Goal: Task Accomplishment & Management: Manage account settings

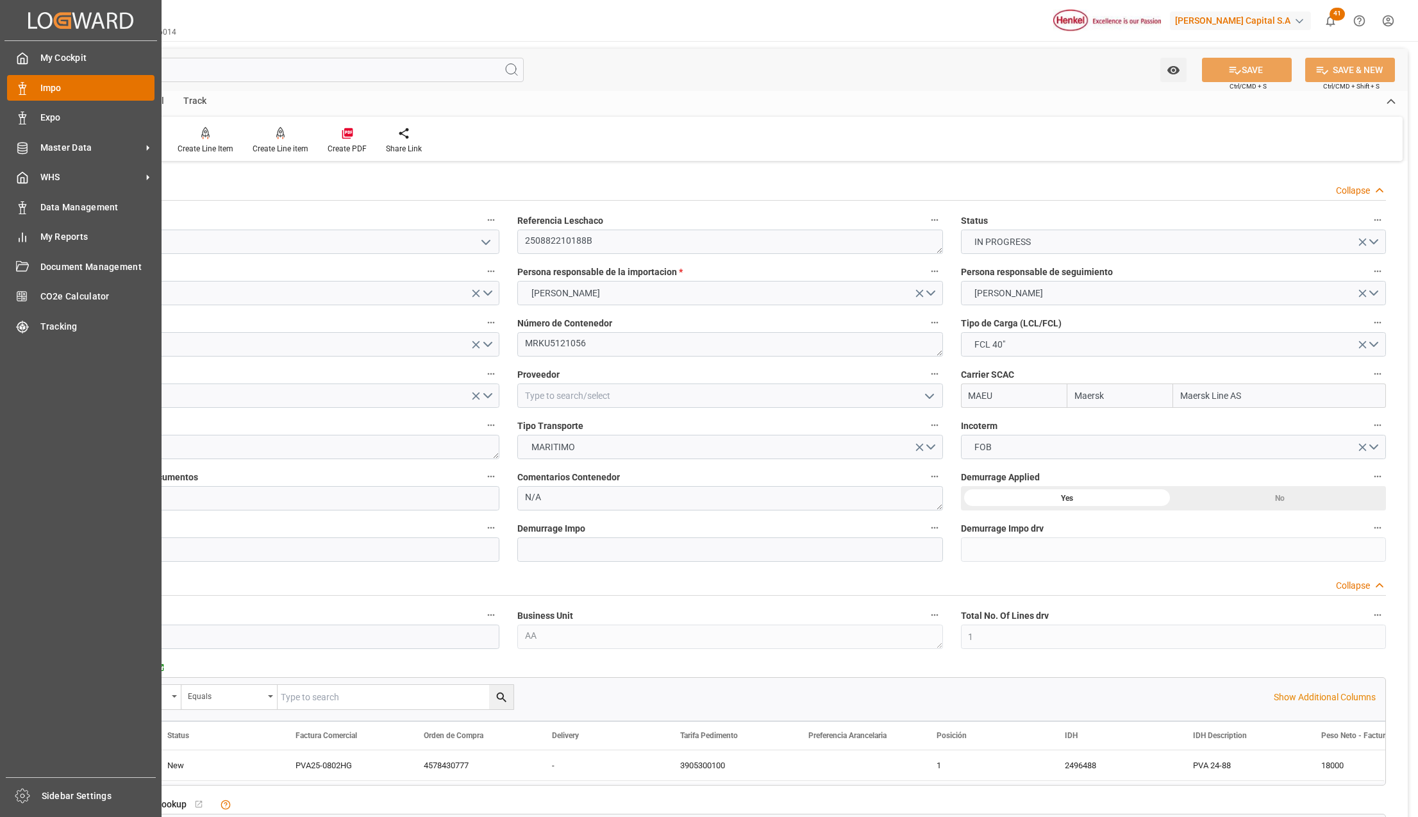
click at [32, 90] on div "Impo Impo" at bounding box center [80, 87] width 147 height 25
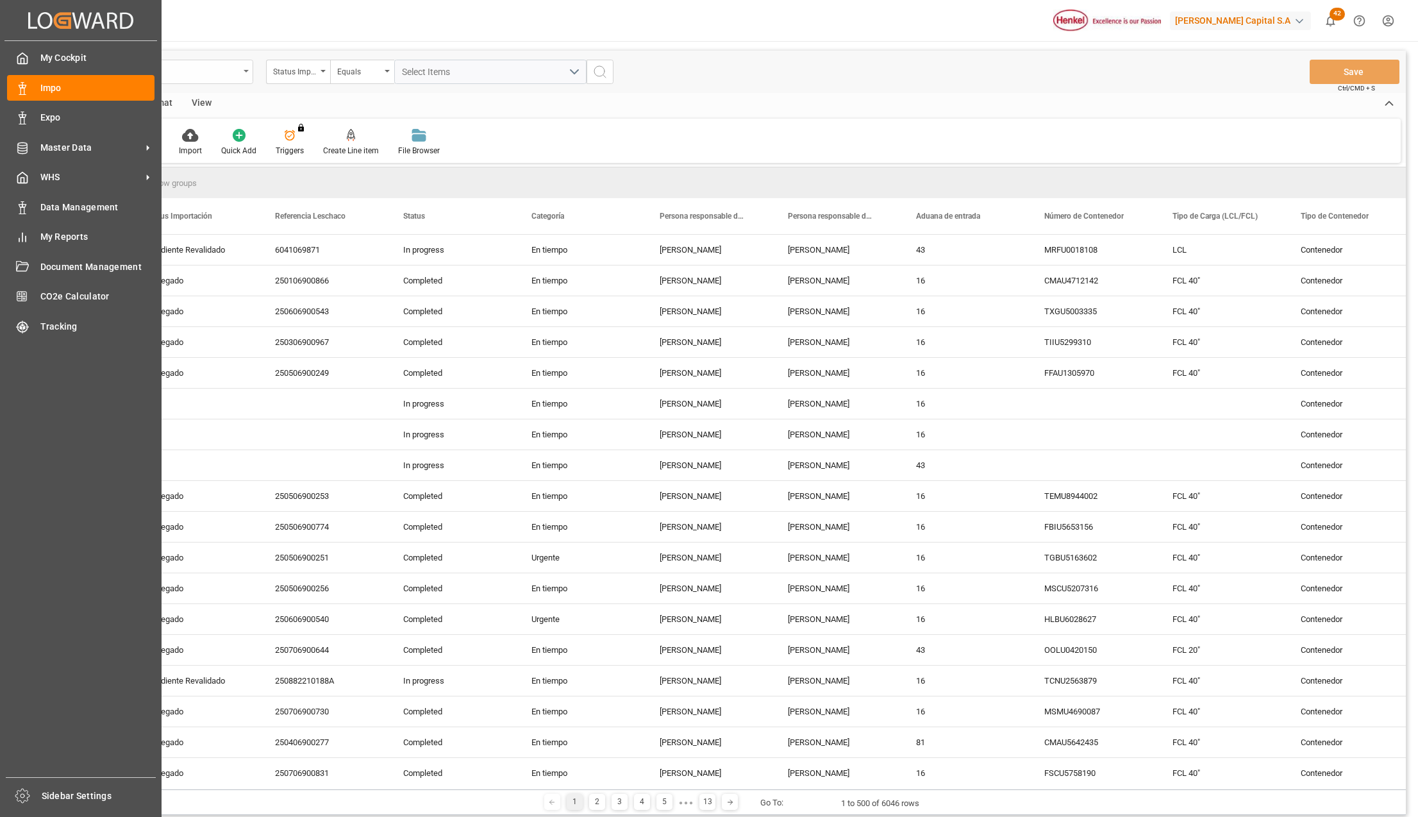
drag, startPoint x: 245, startPoint y: 72, endPoint x: 237, endPoint y: 78, distance: 9.8
click at [245, 72] on div "Impo" at bounding box center [157, 72] width 192 height 24
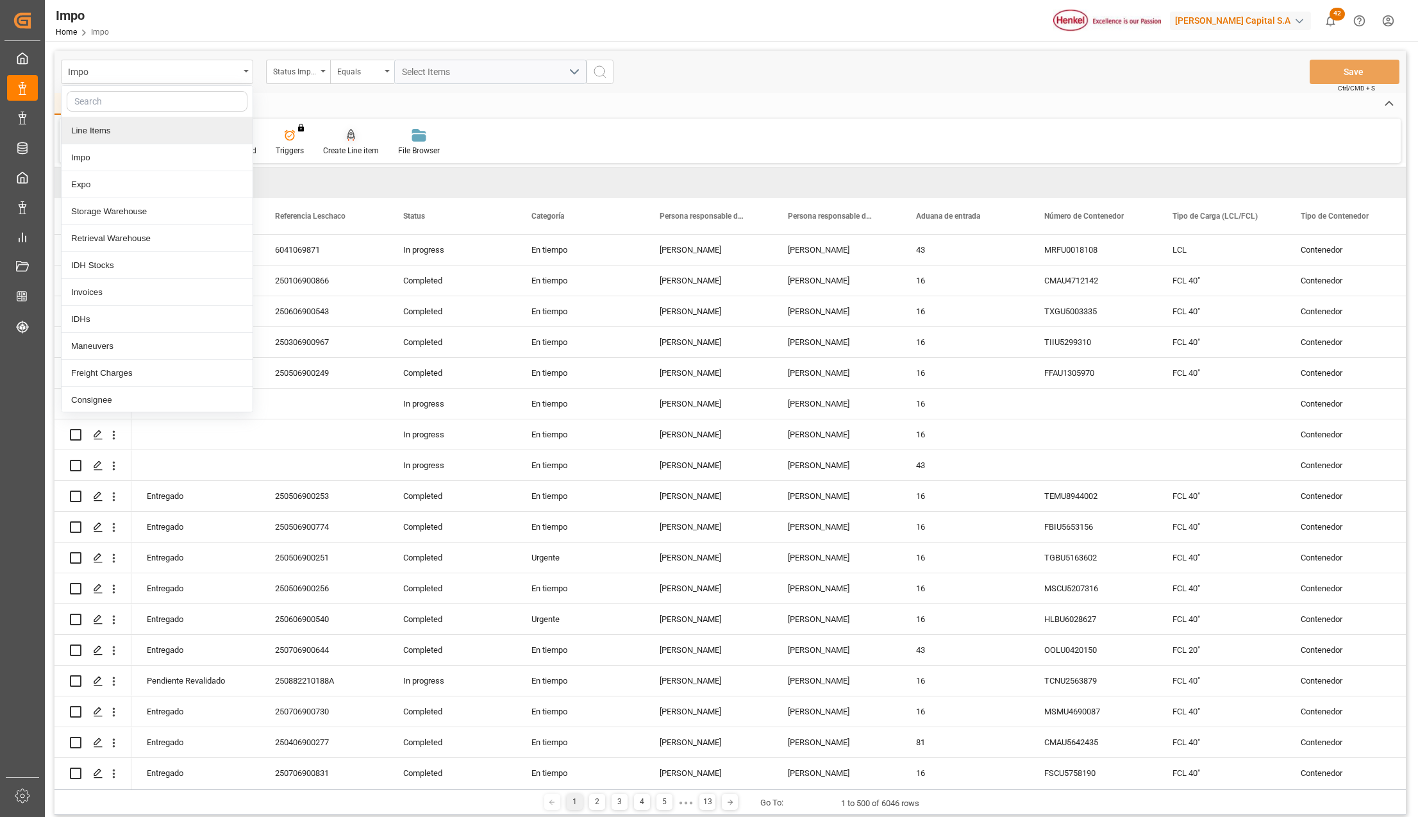
drag, startPoint x: 126, startPoint y: 132, endPoint x: 313, endPoint y: 149, distance: 187.4
click at [126, 132] on div "Line Items" at bounding box center [157, 130] width 191 height 27
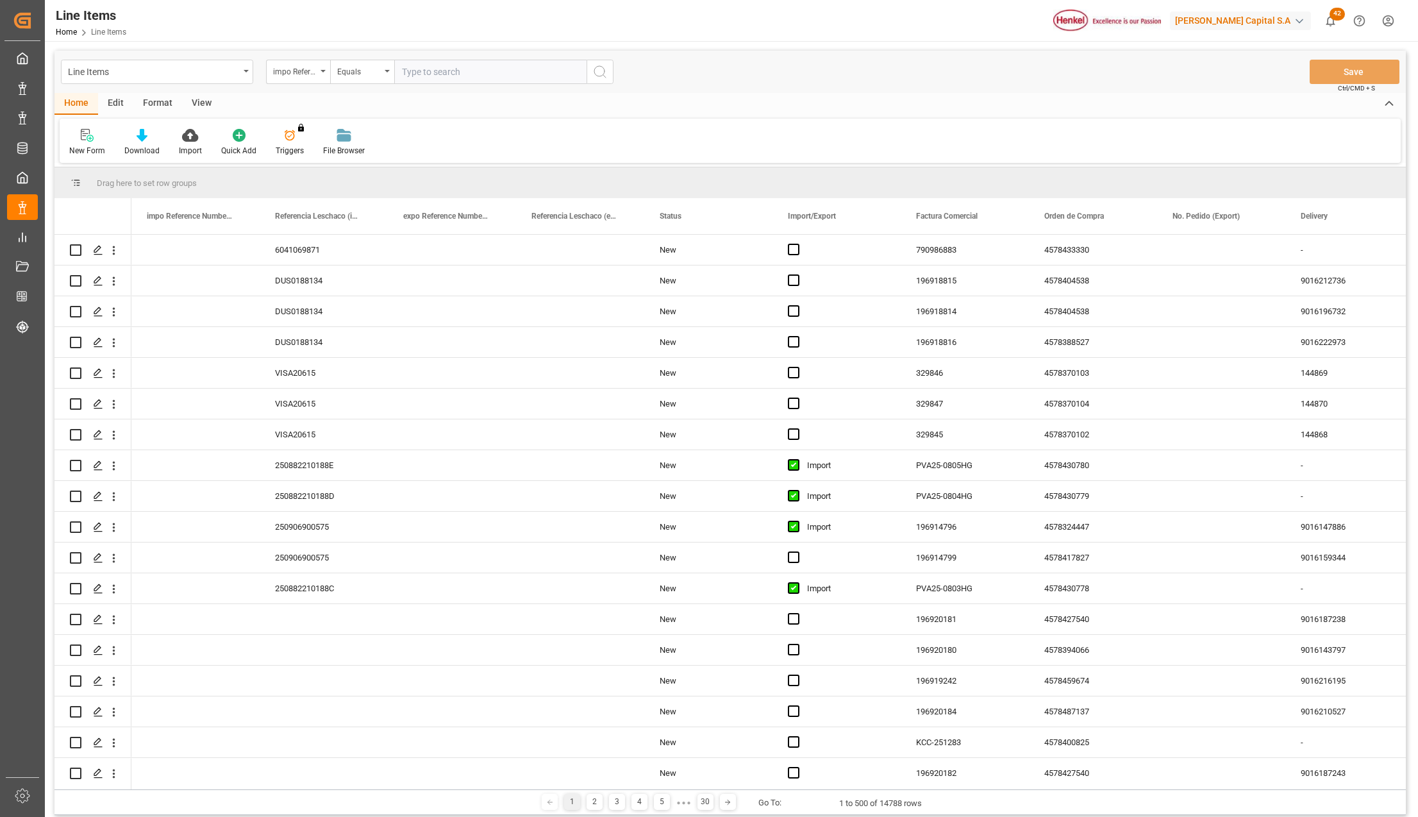
click at [190, 145] on div "Import" at bounding box center [190, 151] width 23 height 12
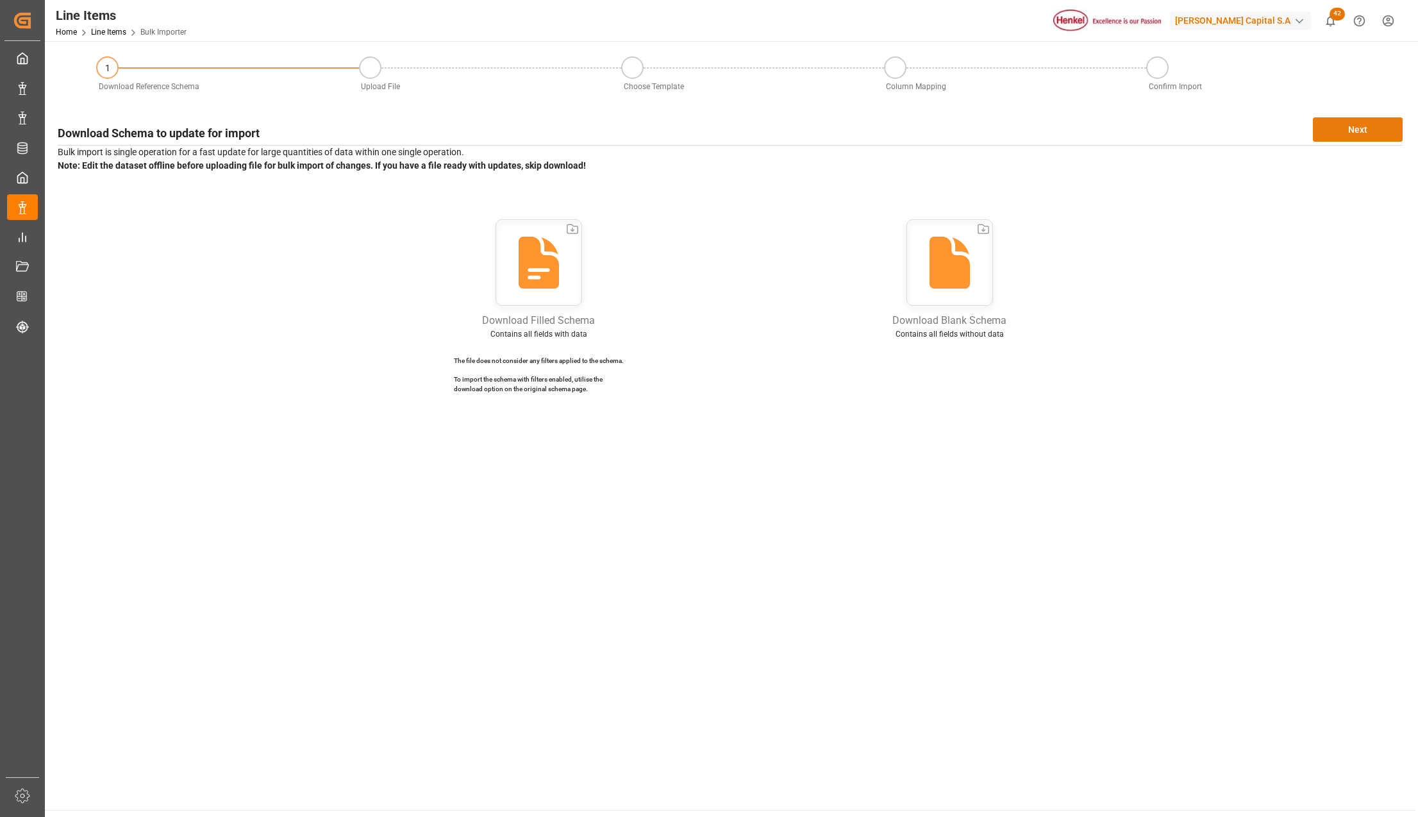
click at [1329, 131] on button "Next" at bounding box center [1358, 129] width 90 height 24
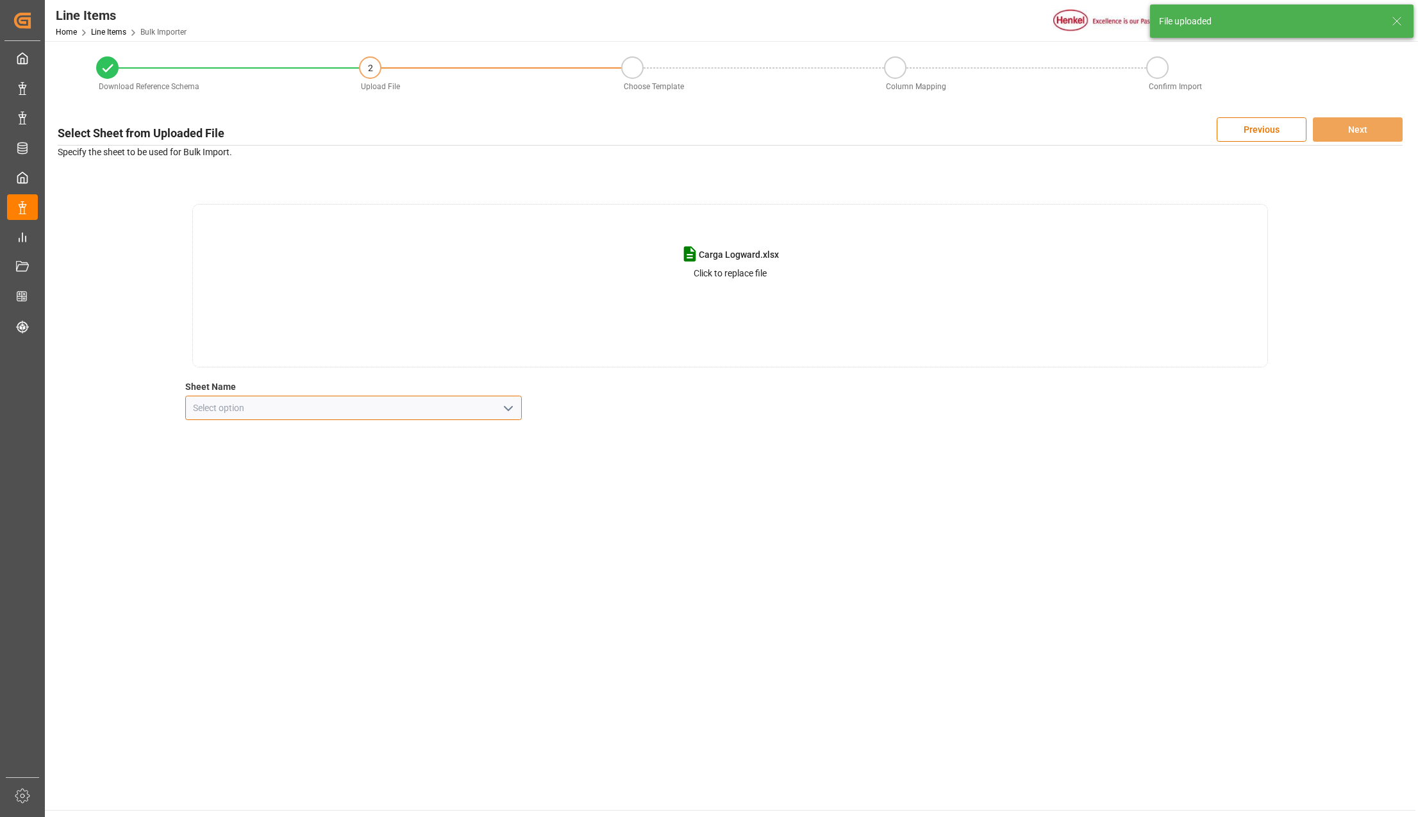
click at [496, 406] on input at bounding box center [353, 408] width 337 height 24
click at [511, 403] on icon "open menu" at bounding box center [508, 408] width 15 height 15
click at [241, 464] on div "Line Item" at bounding box center [353, 465] width 335 height 29
type input "Line Item"
click at [1352, 129] on button "Next" at bounding box center [1358, 129] width 90 height 24
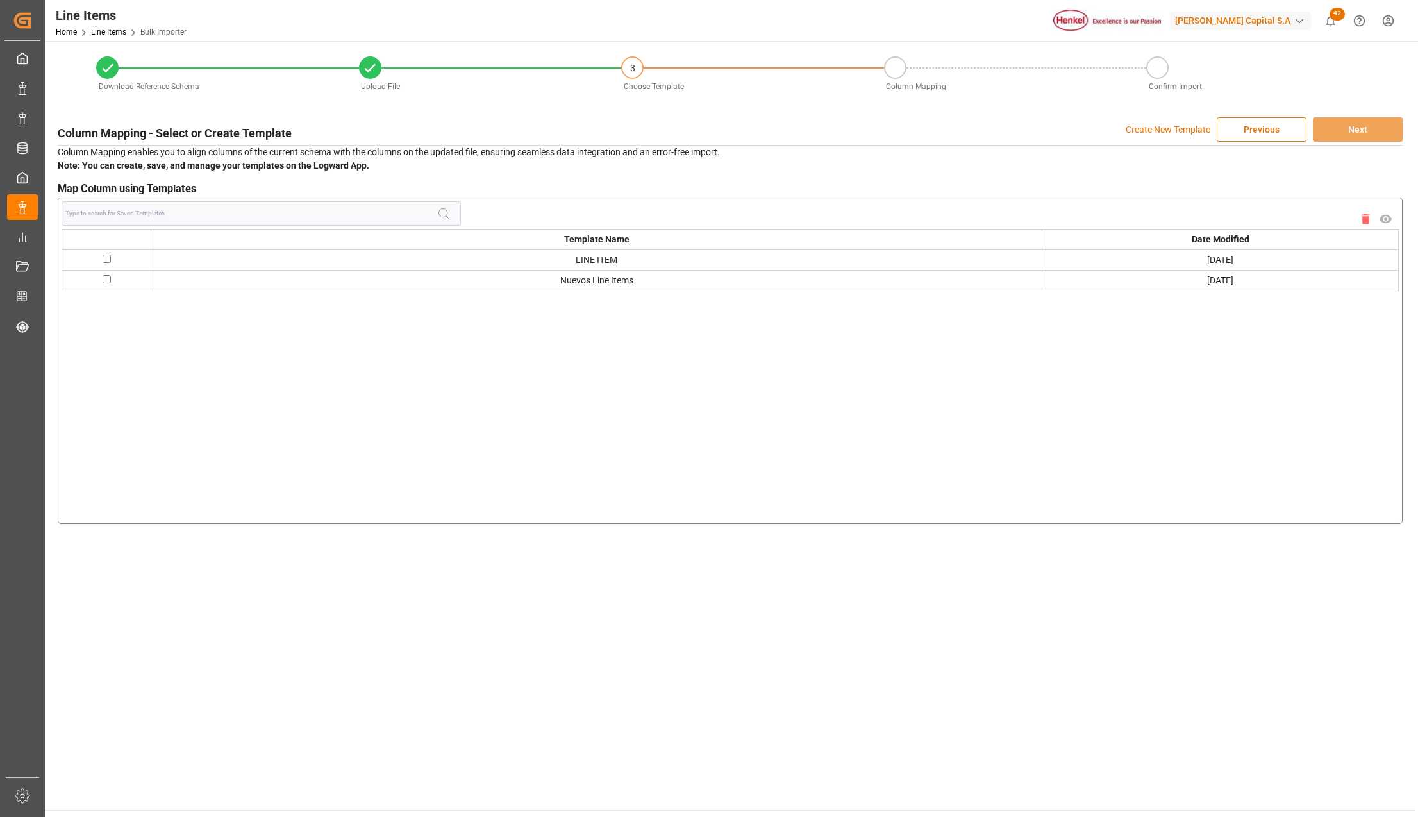
click at [106, 277] on input "checkbox" at bounding box center [107, 279] width 8 height 8
checkbox input "true"
click at [1379, 131] on button "Next" at bounding box center [1358, 129] width 90 height 24
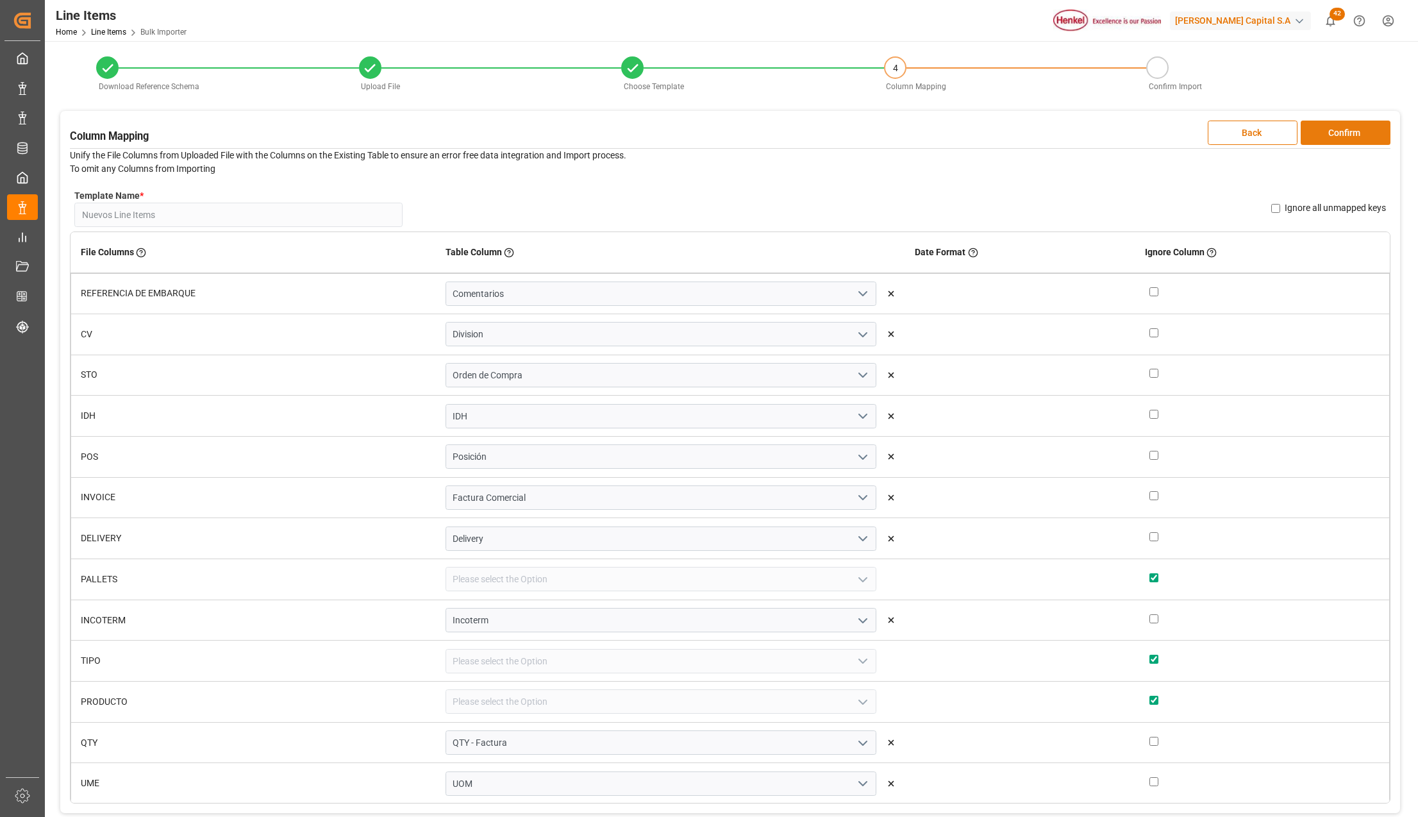
click at [1339, 131] on button "Confirm" at bounding box center [1346, 133] width 90 height 24
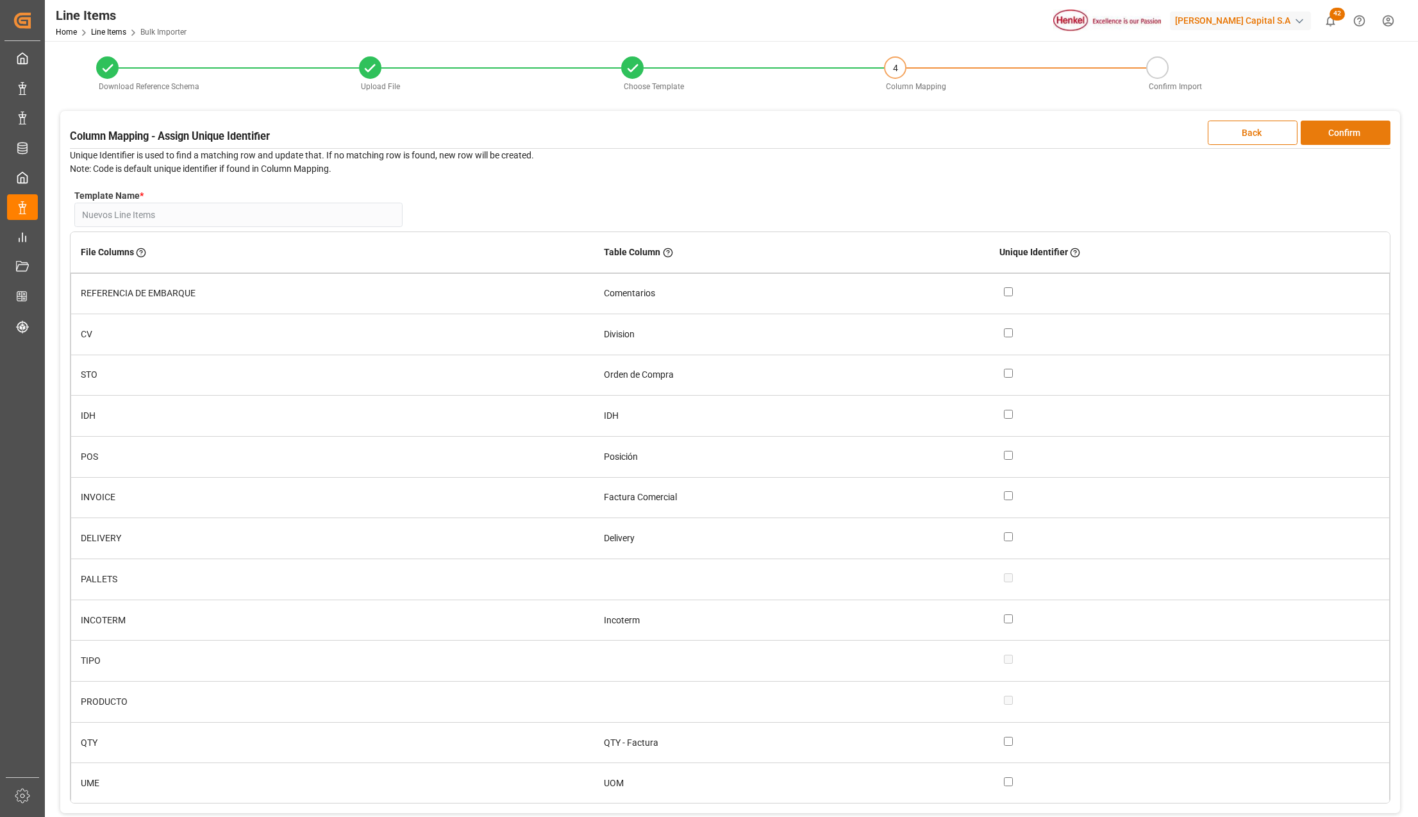
click at [1339, 131] on button "Confirm" at bounding box center [1346, 133] width 90 height 24
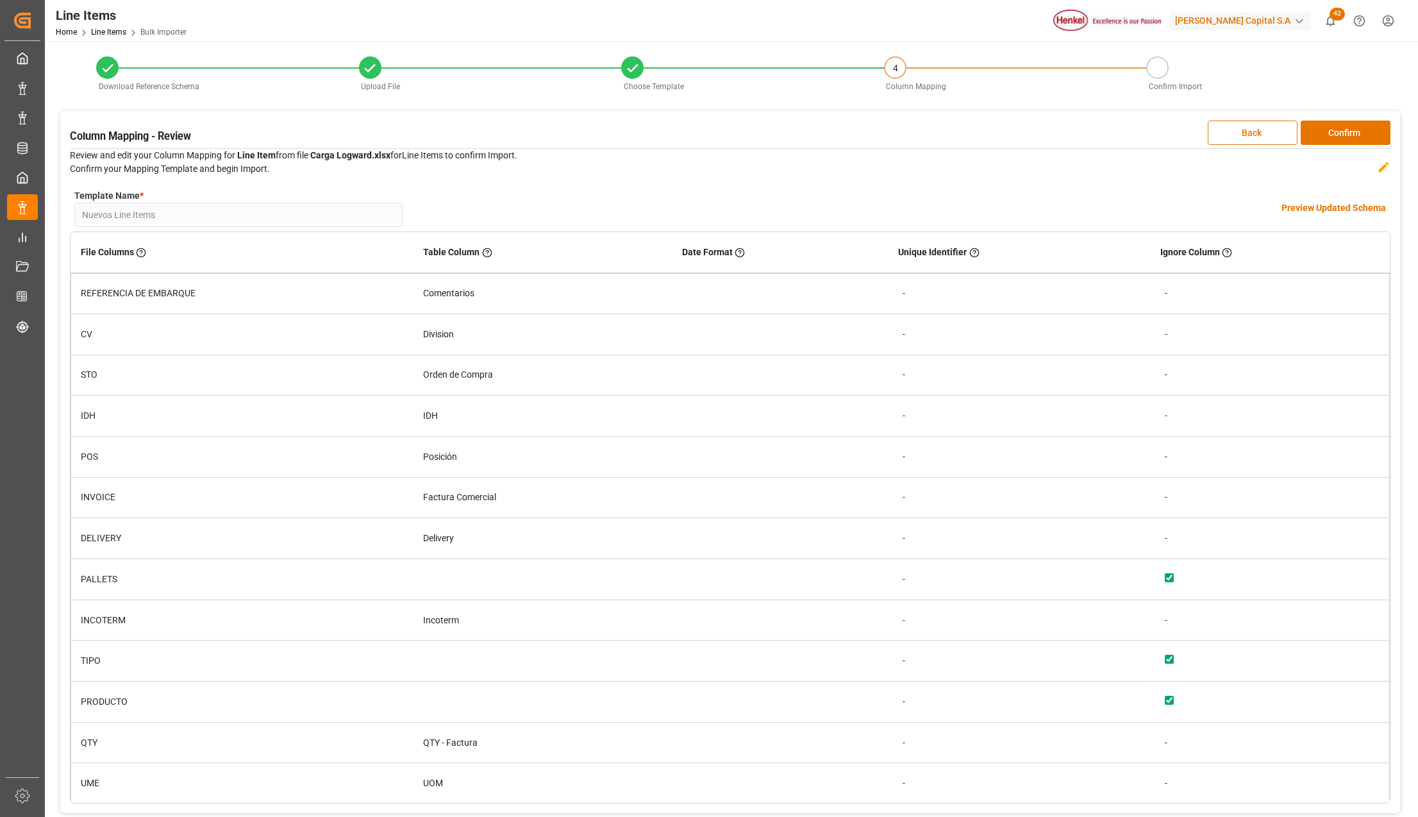
click at [1332, 206] on h4 "Preview Updated Schema" at bounding box center [1334, 207] width 105 height 13
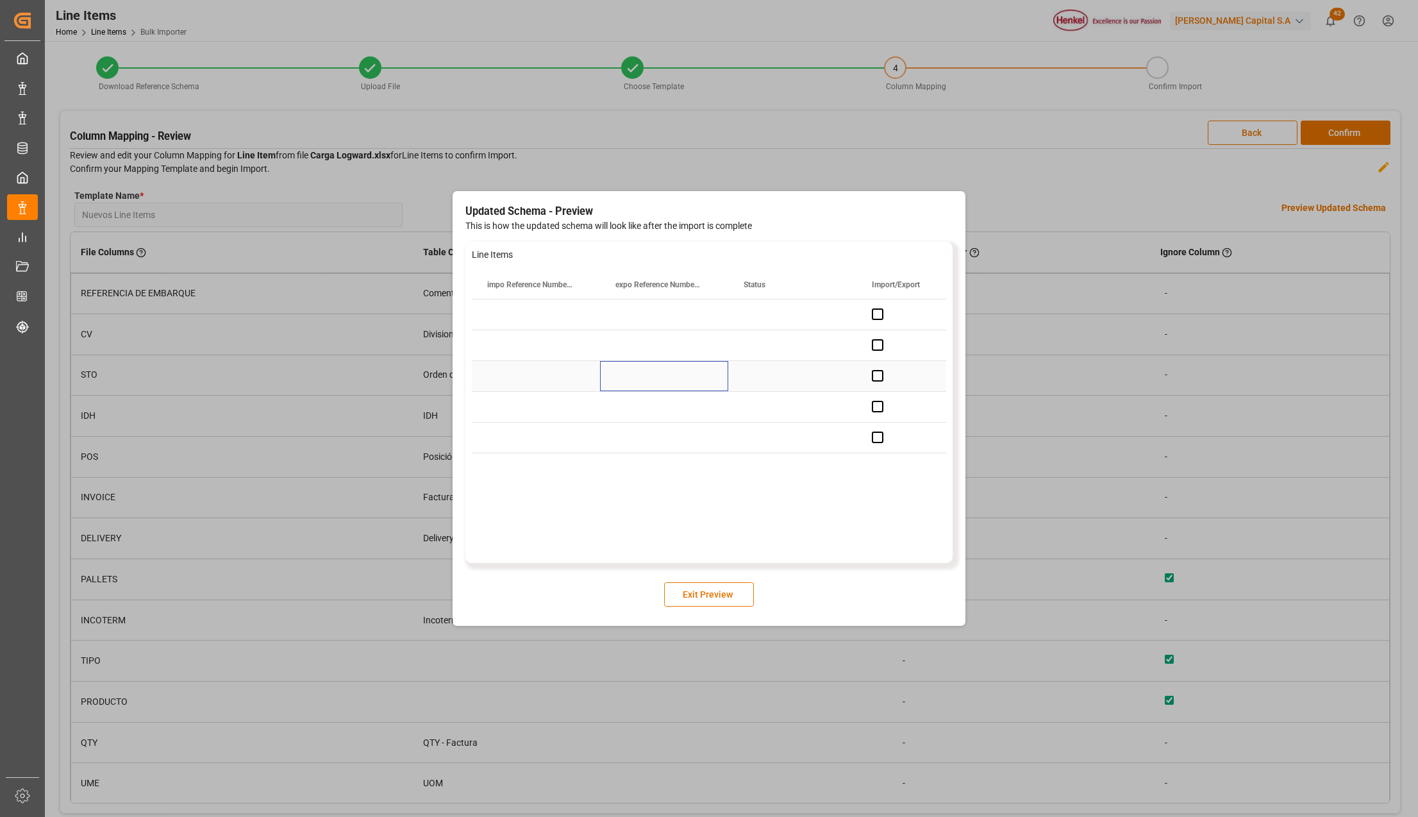
click at [723, 387] on div "Press SPACE to select this row." at bounding box center [664, 376] width 128 height 30
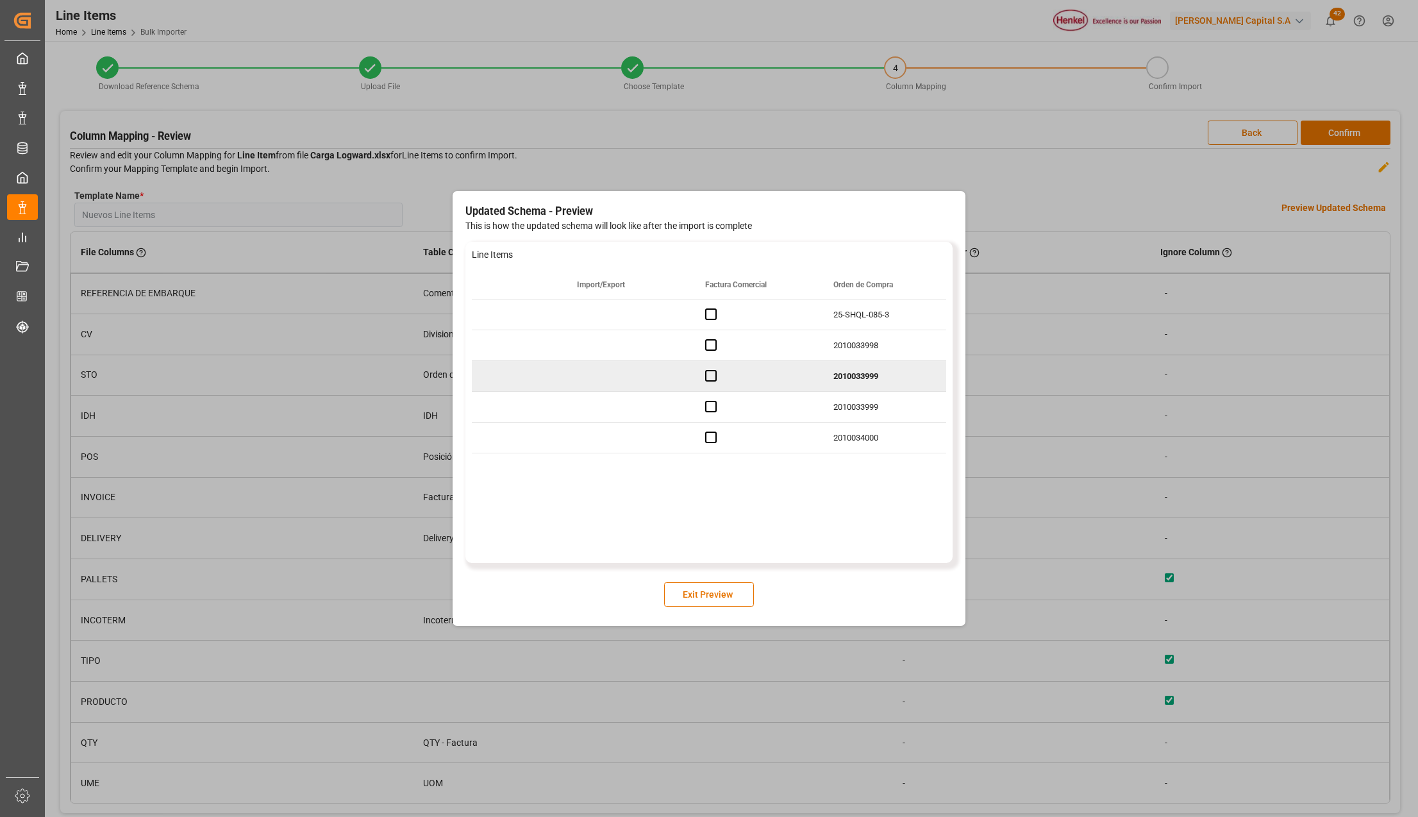
scroll to position [0, 295]
click at [732, 589] on button "Exit Preview" at bounding box center [709, 594] width 90 height 24
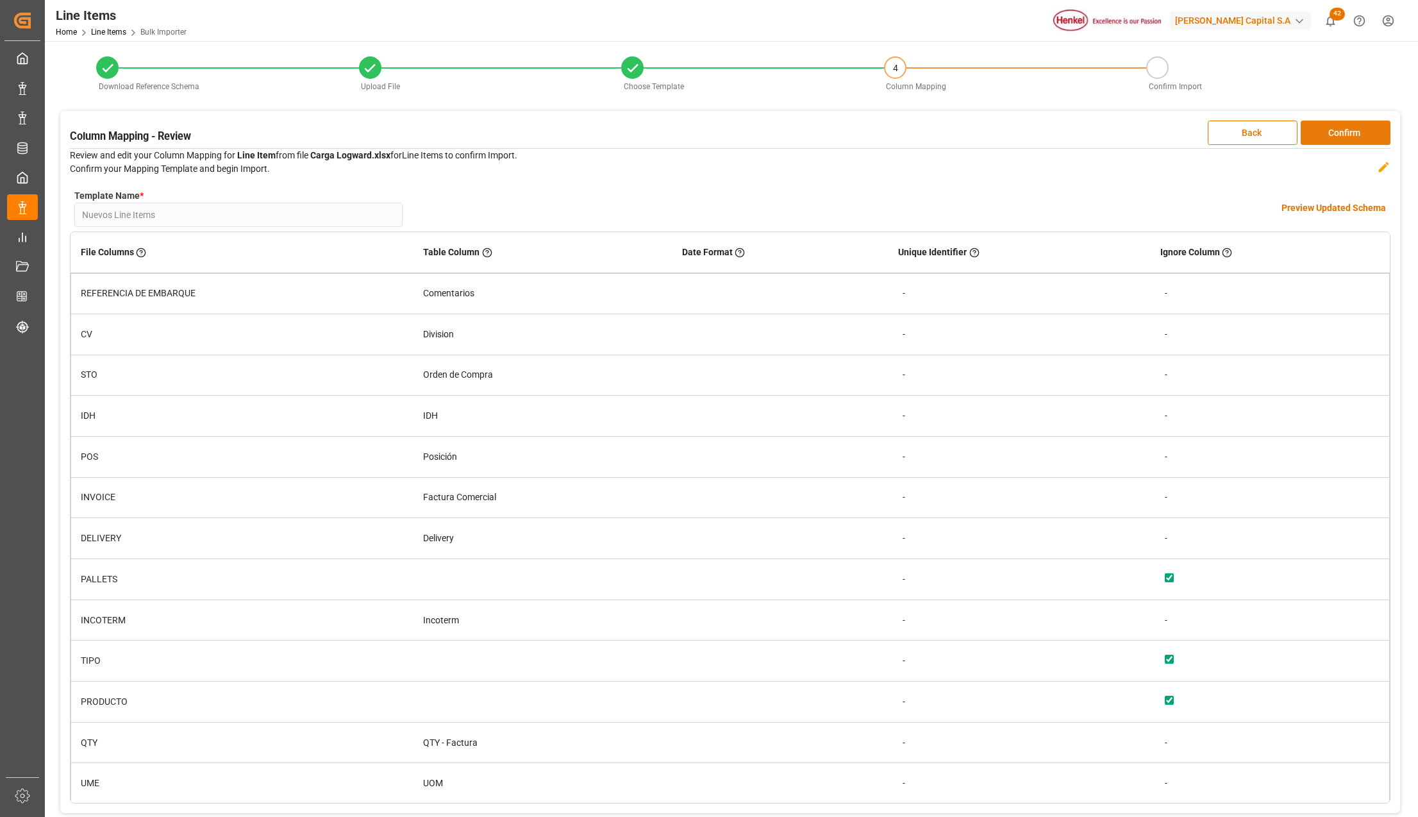
click at [1356, 128] on button "Confirm" at bounding box center [1346, 133] width 90 height 24
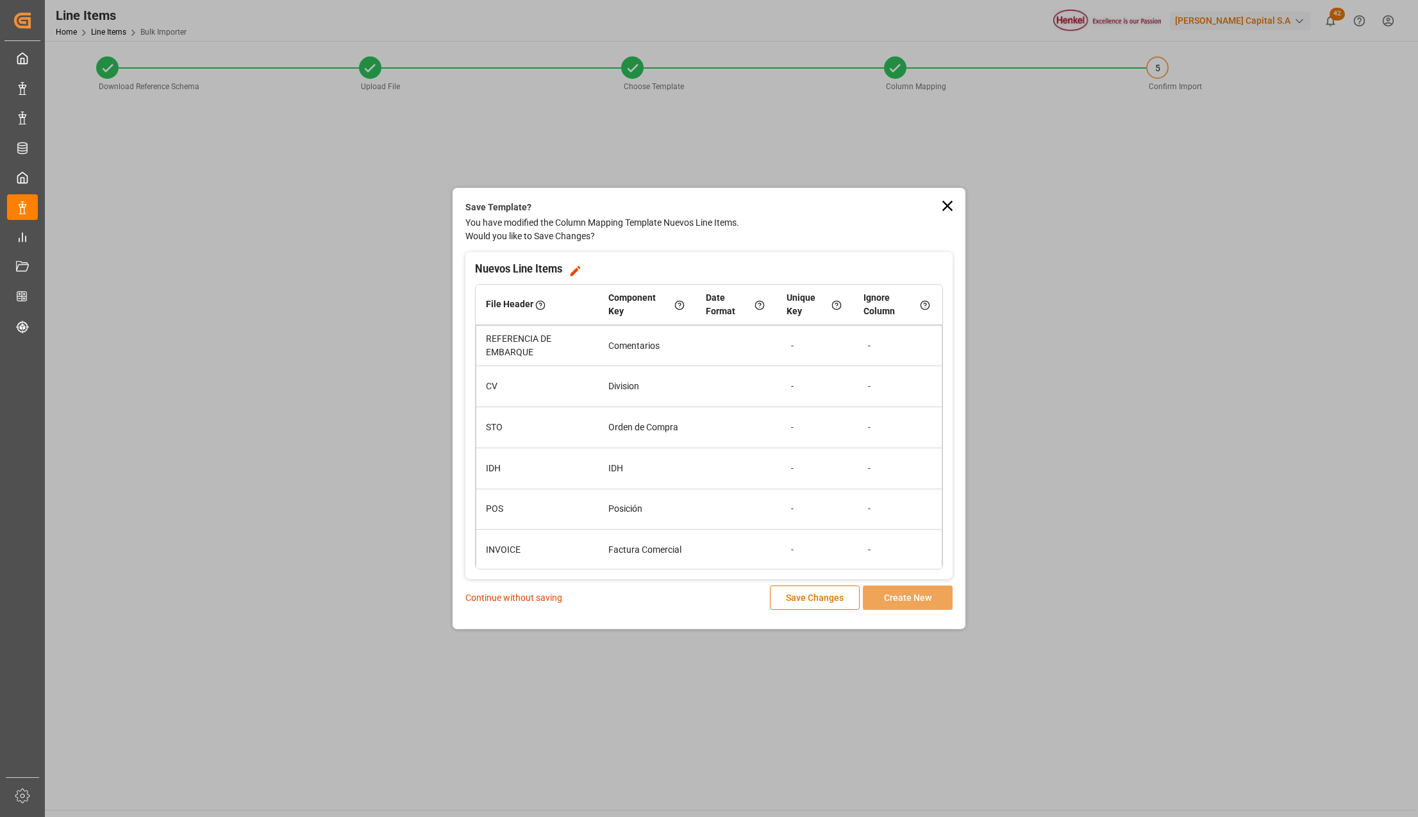
click at [476, 600] on p "Continue without saving" at bounding box center [514, 597] width 97 height 13
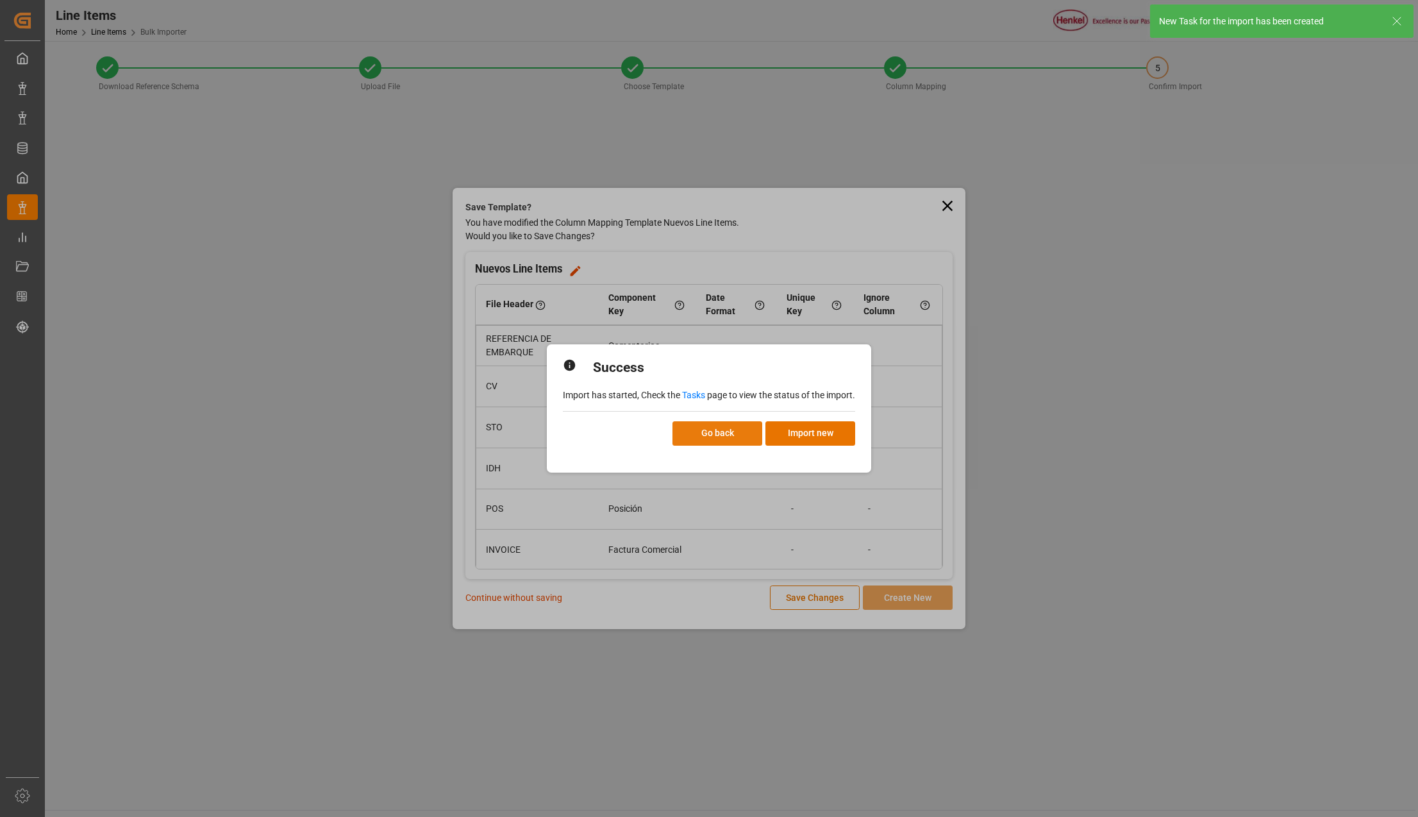
click at [734, 430] on button "Go back" at bounding box center [718, 433] width 90 height 24
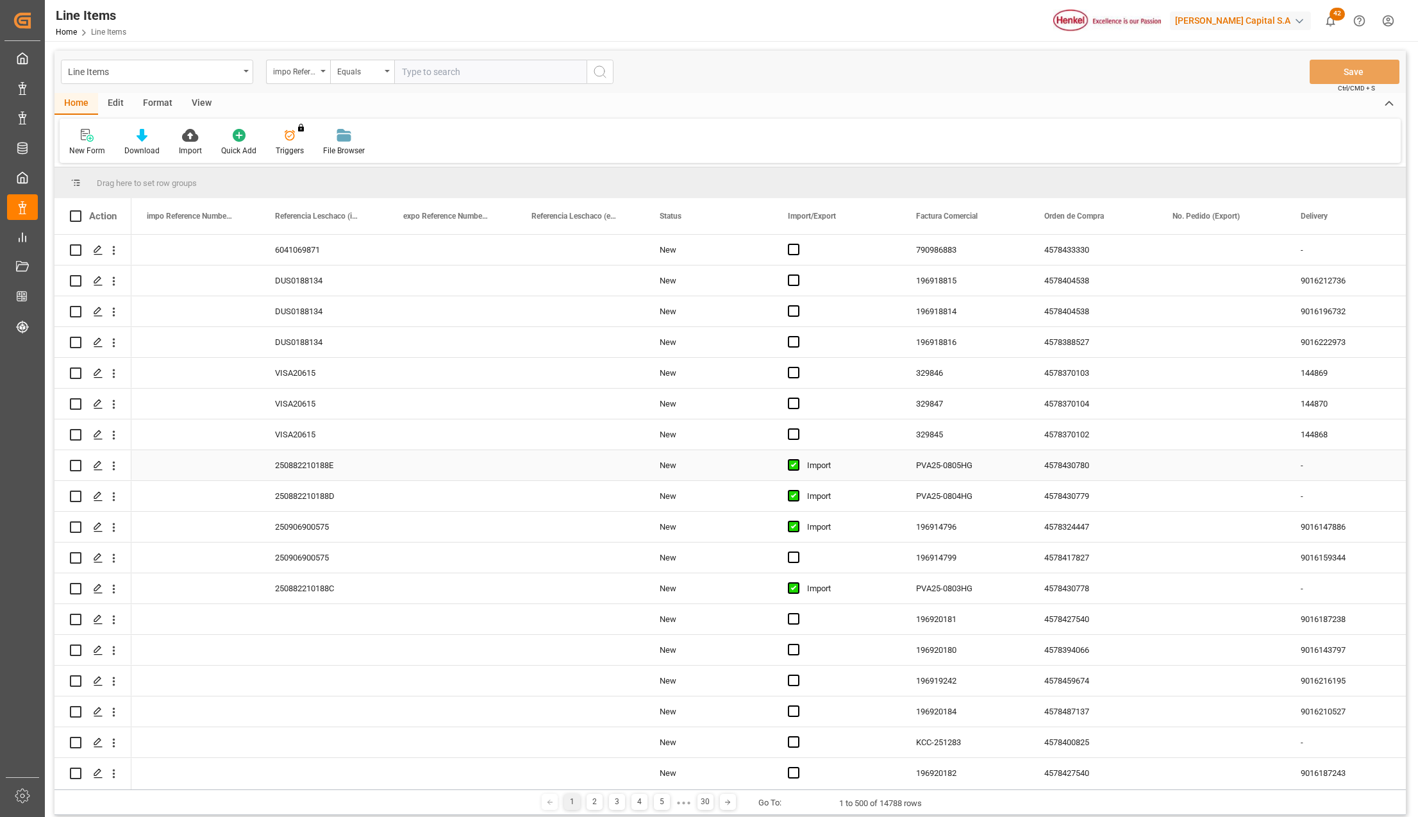
click at [818, 467] on div "Import" at bounding box center [846, 465] width 78 height 29
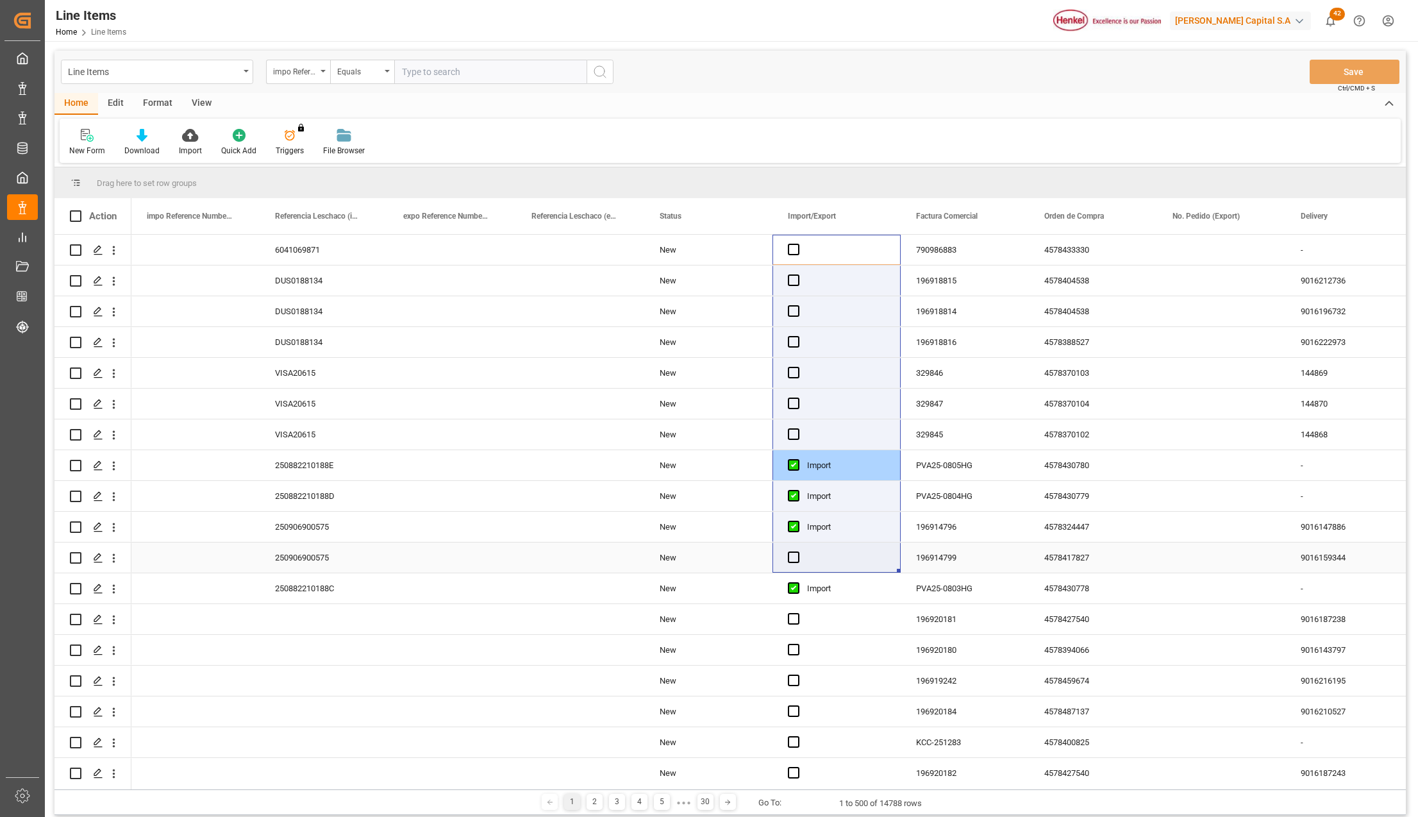
drag, startPoint x: 834, startPoint y: 526, endPoint x: 823, endPoint y: 558, distance: 33.3
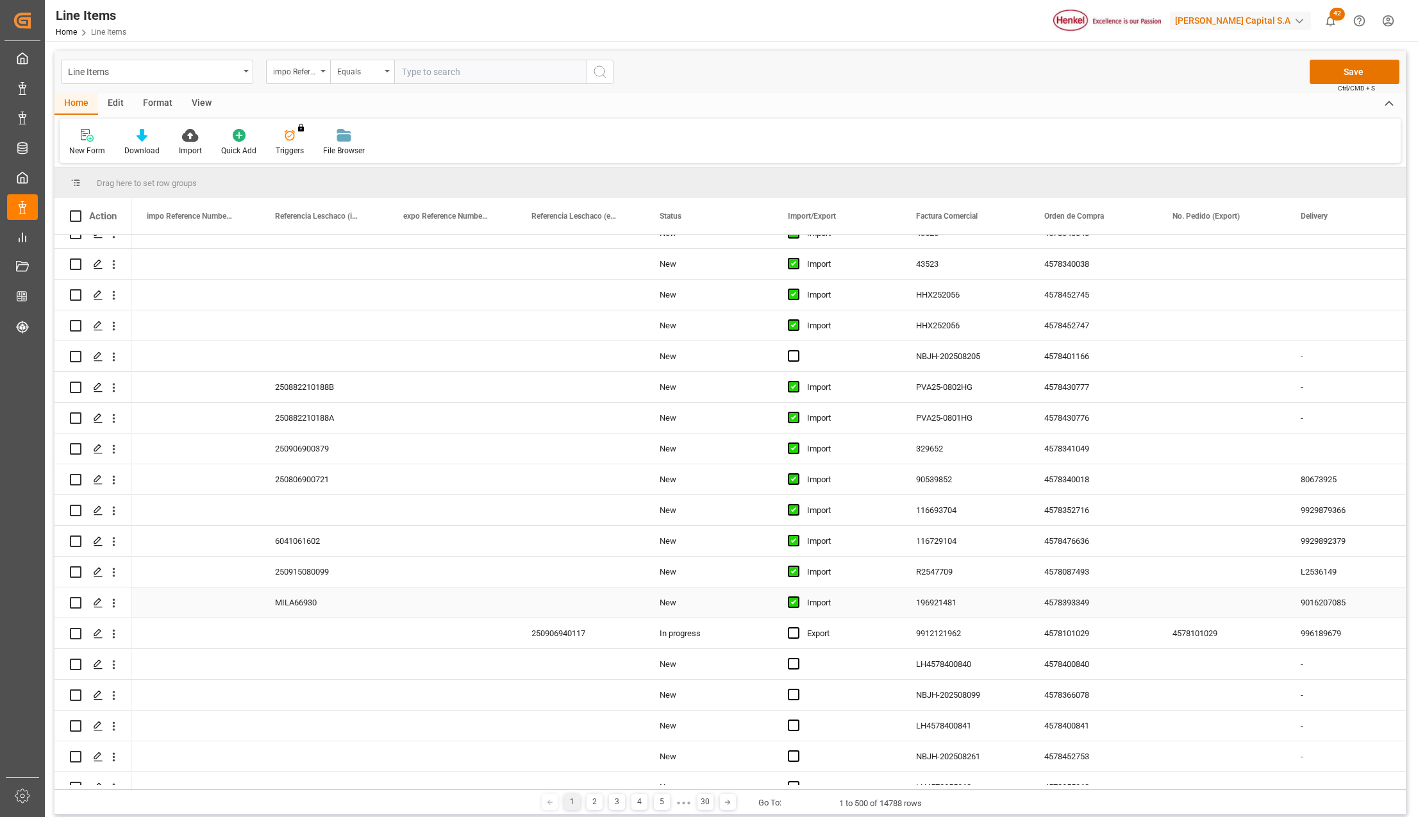
scroll to position [1197, 0]
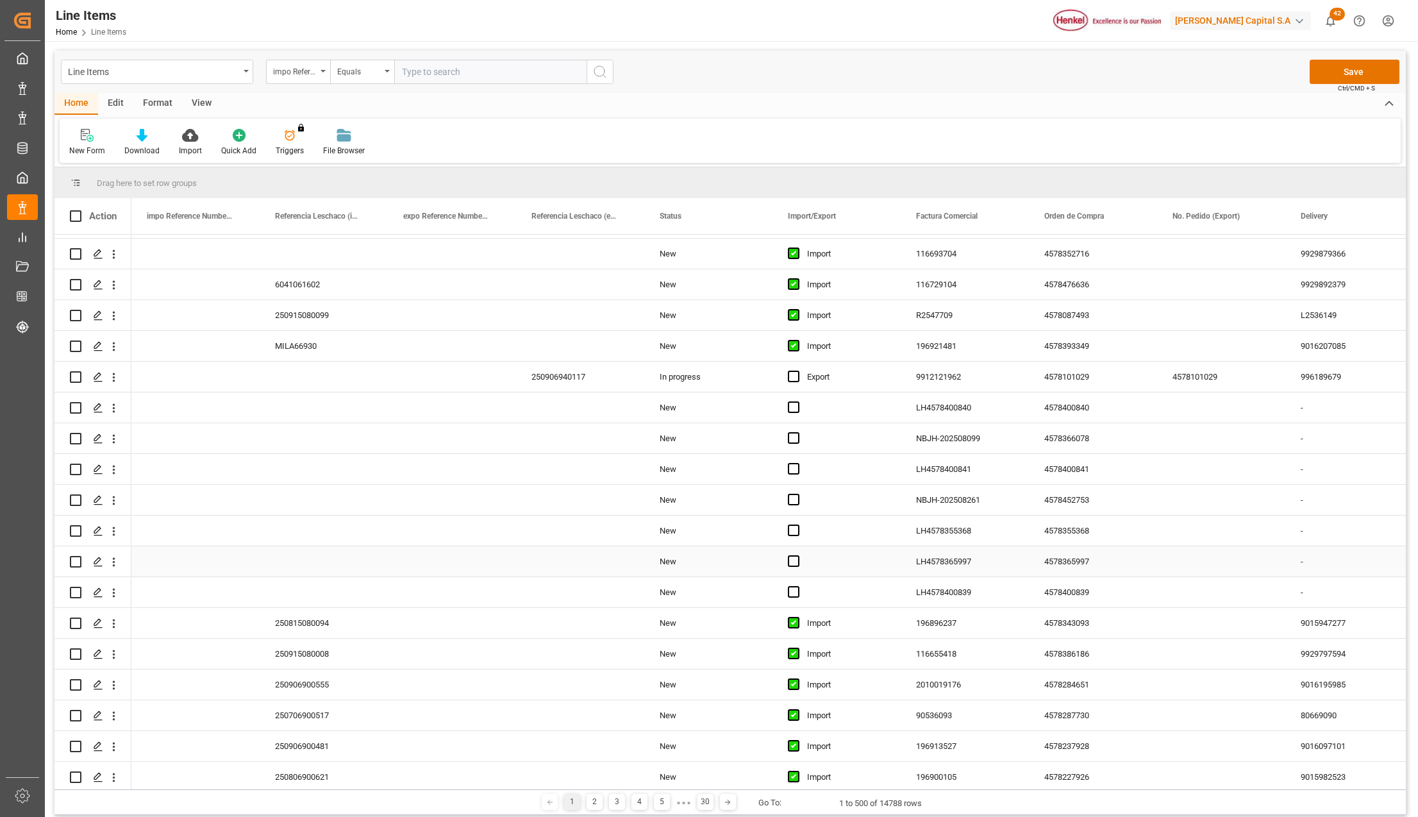
click at [914, 554] on div "LH4578365997" at bounding box center [965, 561] width 128 height 30
click at [1345, 64] on button "Save" at bounding box center [1355, 72] width 90 height 24
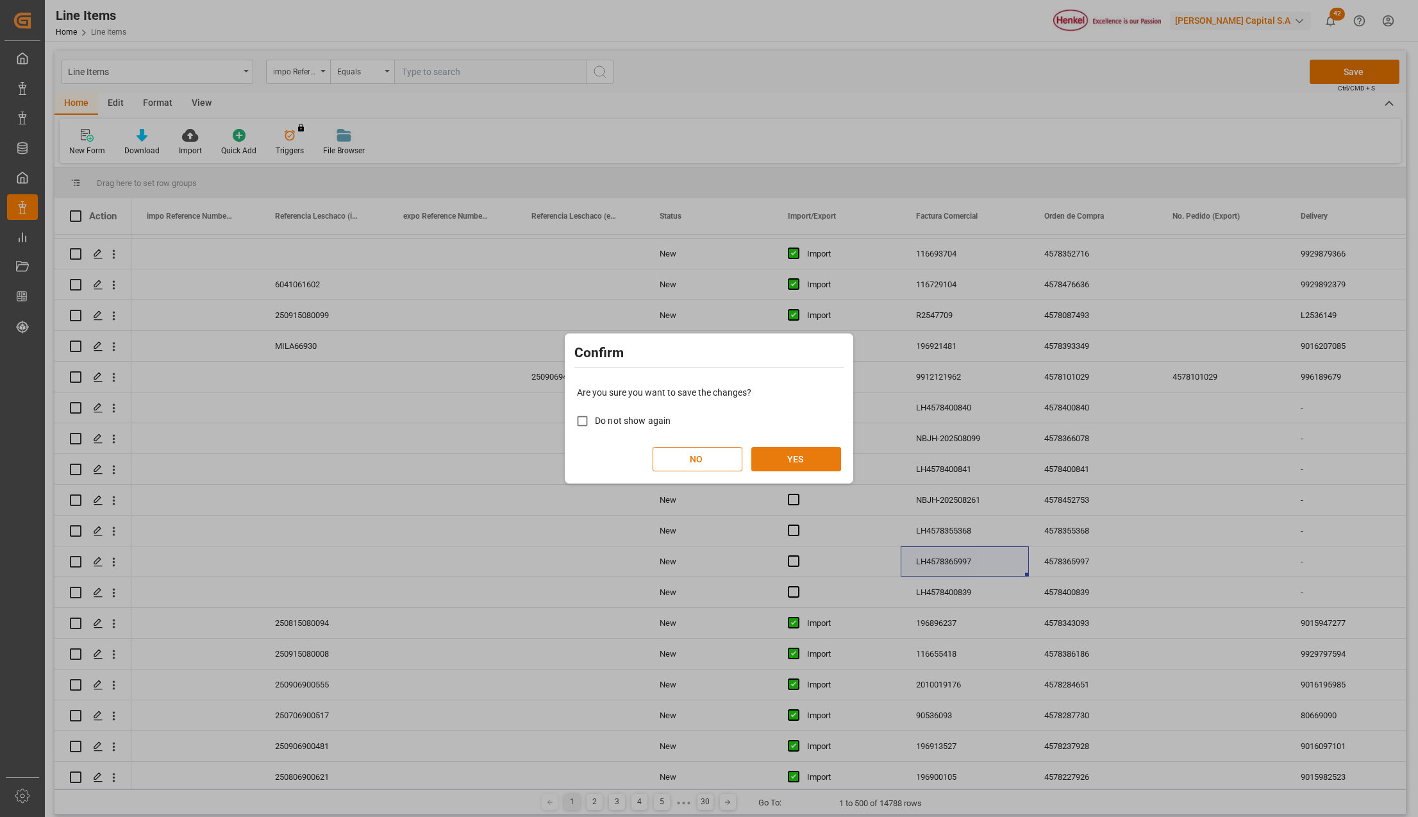
click at [816, 455] on button "YES" at bounding box center [797, 459] width 90 height 24
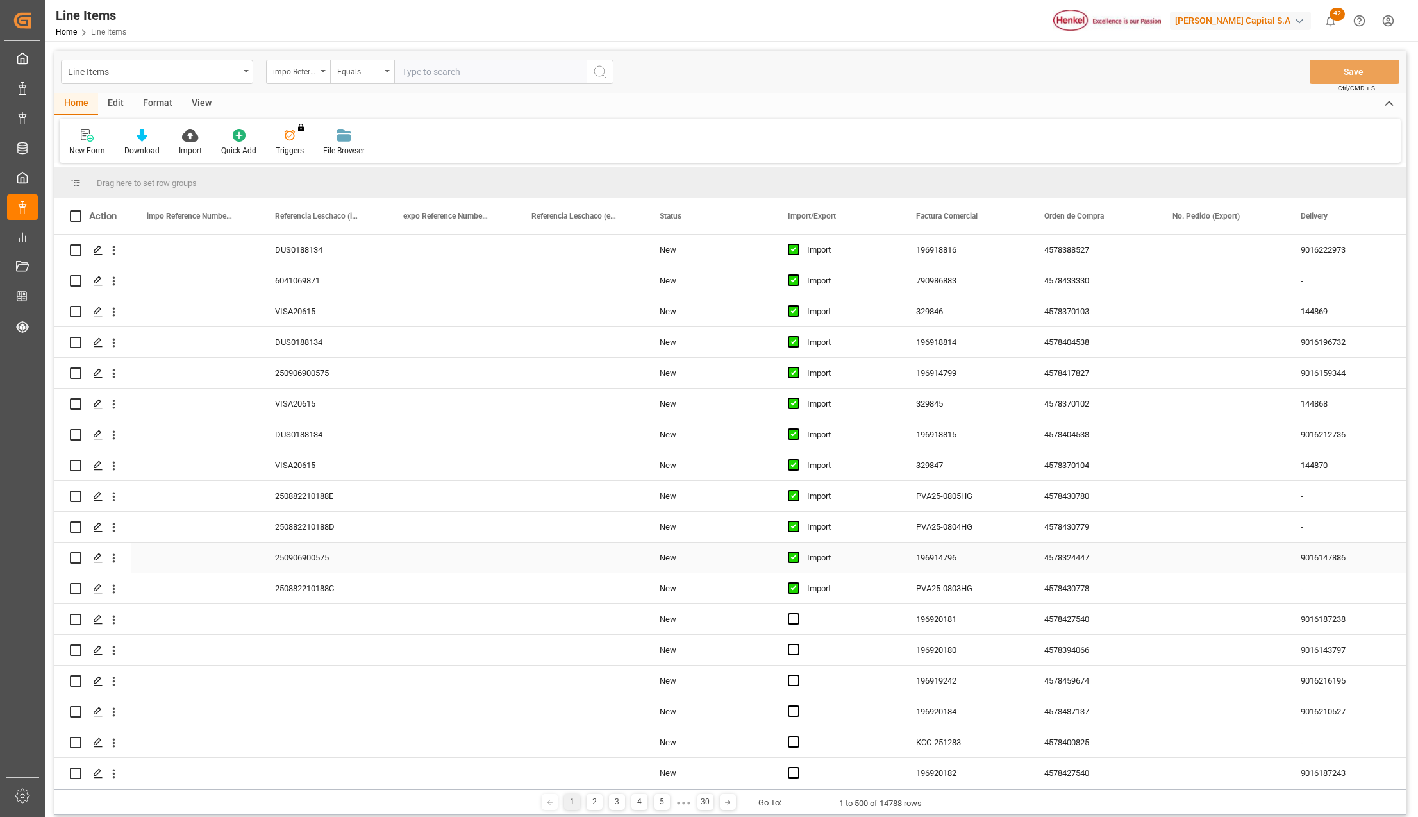
scroll to position [0, 0]
click at [1107, 334] on div "4578404538" at bounding box center [1093, 342] width 128 height 30
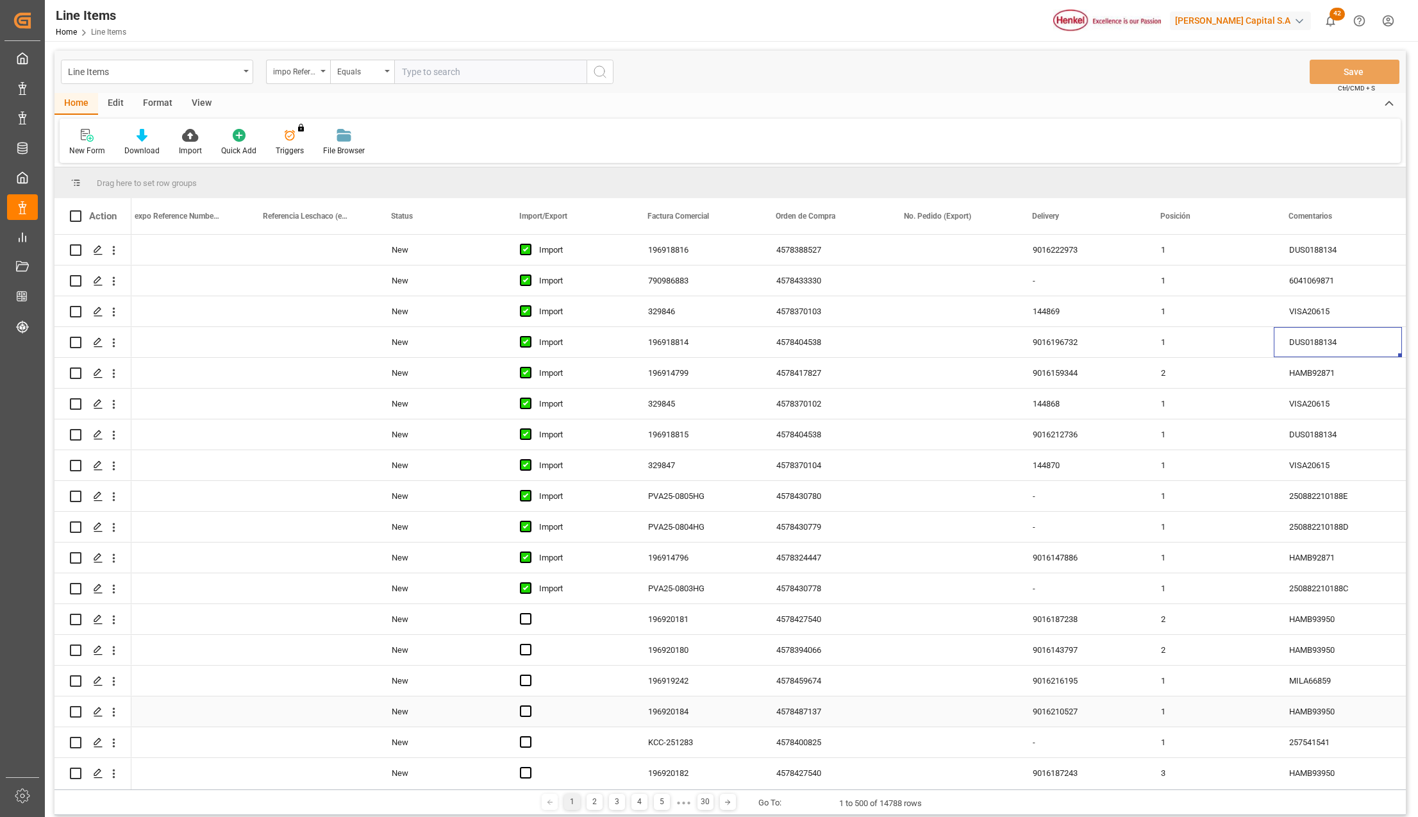
scroll to position [256, 0]
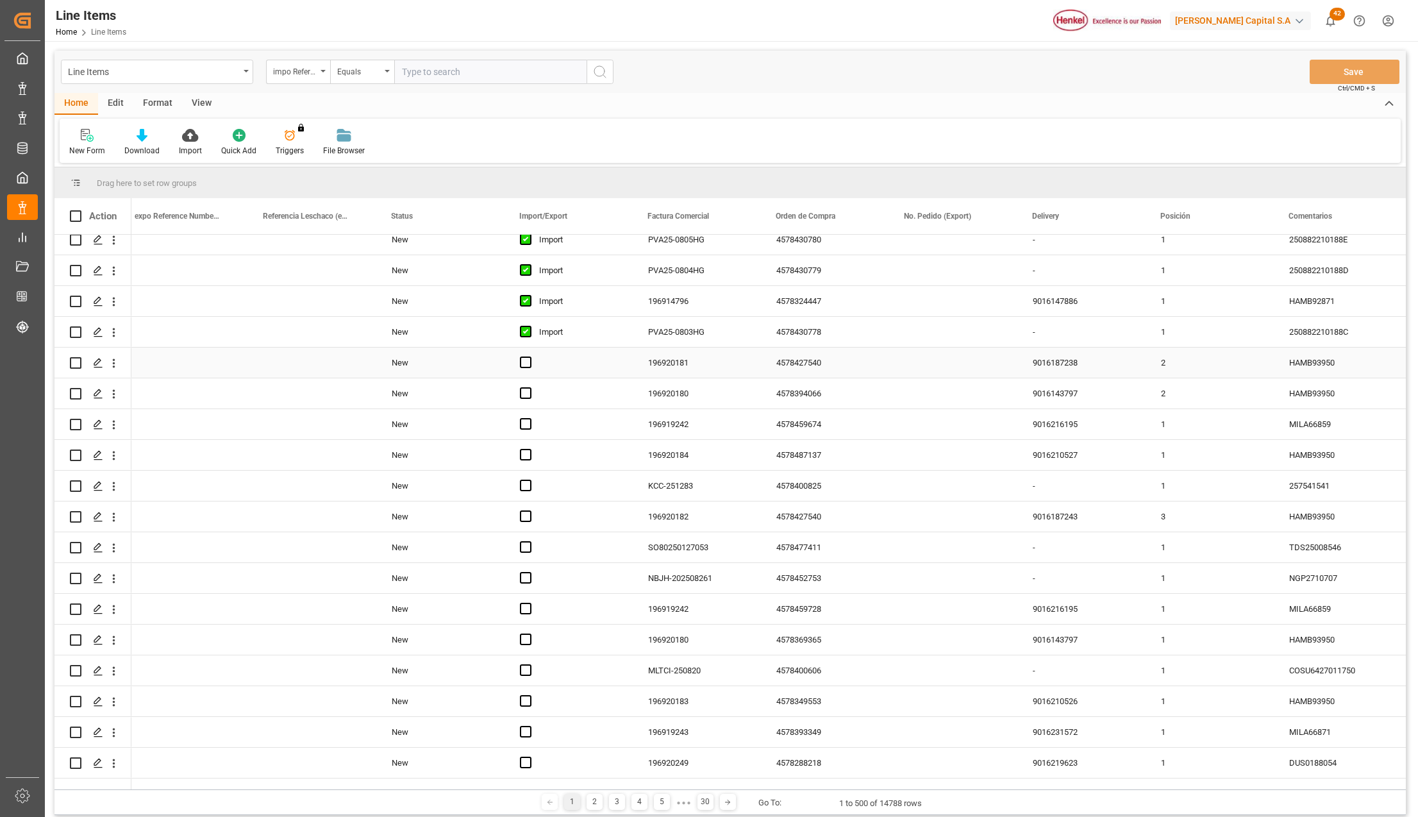
click at [545, 333] on div "Import" at bounding box center [578, 331] width 78 height 29
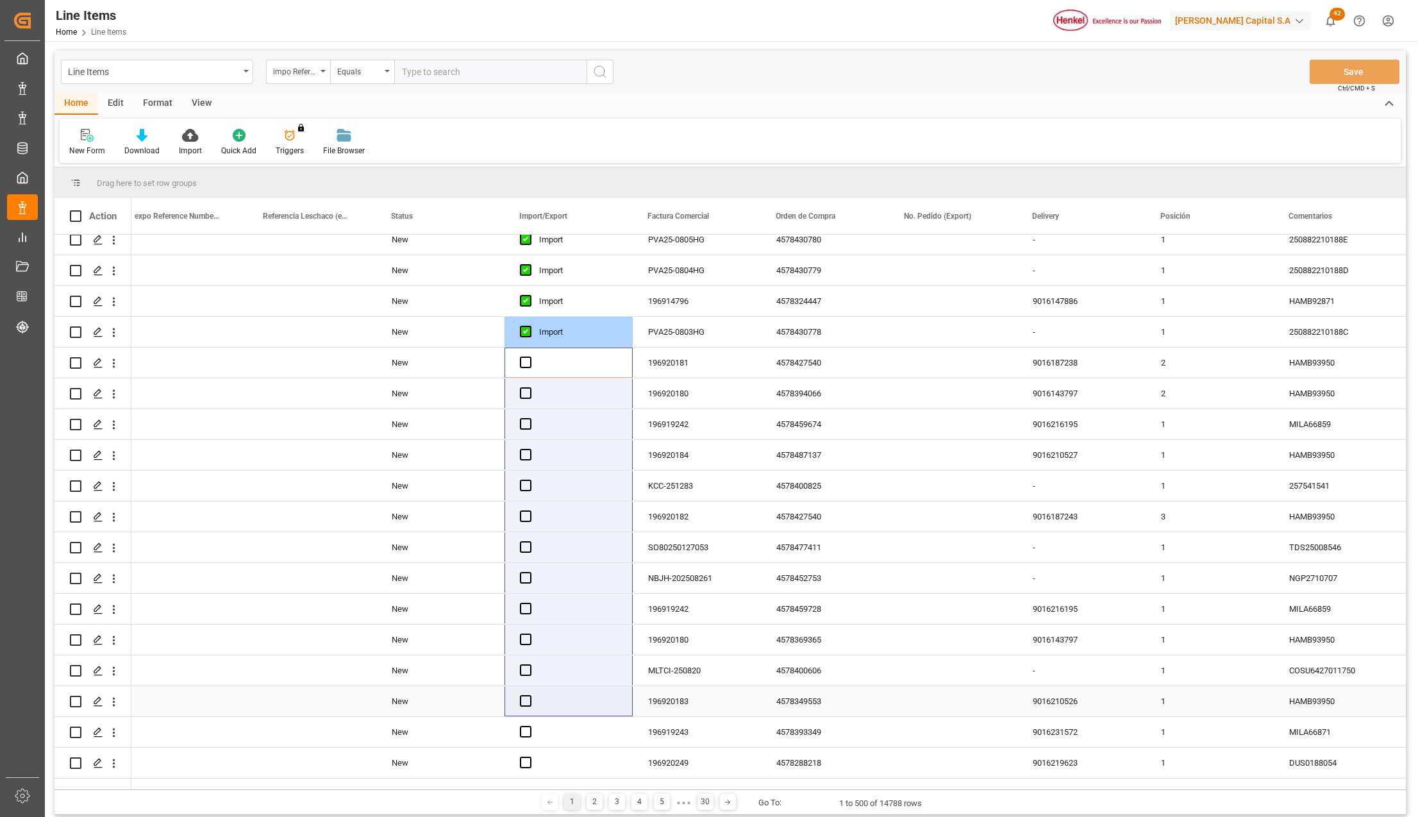
drag, startPoint x: 539, startPoint y: 522, endPoint x: 544, endPoint y: 693, distance: 171.3
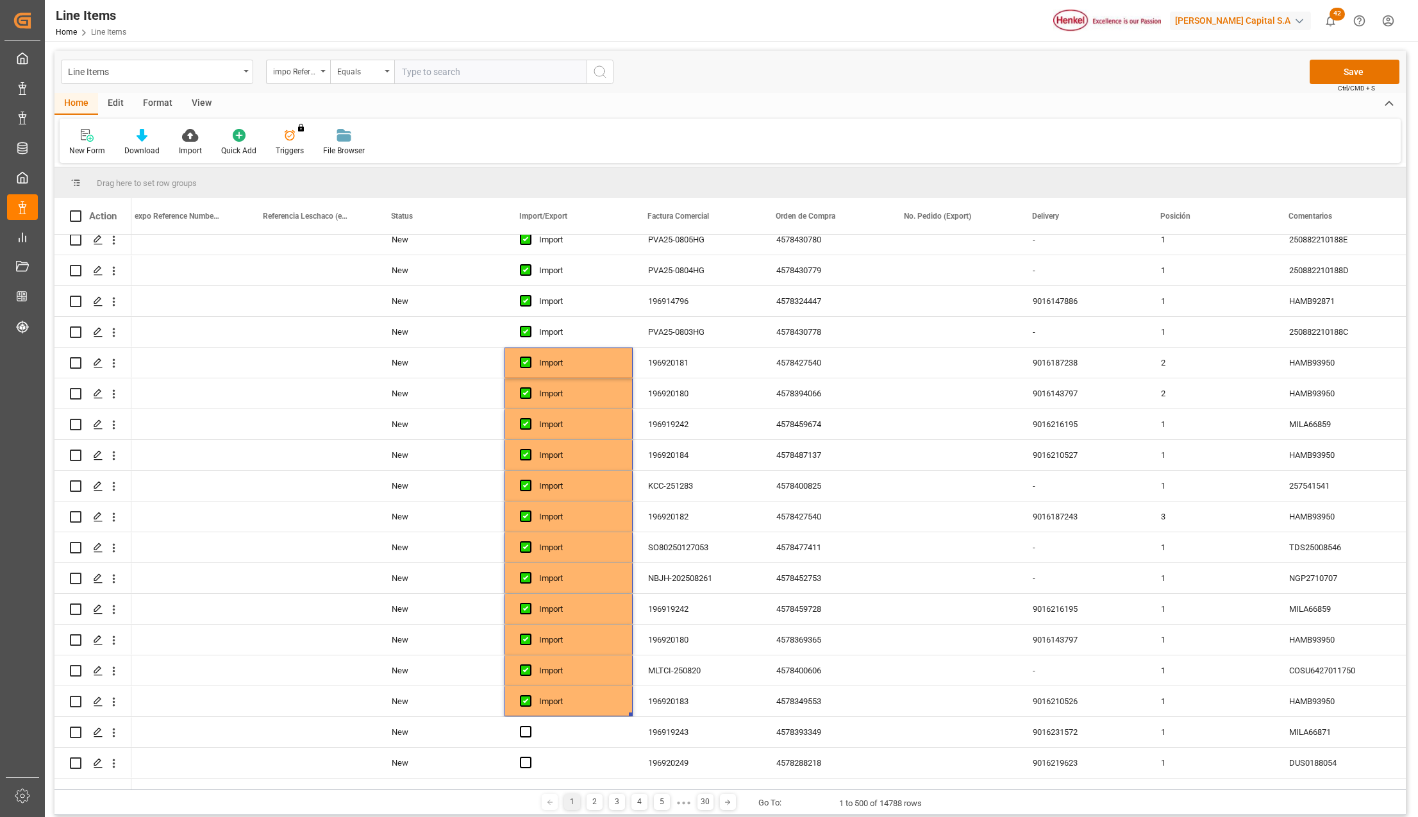
scroll to position [769, 0]
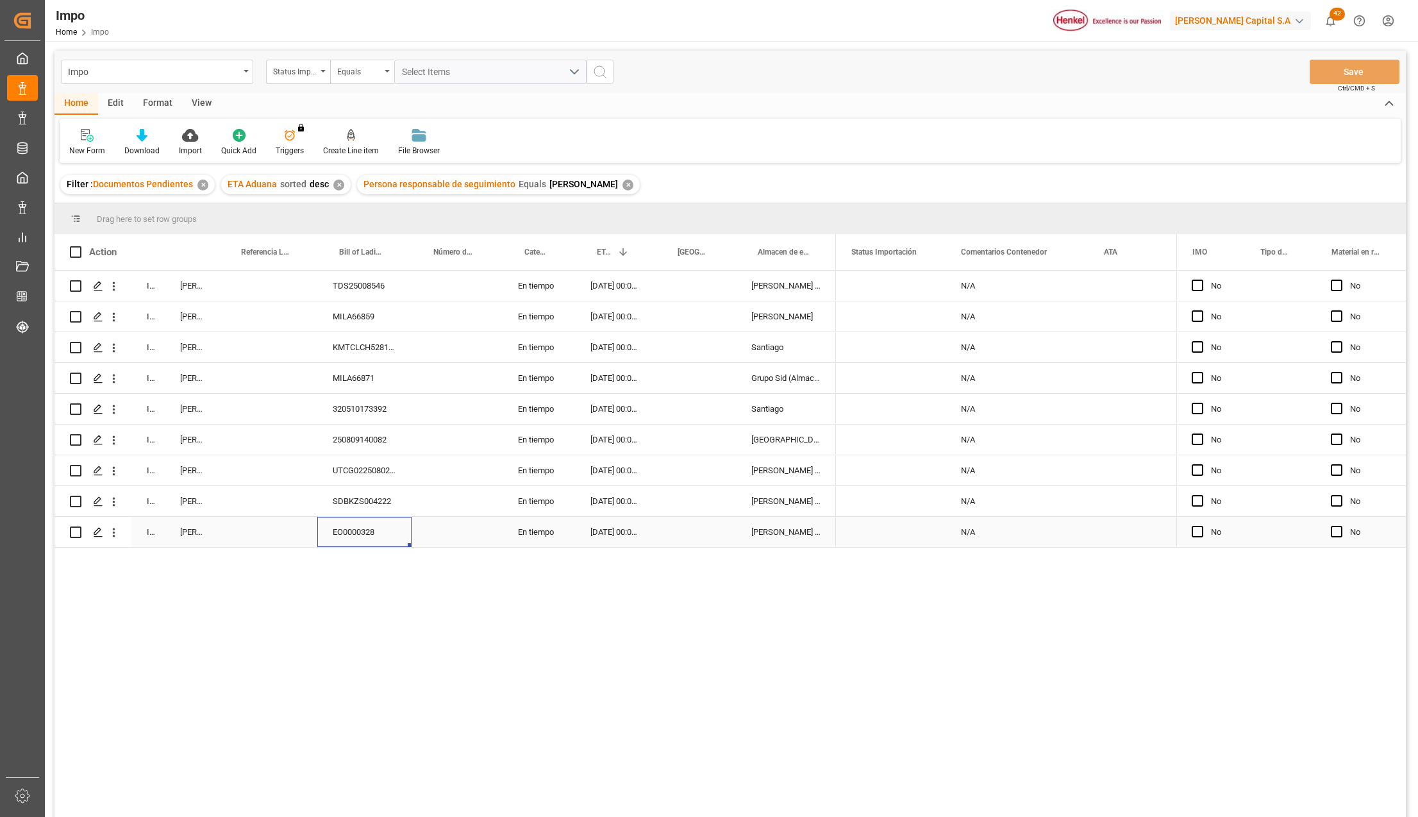
click at [351, 532] on div "EO0000328" at bounding box center [364, 532] width 94 height 30
click at [380, 282] on div "TDS25008546" at bounding box center [364, 286] width 94 height 30
click at [378, 319] on div "MILA66859" at bounding box center [364, 316] width 94 height 30
click at [355, 344] on div "KMTCLCH5281875" at bounding box center [364, 347] width 94 height 30
click at [114, 349] on icon "open menu" at bounding box center [113, 347] width 13 height 13
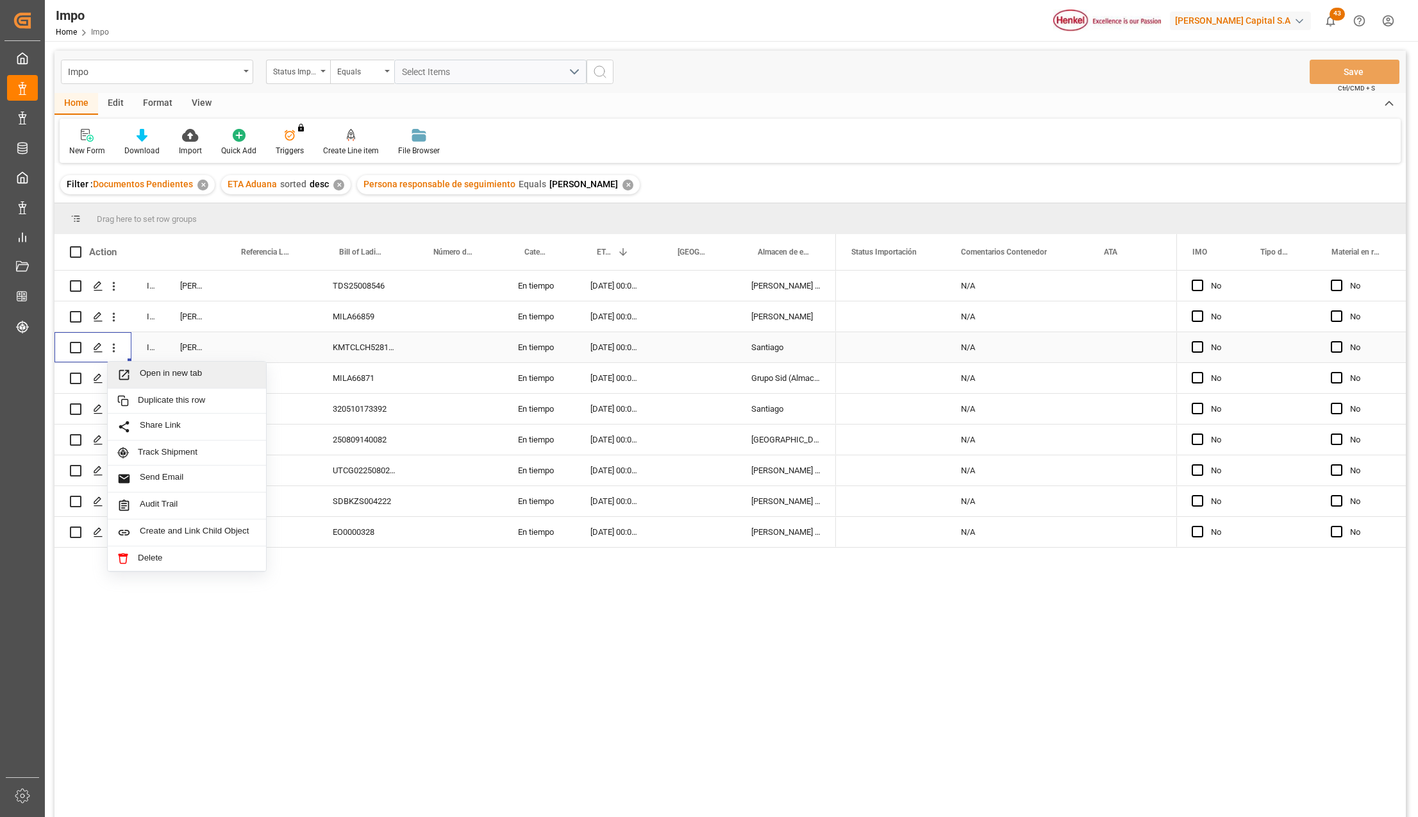
click at [145, 373] on span "Open in new tab" at bounding box center [198, 374] width 117 height 13
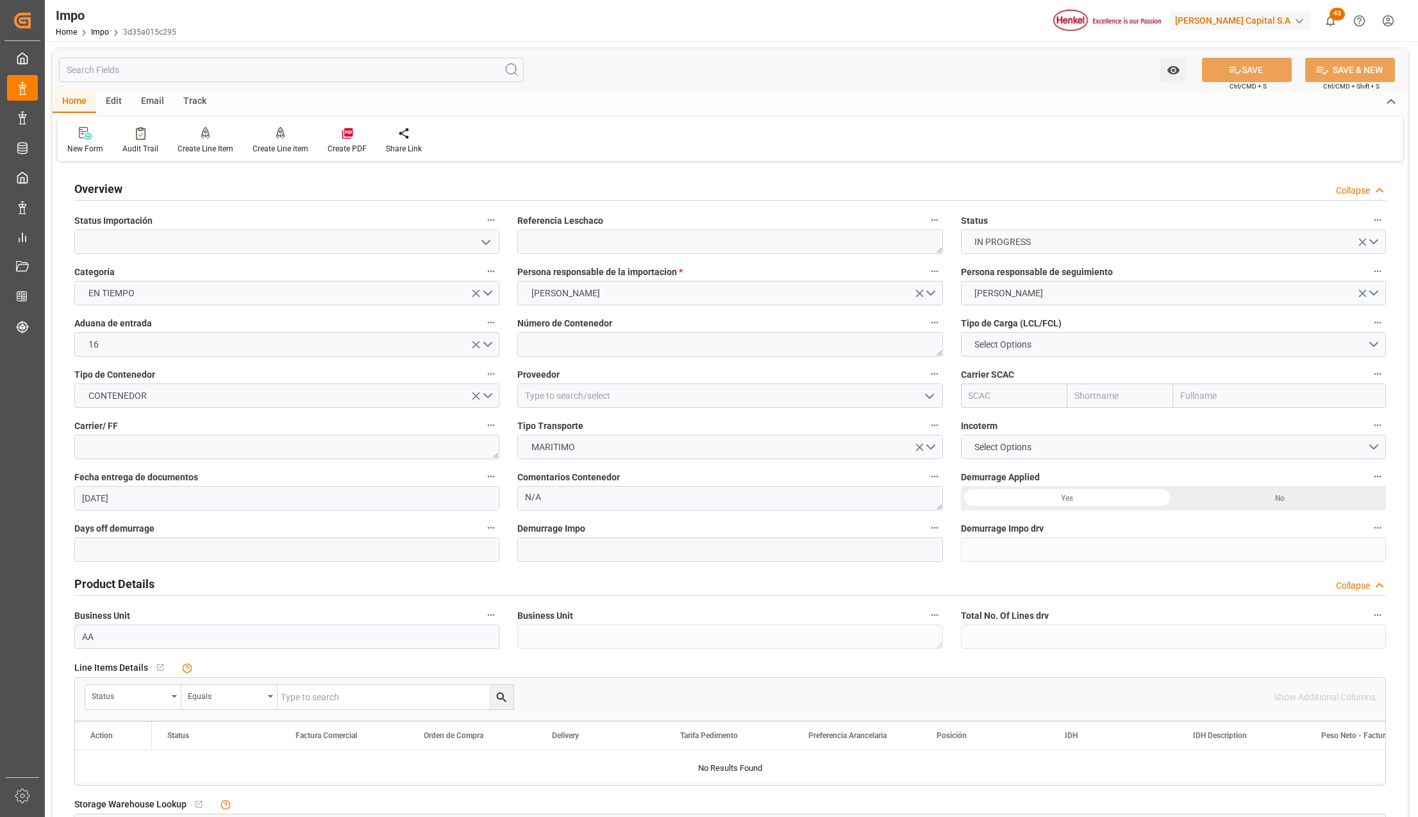
type input "[DATE]"
drag, startPoint x: 478, startPoint y: 241, endPoint x: 470, endPoint y: 249, distance: 11.8
click at [478, 241] on icon "open menu" at bounding box center [485, 242] width 15 height 15
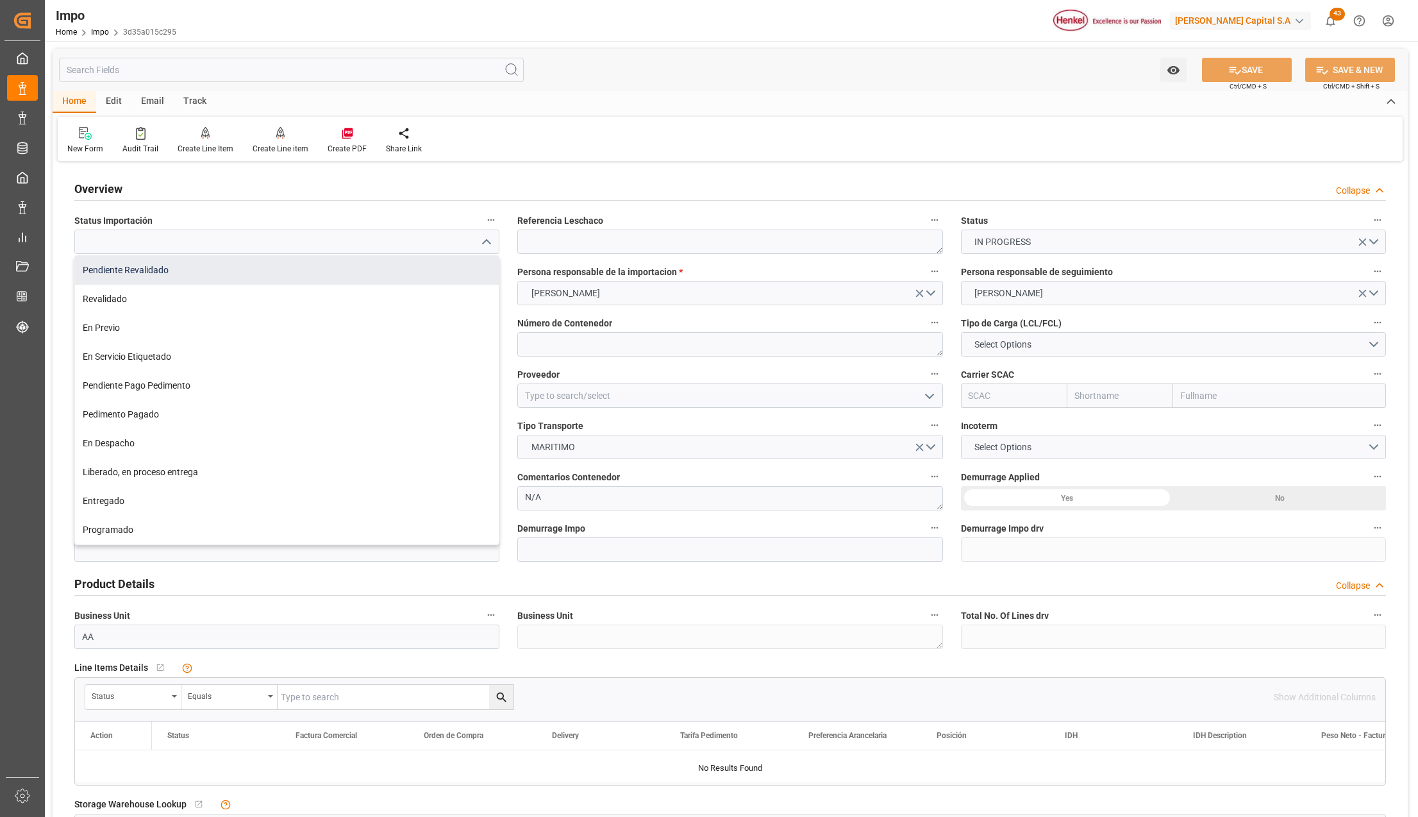
click at [180, 277] on div "Pendiente Revalidado" at bounding box center [287, 270] width 424 height 29
type input "Pendiente Revalidado"
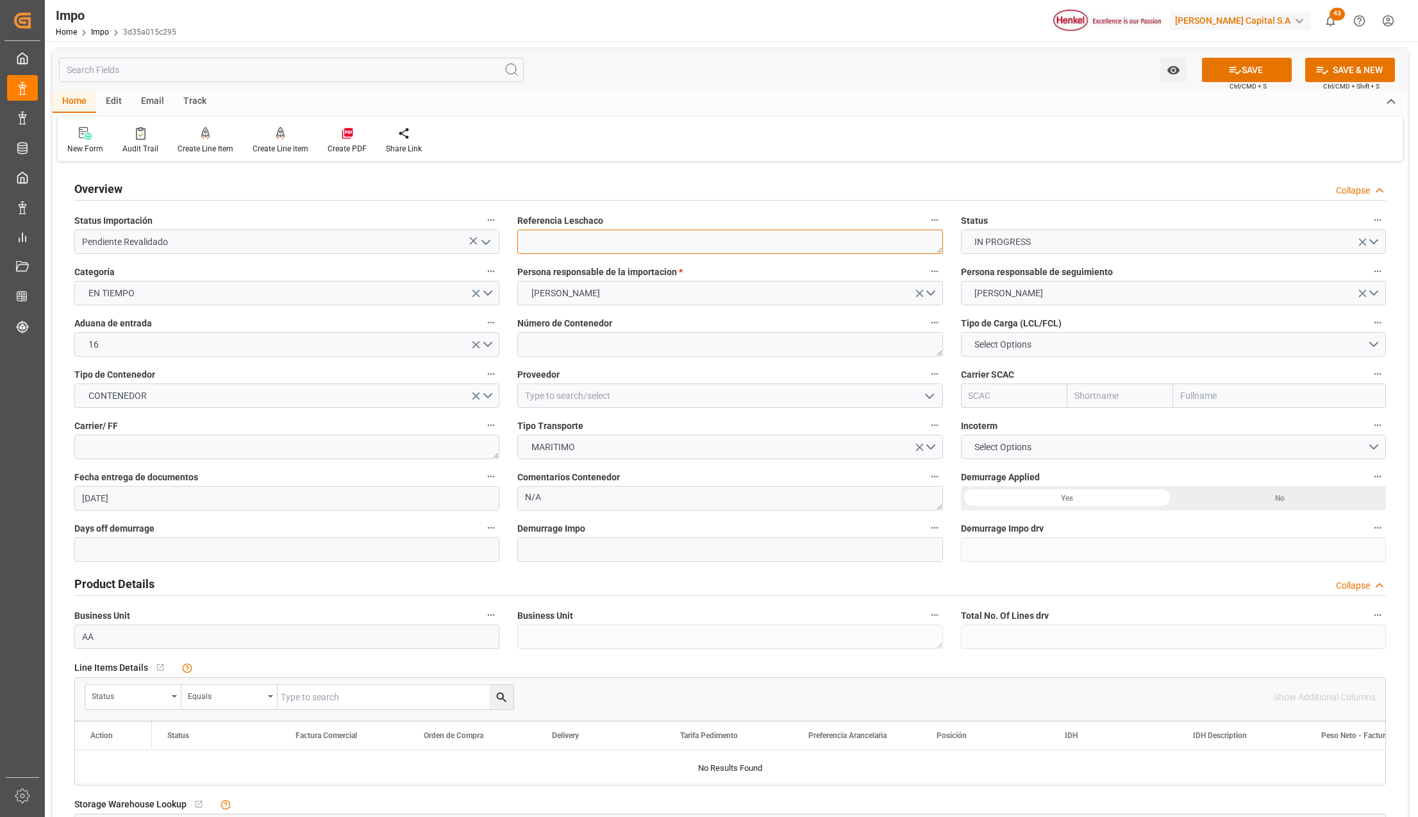
click at [578, 234] on textarea at bounding box center [729, 242] width 425 height 24
paste textarea "KMTCLCH5281875"
type textarea "KMTCLCH5281875"
click at [546, 344] on textarea at bounding box center [729, 344] width 425 height 24
click at [560, 337] on textarea at bounding box center [729, 344] width 425 height 24
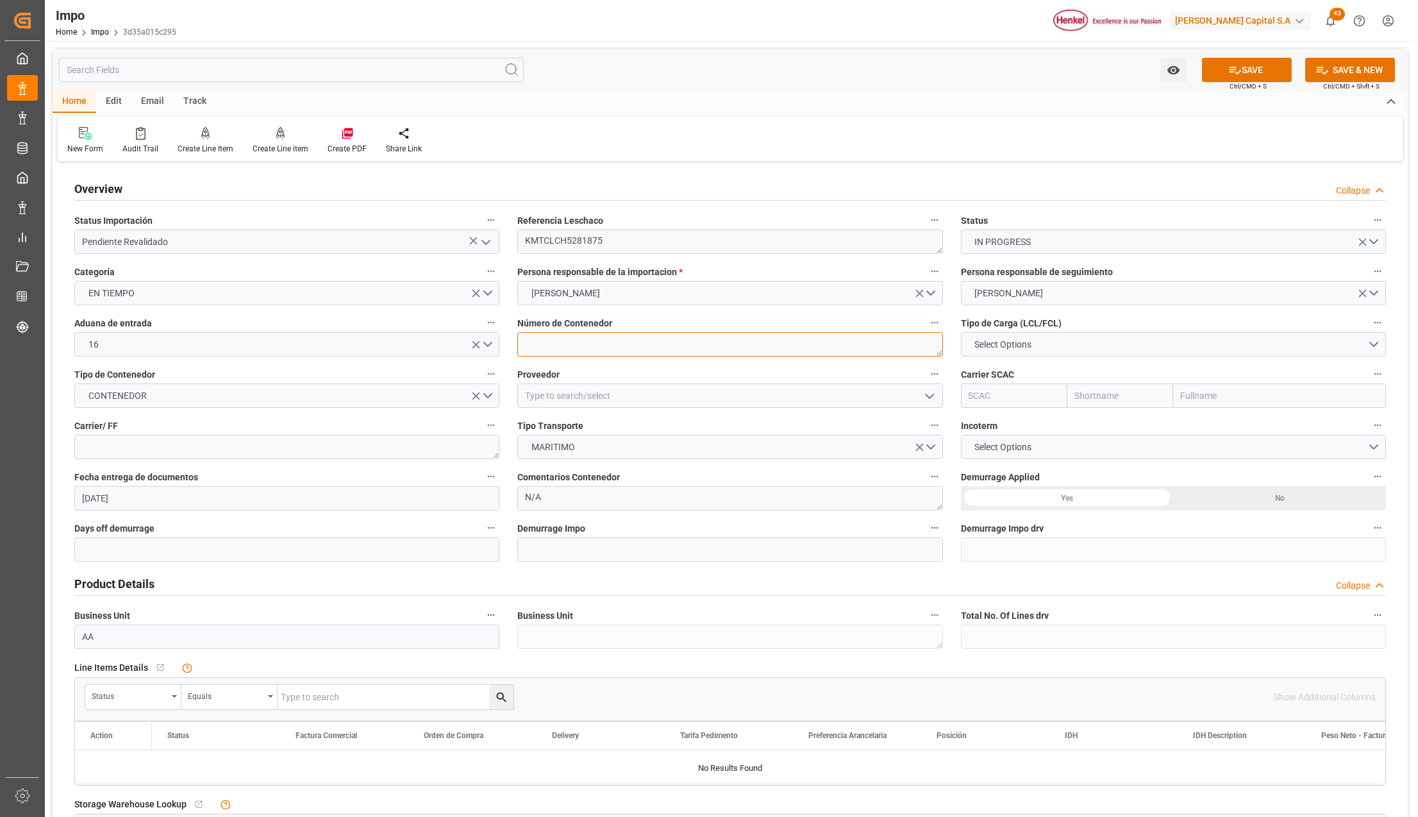
paste textarea "FCIU7119748"
type textarea "FCIU7119748"
click at [1094, 334] on button "Select Options" at bounding box center [1173, 344] width 425 height 24
click at [1017, 405] on div "FCL 40"" at bounding box center [1174, 401] width 424 height 27
click at [110, 450] on textarea at bounding box center [286, 447] width 425 height 24
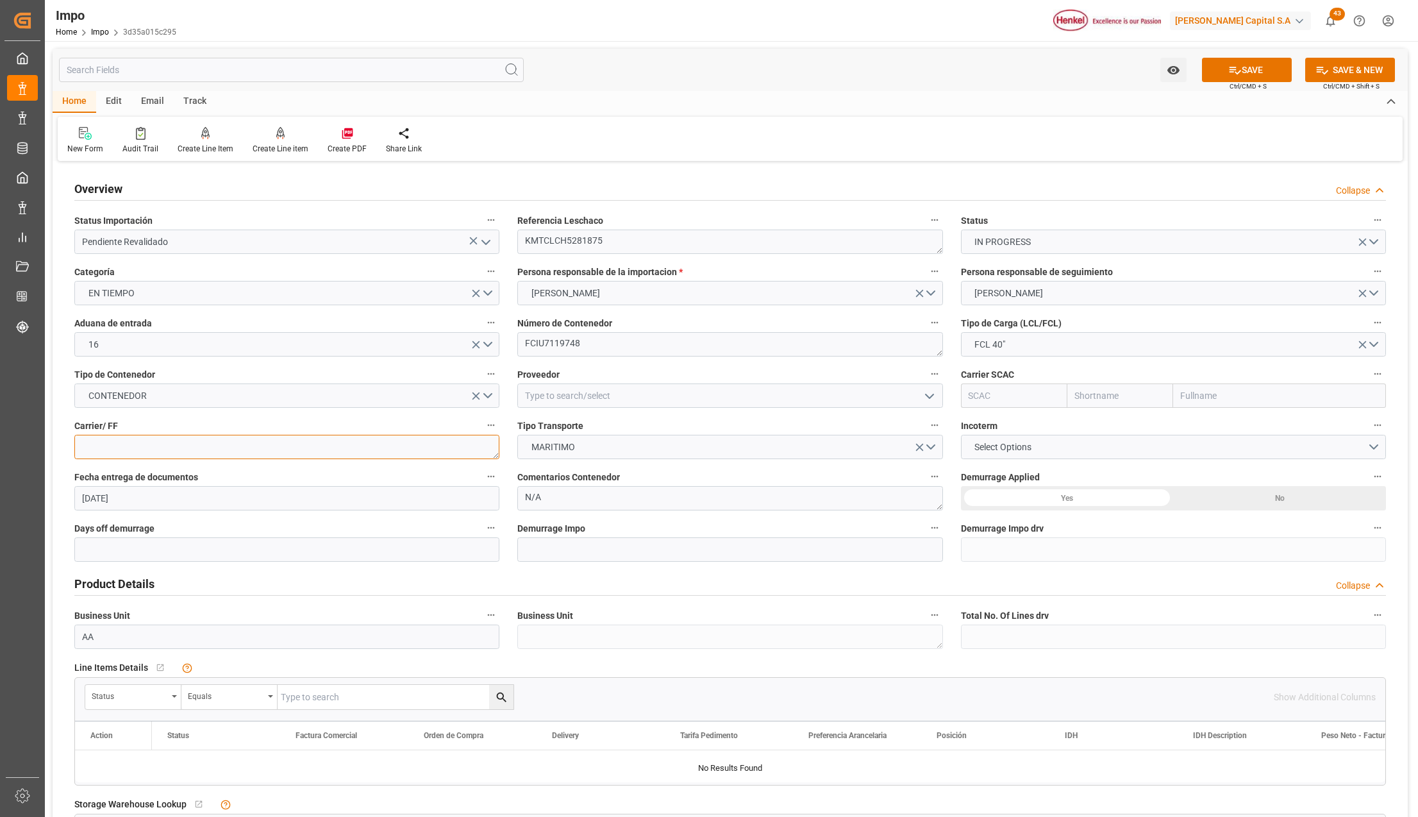
click at [103, 439] on textarea at bounding box center [286, 447] width 425 height 24
type textarea "l"
type textarea "KMTC"
click at [586, 395] on input at bounding box center [729, 395] width 425 height 24
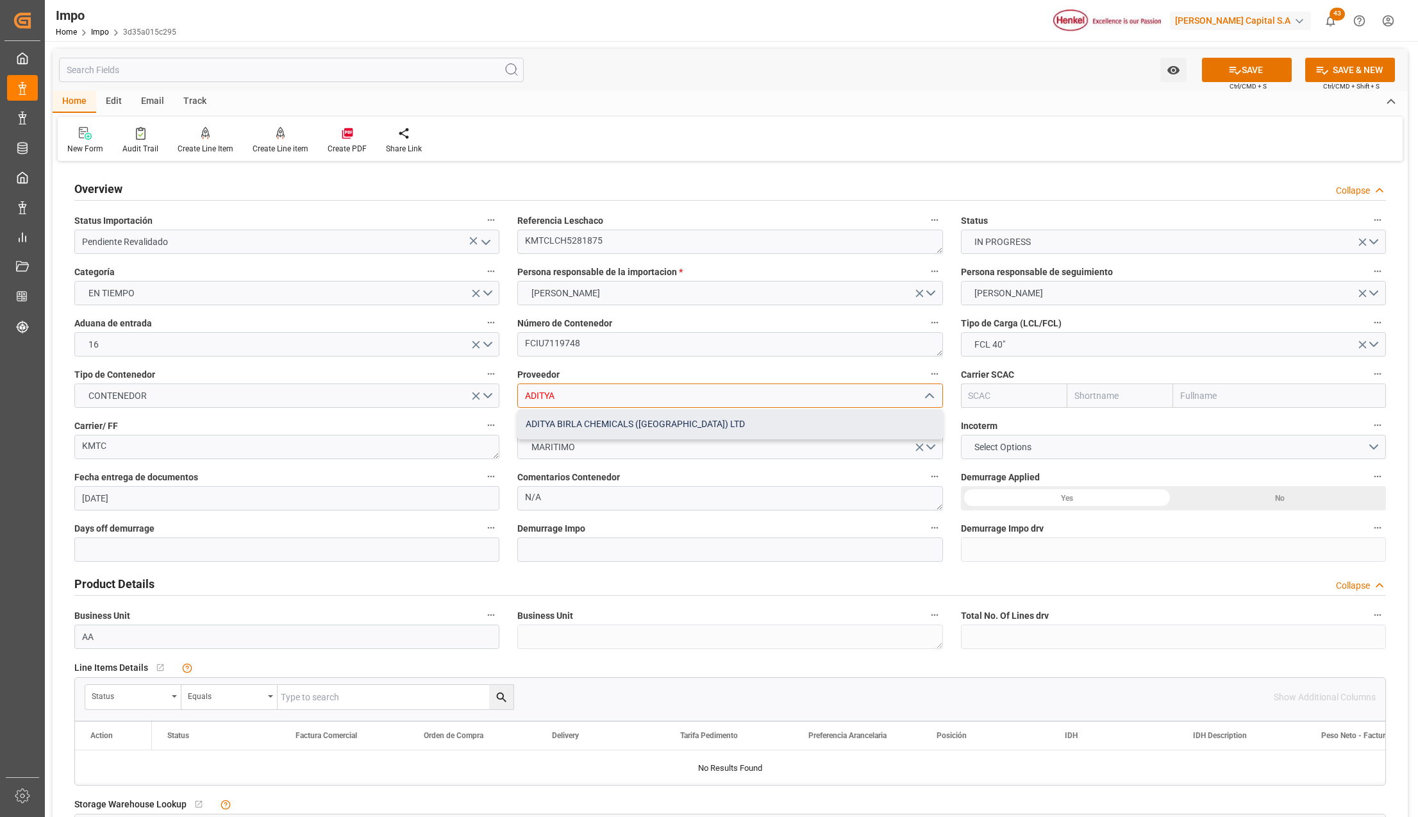
click at [753, 419] on div "ADITYA BIRLA CHEMICALS (THAILAND) LTD" at bounding box center [730, 424] width 424 height 29
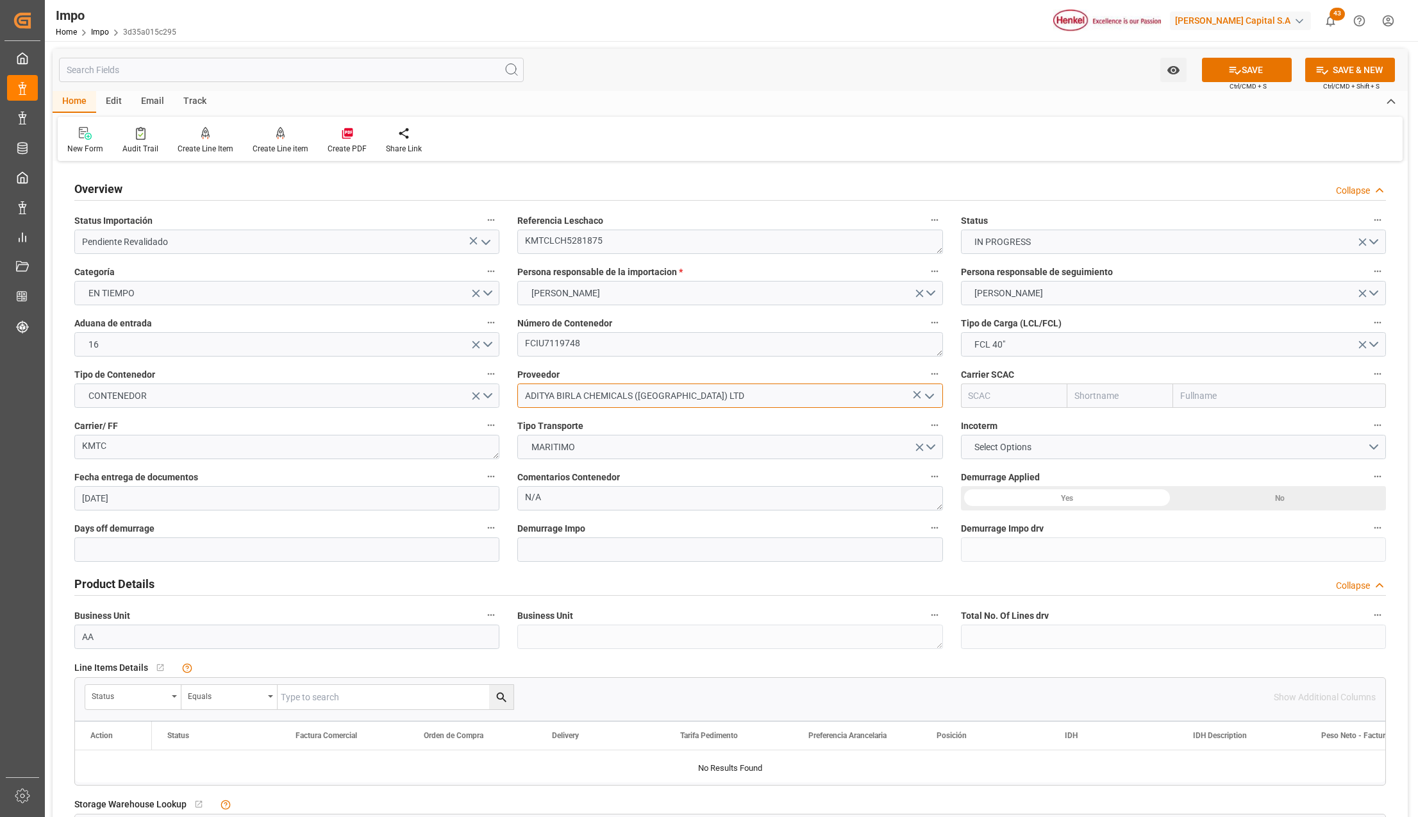
type input "ADITYA BIRLA CHEMICALS (THAILAND) LTD"
click at [1186, 395] on input "text" at bounding box center [1279, 395] width 213 height 24
click at [551, 342] on textarea "FCIU7119748" at bounding box center [729, 344] width 425 height 24
click at [1195, 398] on input "text" at bounding box center [1279, 395] width 213 height 24
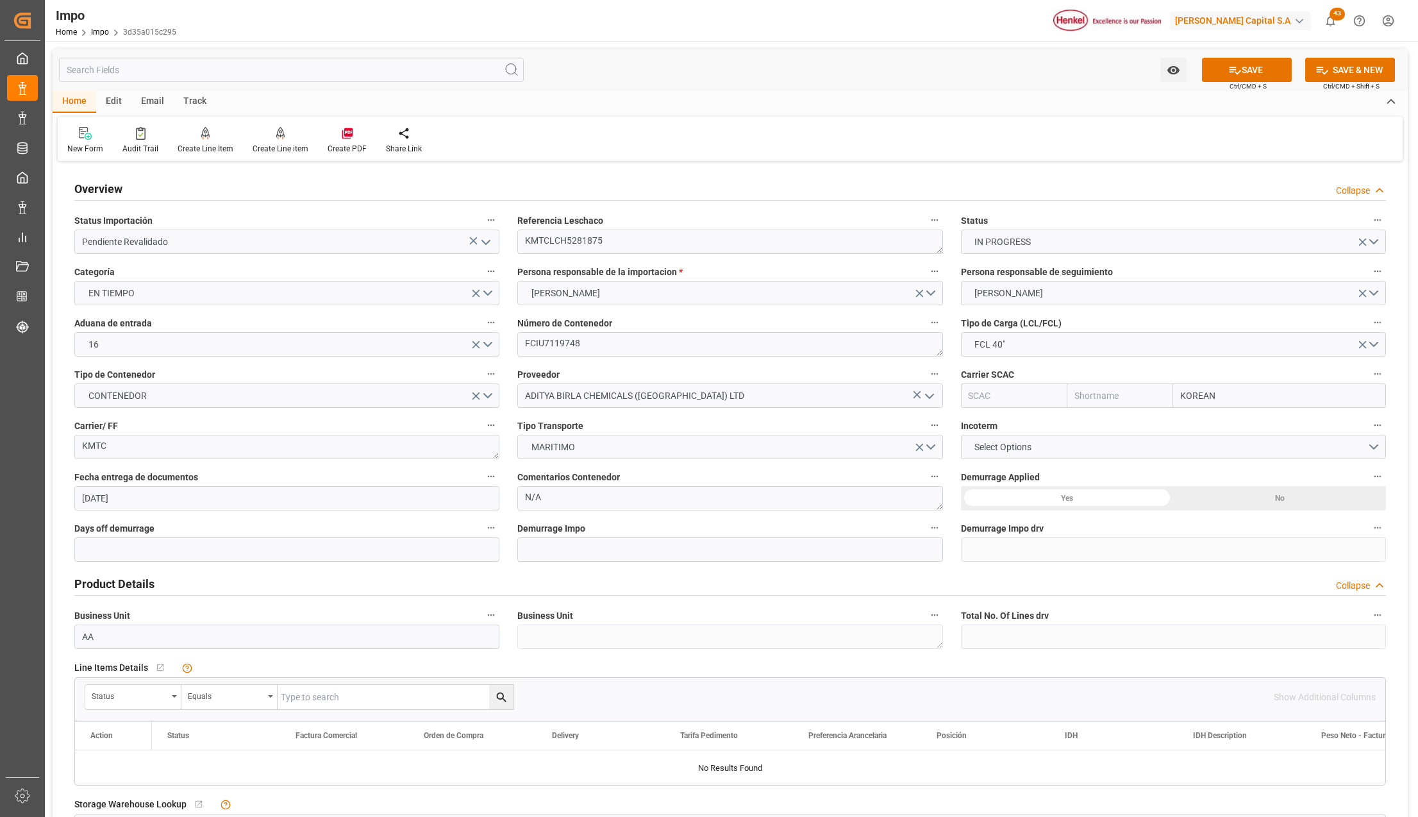
type input "KOREA"
click at [1207, 419] on b "Korea Marine Transport" at bounding box center [1230, 424] width 97 height 10
type input "KMTU"
type input "Korea Marine"
type input "Korea Marine Transport"
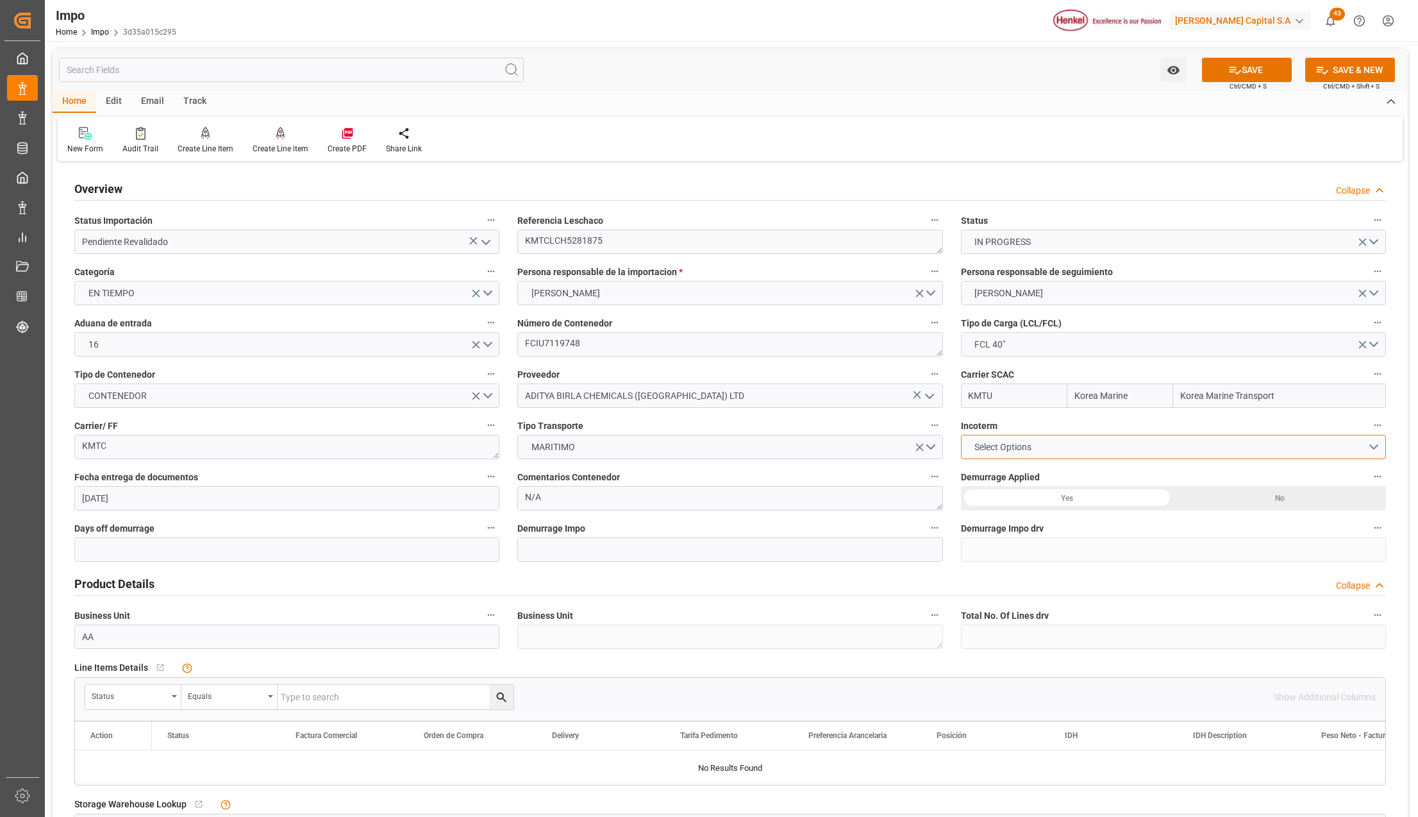
drag, startPoint x: 1007, startPoint y: 459, endPoint x: 1009, endPoint y: 452, distance: 7.3
click at [1007, 459] on button "Select Options" at bounding box center [1173, 447] width 425 height 24
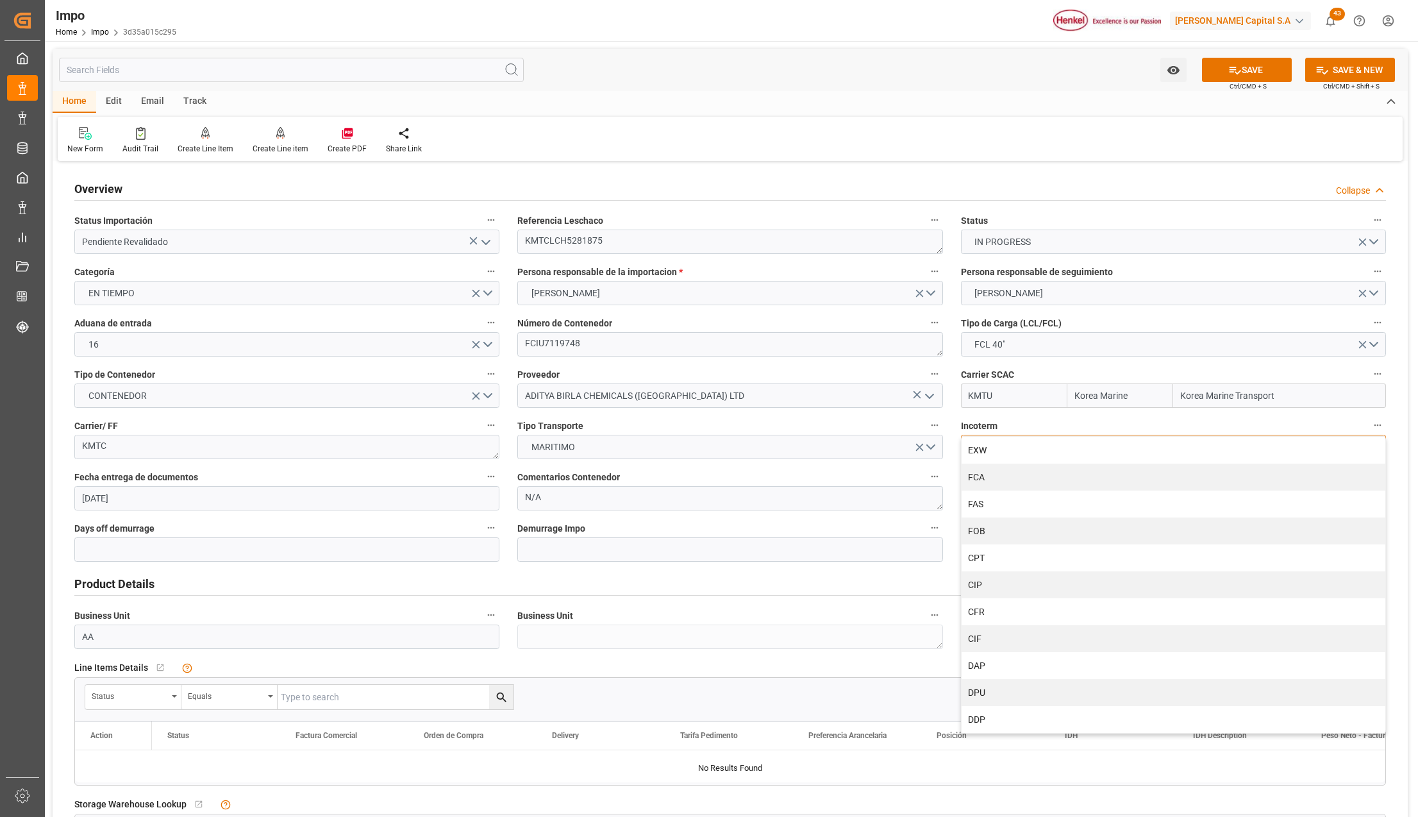
click at [1009, 452] on div "EXW" at bounding box center [1174, 450] width 424 height 27
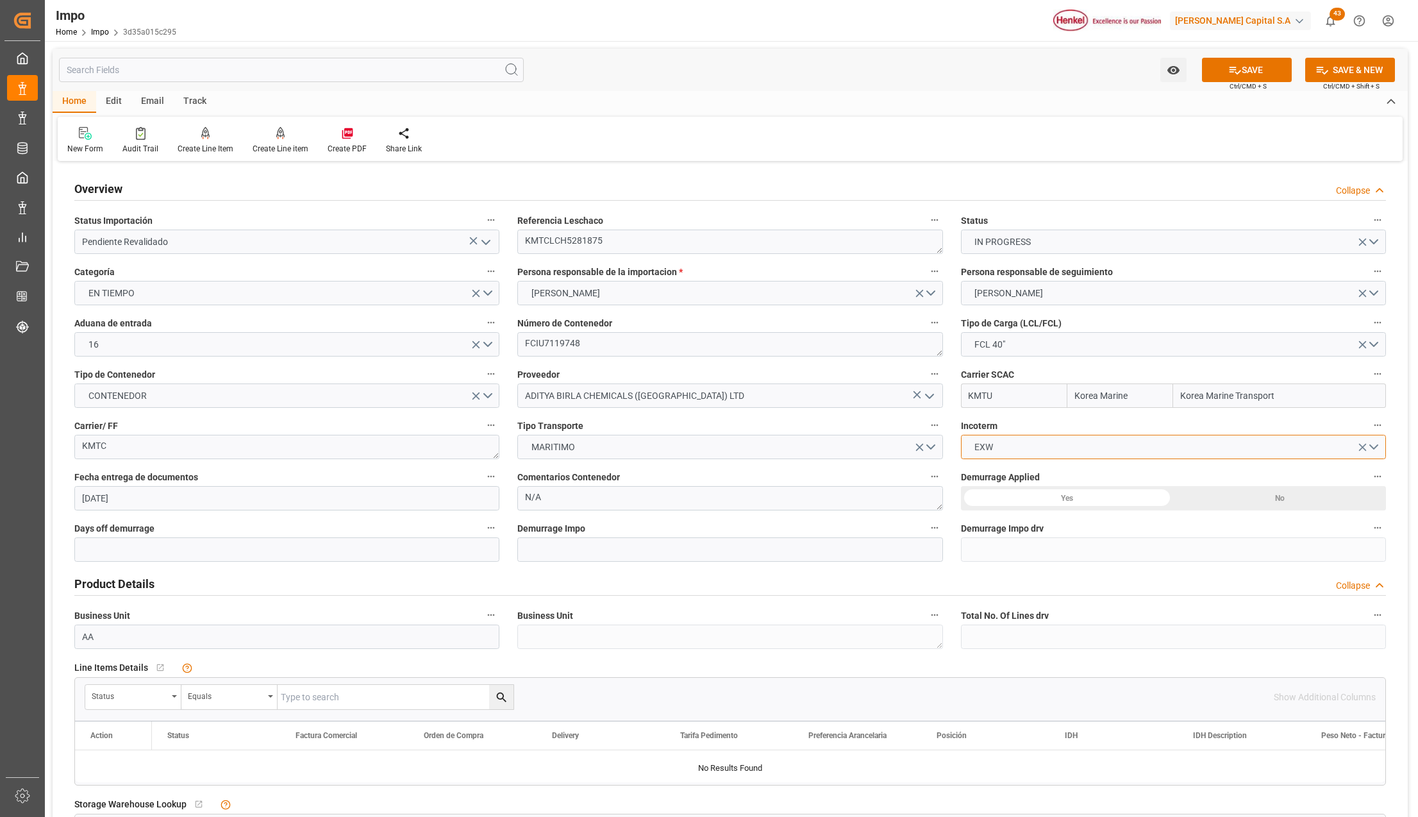
click at [1011, 447] on button "EXW" at bounding box center [1173, 447] width 425 height 24
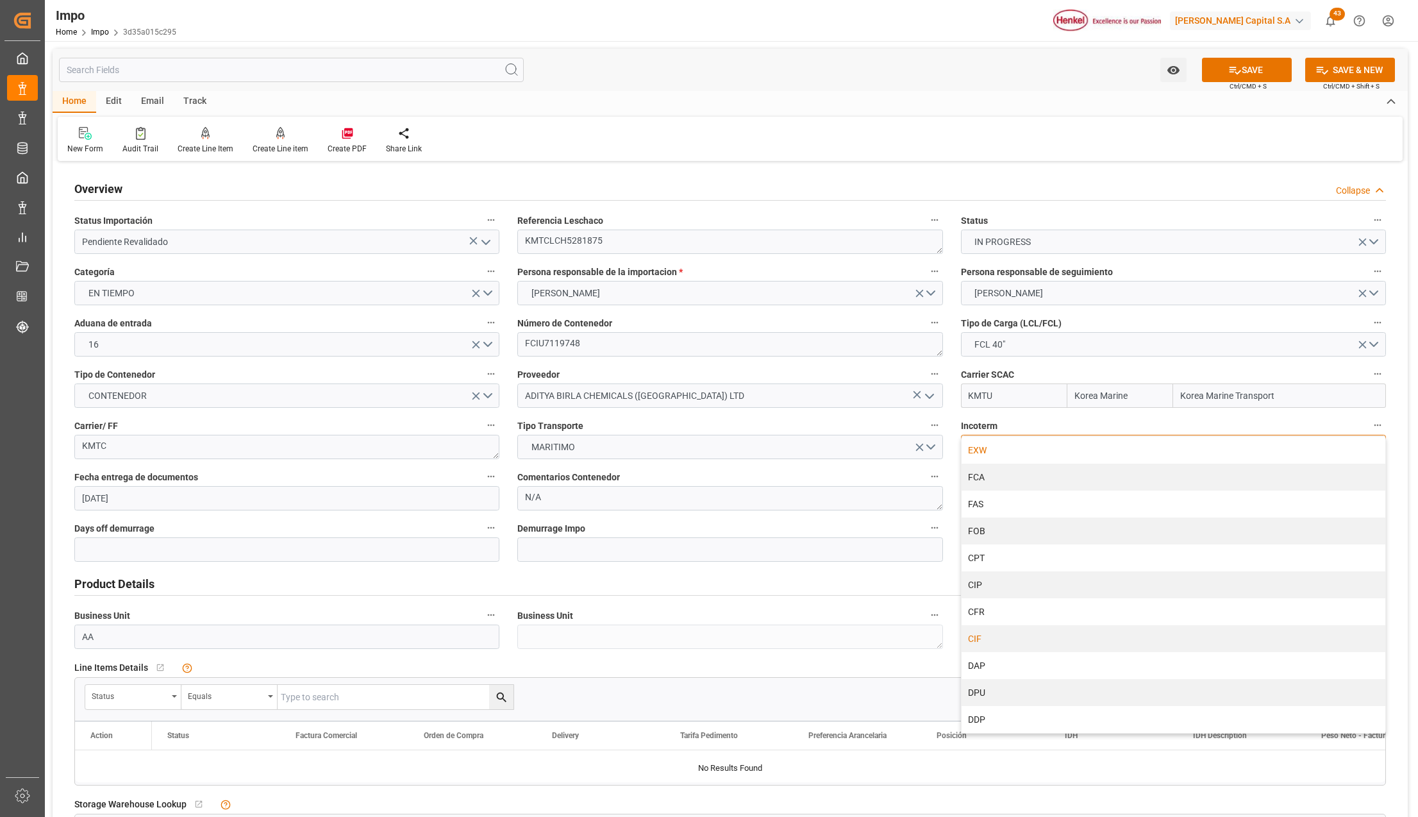
click at [996, 637] on div "CIF" at bounding box center [1174, 638] width 424 height 27
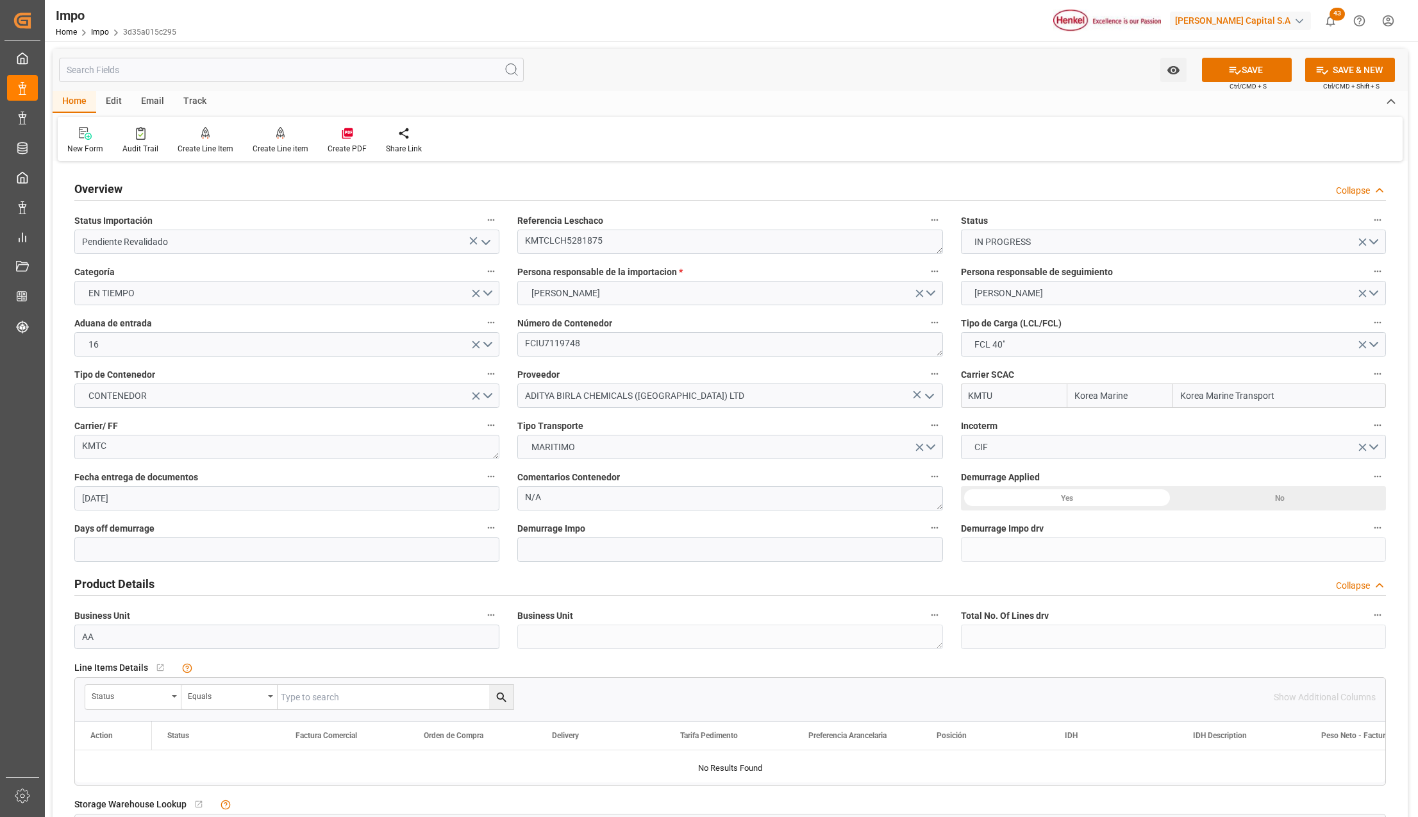
click at [1025, 499] on div "Yes" at bounding box center [1067, 498] width 213 height 24
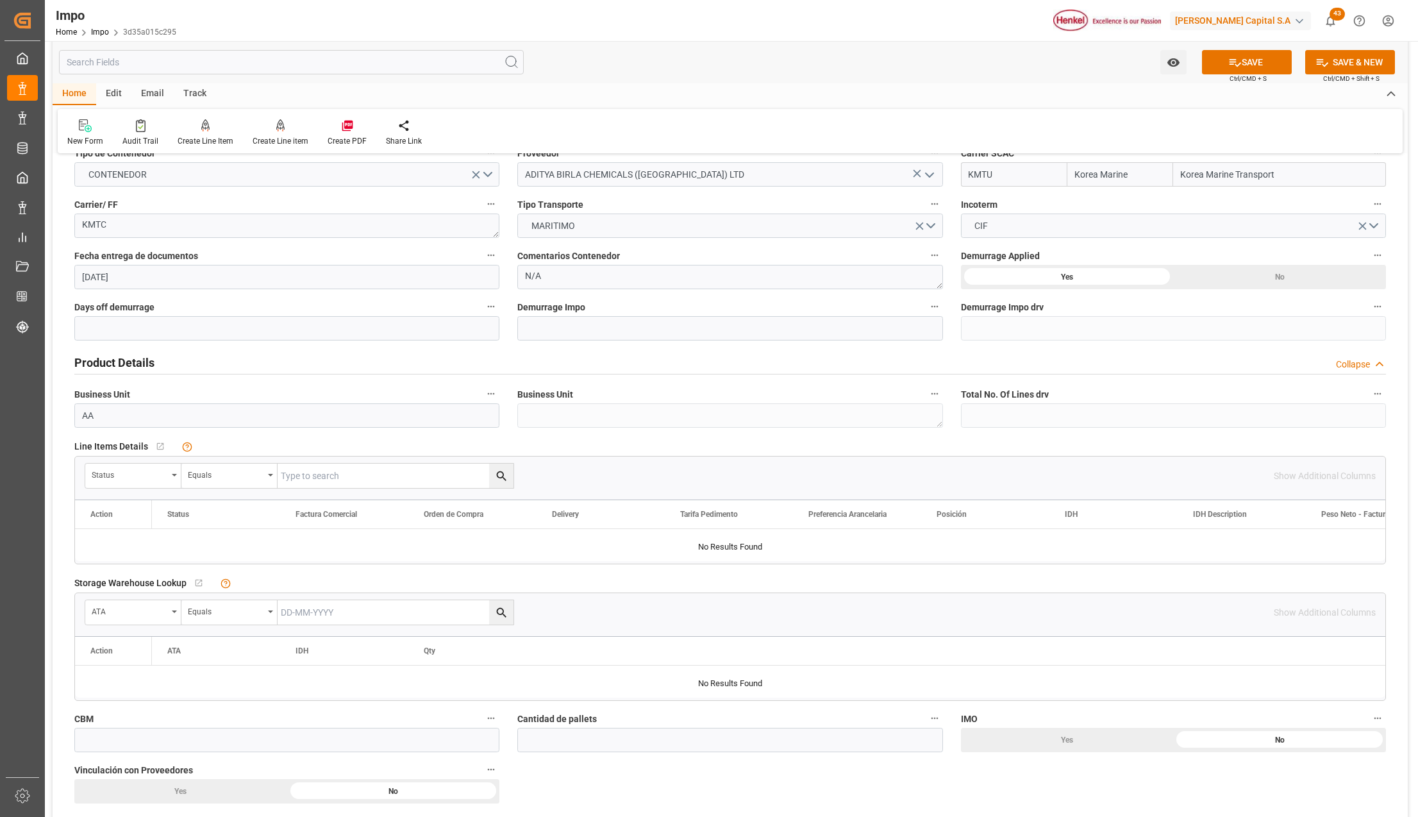
scroll to position [256, 0]
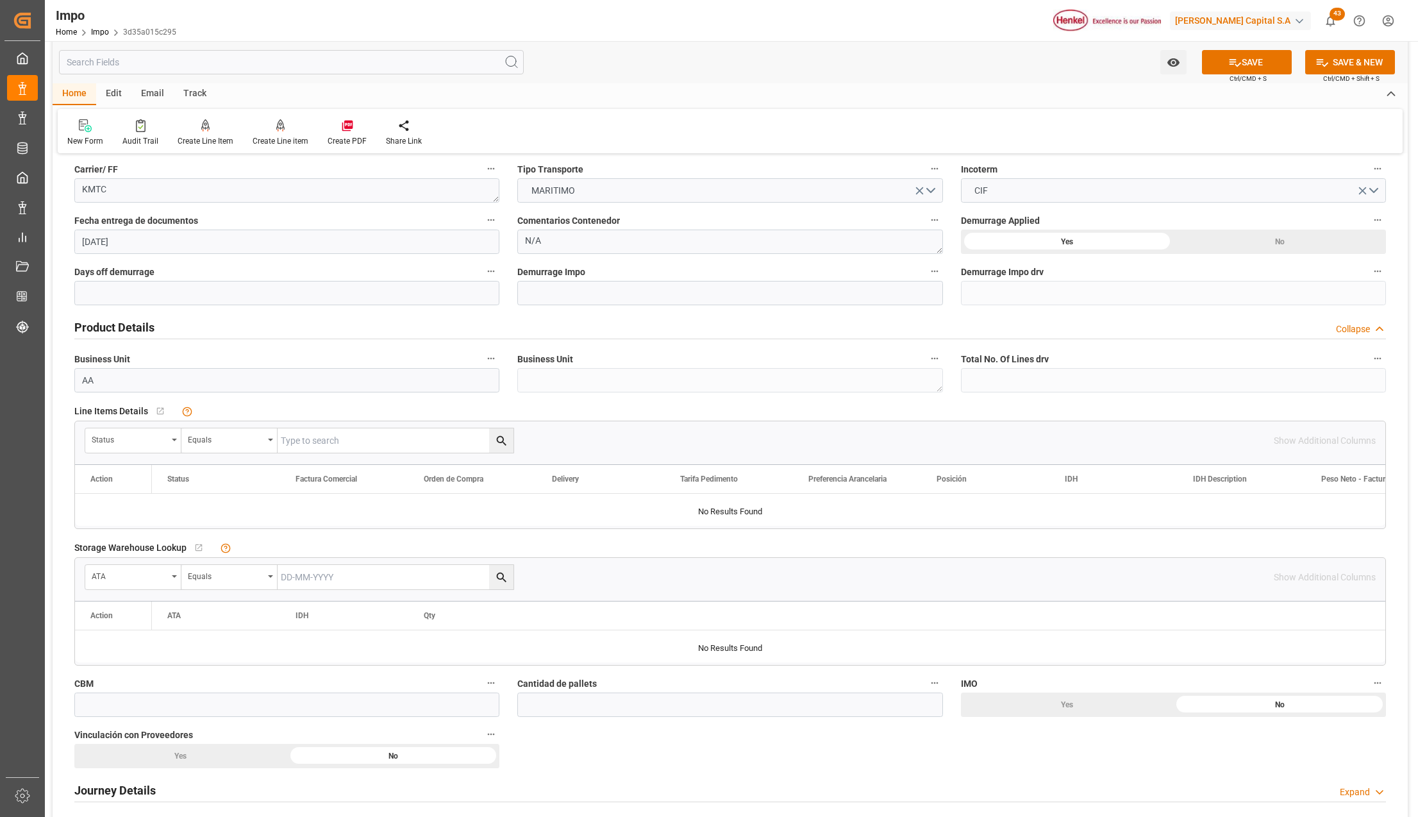
click at [177, 439] on div "Status" at bounding box center [133, 440] width 96 height 24
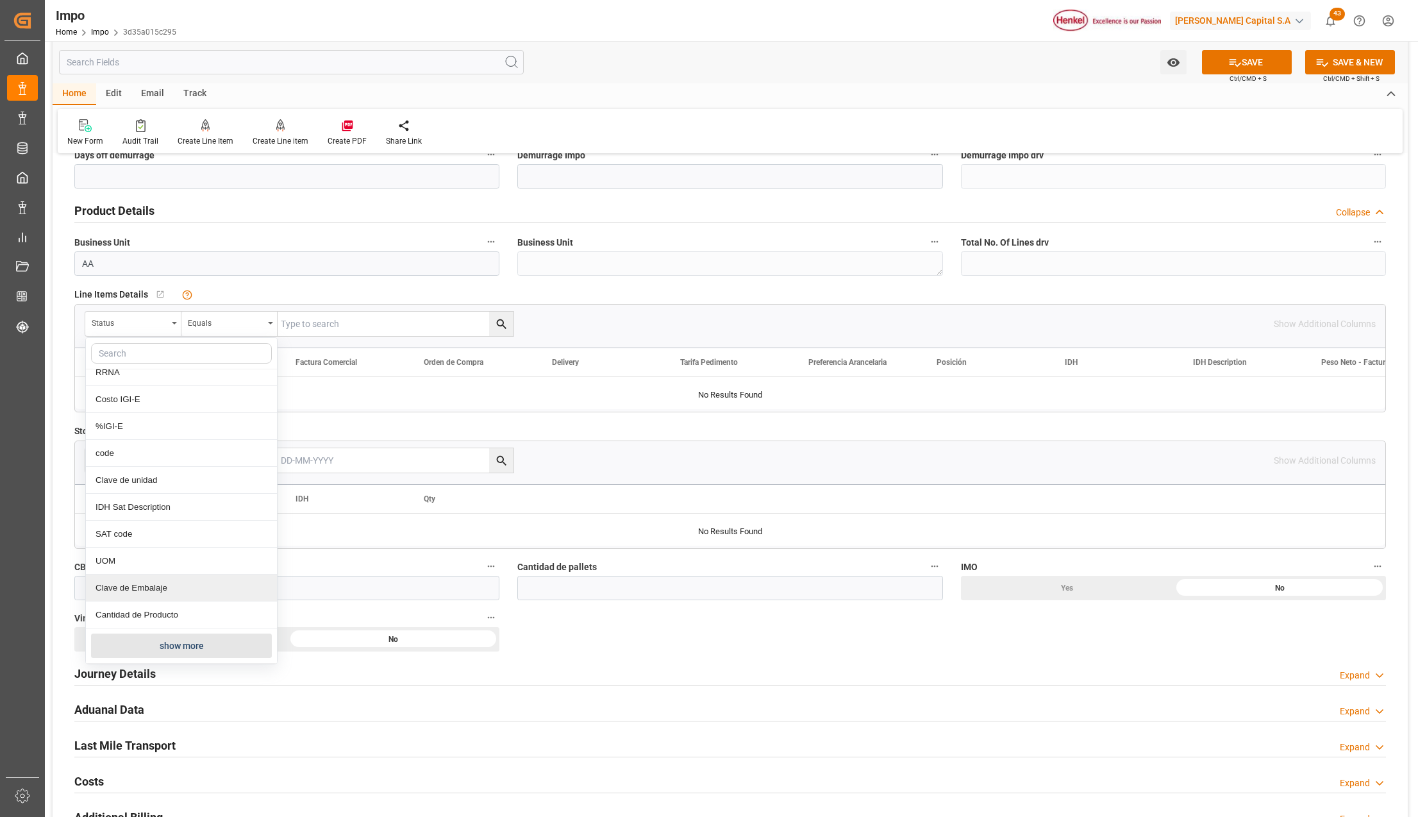
scroll to position [513, 0]
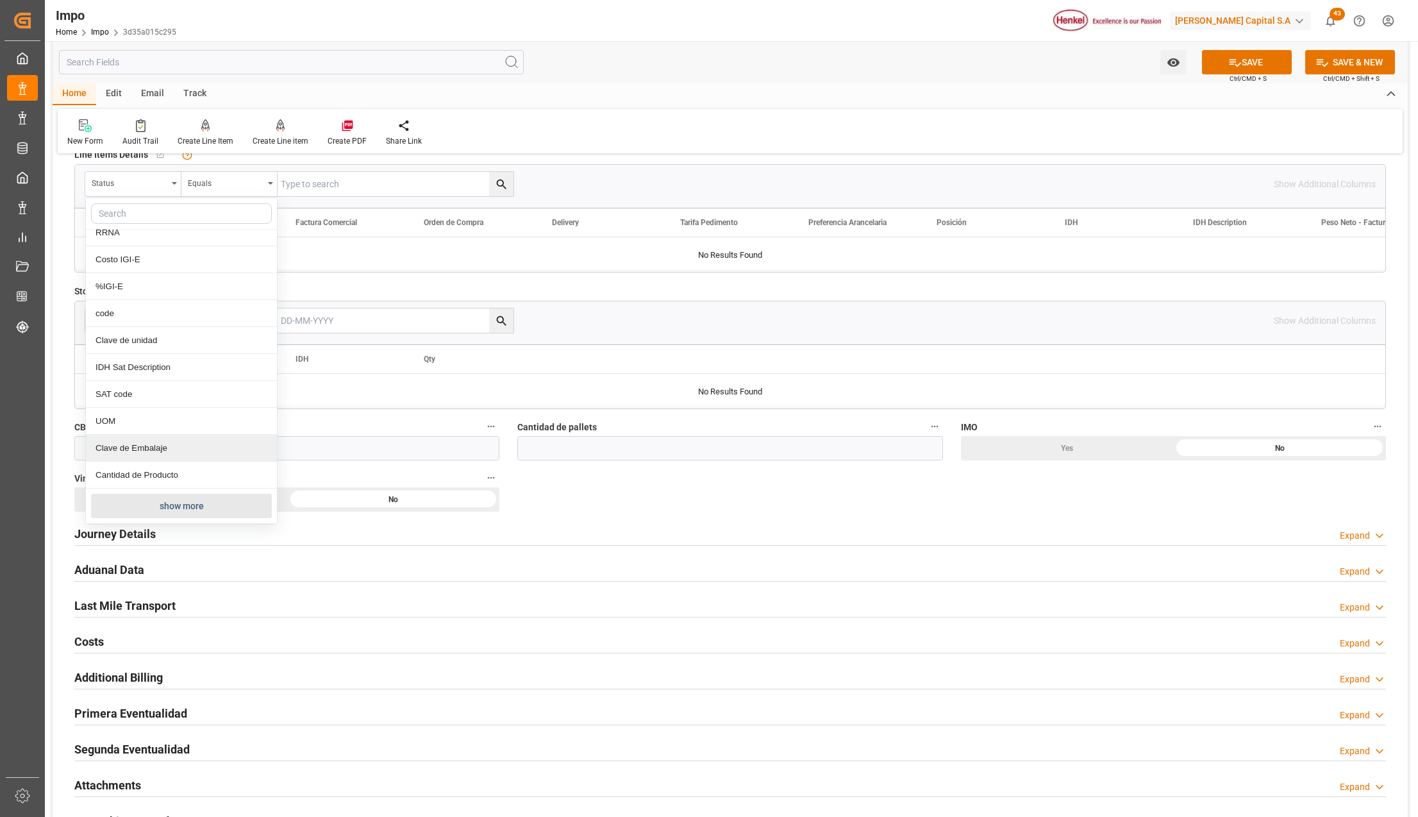
click at [131, 503] on button "show more" at bounding box center [181, 506] width 181 height 24
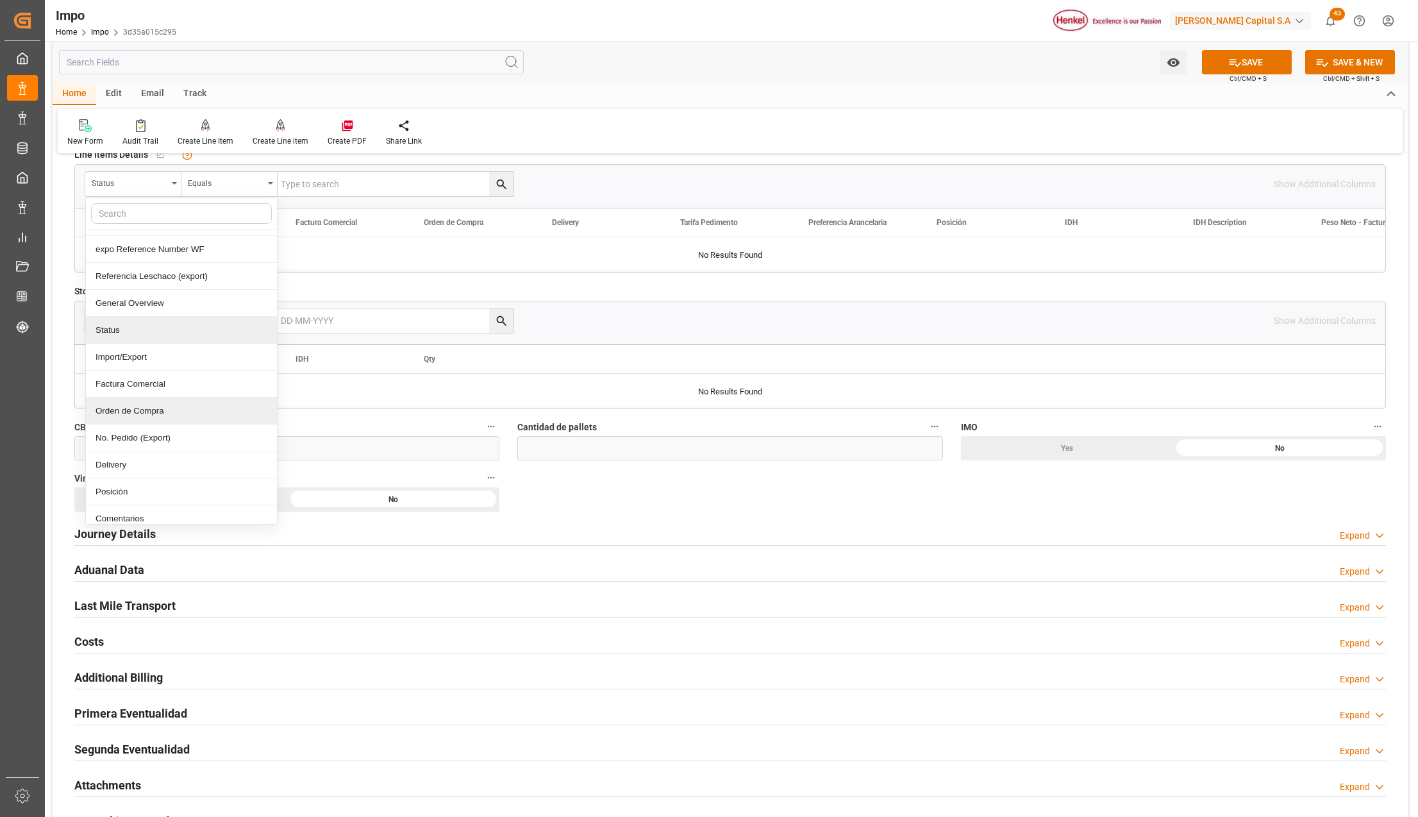
scroll to position [85, 0]
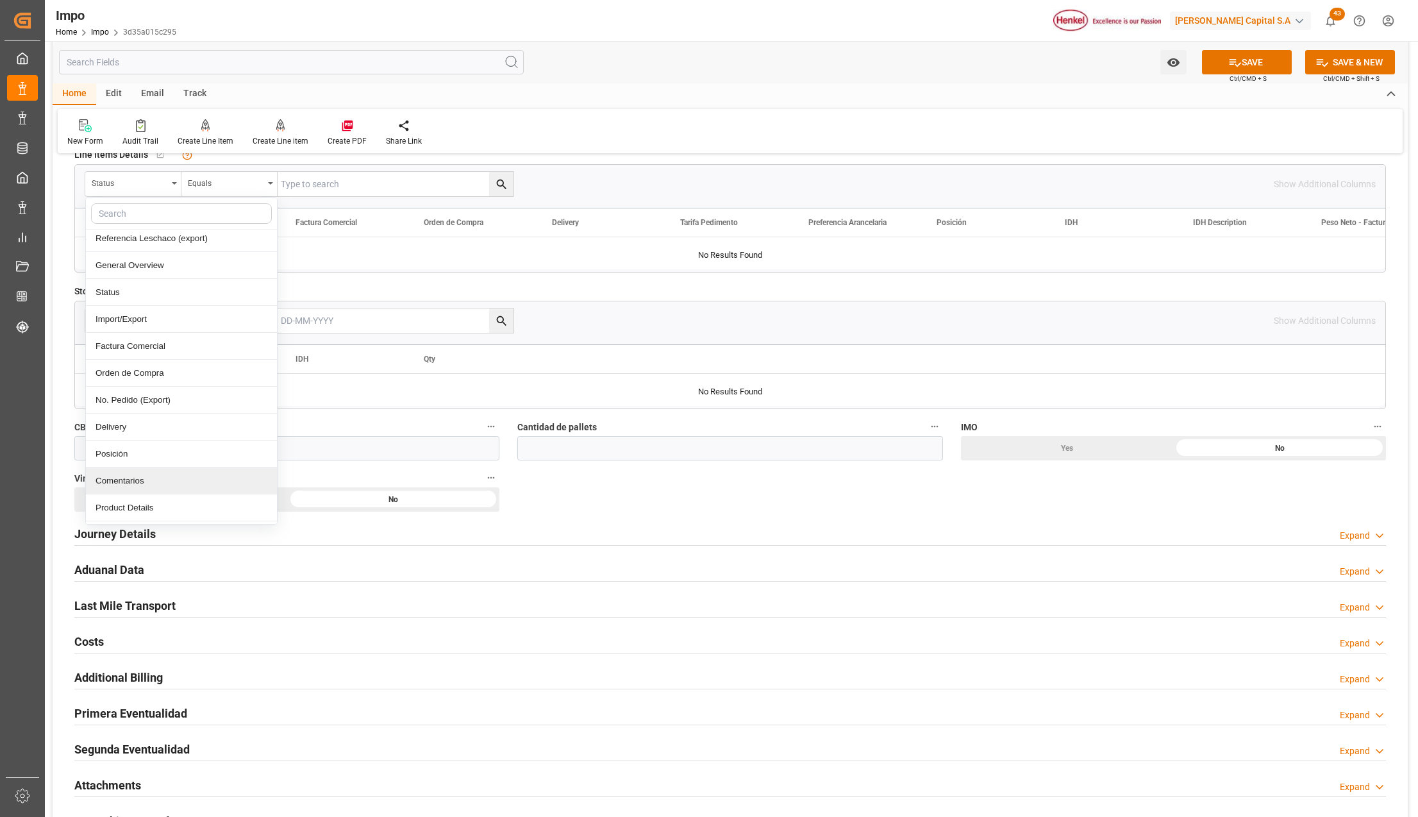
click at [137, 480] on div "Comentarios" at bounding box center [181, 480] width 191 height 27
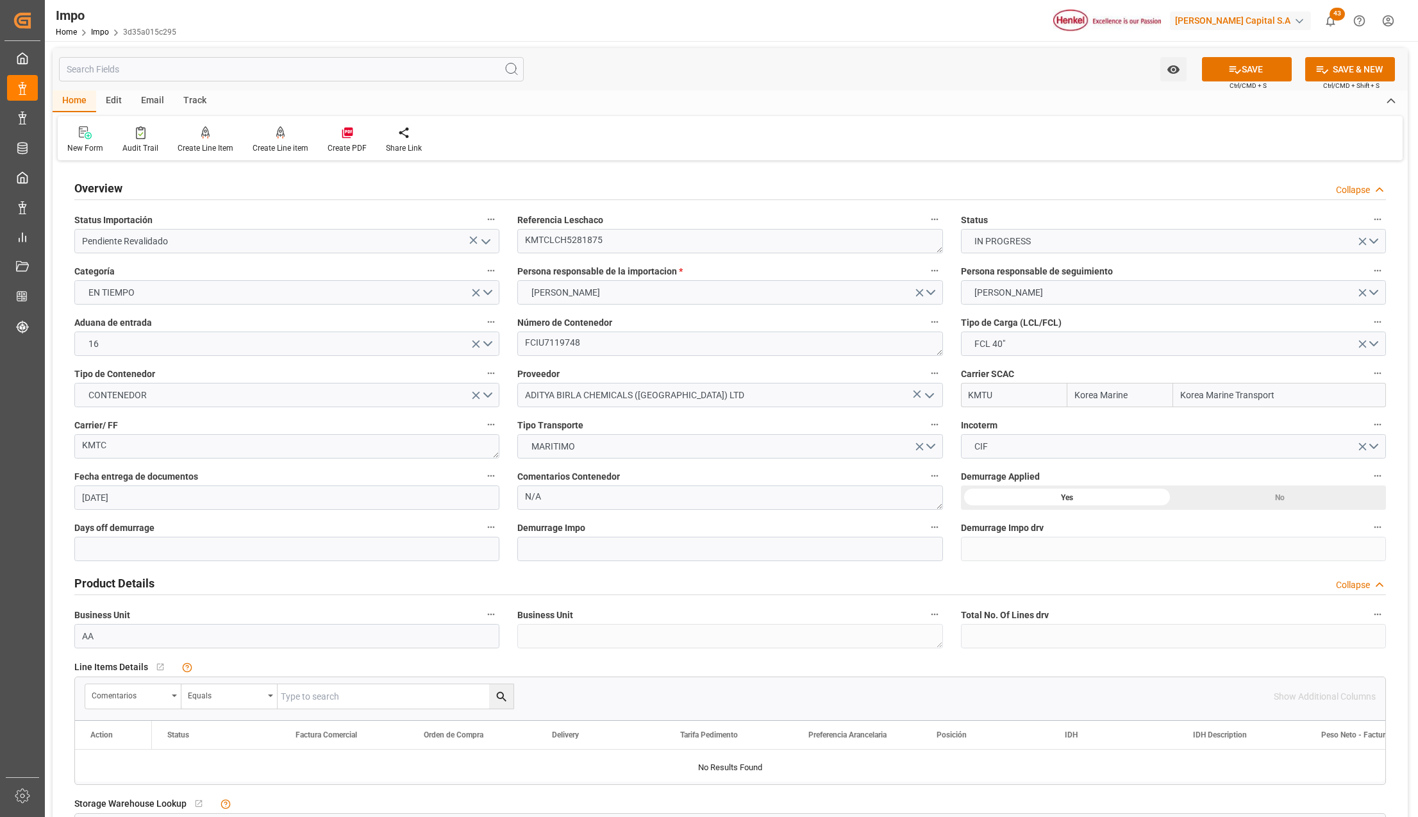
scroll to position [0, 0]
click at [587, 242] on textarea "KMTCLCH5281875" at bounding box center [729, 242] width 425 height 24
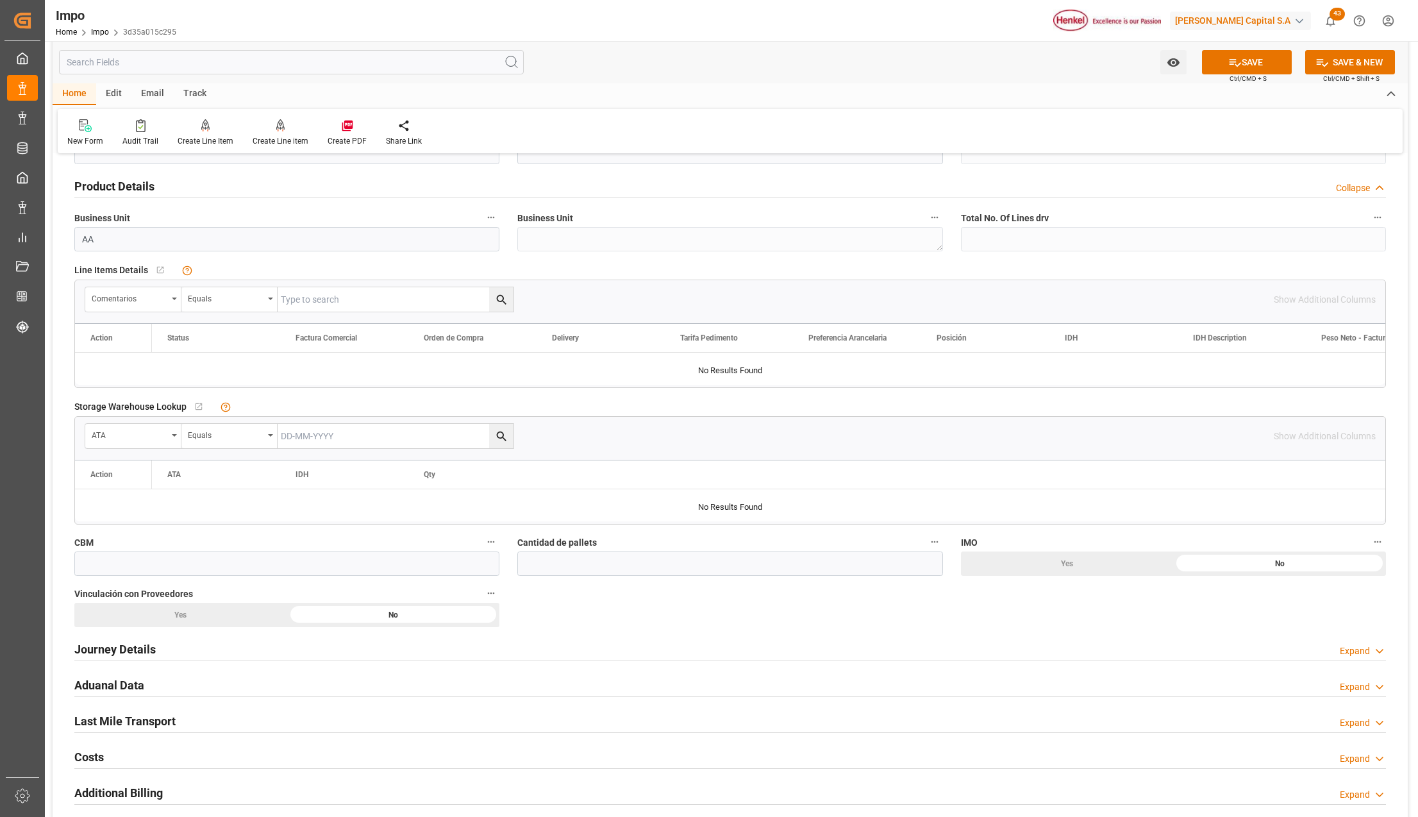
scroll to position [427, 0]
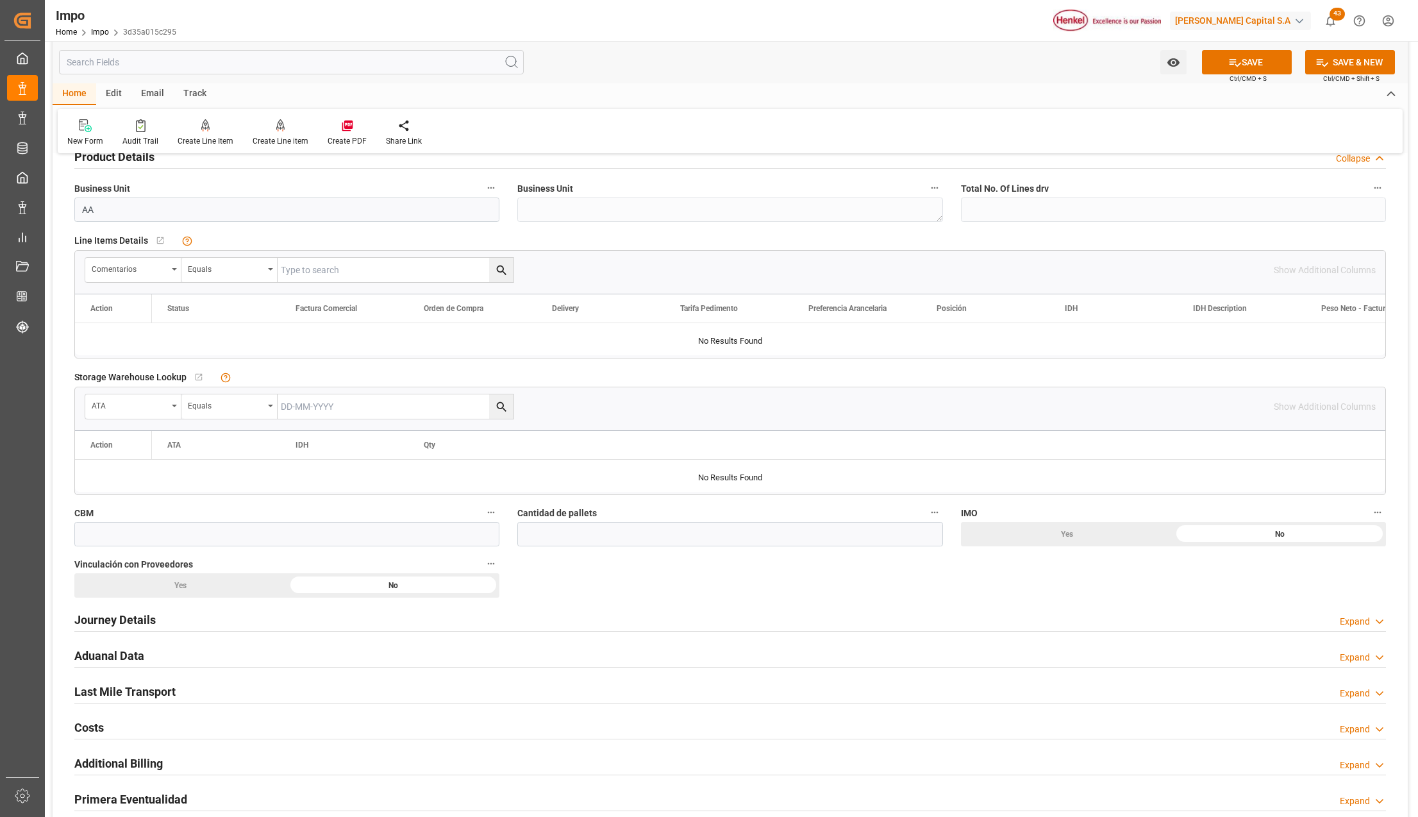
click at [300, 403] on input "text" at bounding box center [396, 406] width 236 height 24
paste input "KMTCLCH528"
type input "KMTCLCH528"
click at [377, 285] on div "Comentarios Equals Show Additional Columns" at bounding box center [730, 270] width 1311 height 38
click at [395, 272] on input "text" at bounding box center [396, 270] width 236 height 24
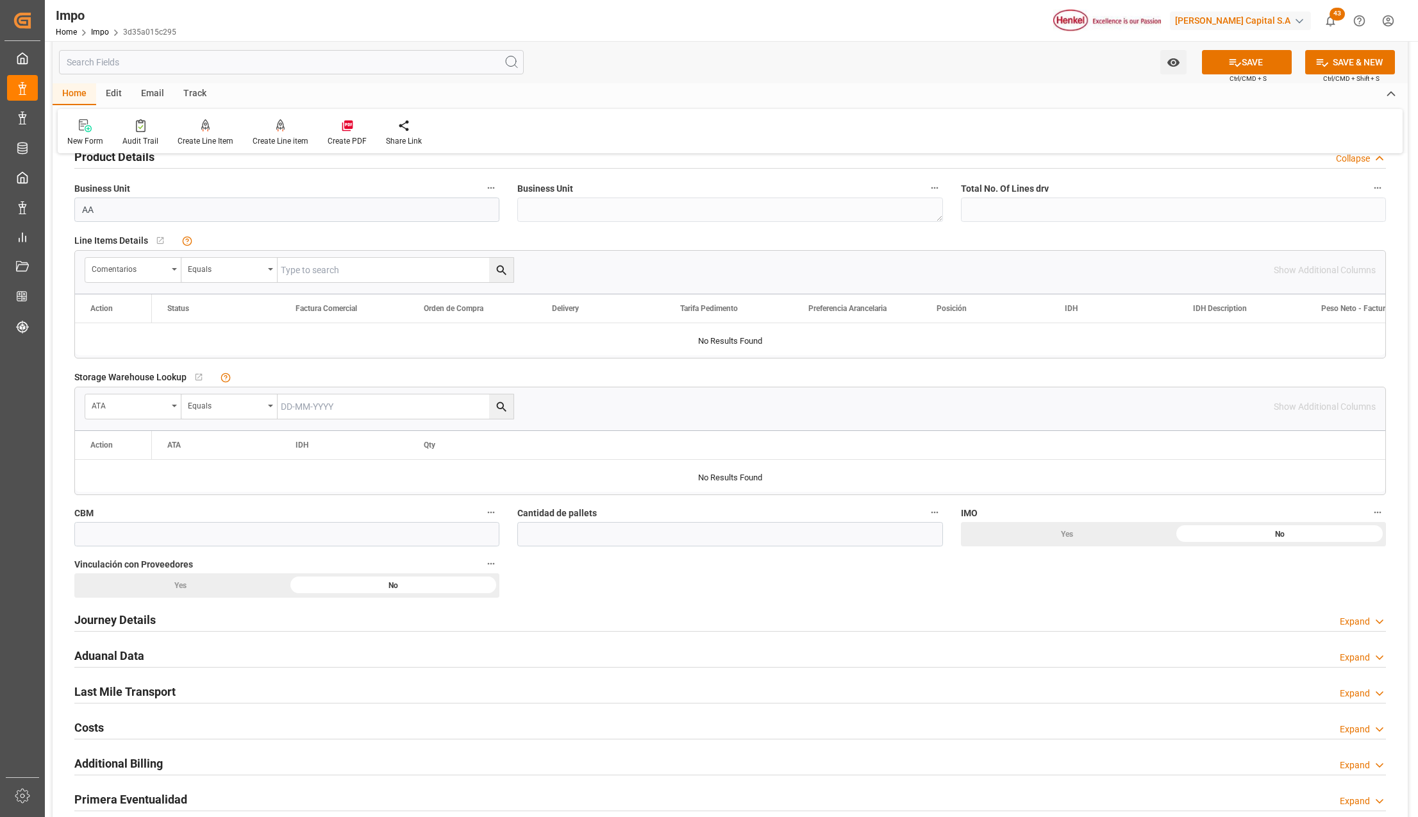
paste input "KMTCLCH5281875"
type input "KMTCLCH5281875"
click at [491, 265] on button "search button" at bounding box center [501, 270] width 24 height 24
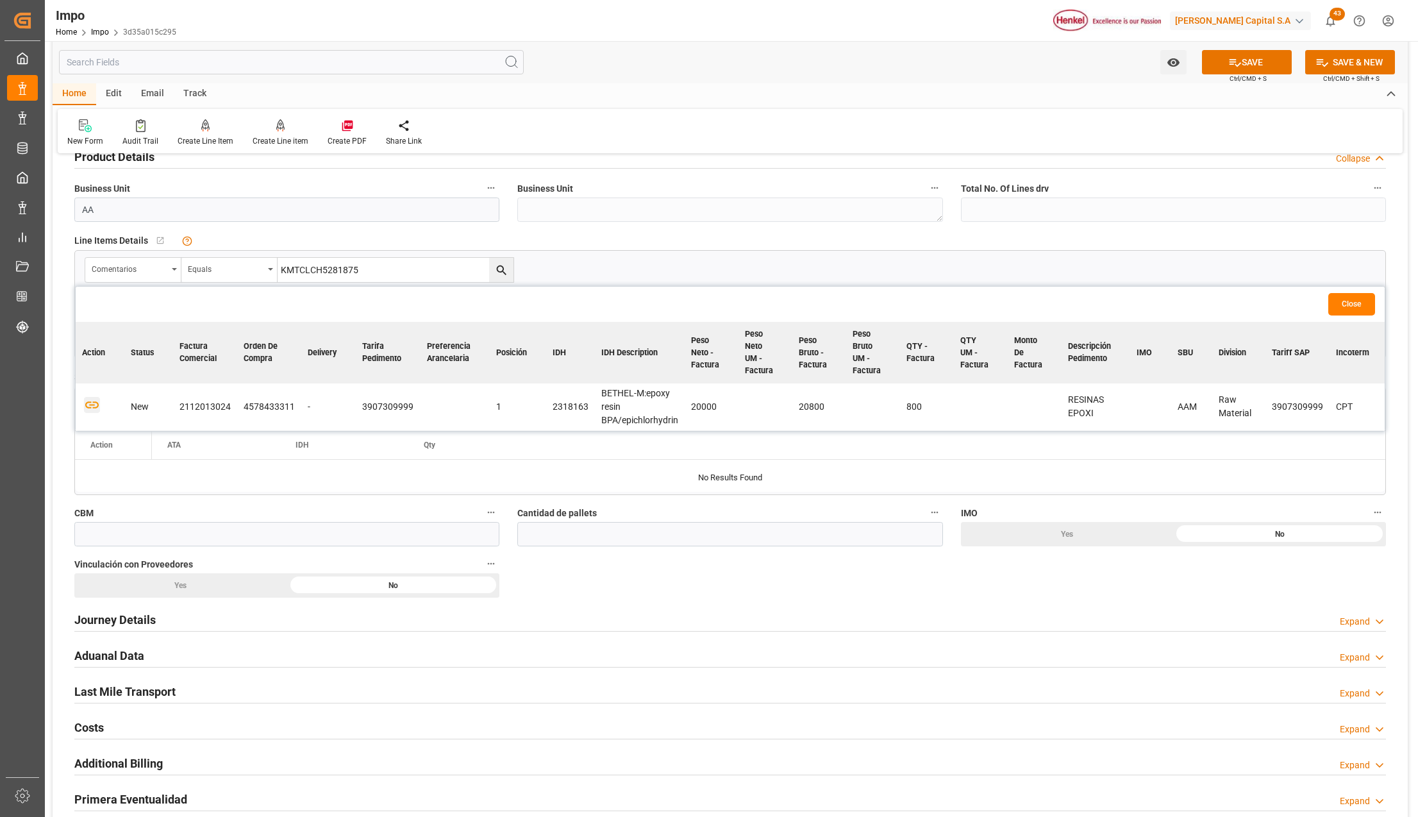
click at [88, 405] on icon "button" at bounding box center [92, 405] width 16 height 16
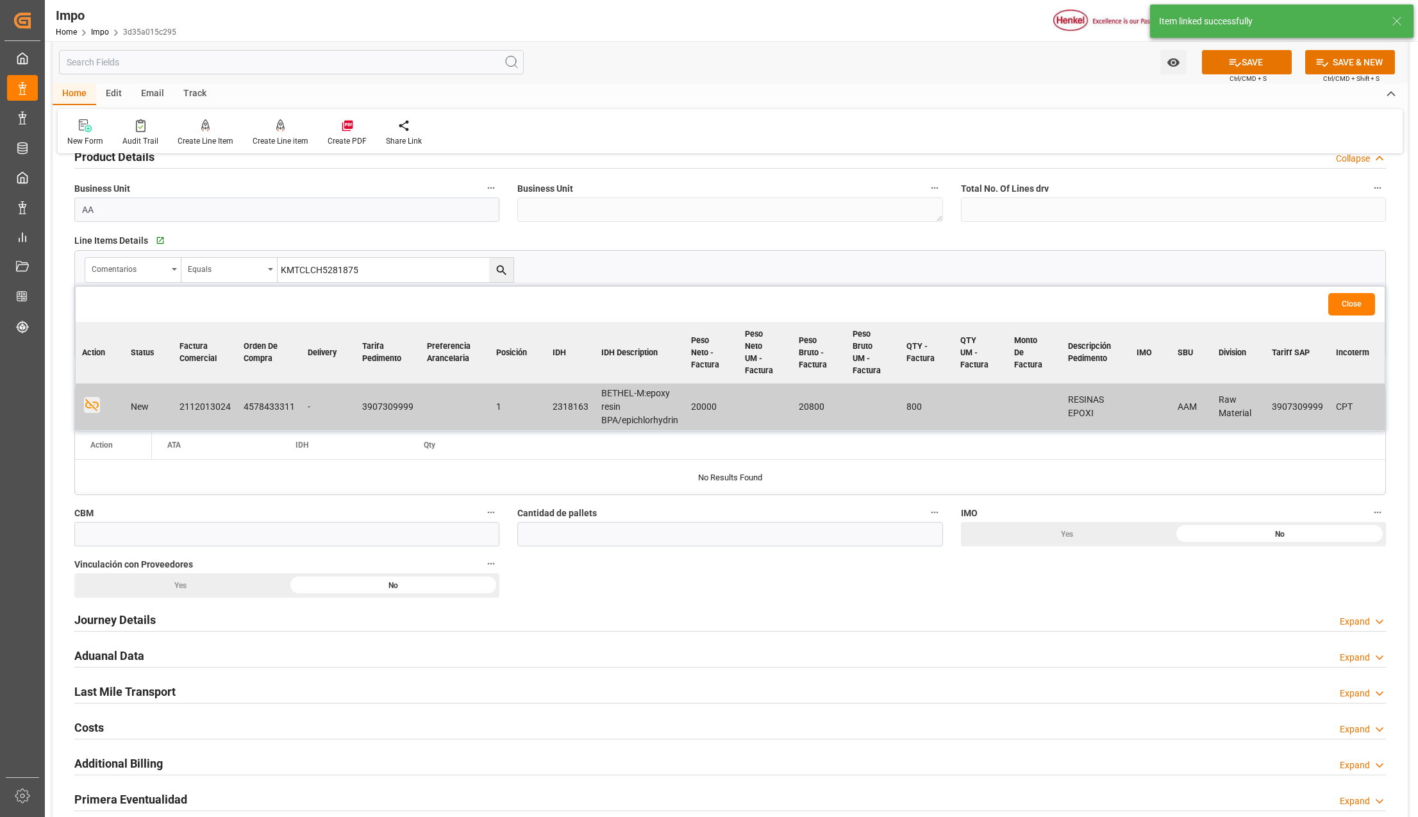
click at [1334, 299] on button "Close" at bounding box center [1352, 304] width 47 height 22
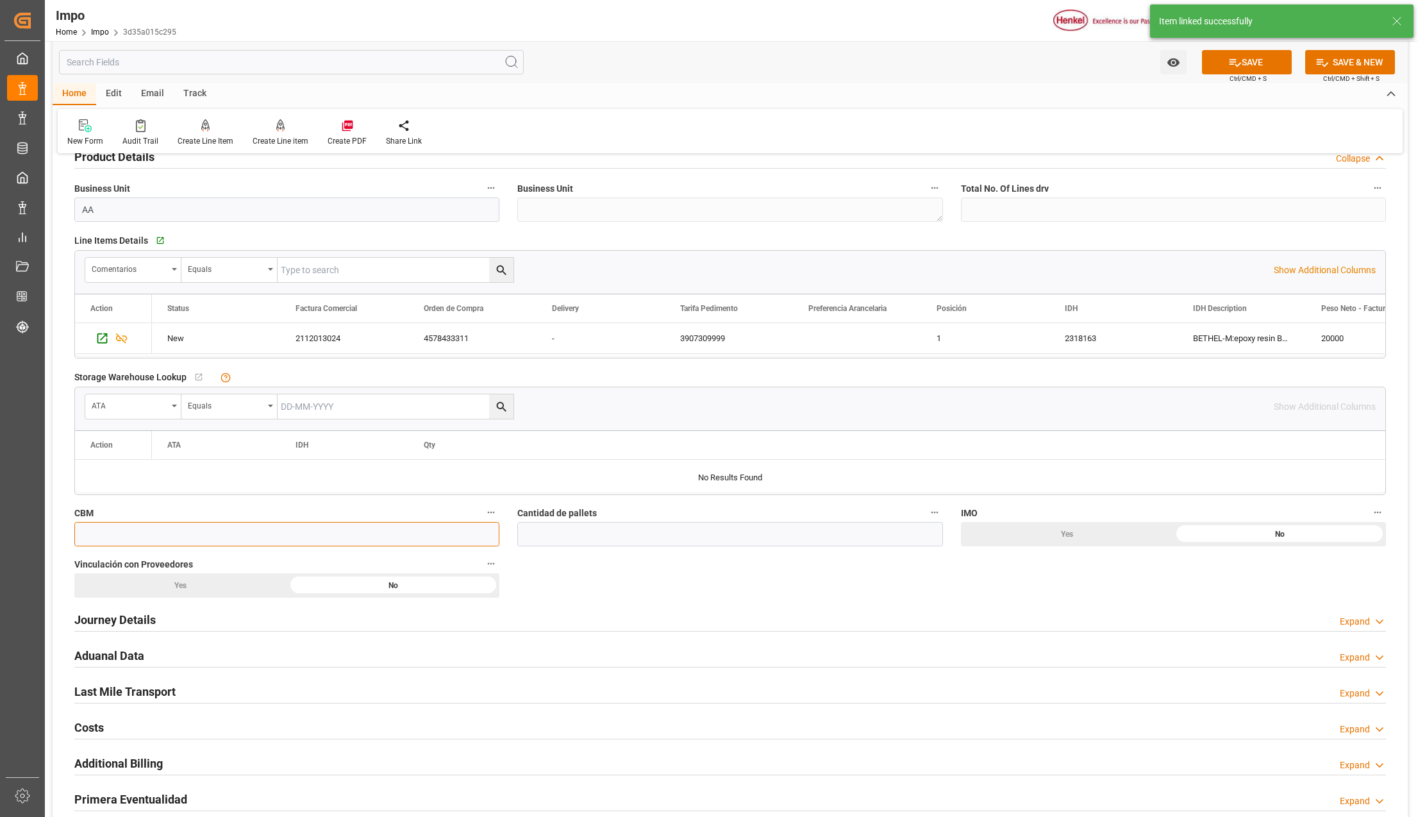
click at [86, 535] on input "text" at bounding box center [286, 534] width 425 height 24
click at [255, 546] on input "text" at bounding box center [286, 534] width 425 height 24
type input "50"
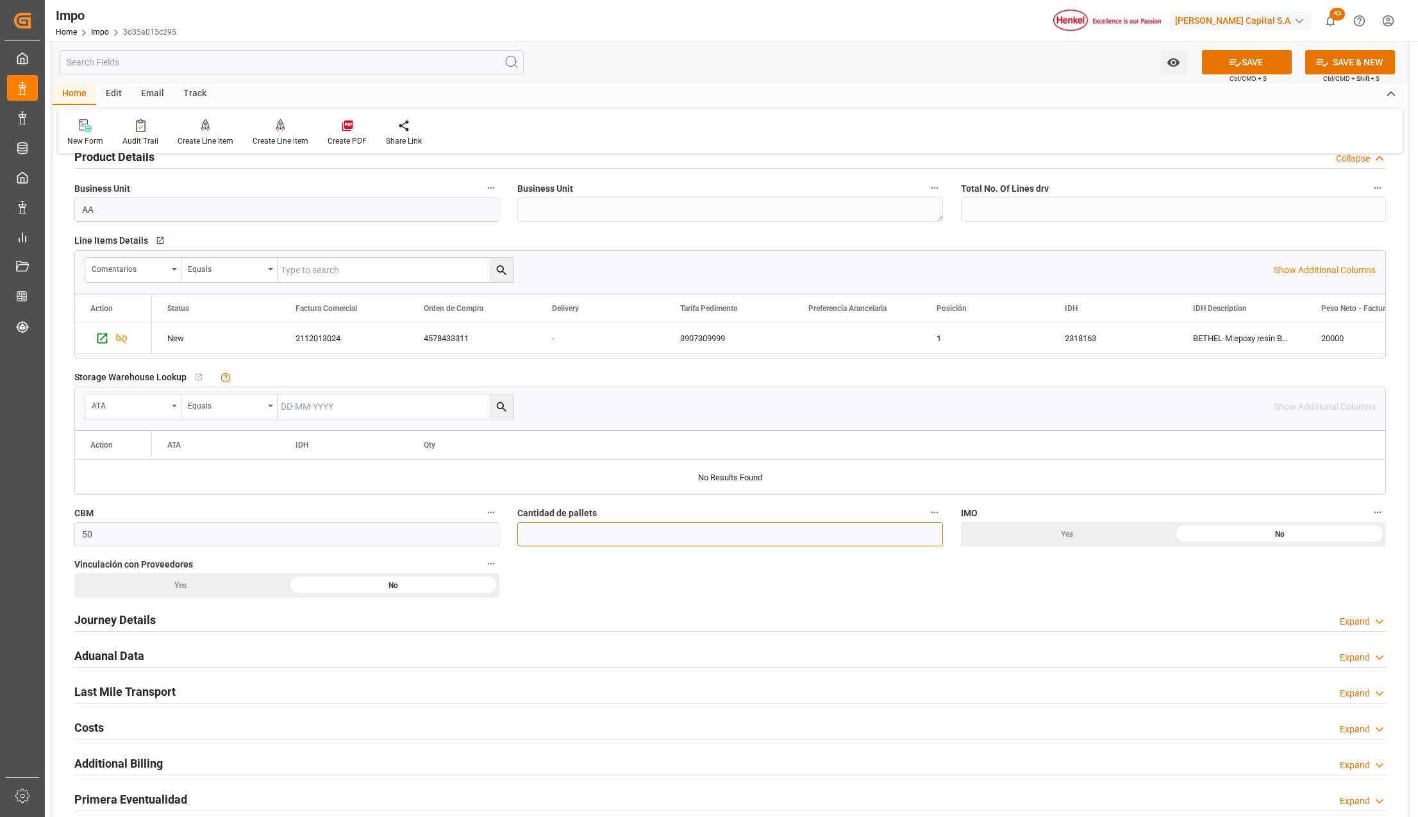
click at [542, 536] on input "text" at bounding box center [729, 534] width 425 height 24
type input "20"
click at [141, 624] on h2 "Journey Details" at bounding box center [114, 619] width 81 height 17
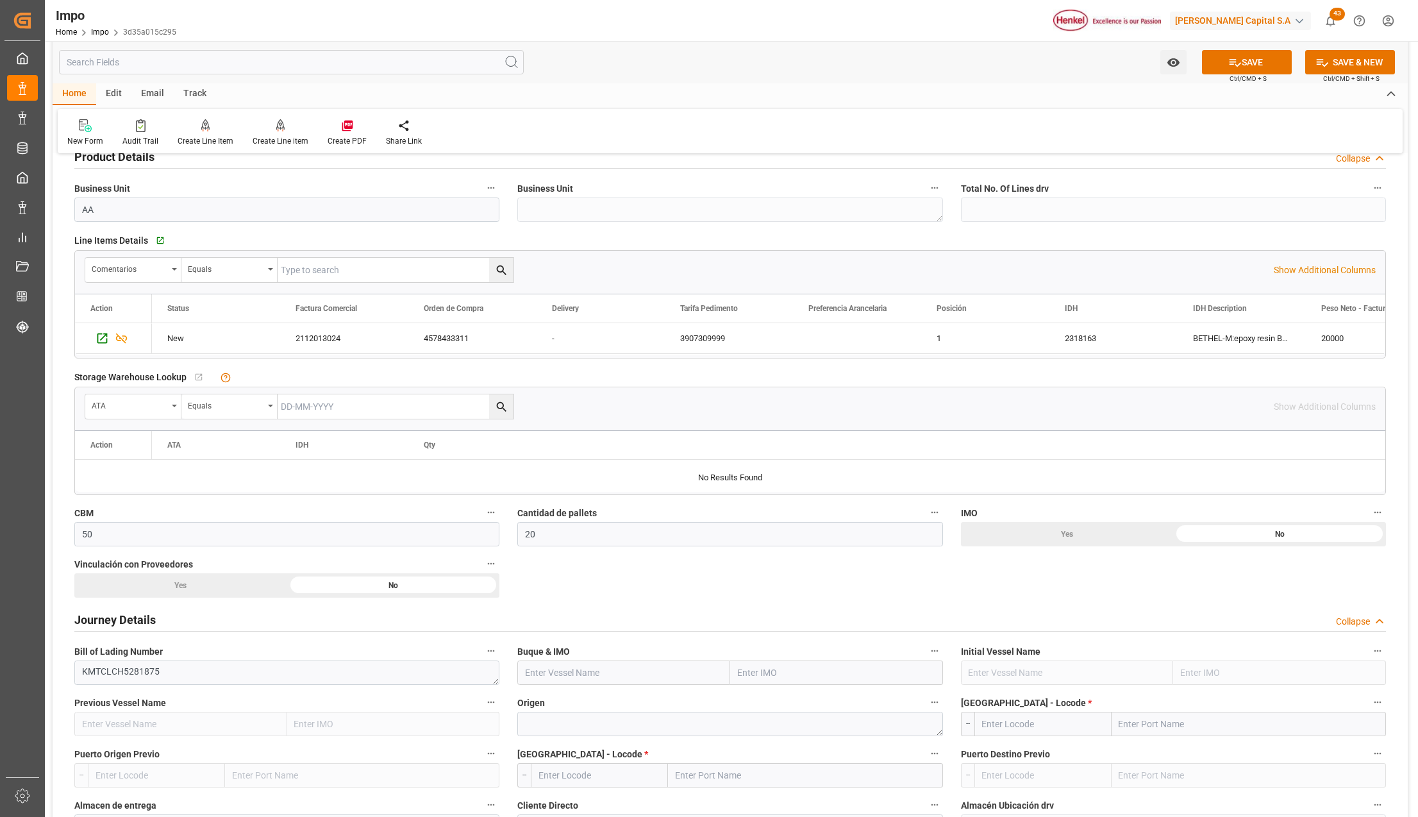
scroll to position [513, 0]
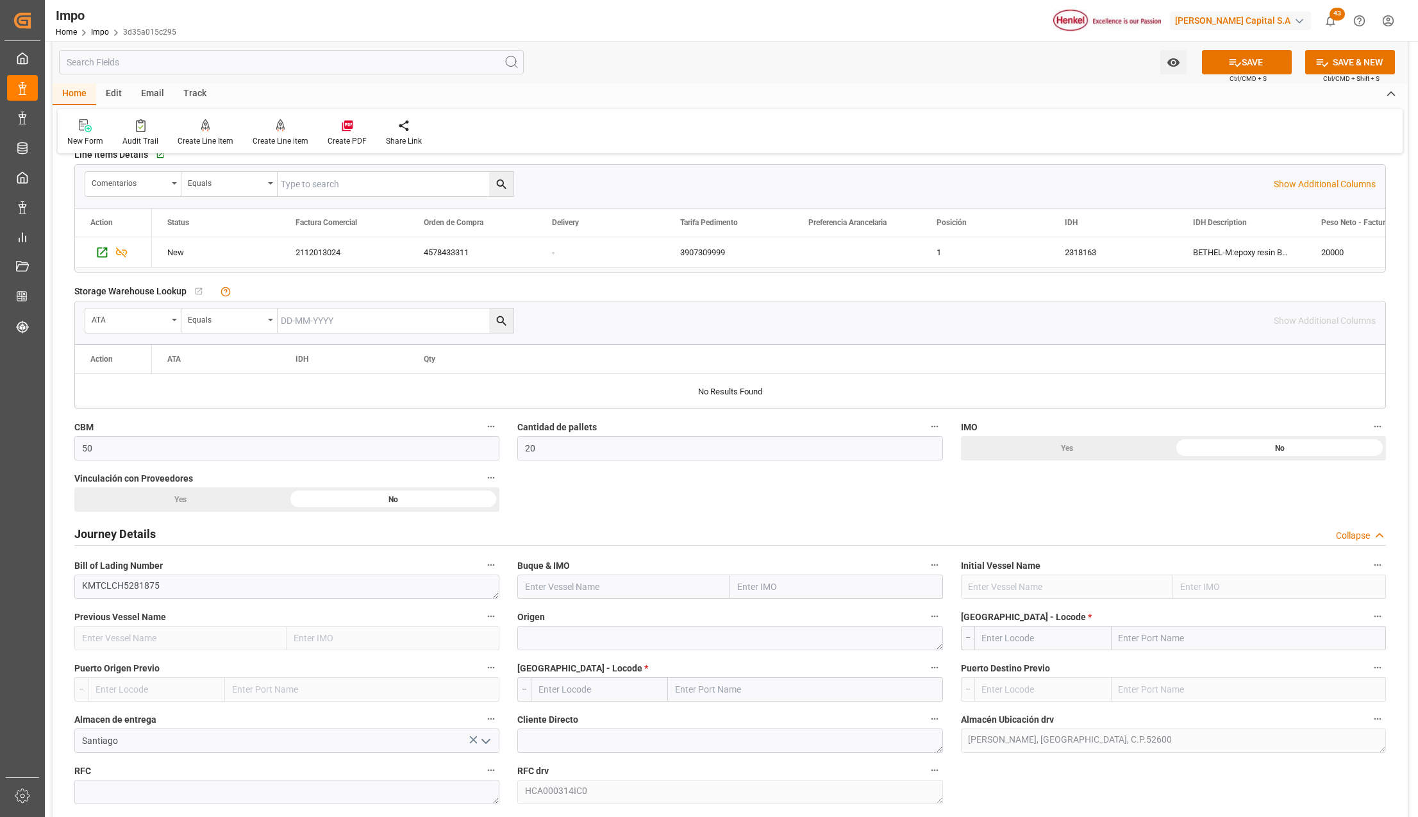
click at [775, 598] on input "text" at bounding box center [836, 587] width 213 height 24
type input "SKY SUNSHI"
click at [780, 619] on span "9854492 - SKY SUNSHINE" at bounding box center [788, 615] width 99 height 10
type input "SKY SUNSHINE"
type input "9854492"
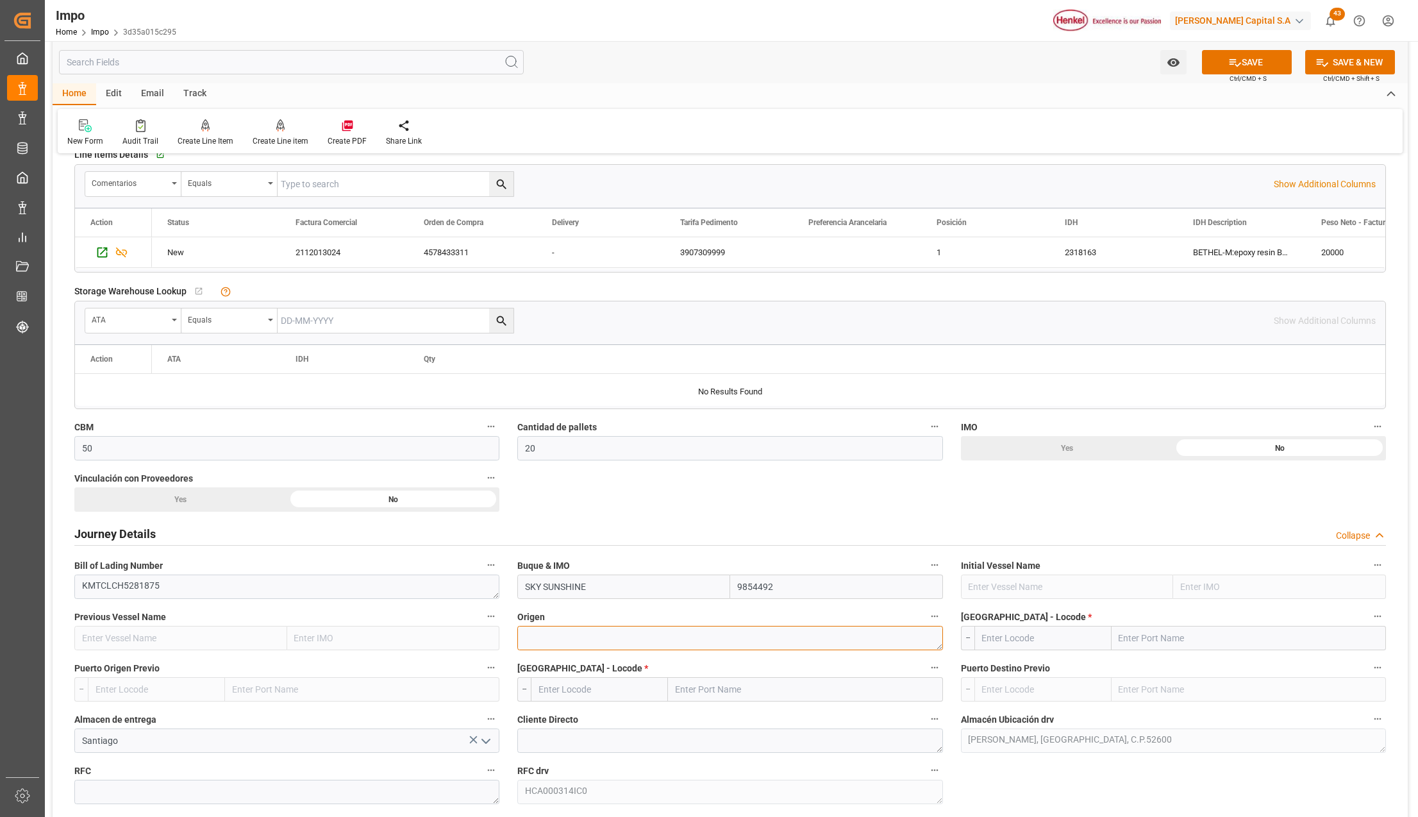
click at [619, 637] on textarea at bounding box center [729, 638] width 425 height 24
type textarea "THAILAND"
click at [1131, 641] on input "text" at bounding box center [1249, 638] width 274 height 24
type input "LAEM"
click at [1137, 671] on b "Laem Chabang" at bounding box center [1151, 666] width 62 height 10
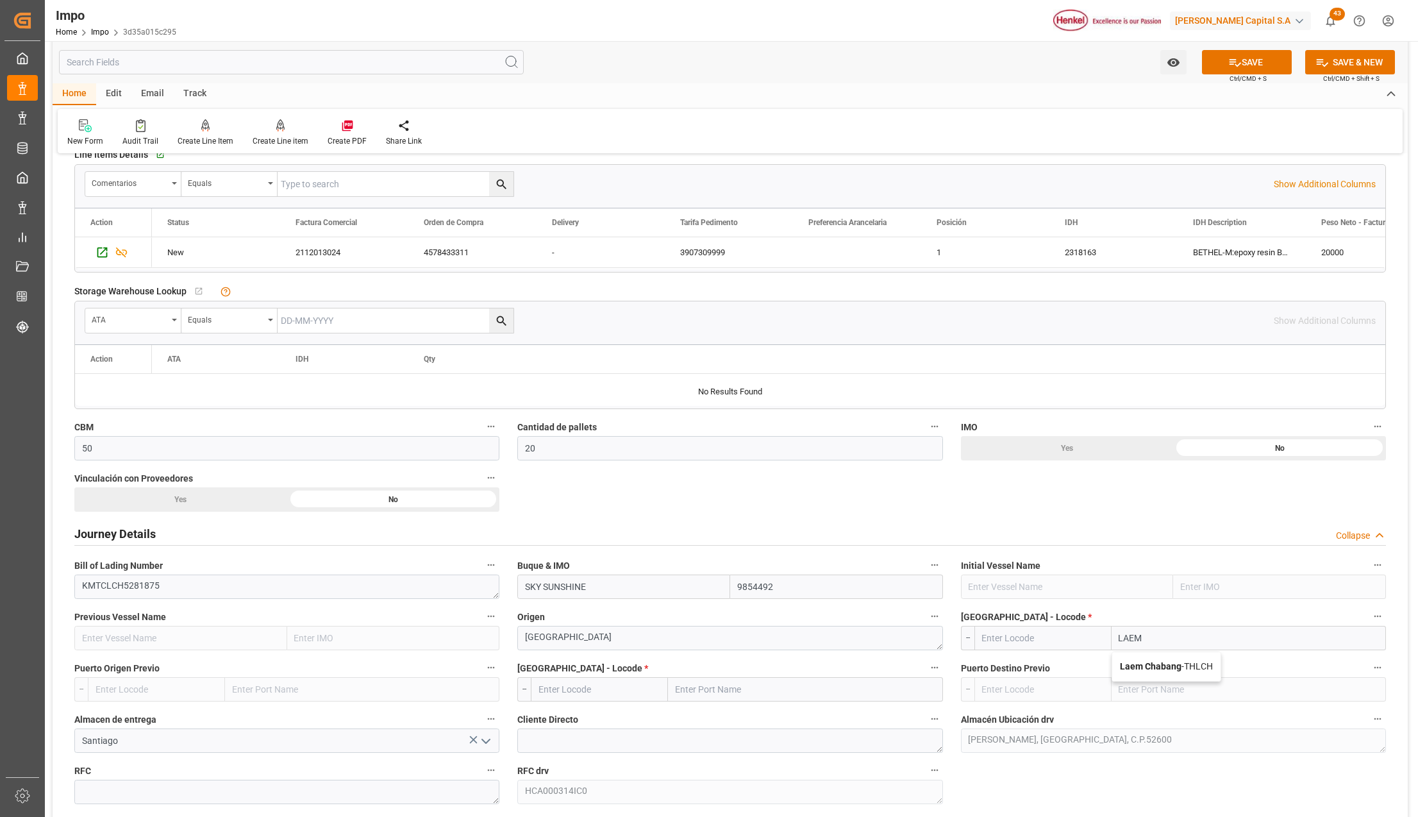
type input "THLCH"
type input "Laem Chabang"
click at [804, 693] on input "text" at bounding box center [805, 689] width 274 height 24
type input "MANZANILLO"
click at [747, 714] on span "Manzanillo - MXZLO" at bounding box center [715, 717] width 78 height 10
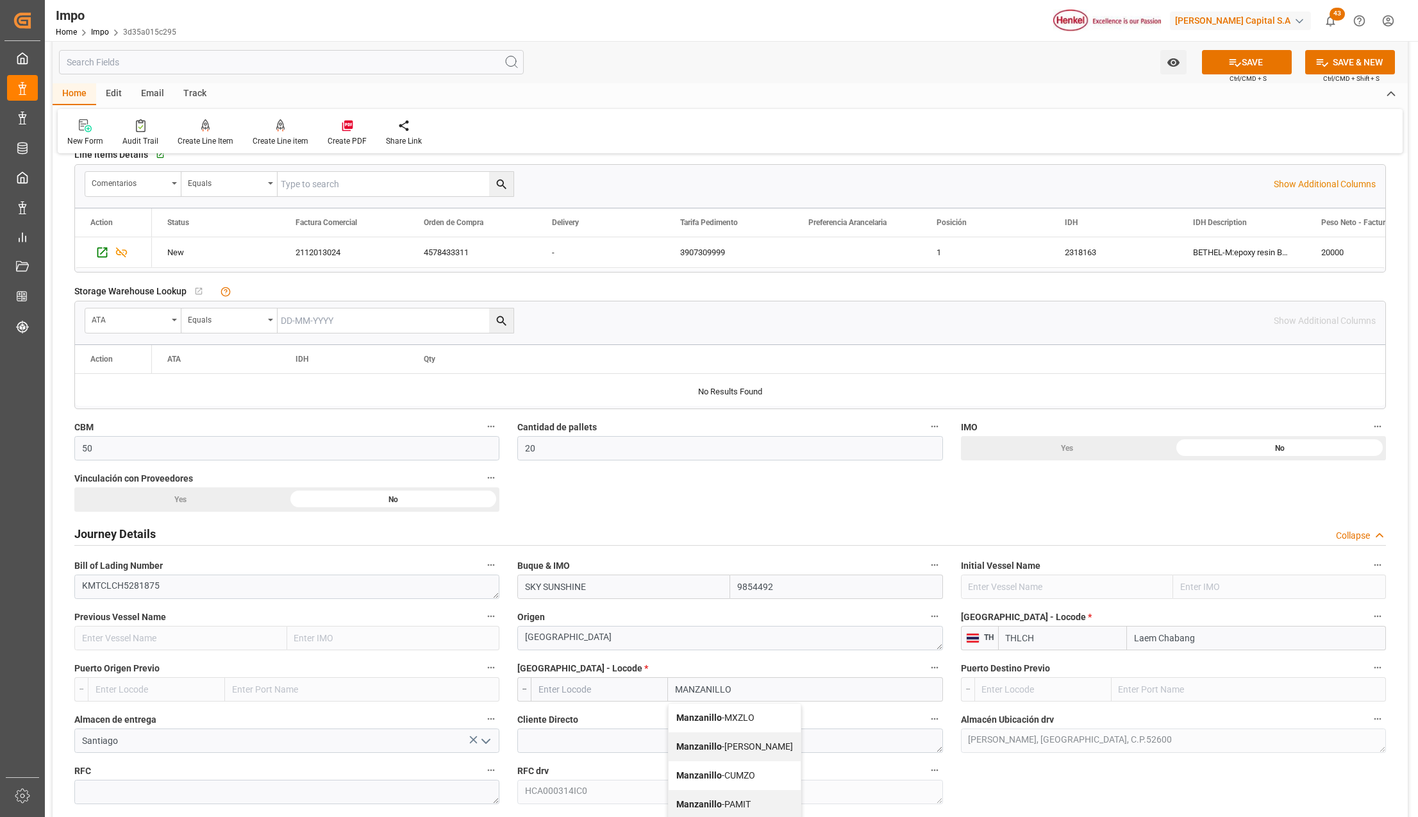
type input "MXZLO"
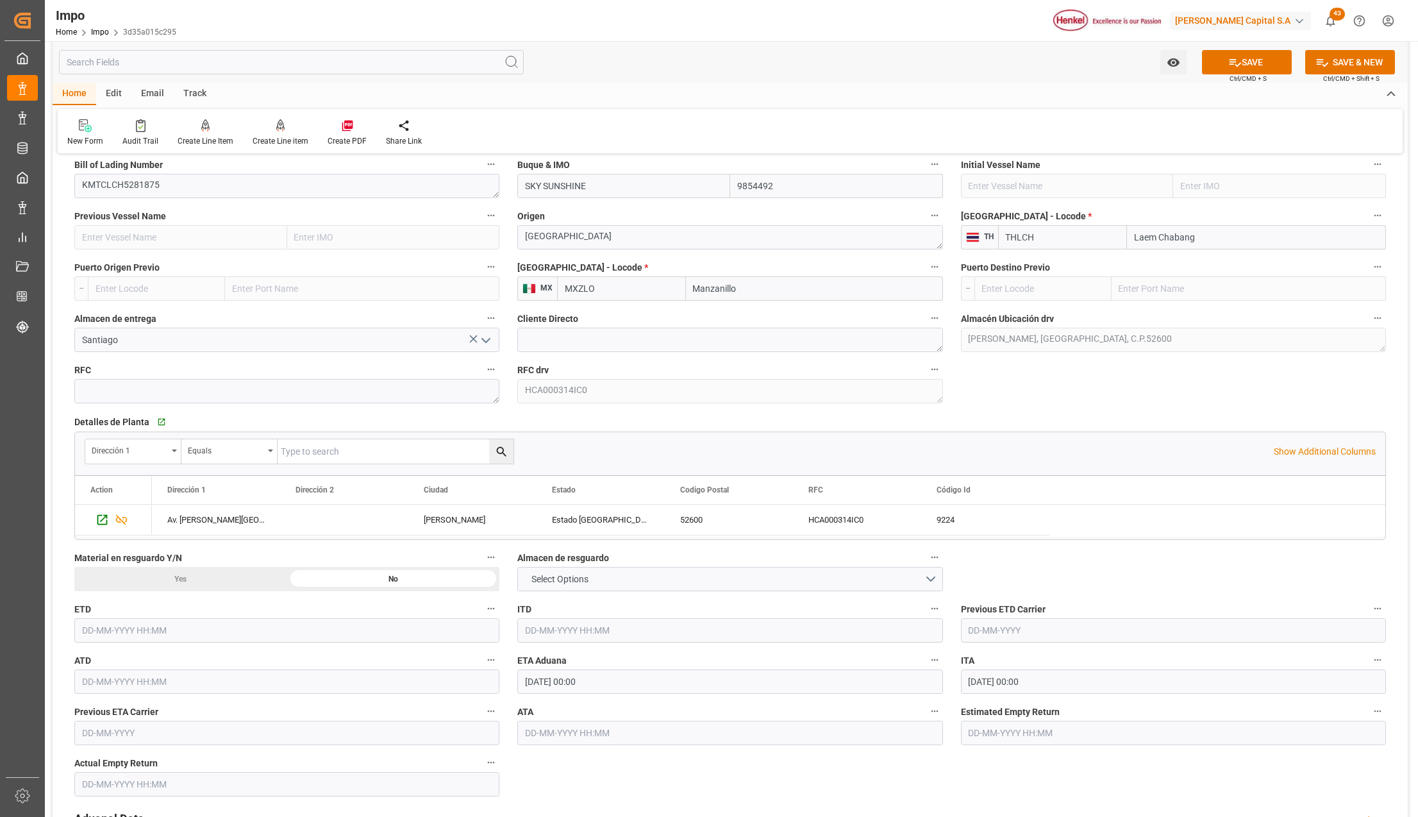
scroll to position [1026, 0]
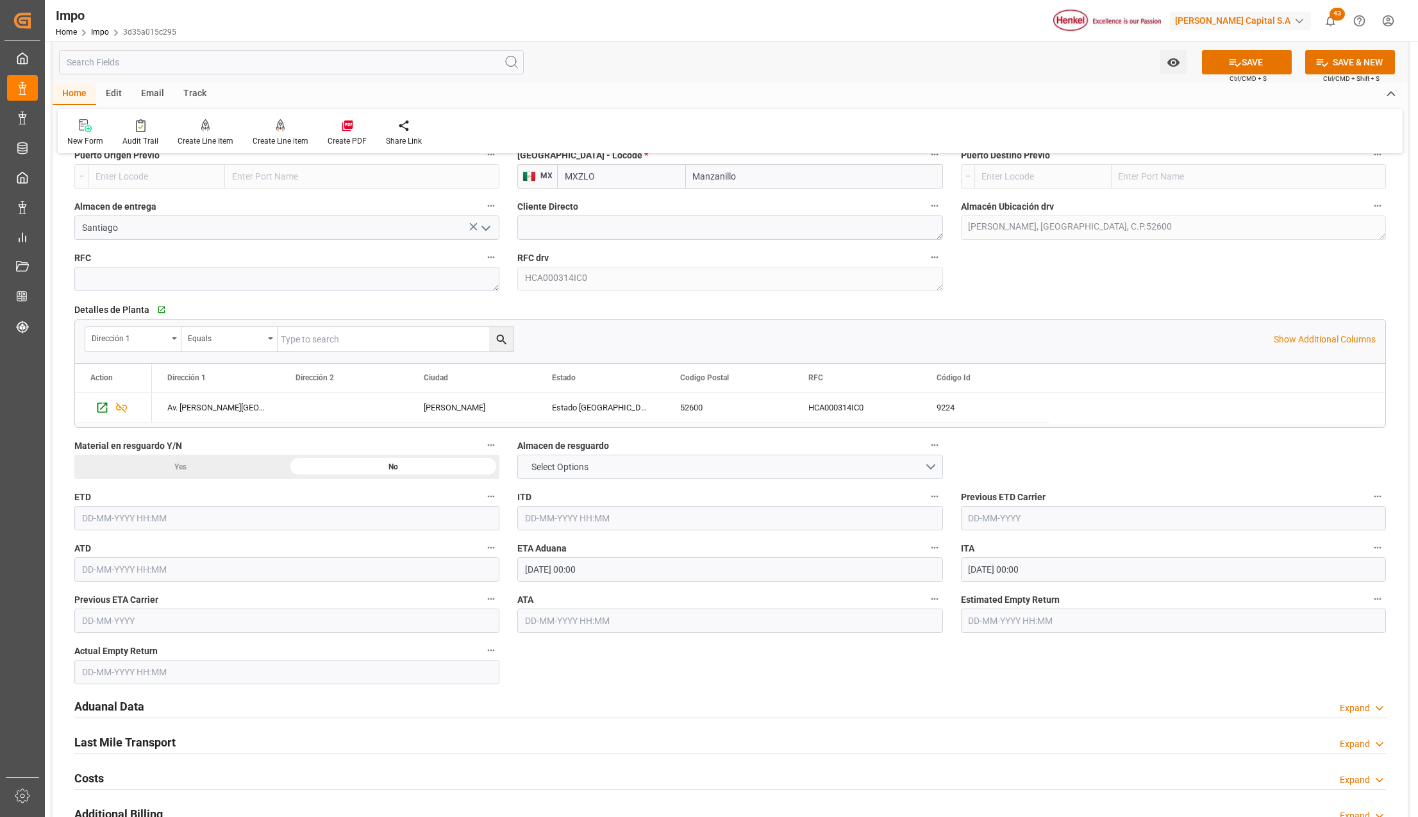
type input "Manzanillo"
click at [573, 572] on input "21-09-2025 00:00" at bounding box center [729, 569] width 425 height 24
type input "29-09-2025 00:00"
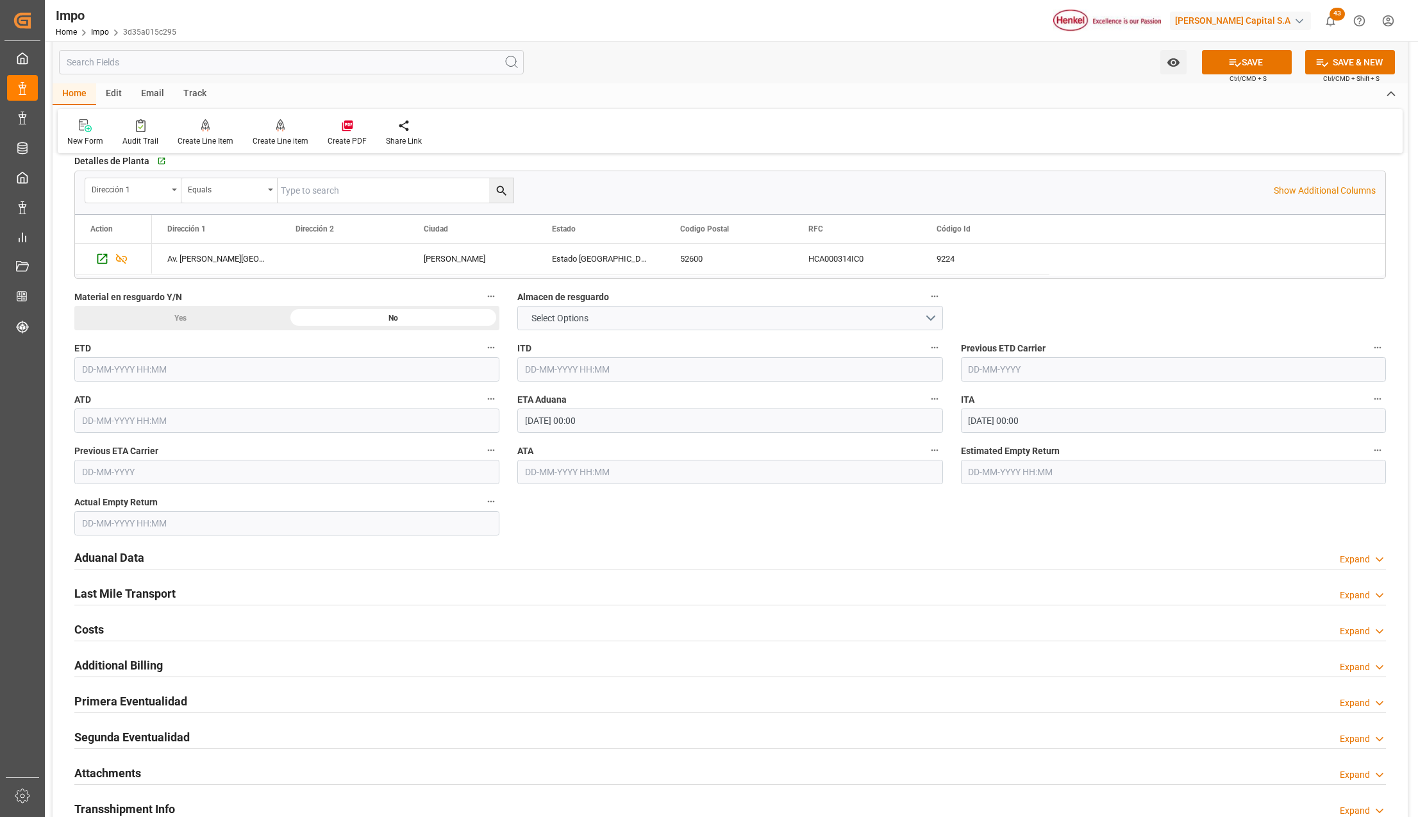
scroll to position [1197, 0]
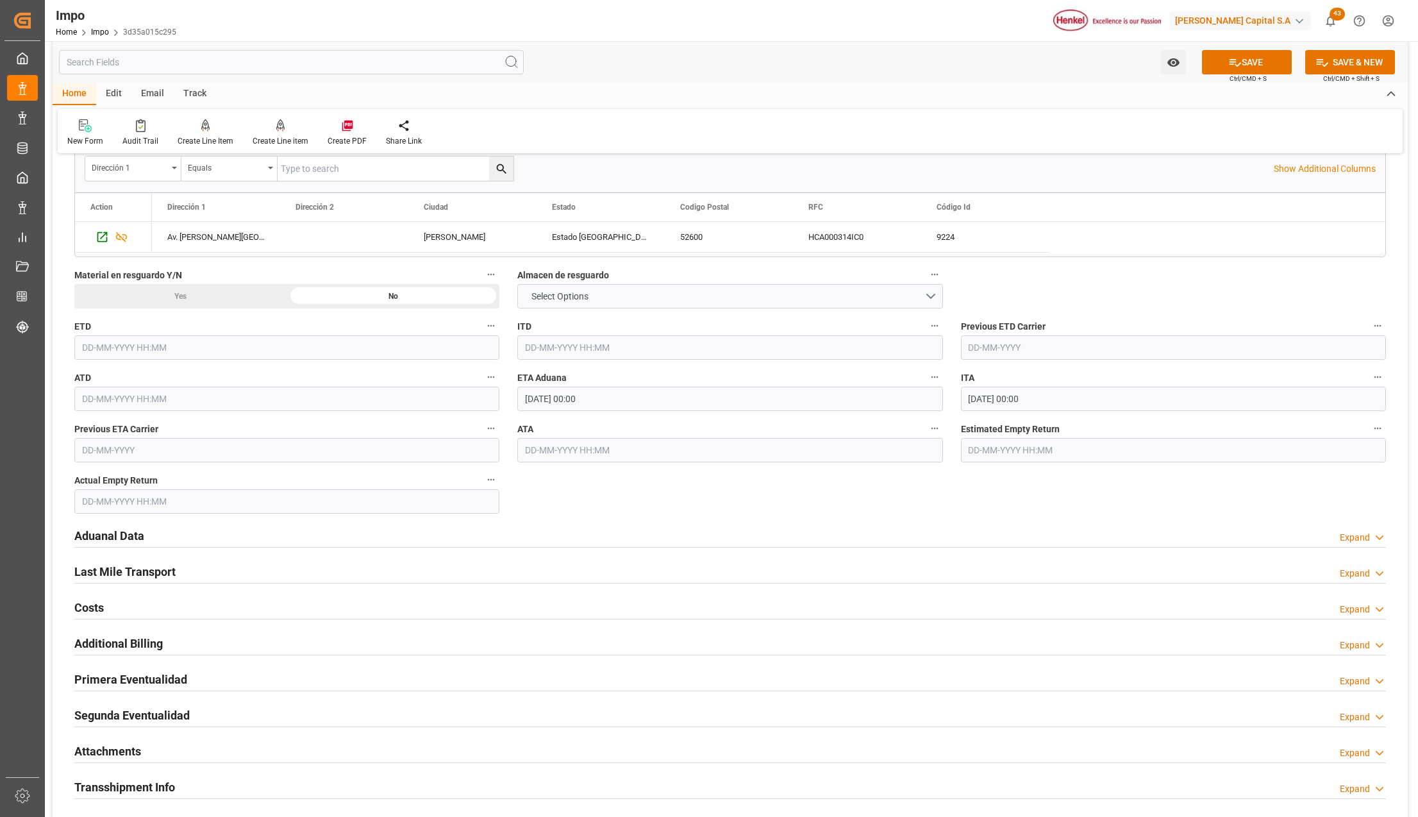
drag, startPoint x: 119, startPoint y: 529, endPoint x: 455, endPoint y: 569, distance: 337.8
click at [119, 529] on h2 "Aduanal Data" at bounding box center [109, 535] width 70 height 17
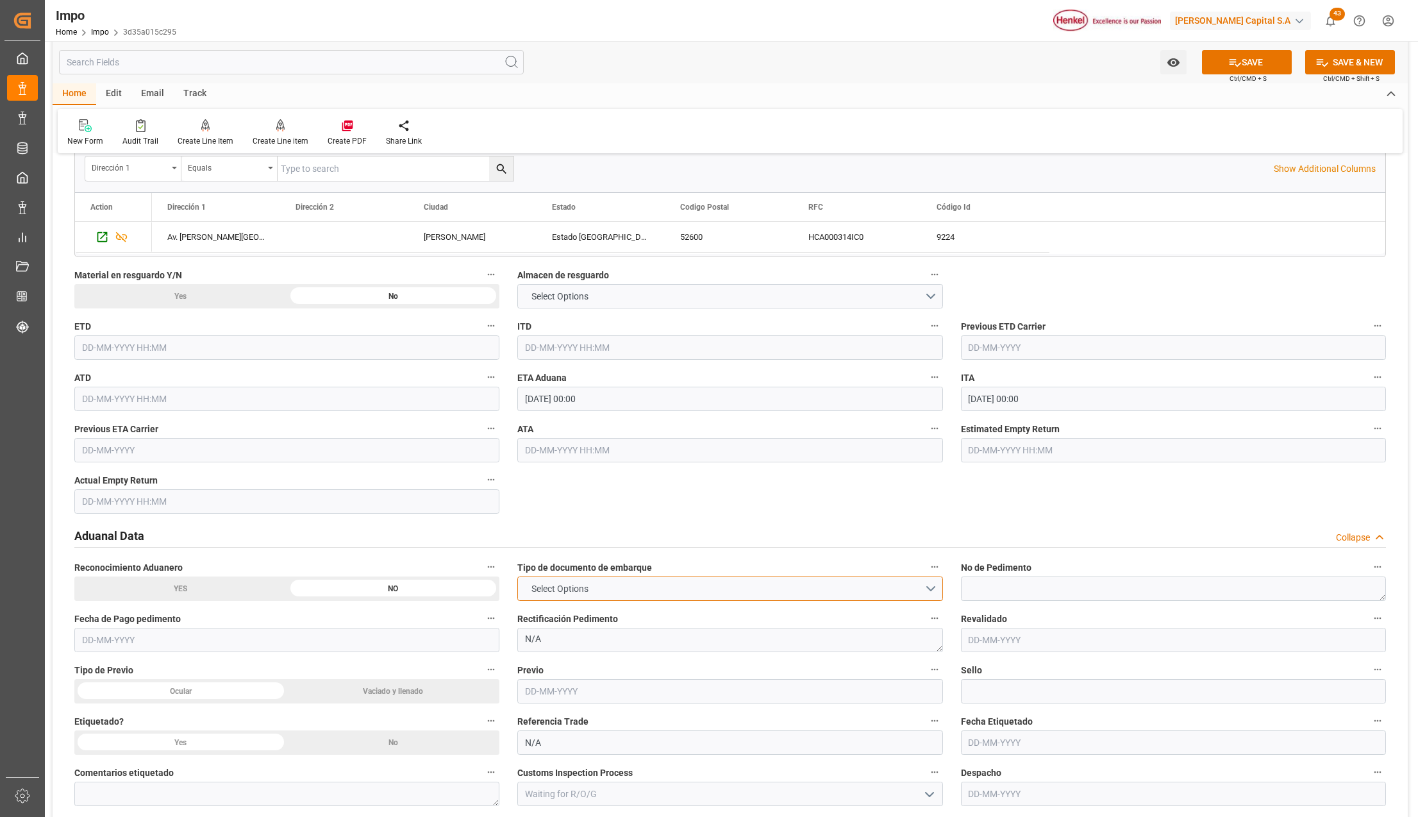
click at [639, 585] on button "Select Options" at bounding box center [729, 588] width 425 height 24
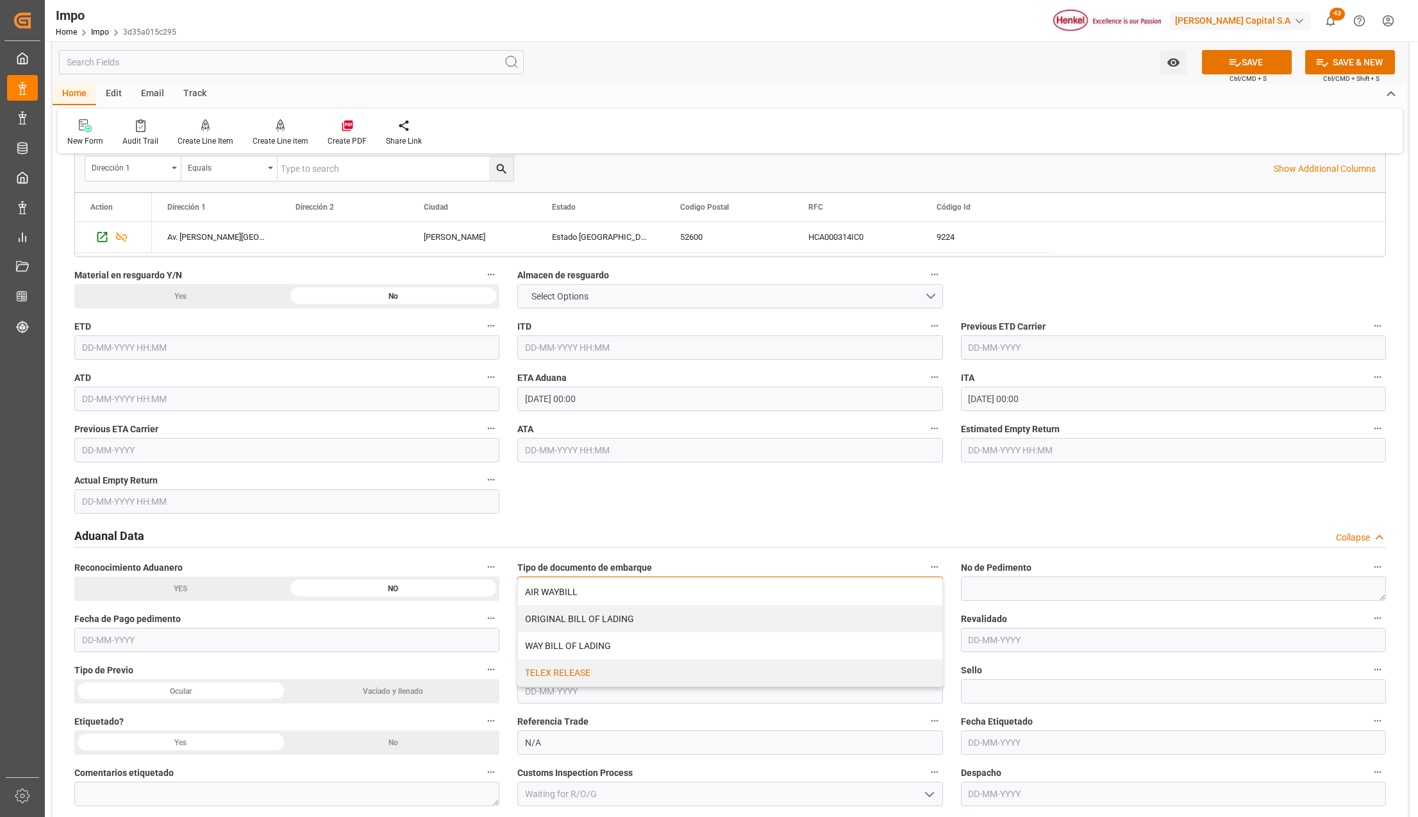
click at [594, 677] on div "TELEX RELEASE" at bounding box center [730, 672] width 424 height 27
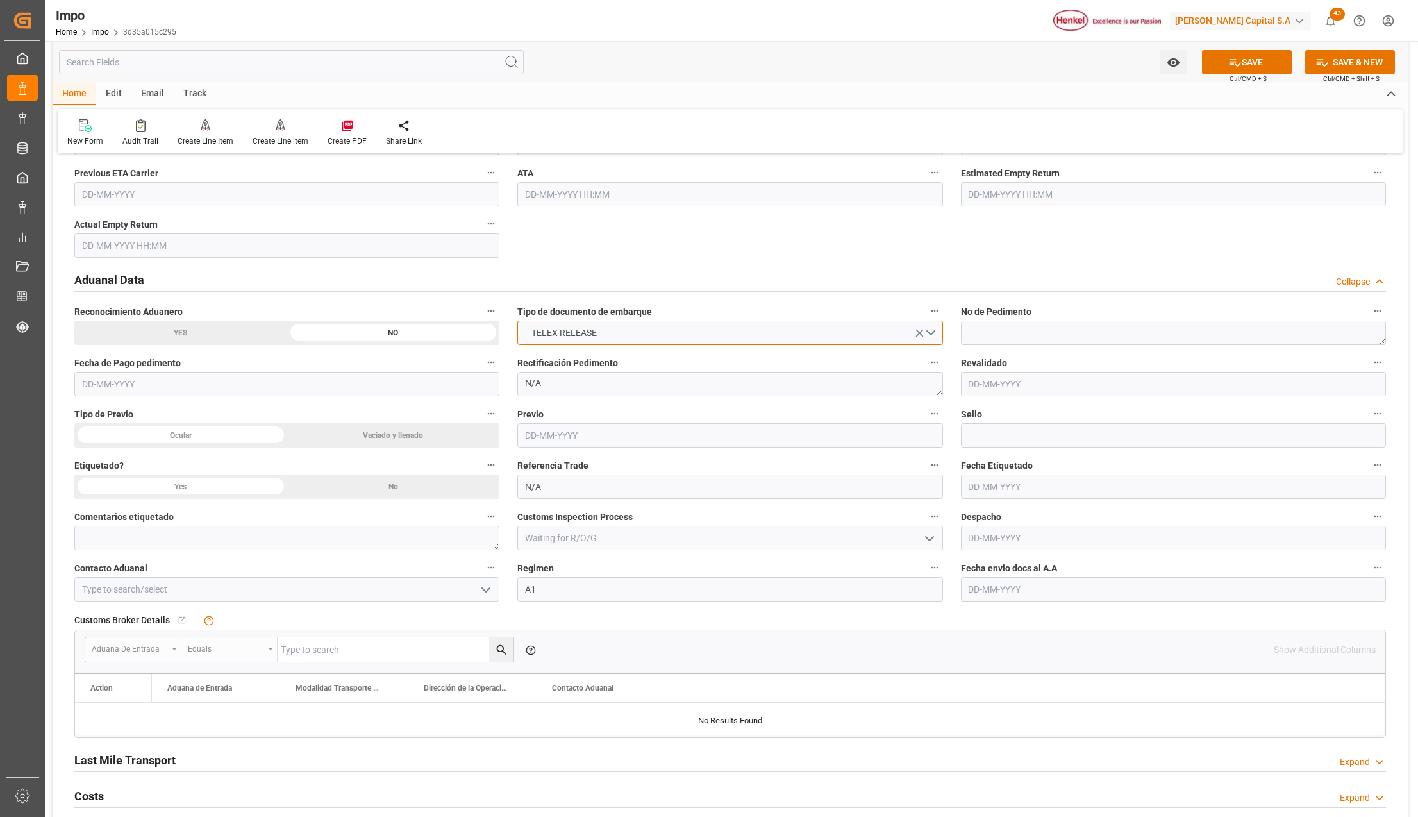
scroll to position [1453, 0]
click at [1002, 571] on span "Fecha envio docs al A.A" at bounding box center [1009, 567] width 96 height 13
click at [1370, 571] on button "Fecha envio docs al A.A" at bounding box center [1378, 567] width 17 height 17
click at [1002, 592] on div at bounding box center [709, 408] width 1418 height 817
click at [996, 591] on input "text" at bounding box center [1173, 588] width 425 height 24
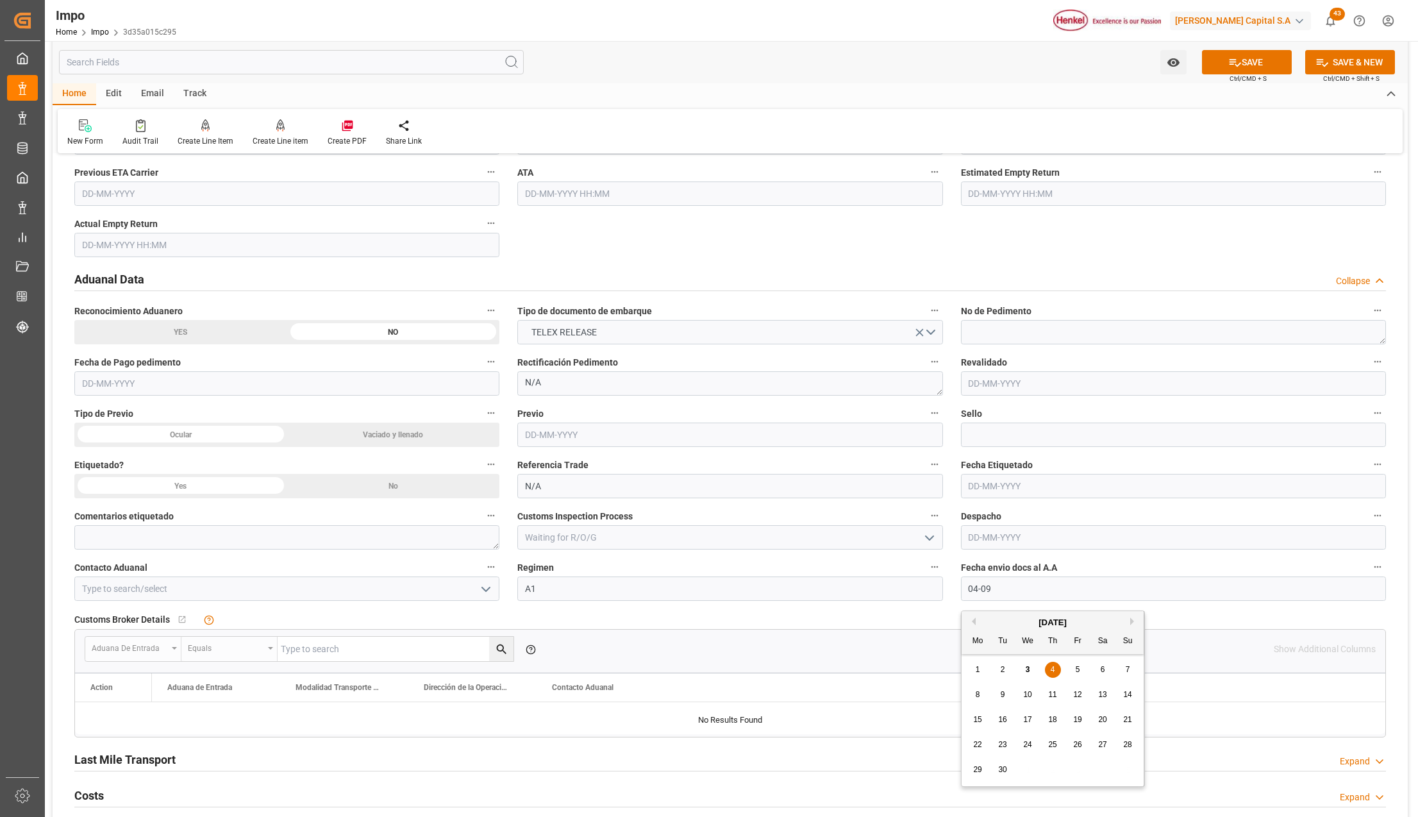
type input "04-09-2025"
click at [482, 591] on icon "open menu" at bounding box center [485, 589] width 15 height 15
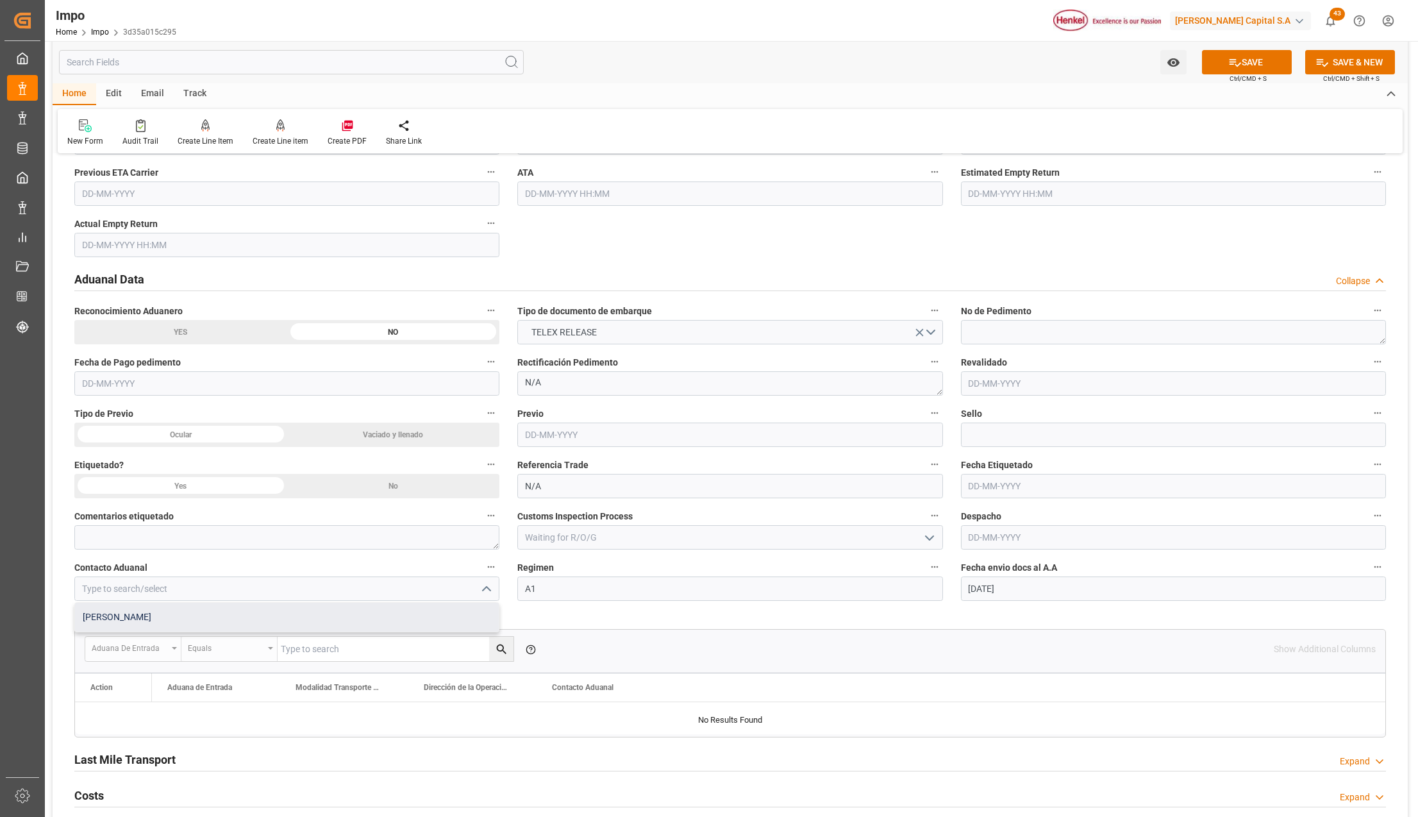
click at [204, 614] on div "ALFREDO SALINAS JACOBO" at bounding box center [287, 617] width 424 height 29
type input "ALFREDO SALINAS JACOBO"
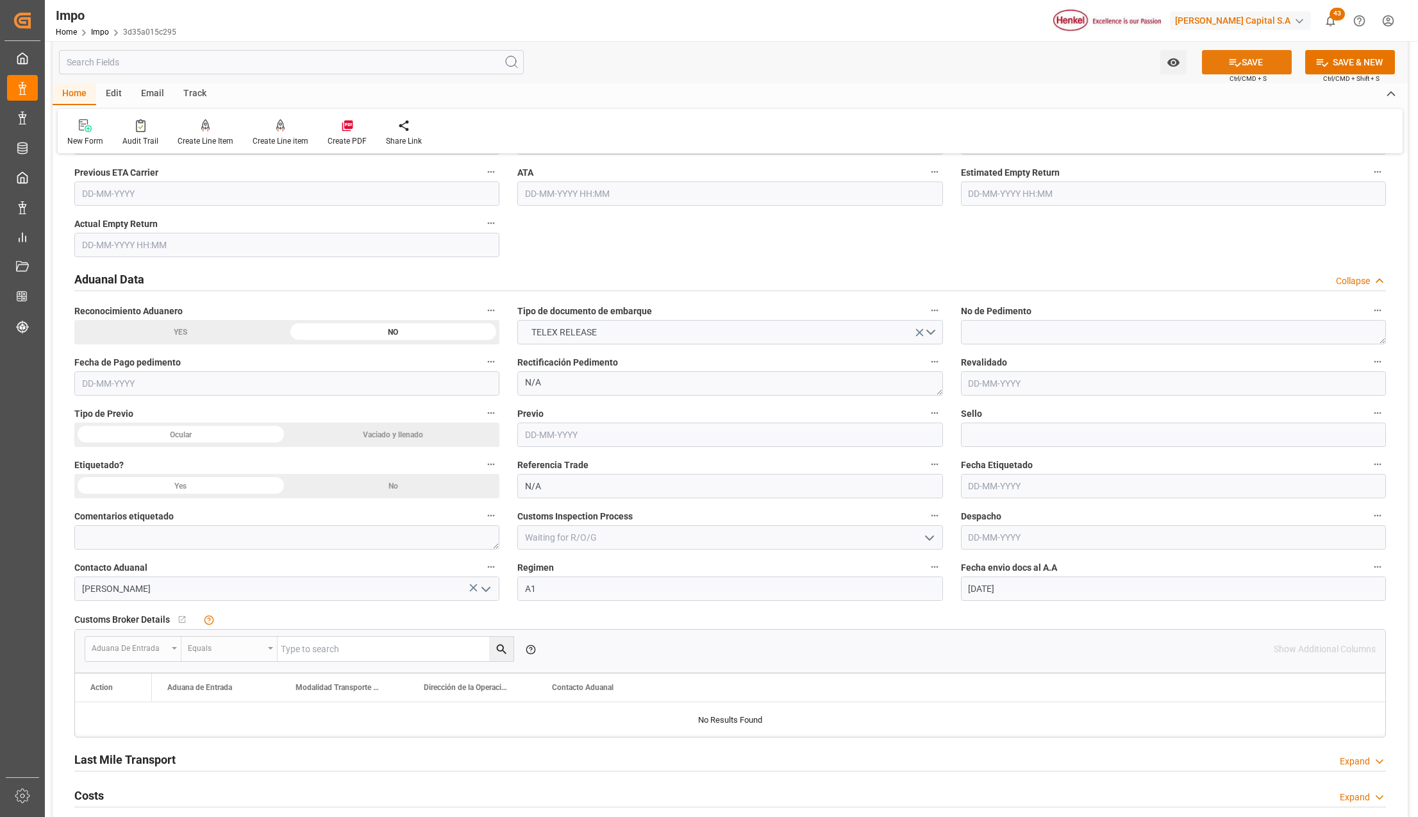
click at [1250, 62] on button "SAVE" at bounding box center [1247, 62] width 90 height 24
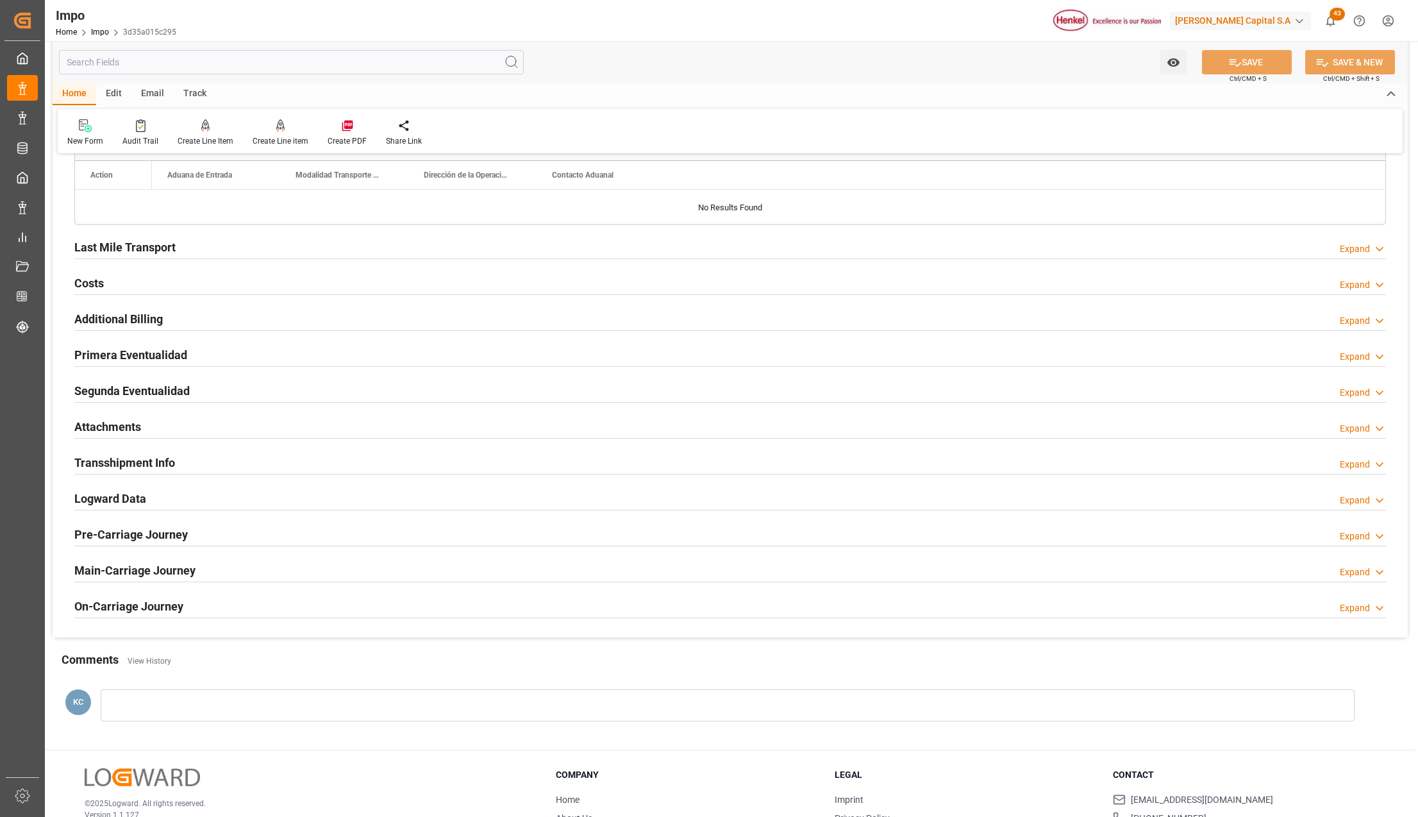
scroll to position [1966, 0]
click at [101, 422] on h2 "Attachments" at bounding box center [107, 425] width 67 height 17
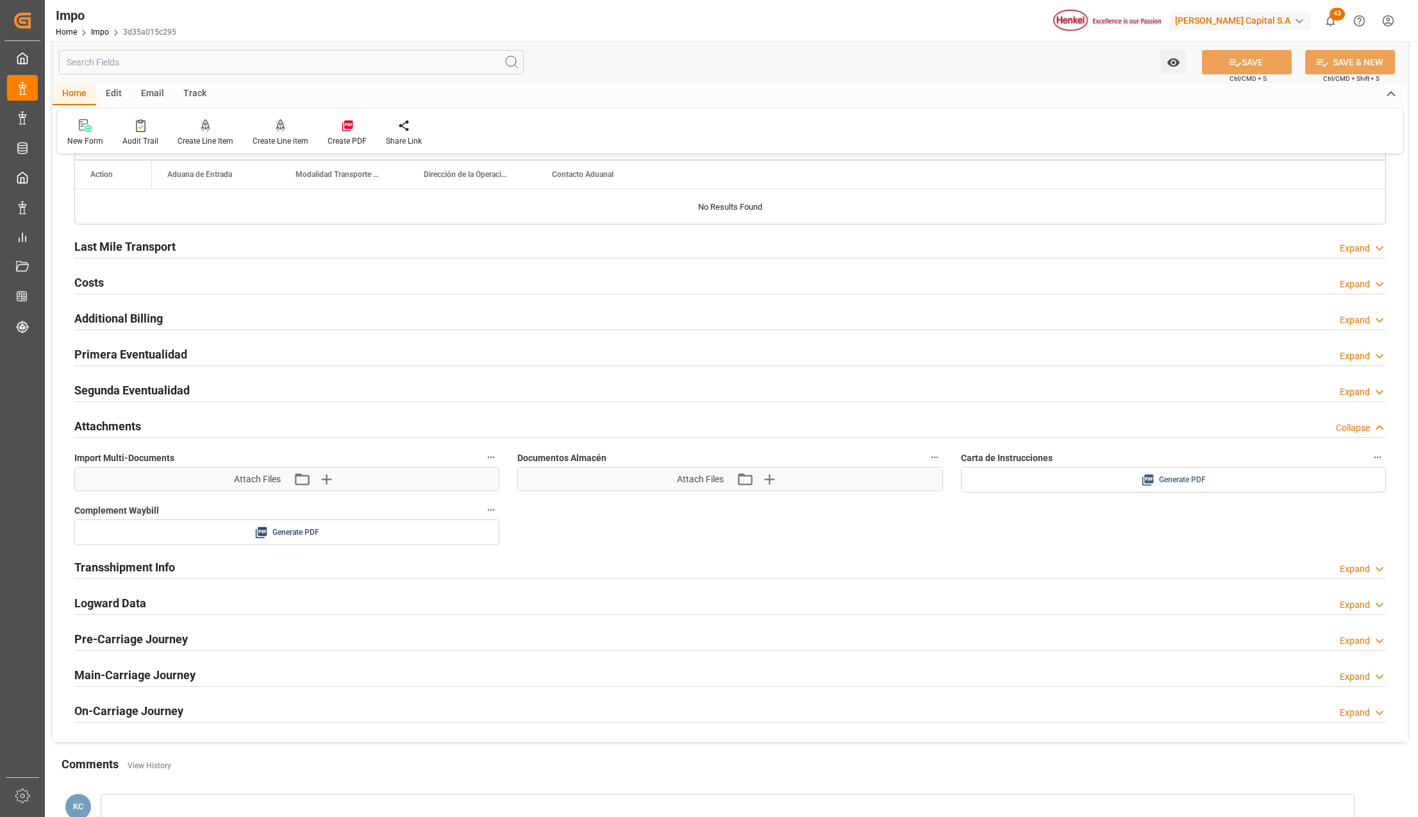
click at [1150, 486] on icon at bounding box center [1149, 481] width 12 height 12
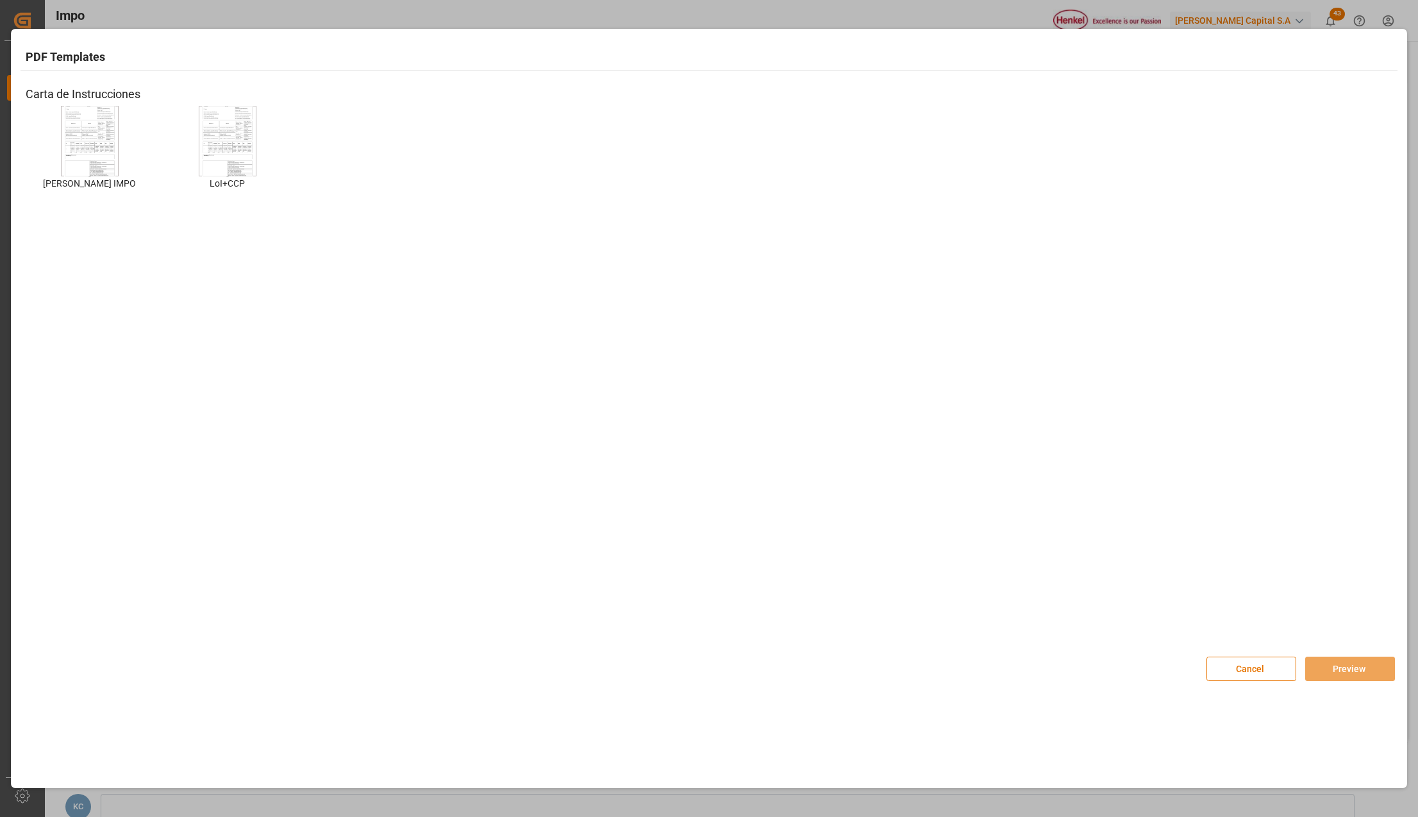
click at [119, 142] on div "HENKEL IMPO HENKEL IMPO" at bounding box center [90, 158] width 128 height 104
click at [113, 141] on img at bounding box center [89, 141] width 51 height 72
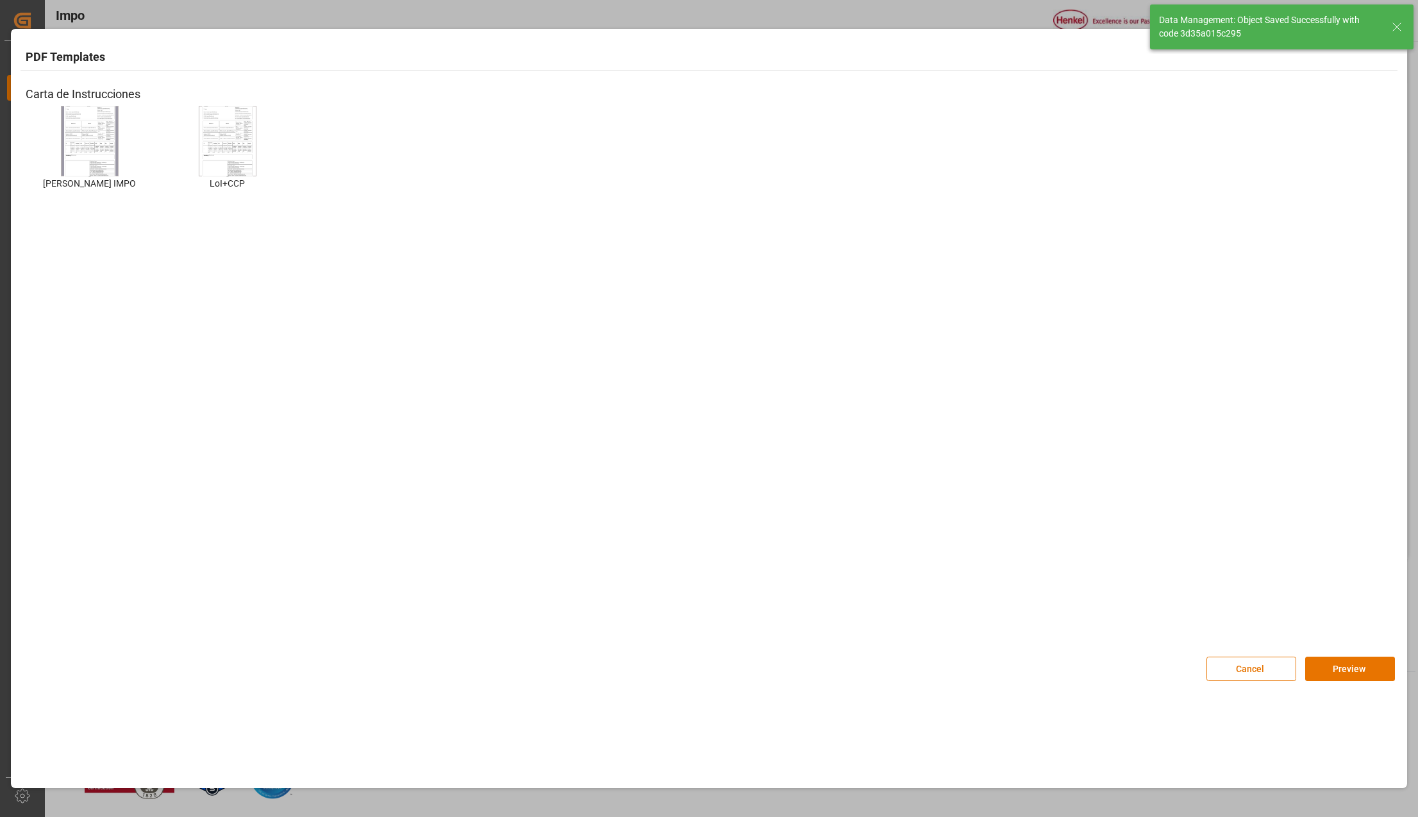
type textarea "AA"
type input "1"
click at [1325, 673] on button "Preview" at bounding box center [1351, 669] width 90 height 24
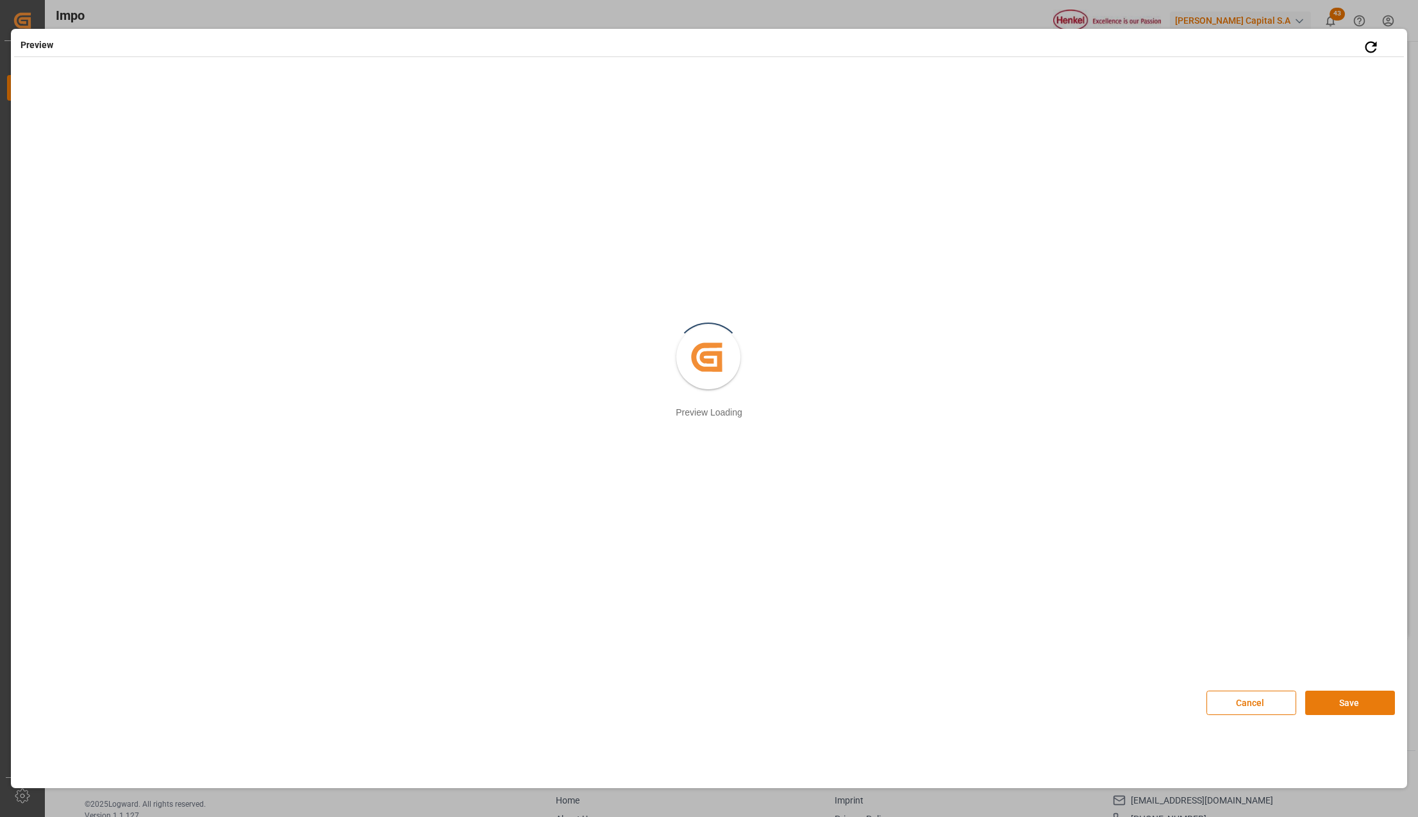
click at [1317, 696] on button "Save" at bounding box center [1351, 703] width 90 height 24
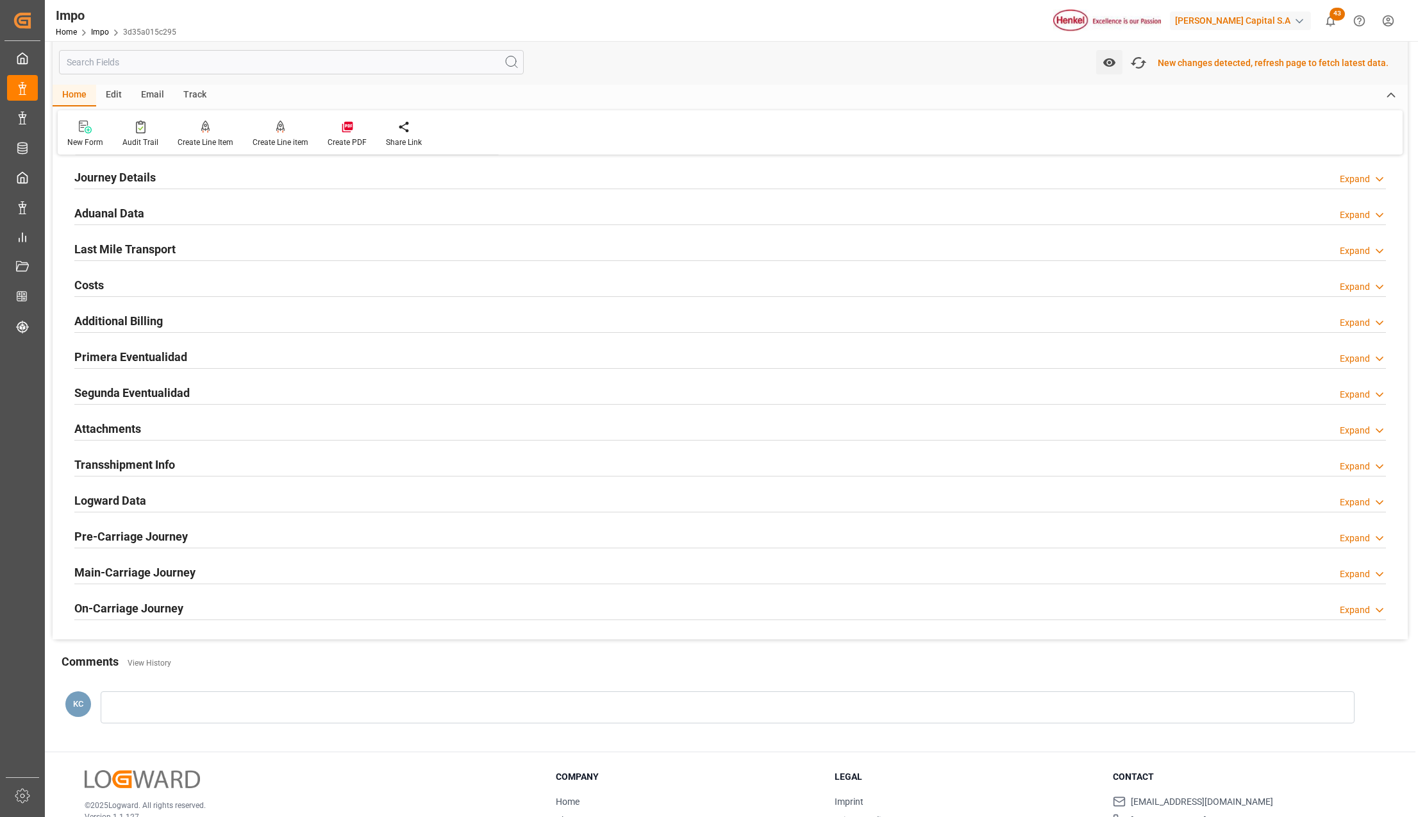
scroll to position [872, 0]
click at [1143, 67] on icon "button" at bounding box center [1139, 63] width 21 height 21
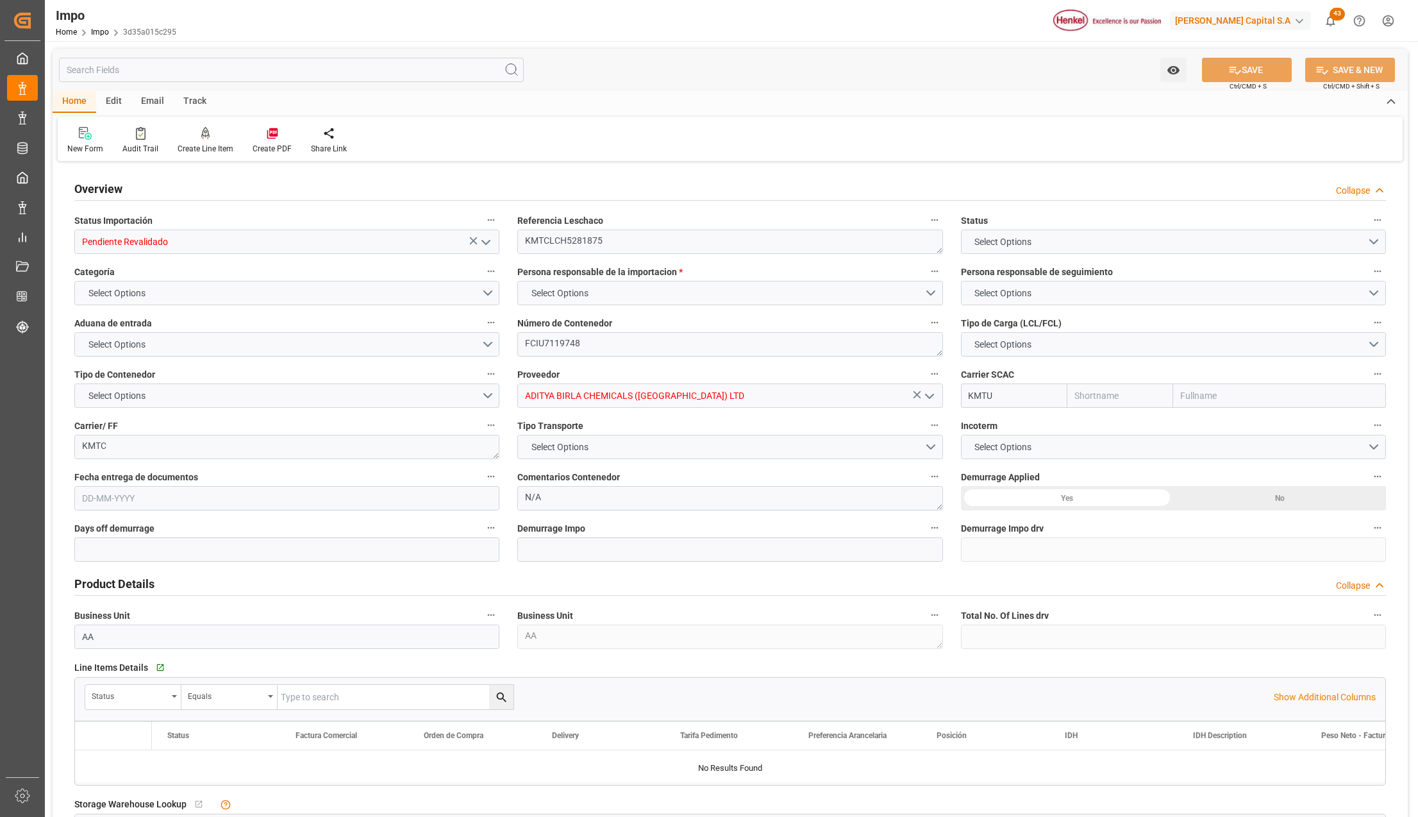
type input "Pendiente Revalidado"
type textarea "KMTCLCH5281875"
type textarea "FCIU7119748"
type input "ADITYA BIRLA CHEMICALS ([GEOGRAPHIC_DATA]) LTD"
type input "KMTU"
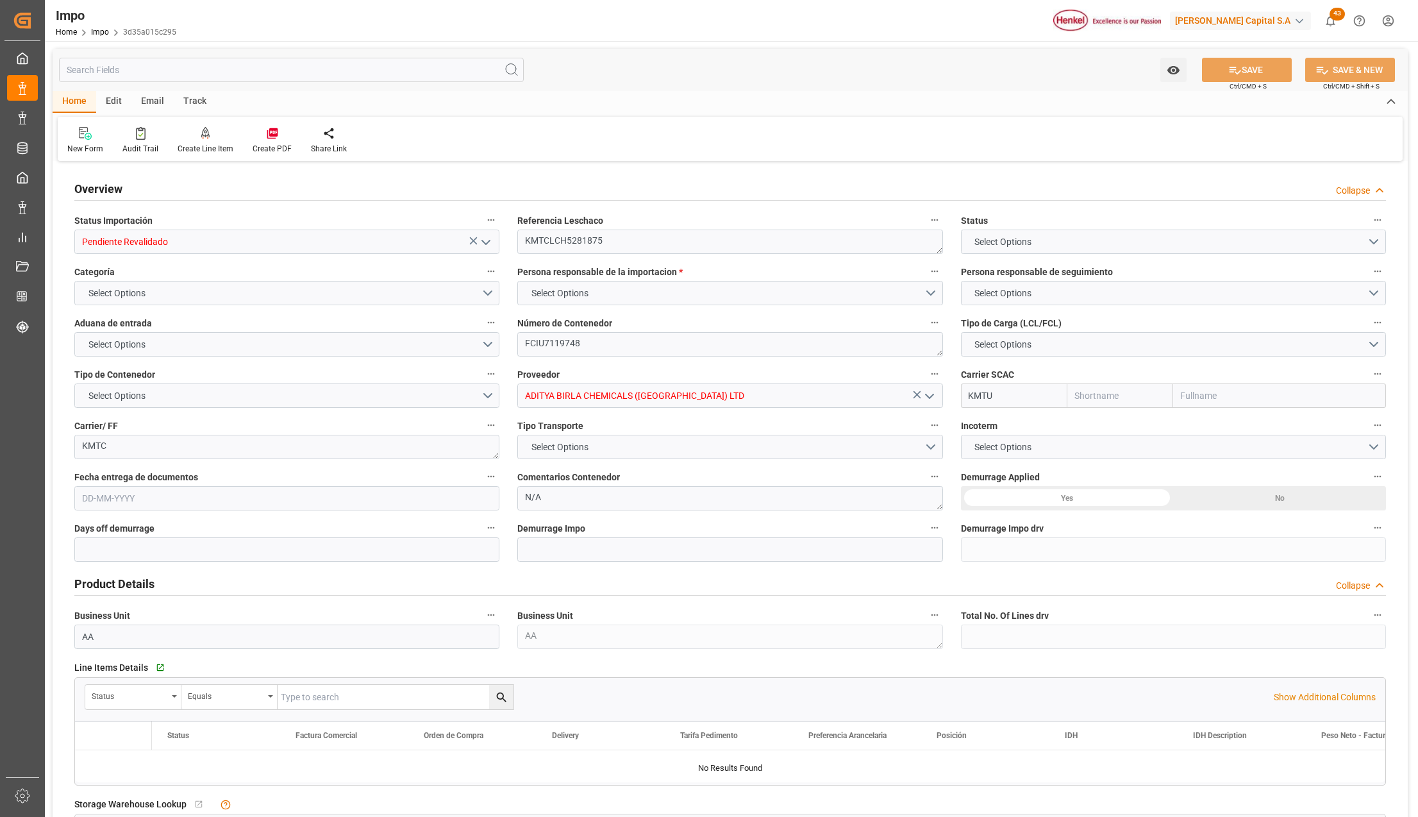
type textarea "KMTC"
type textarea "N/A"
type input "AA"
type textarea "AA"
type input "Korea Marine"
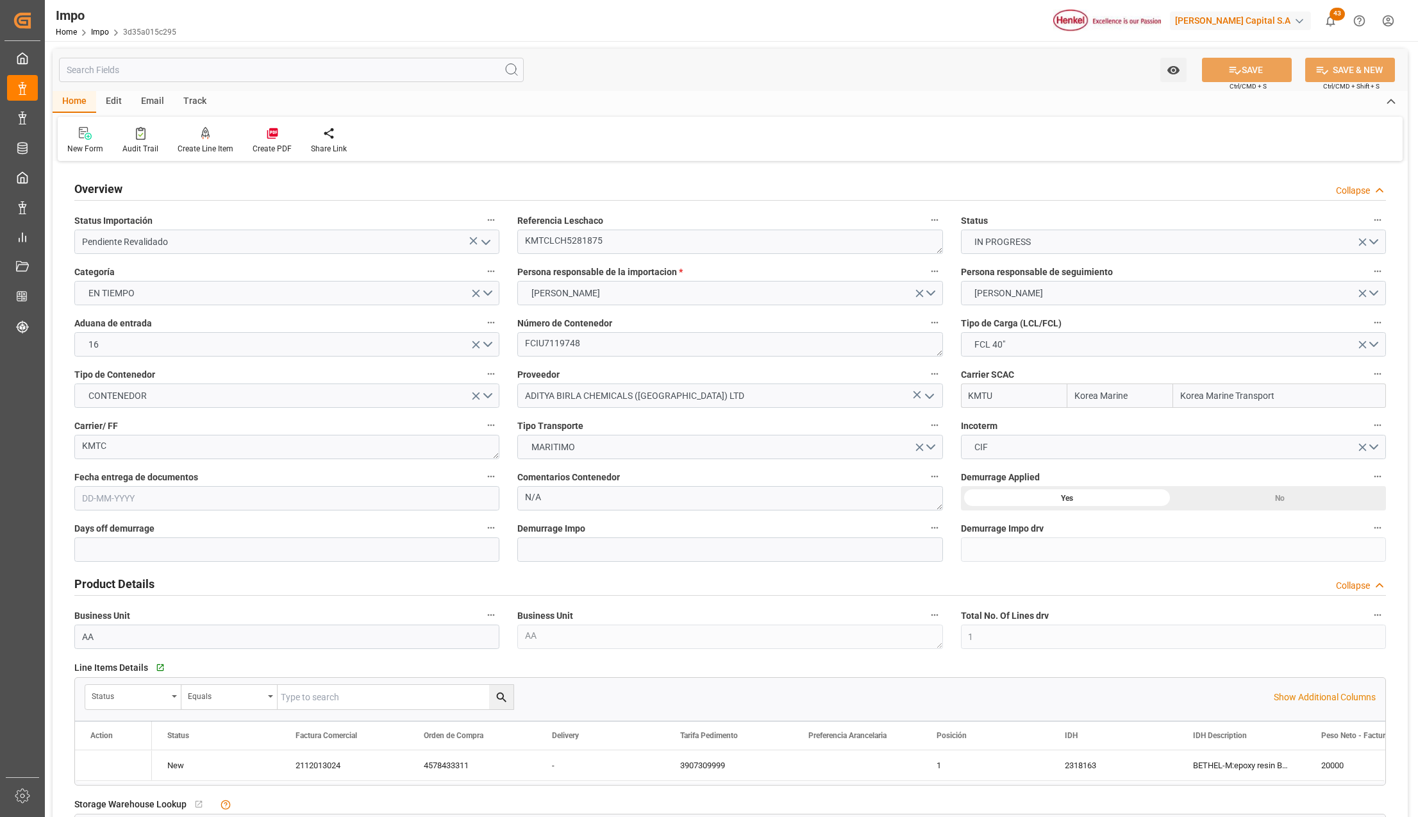
type input "Korea Marine Transport"
type input "1"
type input "50"
type input "20"
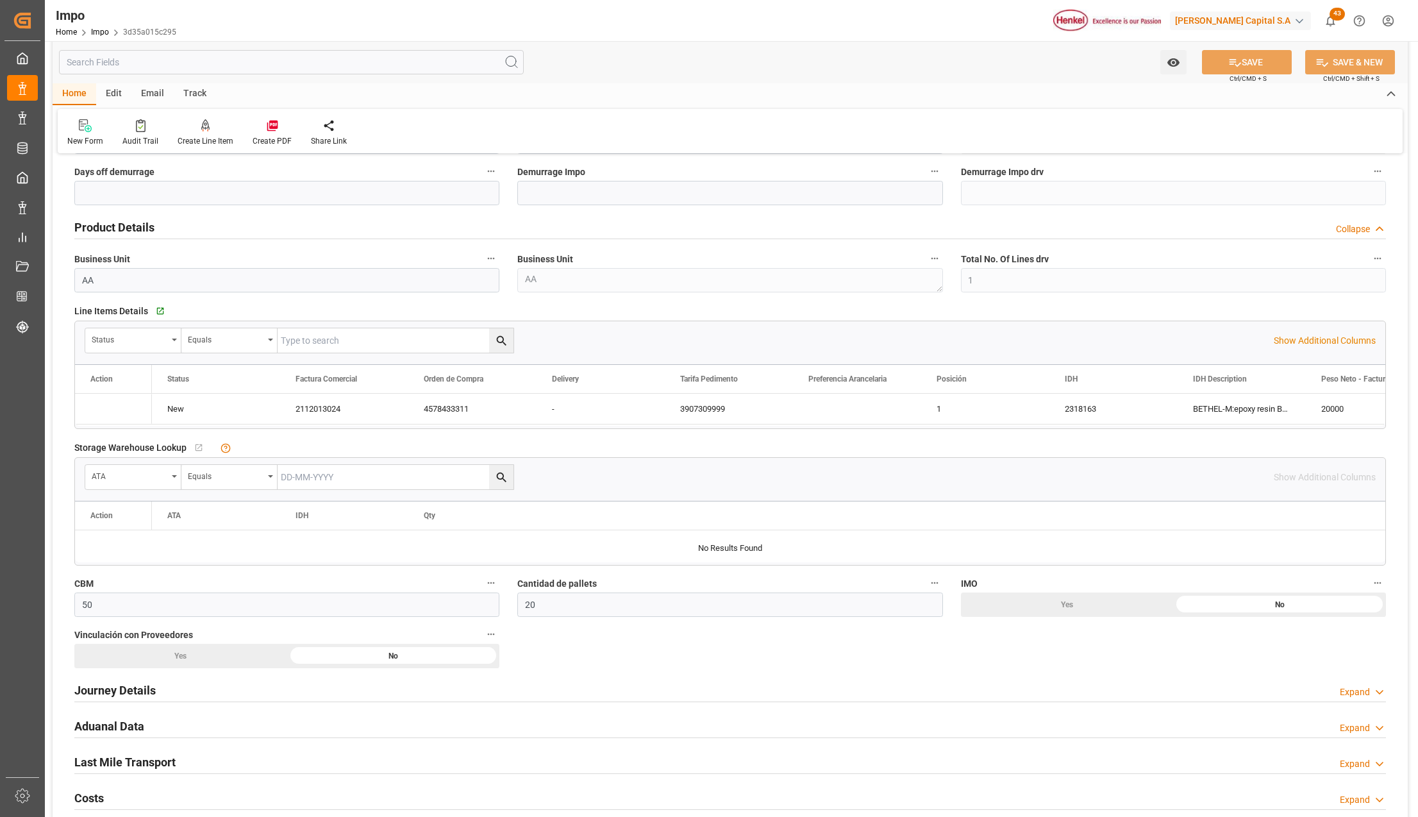
type input "[DATE]"
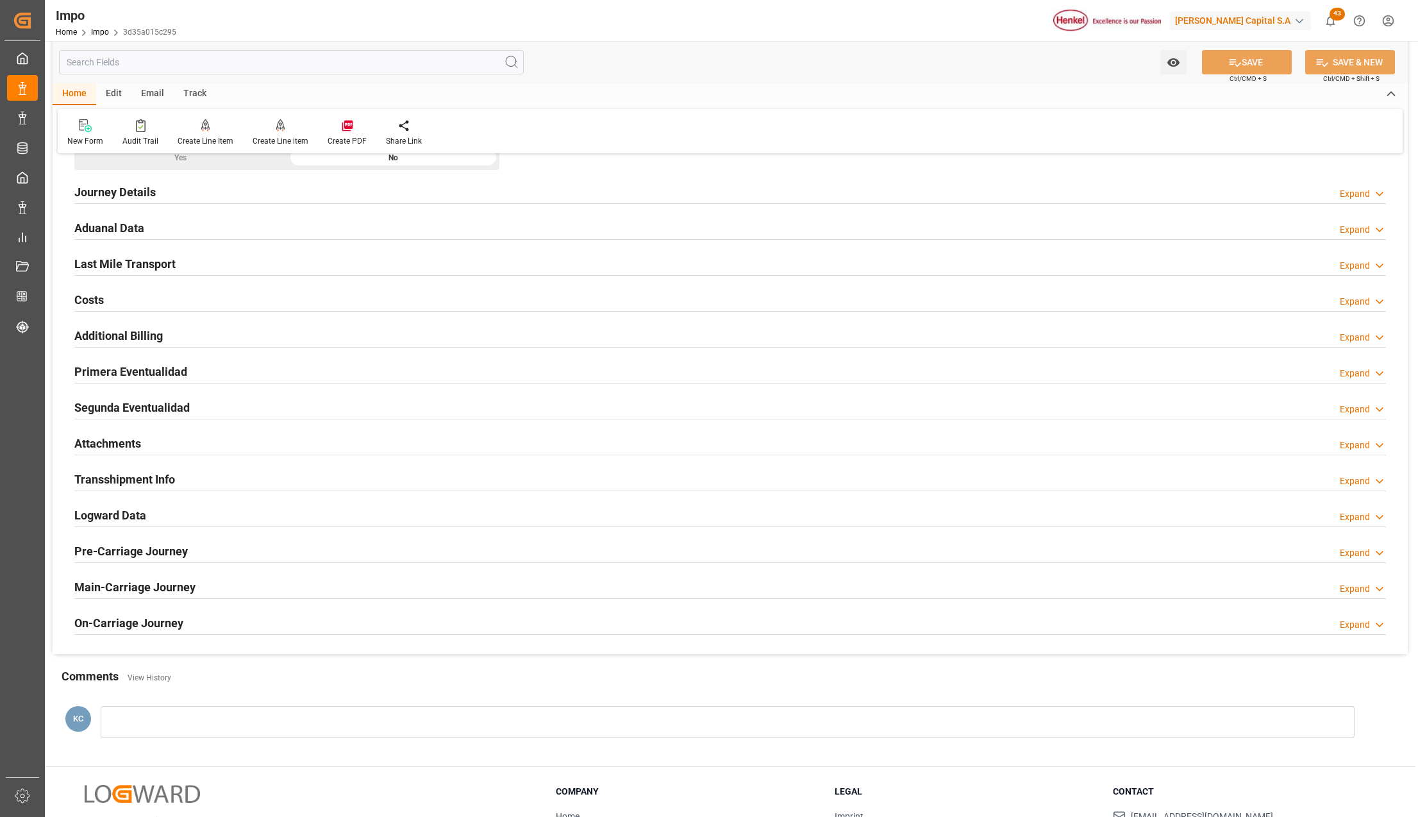
drag, startPoint x: 99, startPoint y: 444, endPoint x: 208, endPoint y: 444, distance: 109.0
click at [99, 444] on h2 "Attachments" at bounding box center [107, 443] width 67 height 17
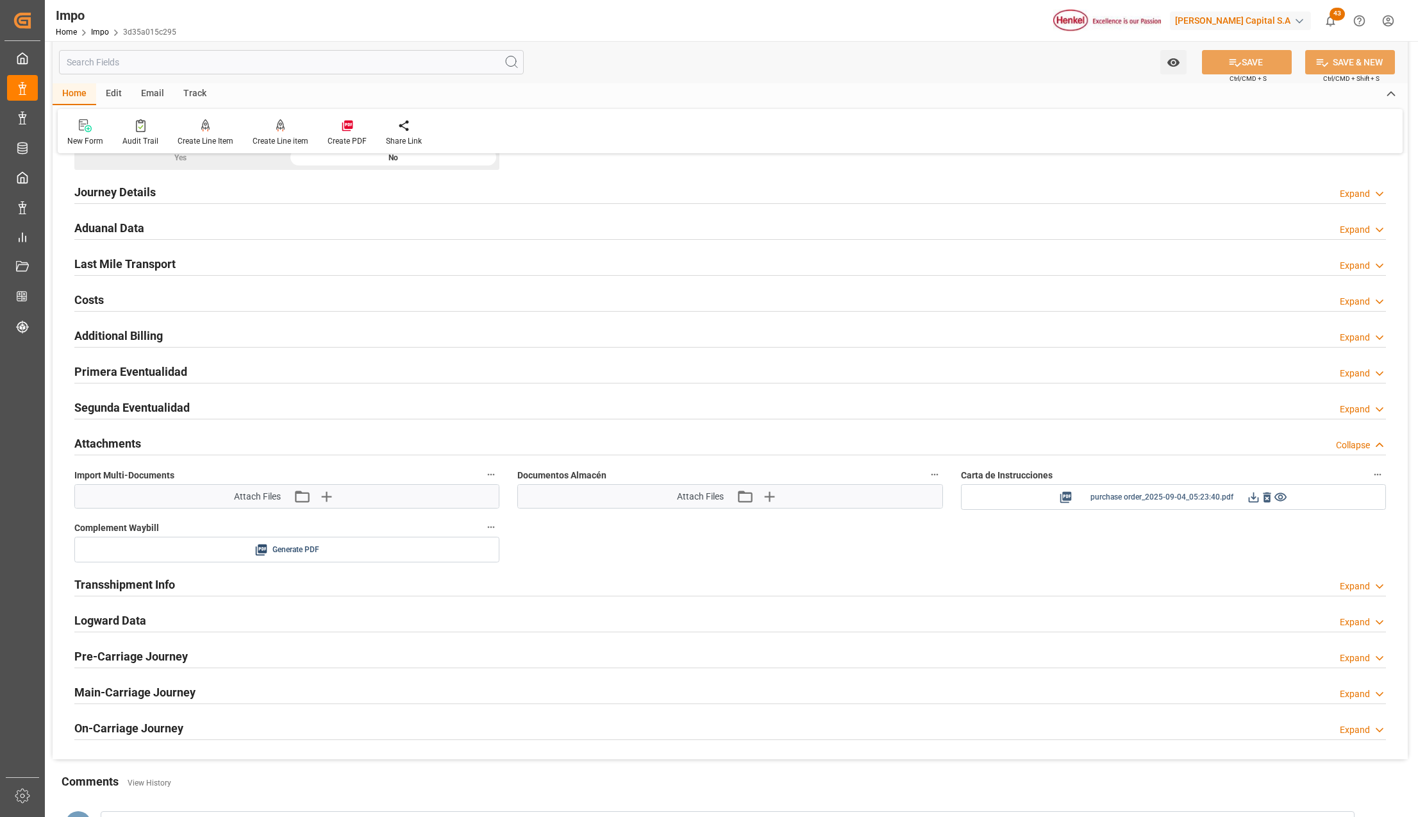
click at [1250, 496] on icon at bounding box center [1253, 497] width 13 height 13
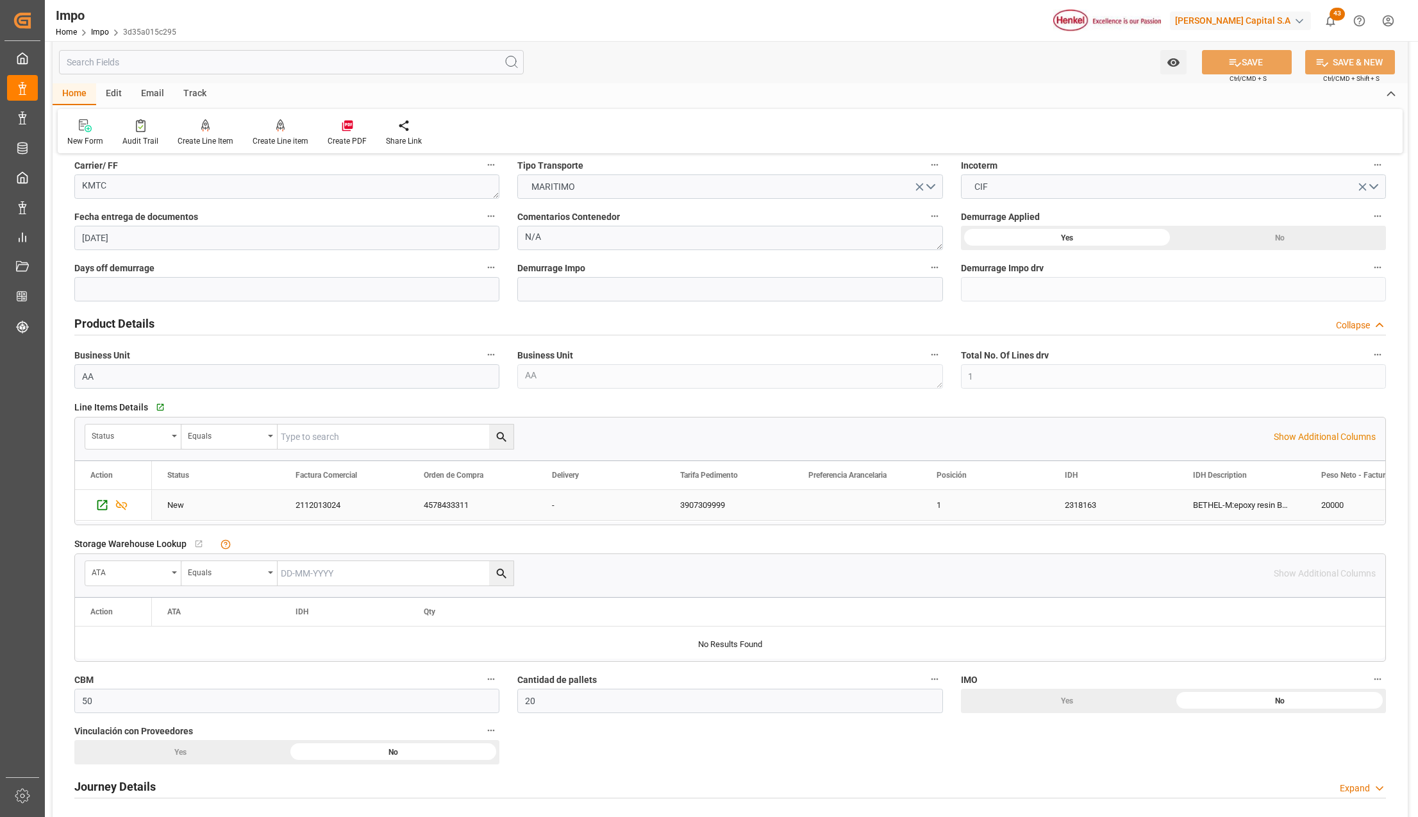
scroll to position [256, 0]
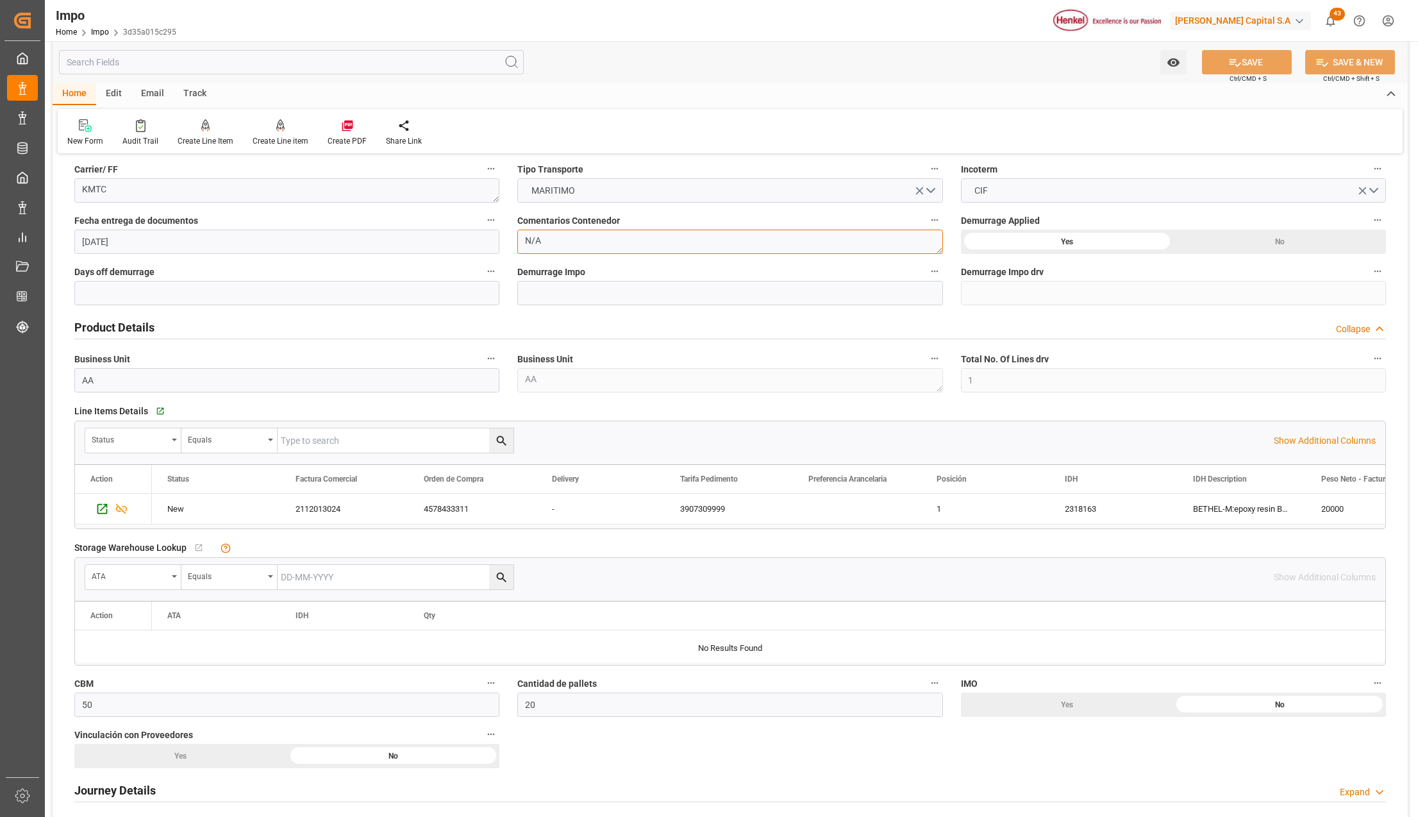
click at [536, 245] on textarea "N/A" at bounding box center [729, 242] width 425 height 24
type textarea "r"
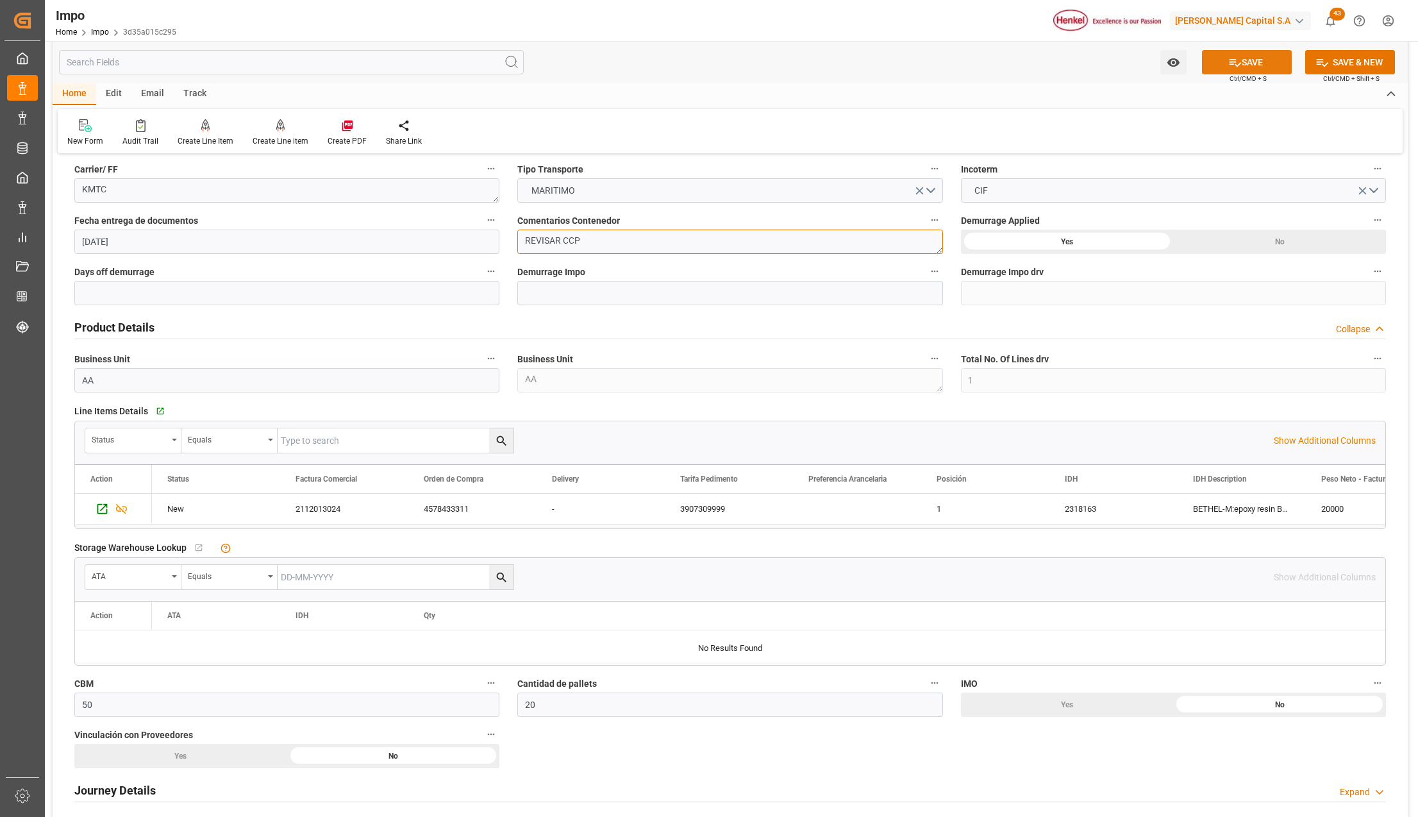
type textarea "REVISAR CCP"
click at [1230, 62] on icon at bounding box center [1236, 63] width 12 height 8
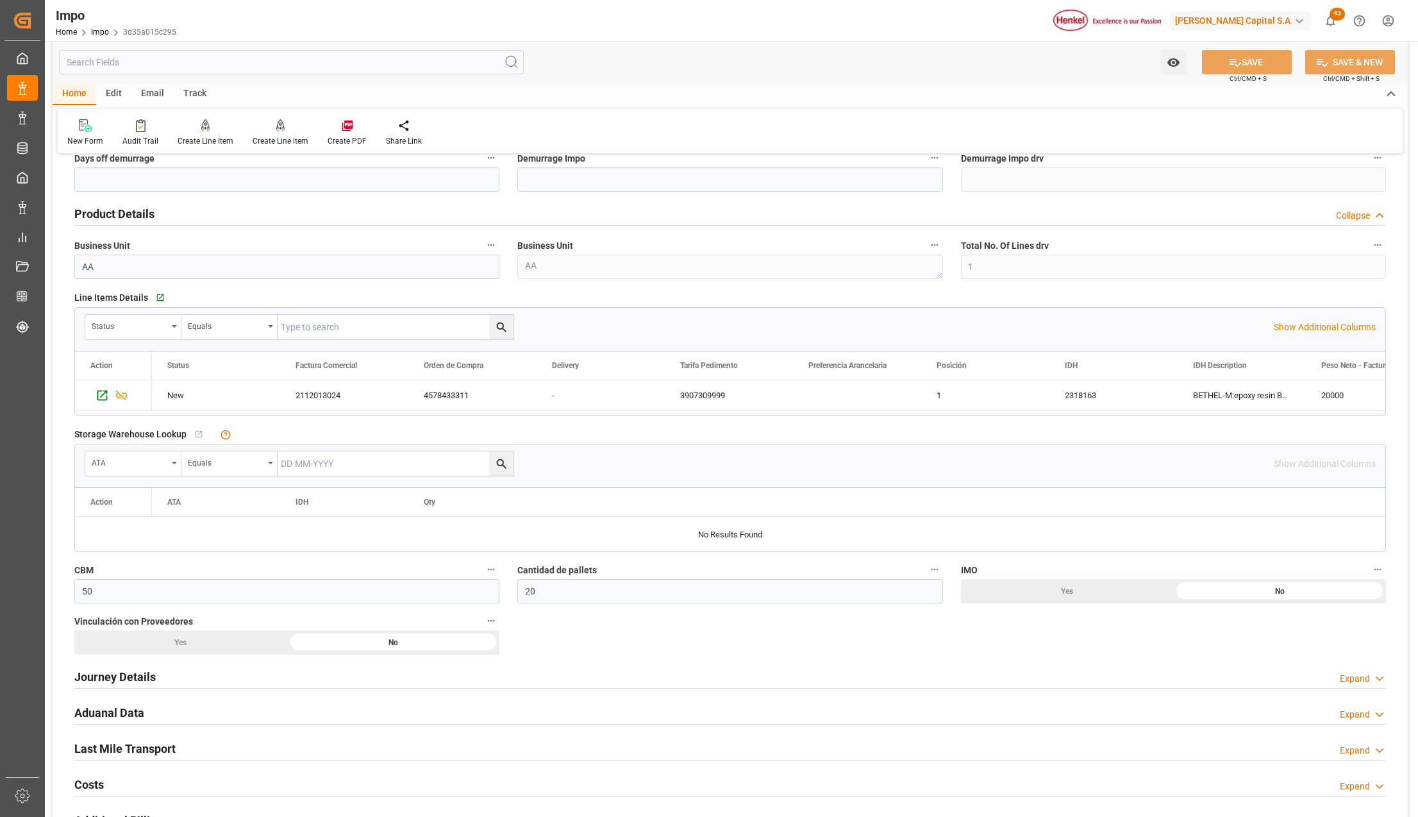
scroll to position [513, 0]
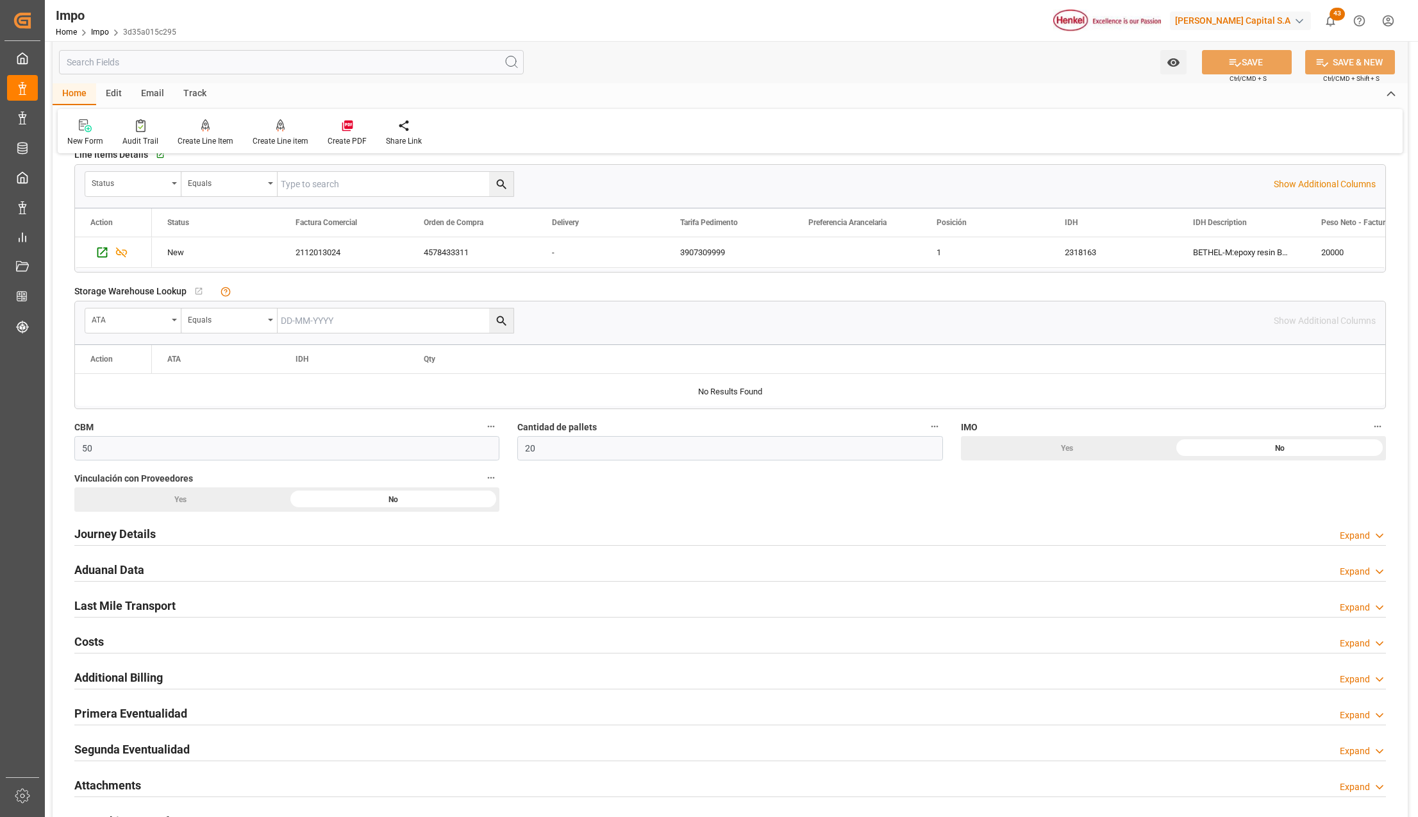
click at [99, 778] on div "Attachments" at bounding box center [107, 784] width 67 height 24
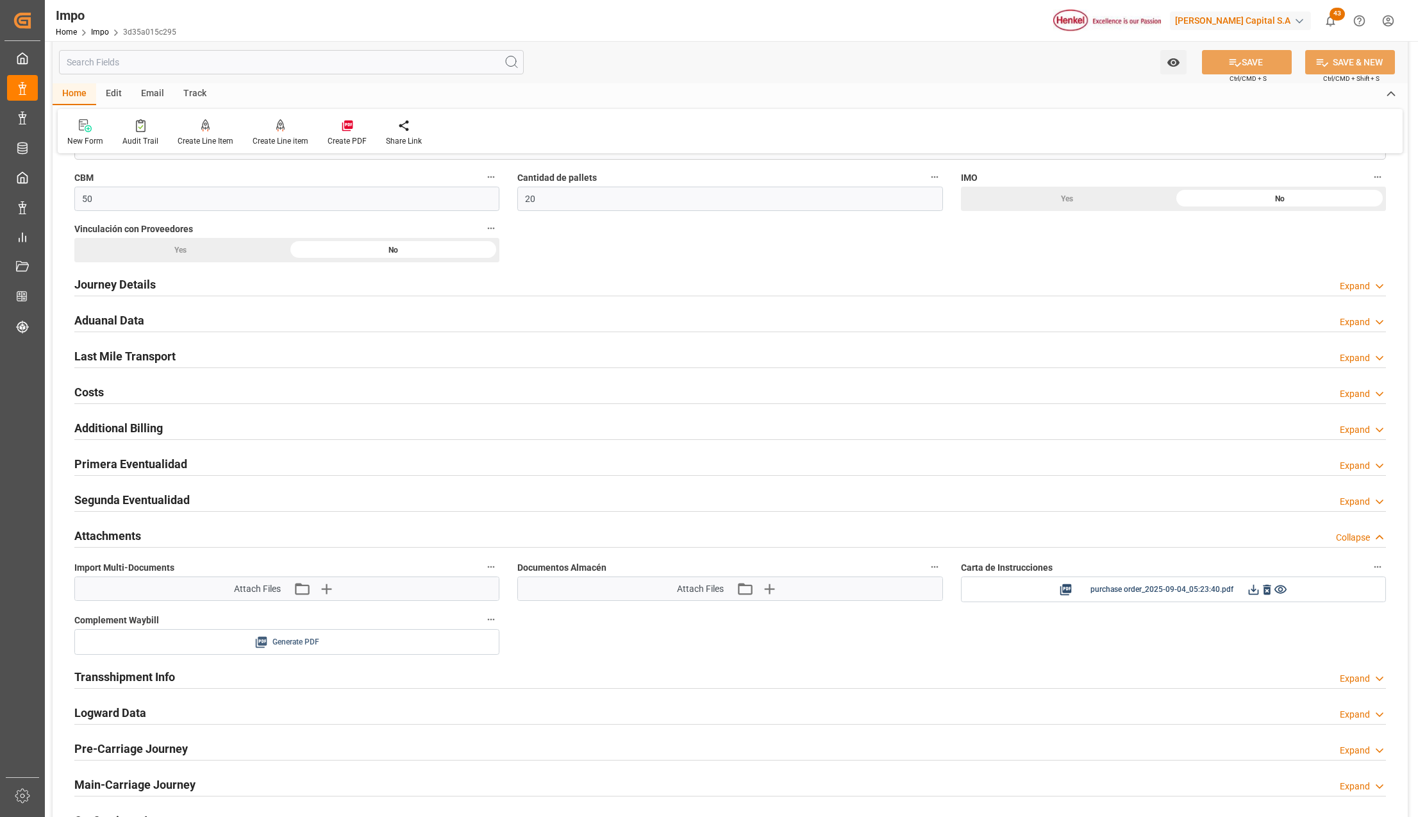
scroll to position [769, 0]
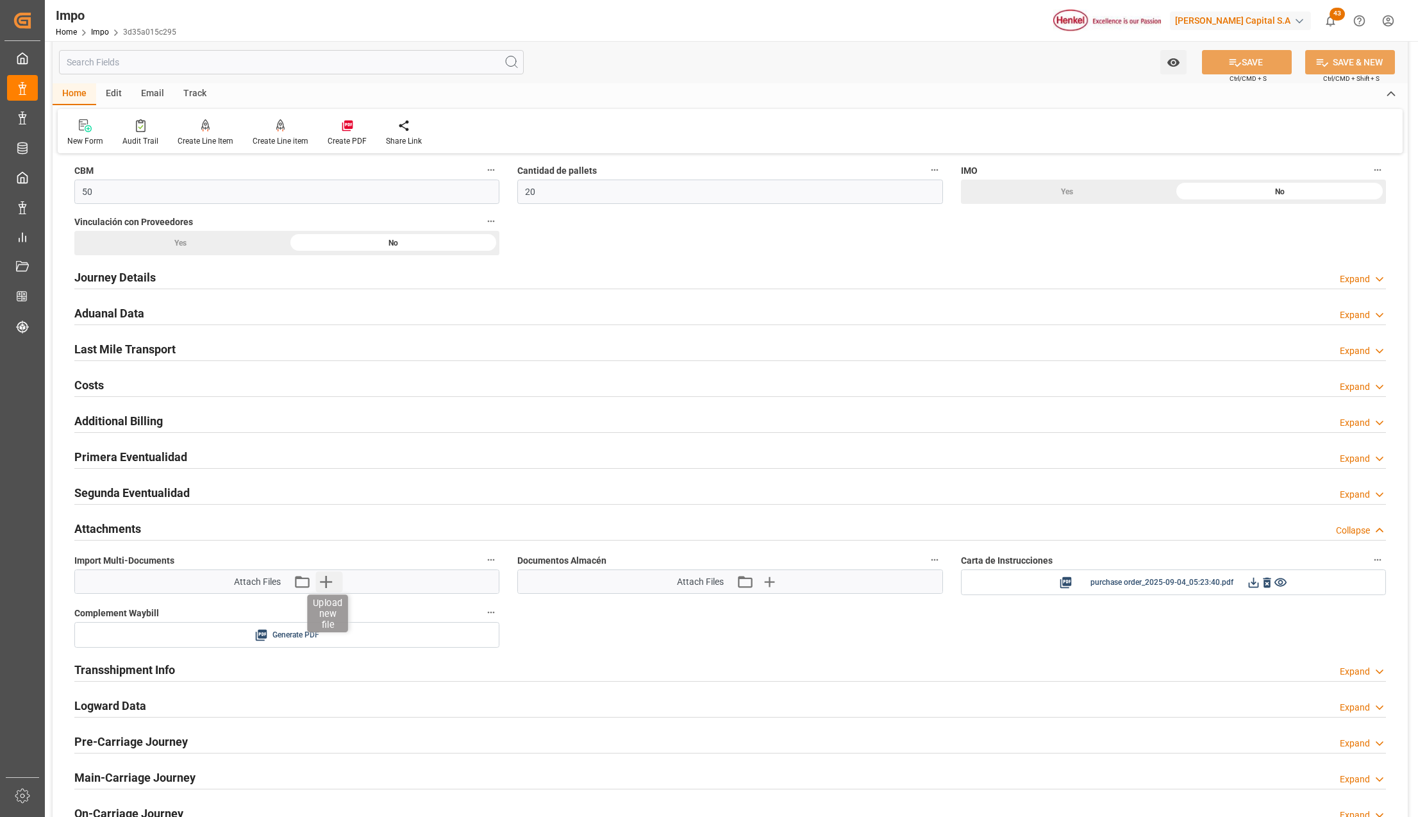
click at [327, 586] on icon "button" at bounding box center [326, 582] width 12 height 12
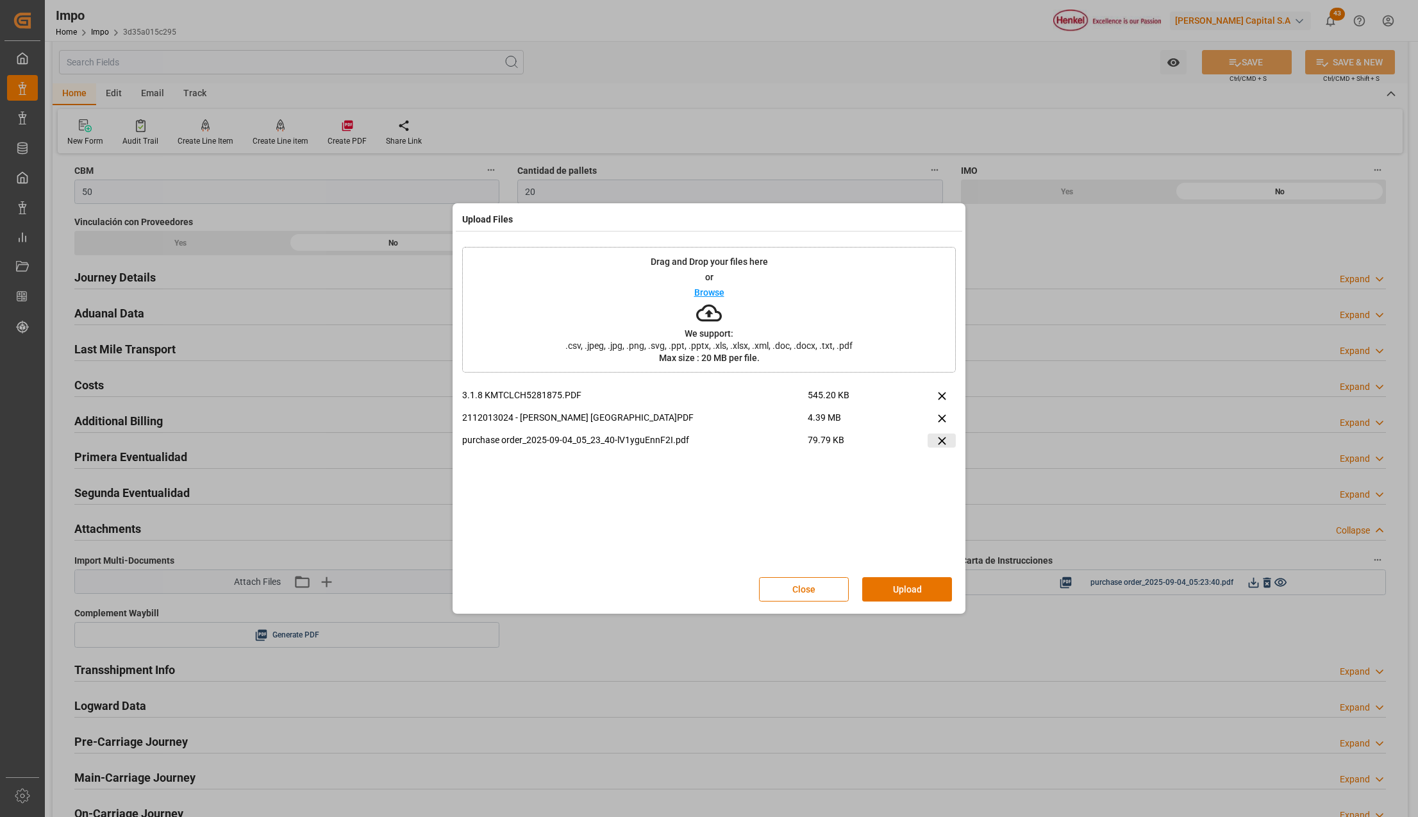
click at [944, 435] on icon at bounding box center [942, 440] width 13 height 13
click at [902, 585] on button "Upload" at bounding box center [907, 589] width 90 height 24
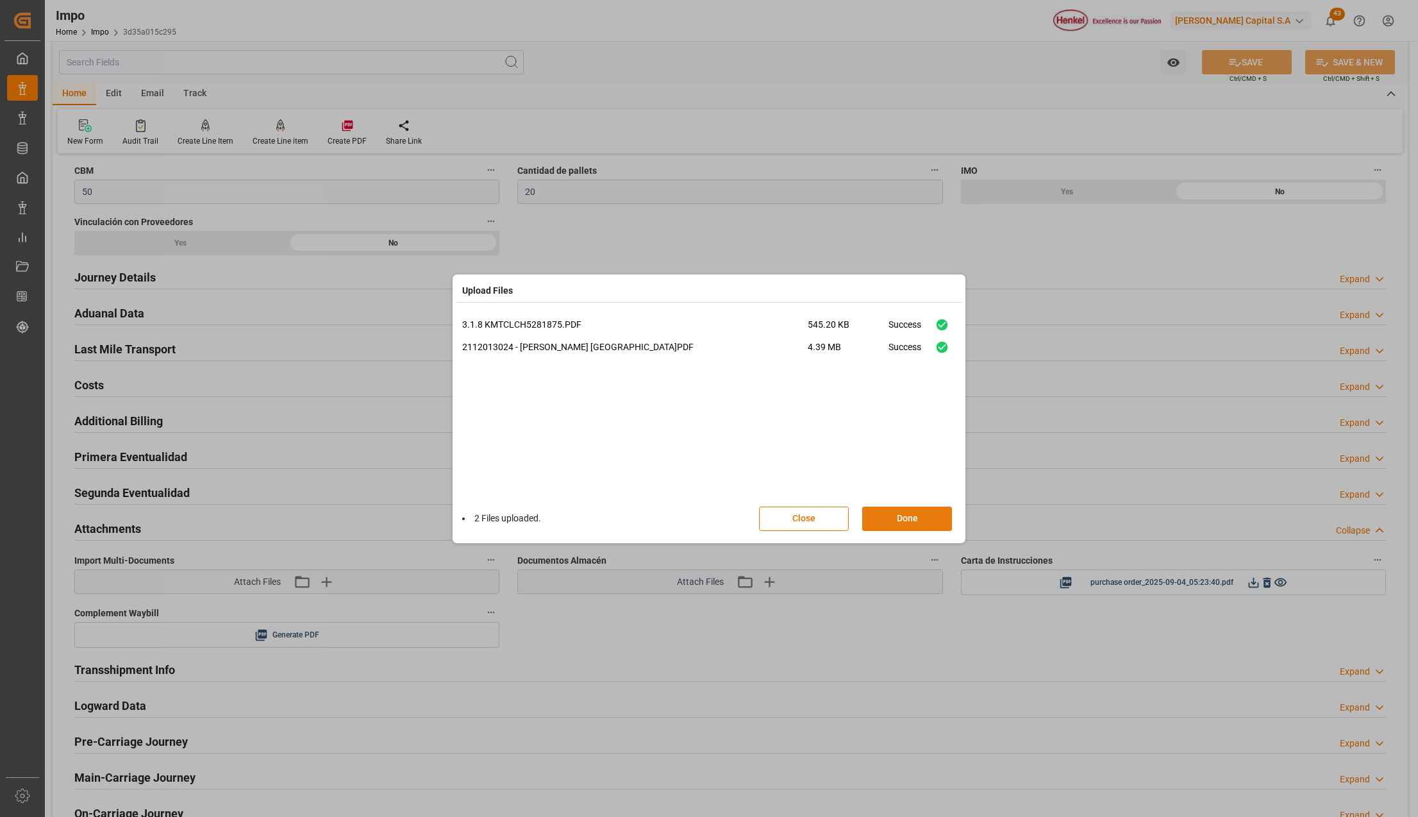
click at [899, 516] on button "Done" at bounding box center [907, 519] width 90 height 24
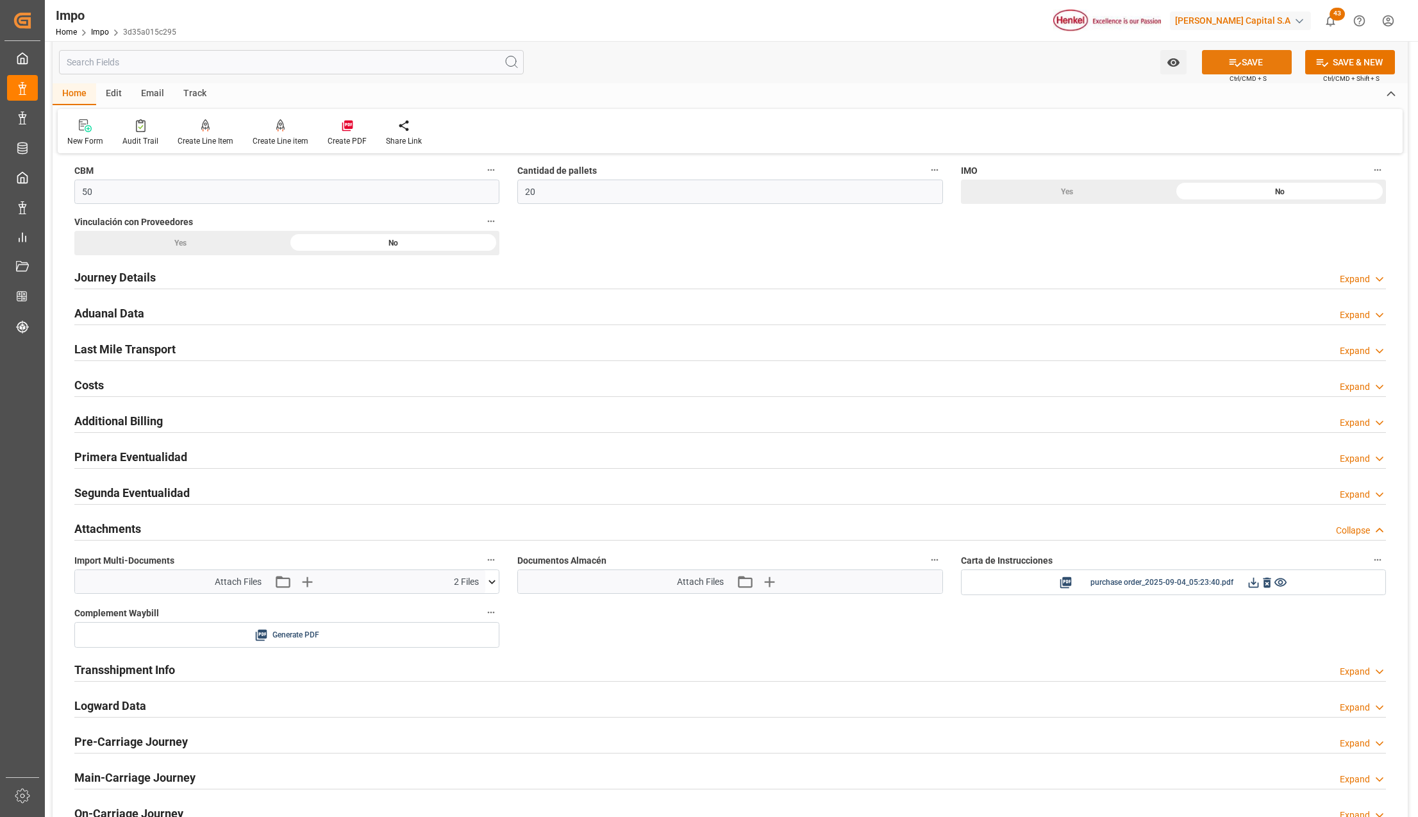
click at [1234, 56] on icon at bounding box center [1235, 62] width 13 height 13
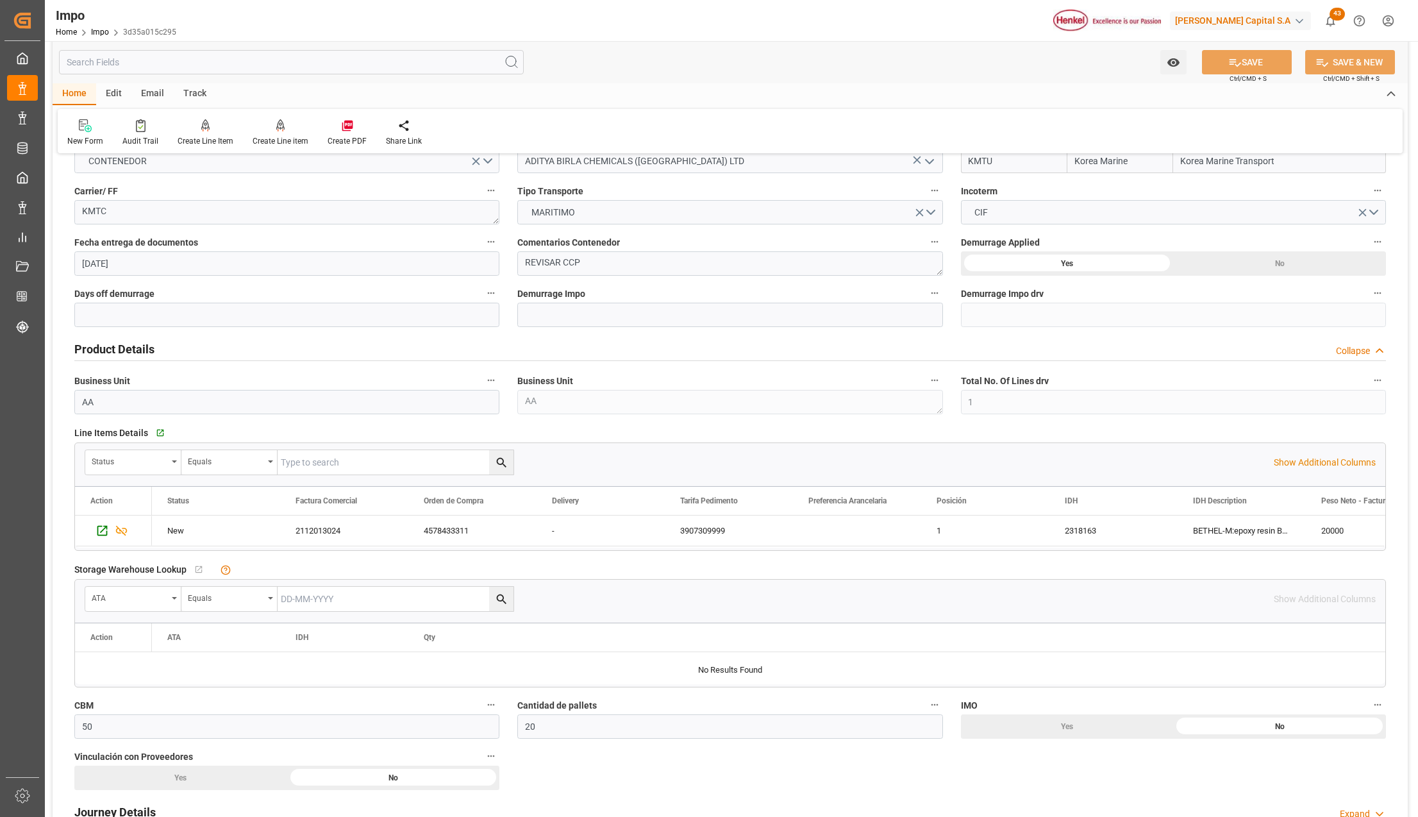
scroll to position [0, 0]
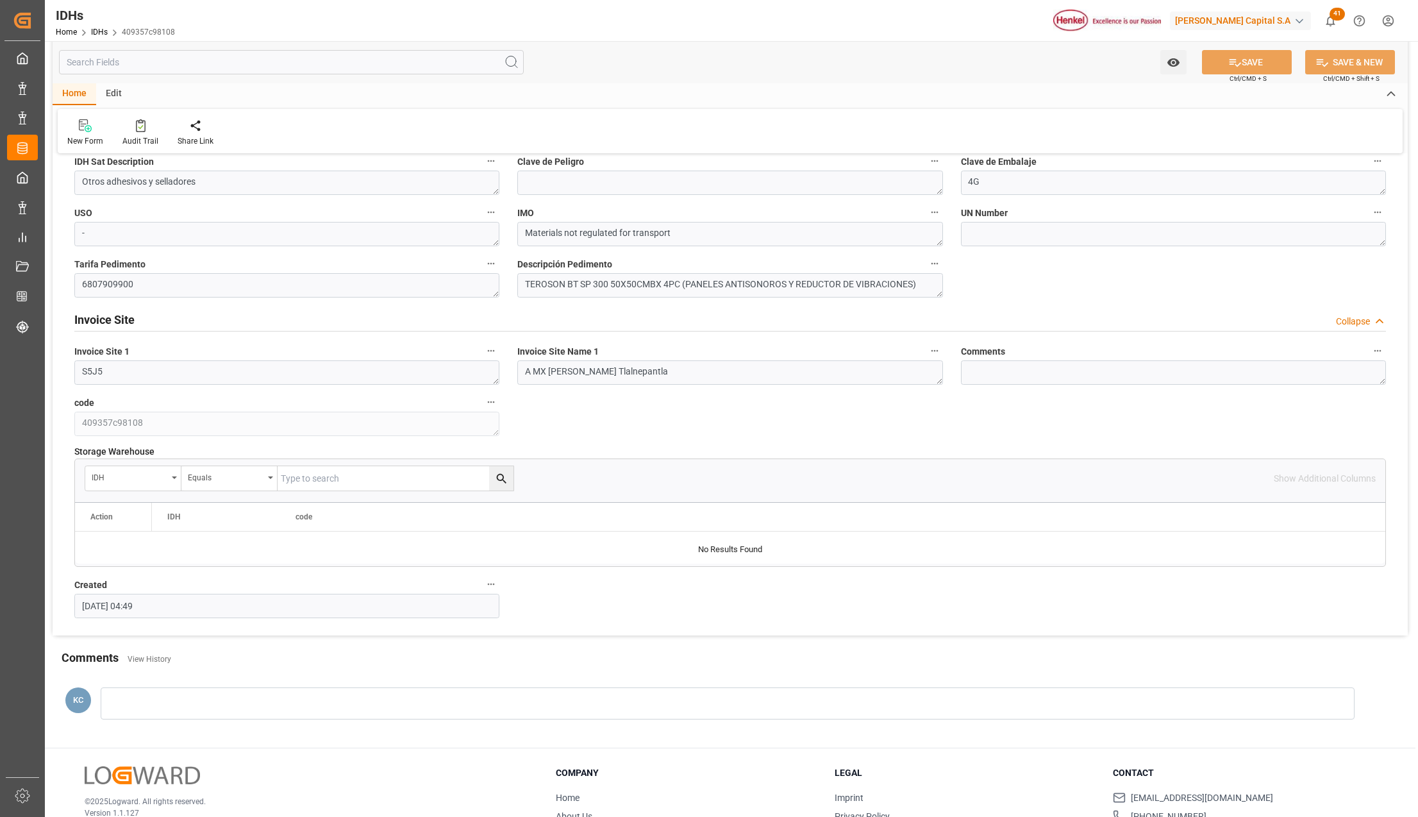
scroll to position [498, 0]
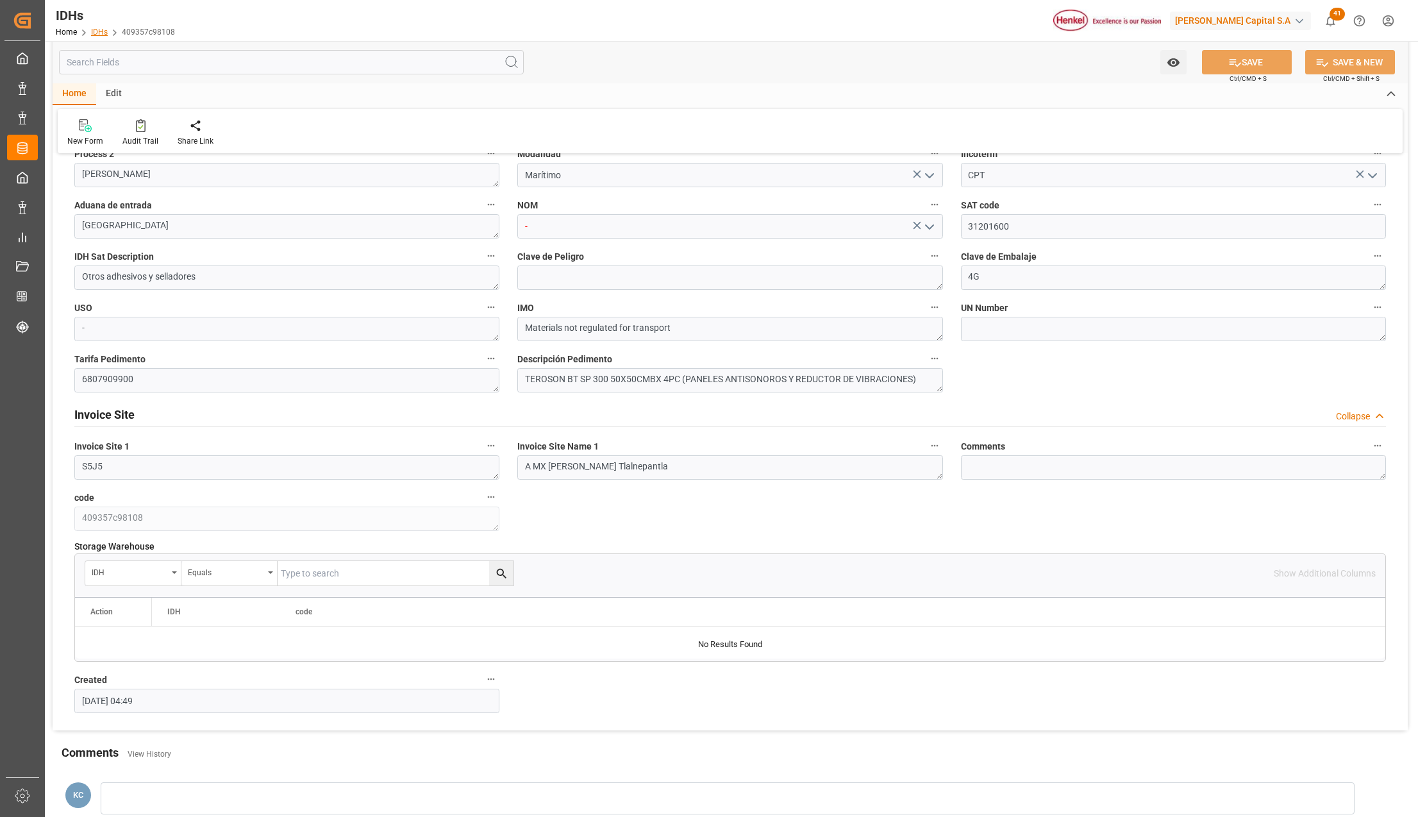
click at [101, 29] on link "IDHs" at bounding box center [99, 32] width 17 height 9
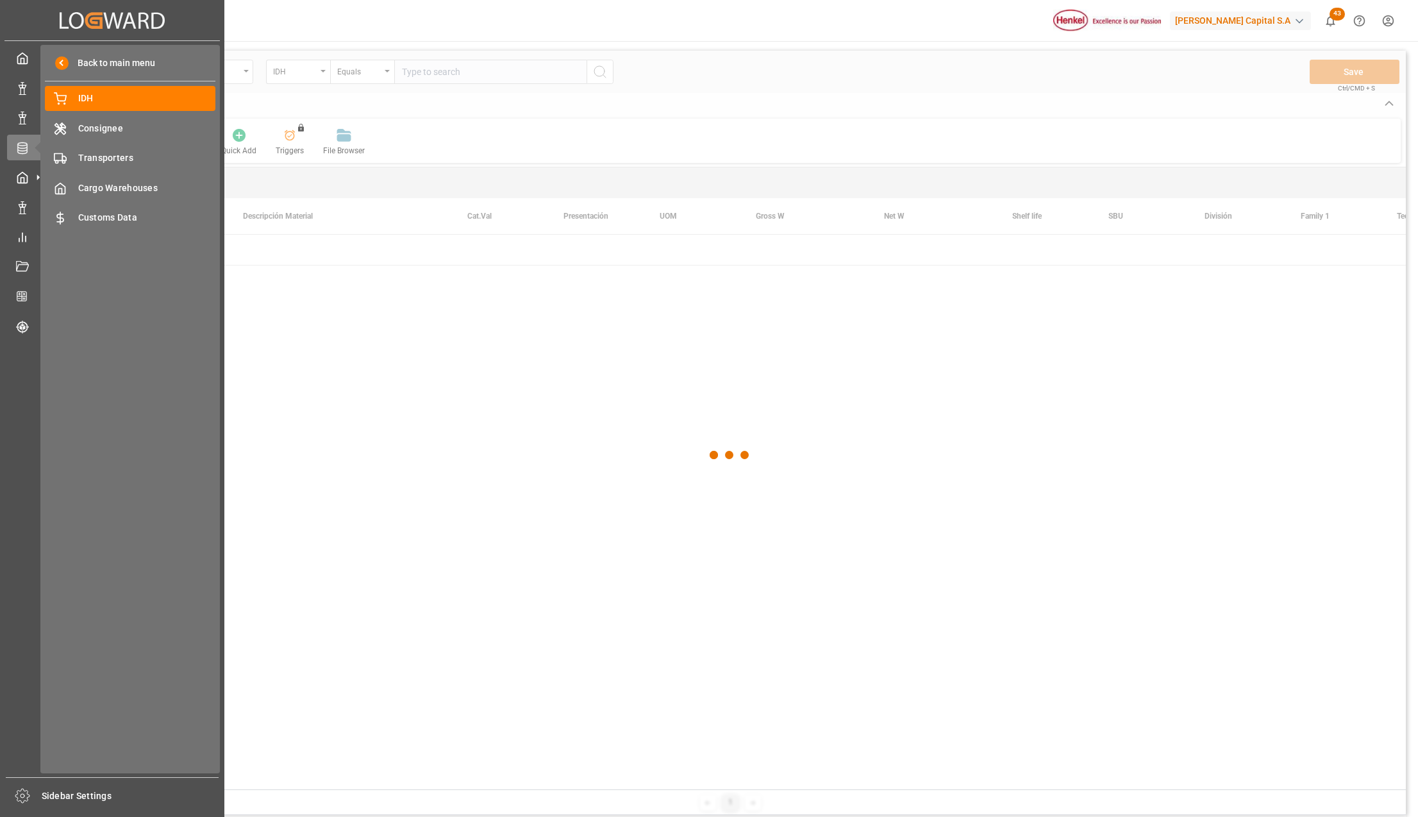
click at [22, 86] on polygon at bounding box center [24, 86] width 4 height 3
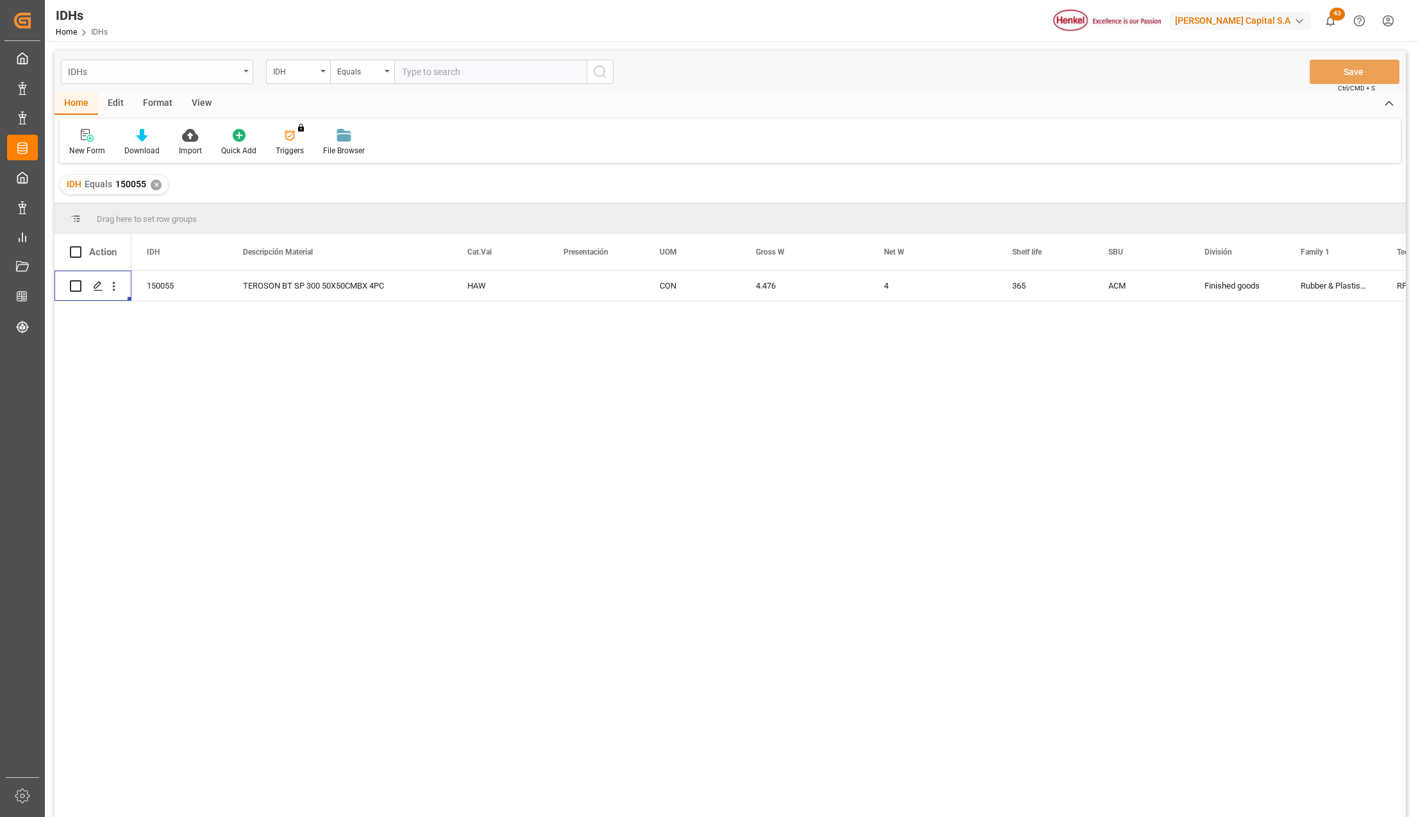
click at [242, 65] on div "IDHs" at bounding box center [157, 72] width 192 height 24
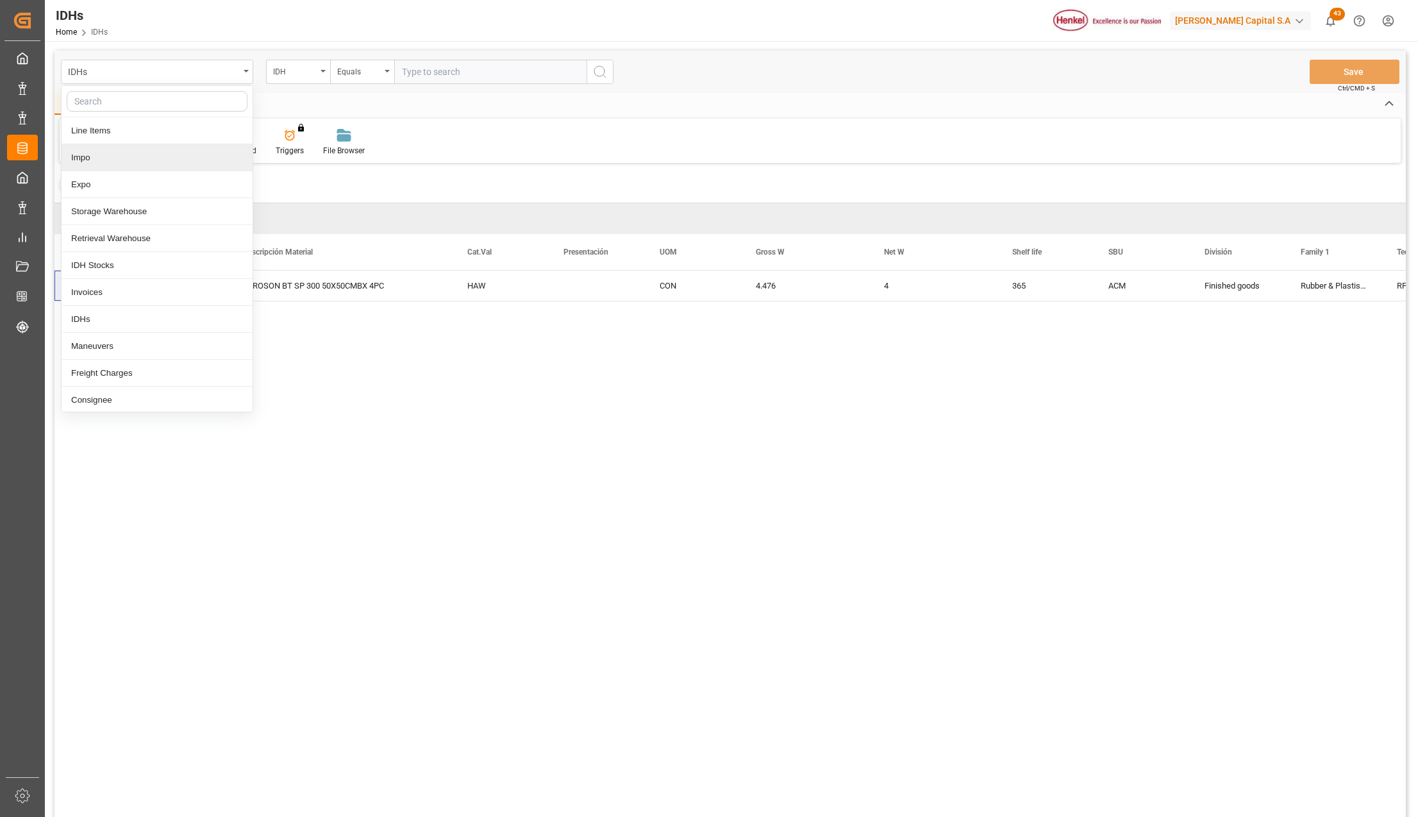
click at [100, 162] on div "Impo" at bounding box center [157, 157] width 191 height 27
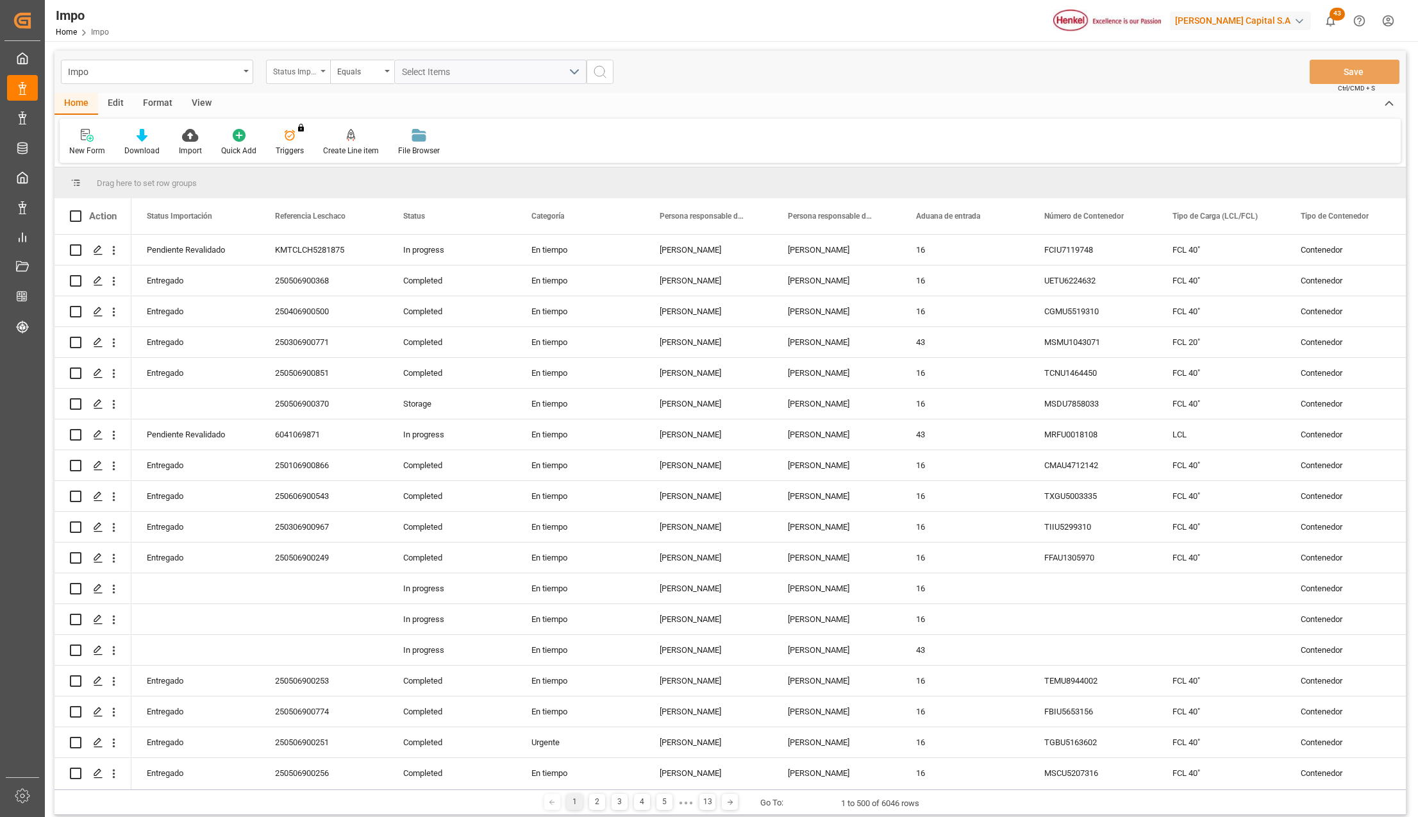
click at [323, 65] on div "Status Importación" at bounding box center [298, 72] width 64 height 24
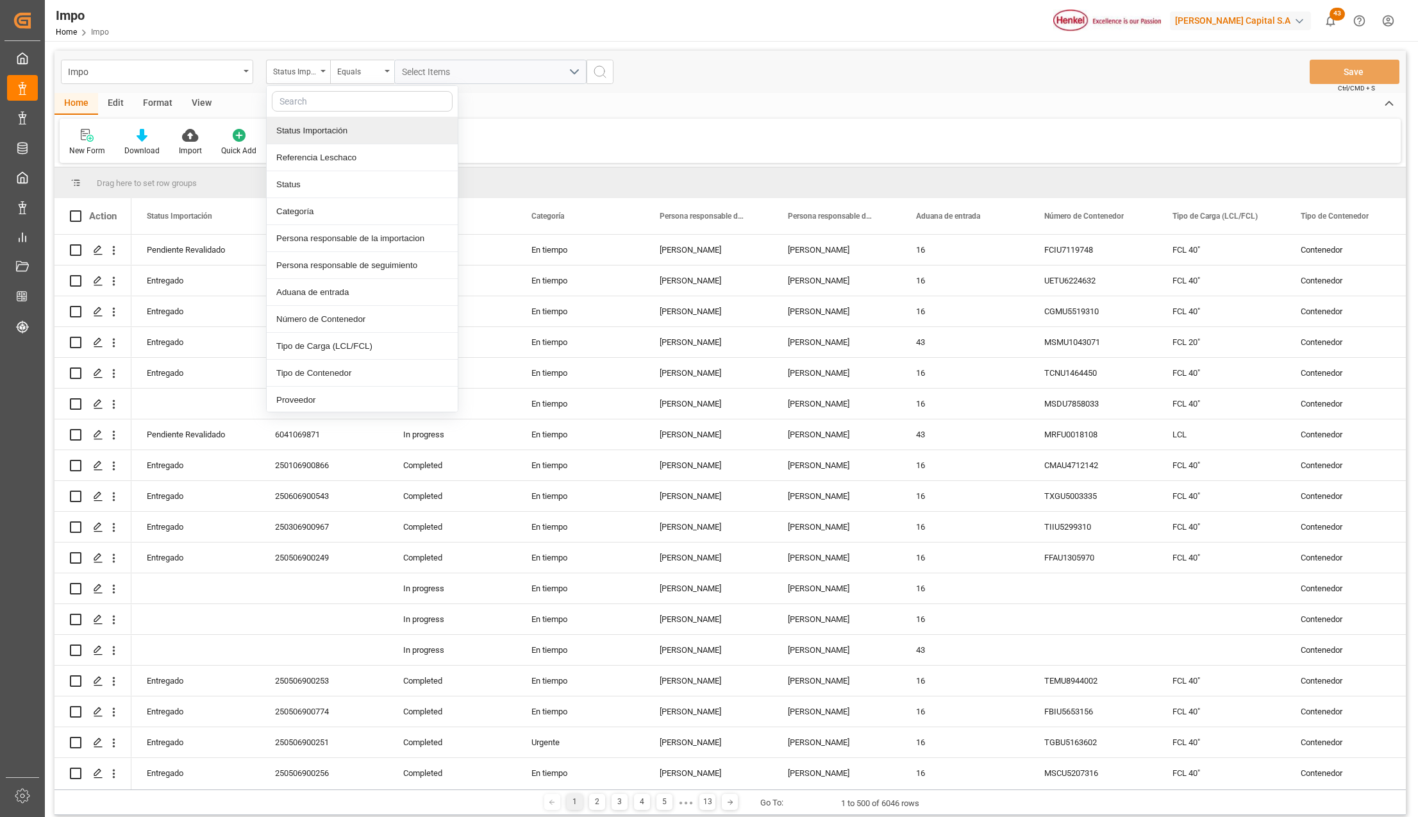
click at [300, 98] on input "text" at bounding box center [362, 101] width 181 height 21
type input "IDH"
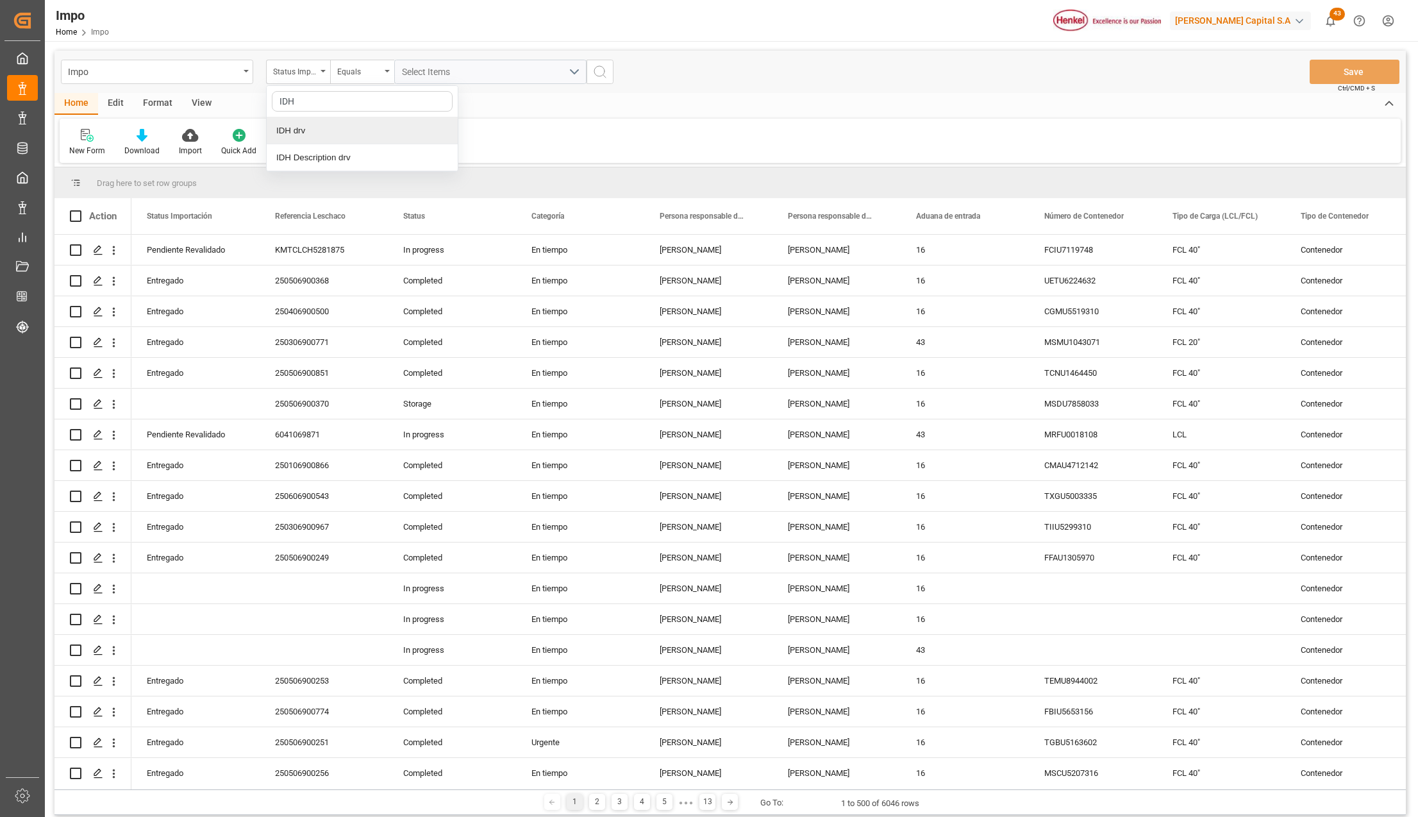
click at [314, 124] on div "IDH drv" at bounding box center [362, 130] width 191 height 27
click at [430, 72] on input "text" at bounding box center [490, 72] width 192 height 24
type input "2318163"
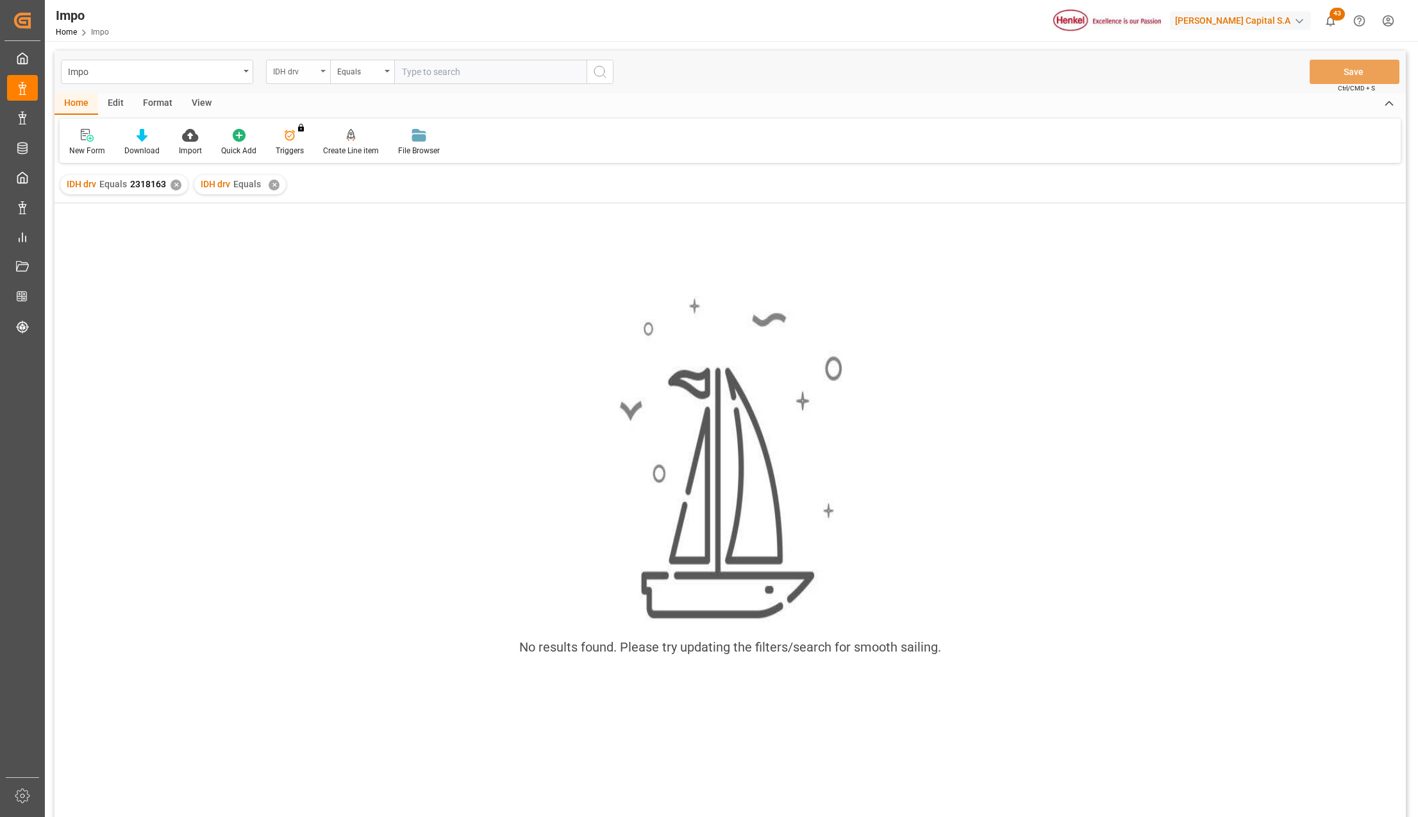
click at [319, 67] on div "IDH drv" at bounding box center [298, 72] width 64 height 24
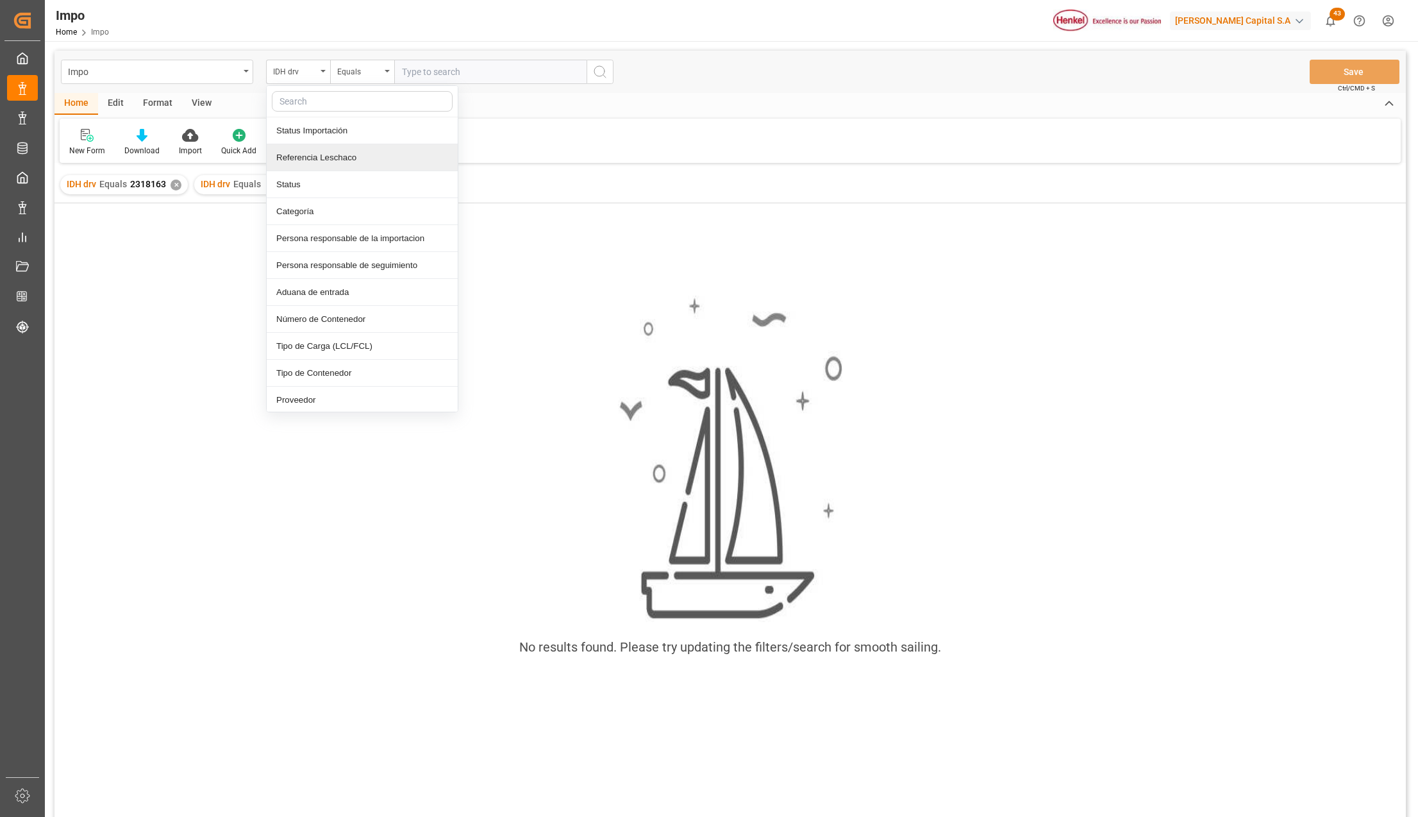
click at [307, 160] on div "Referencia Leschaco" at bounding box center [362, 157] width 191 height 27
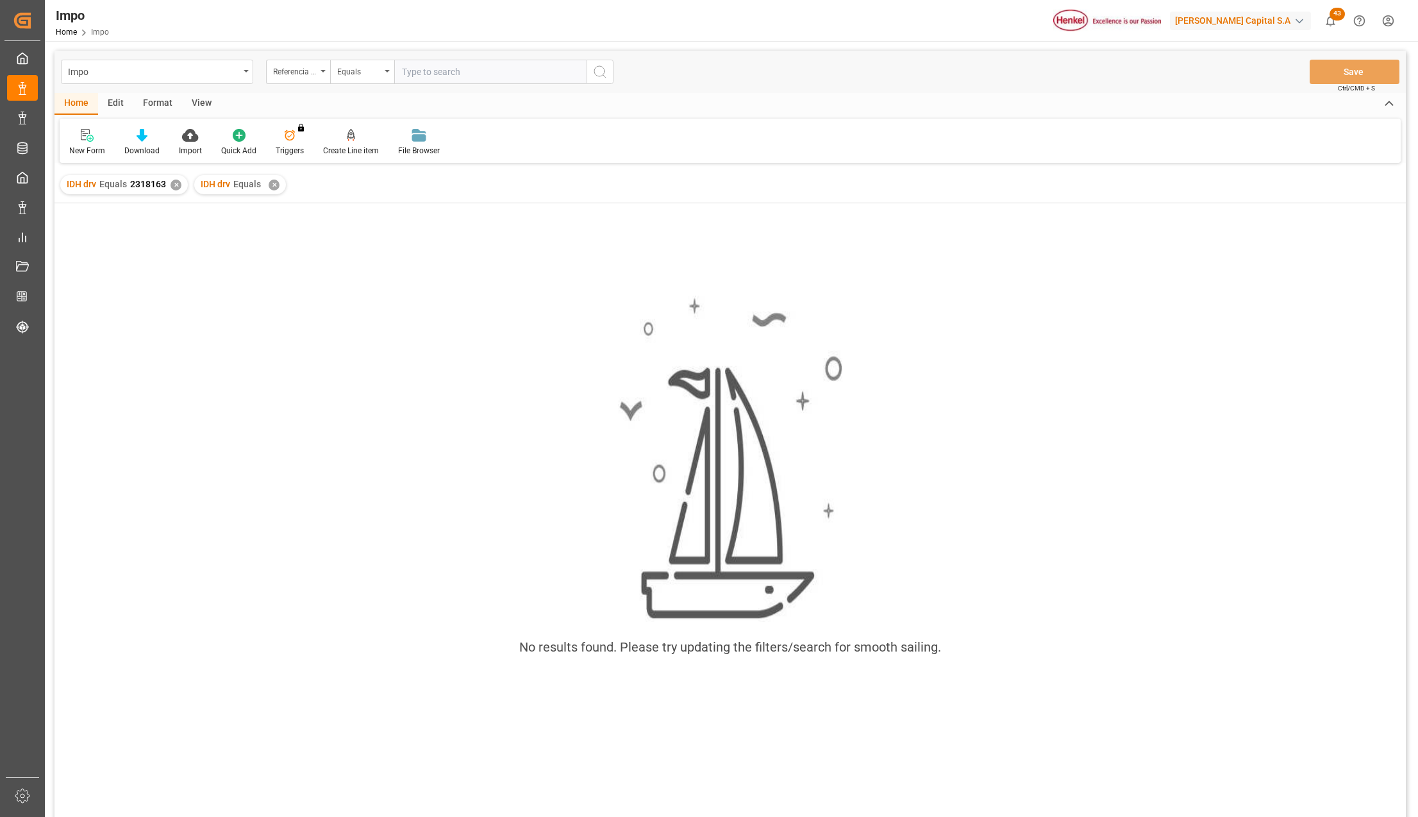
click at [424, 72] on input "text" at bounding box center [490, 72] width 192 height 24
paste input "250706900505"
type input "250706900505"
click at [273, 183] on div "✕" at bounding box center [274, 185] width 11 height 11
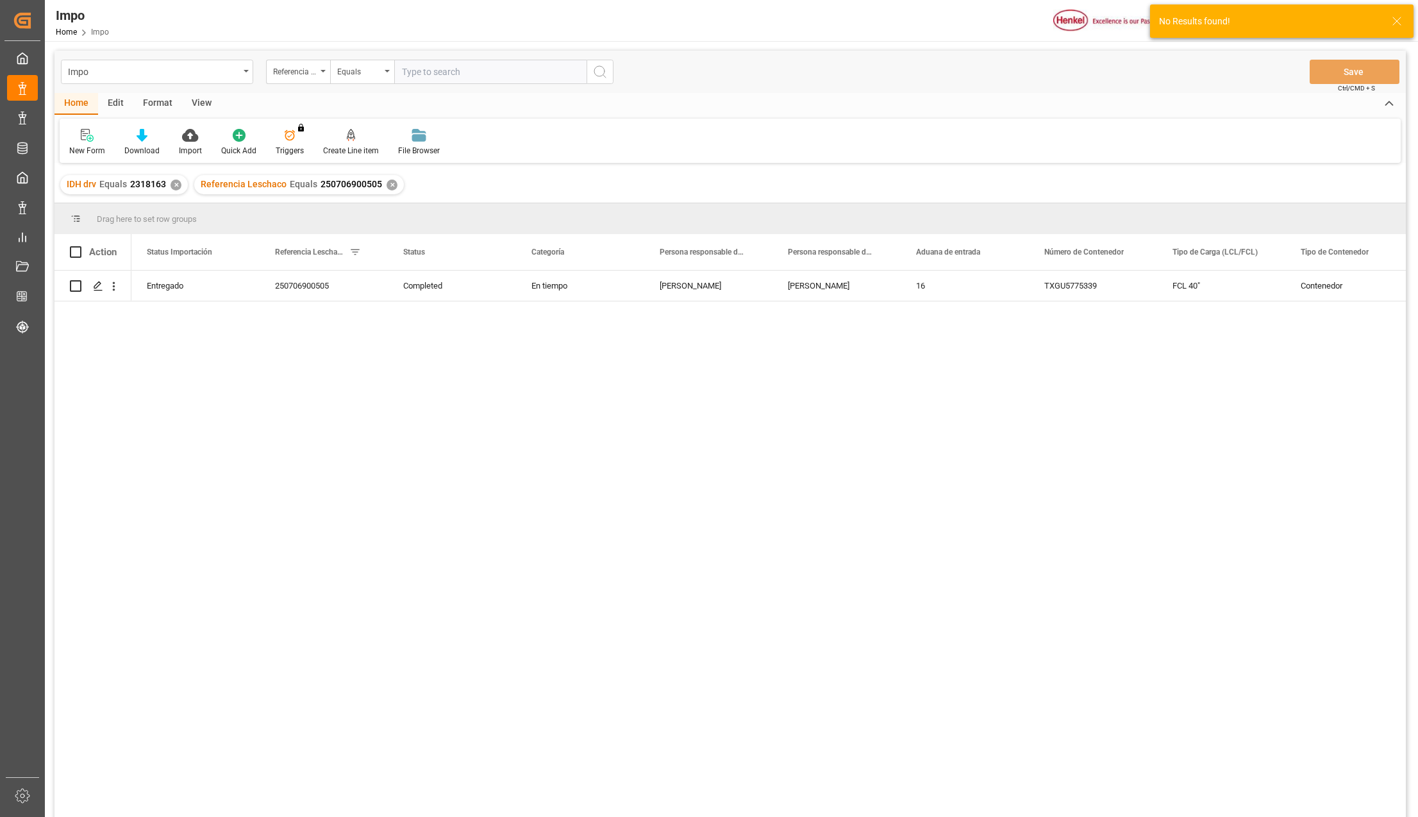
click at [174, 187] on div "✕" at bounding box center [176, 185] width 11 height 11
click at [114, 283] on icon "open menu" at bounding box center [114, 286] width 3 height 9
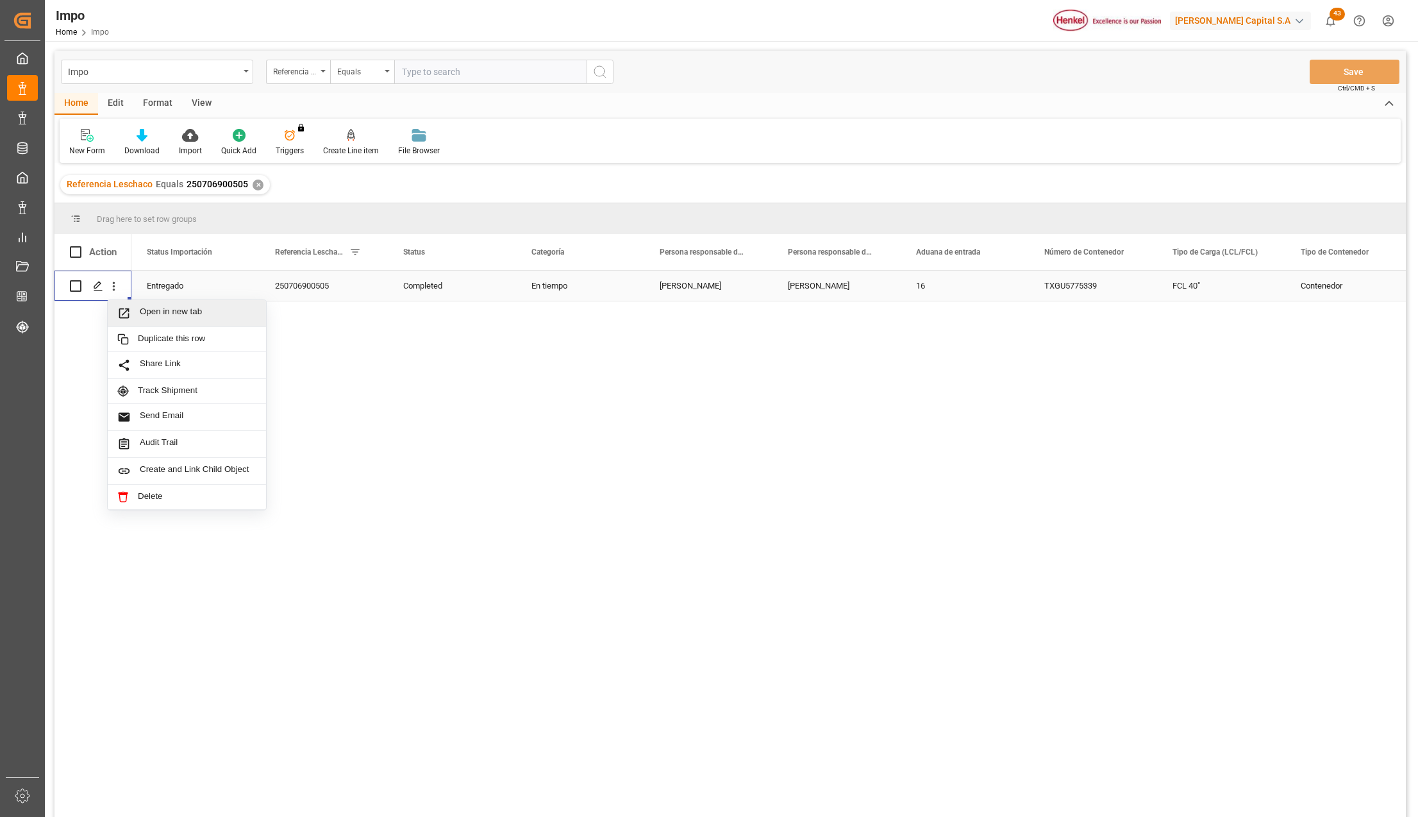
click at [127, 305] on div "Open in new tab" at bounding box center [187, 313] width 158 height 27
click at [244, 70] on icon "open menu" at bounding box center [246, 71] width 5 height 3
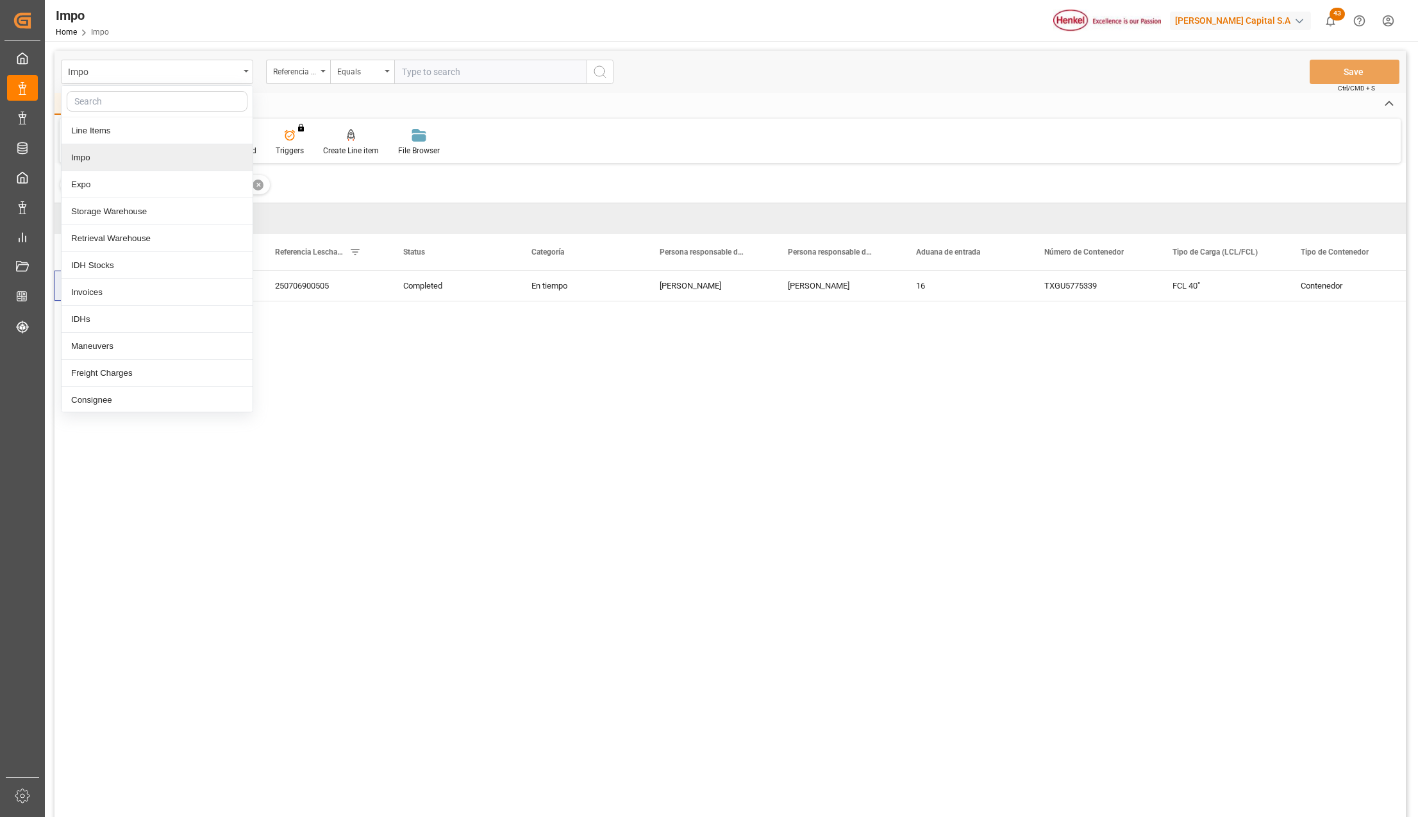
click at [103, 157] on div "Impo" at bounding box center [157, 157] width 191 height 27
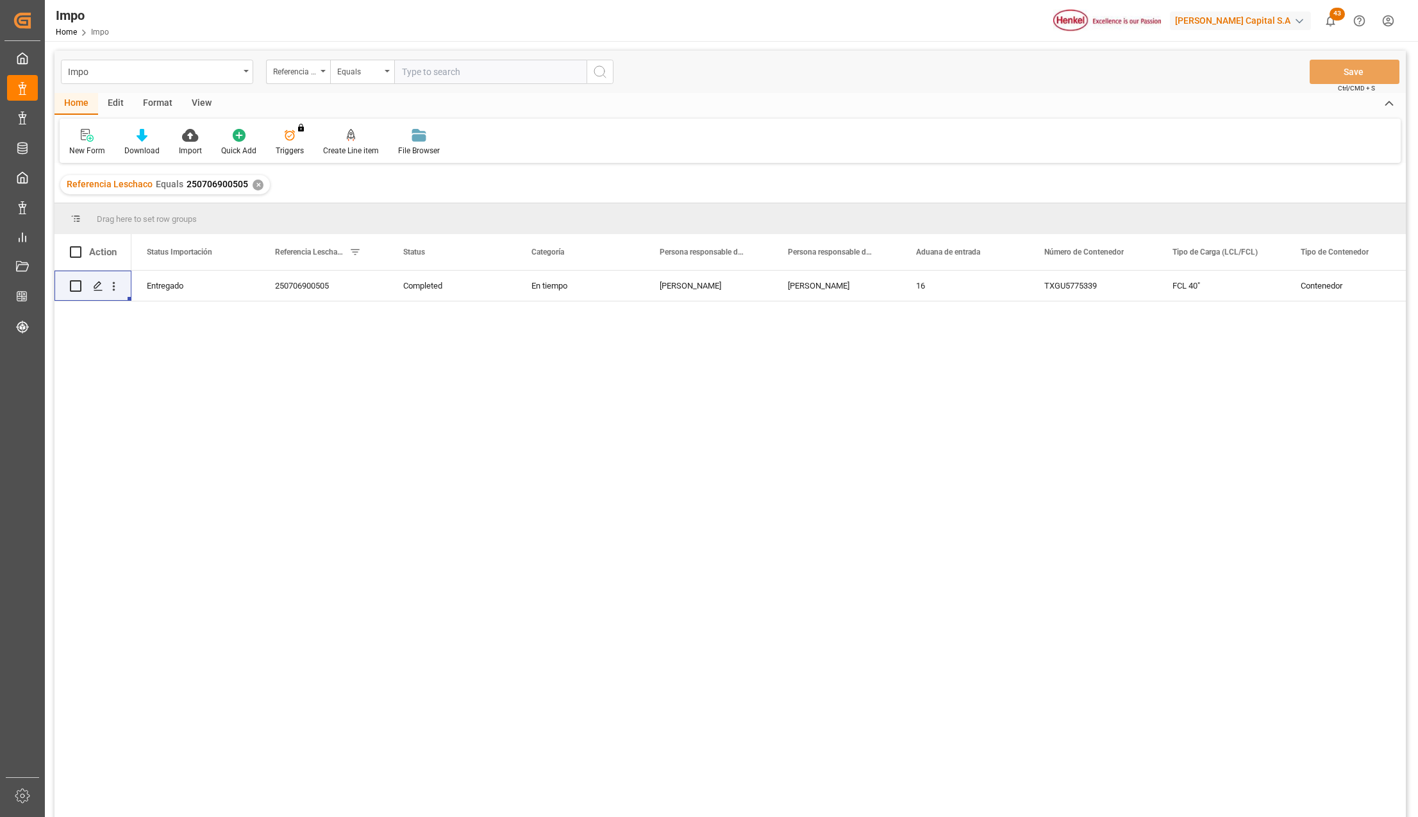
click at [255, 180] on div "✕" at bounding box center [258, 185] width 11 height 11
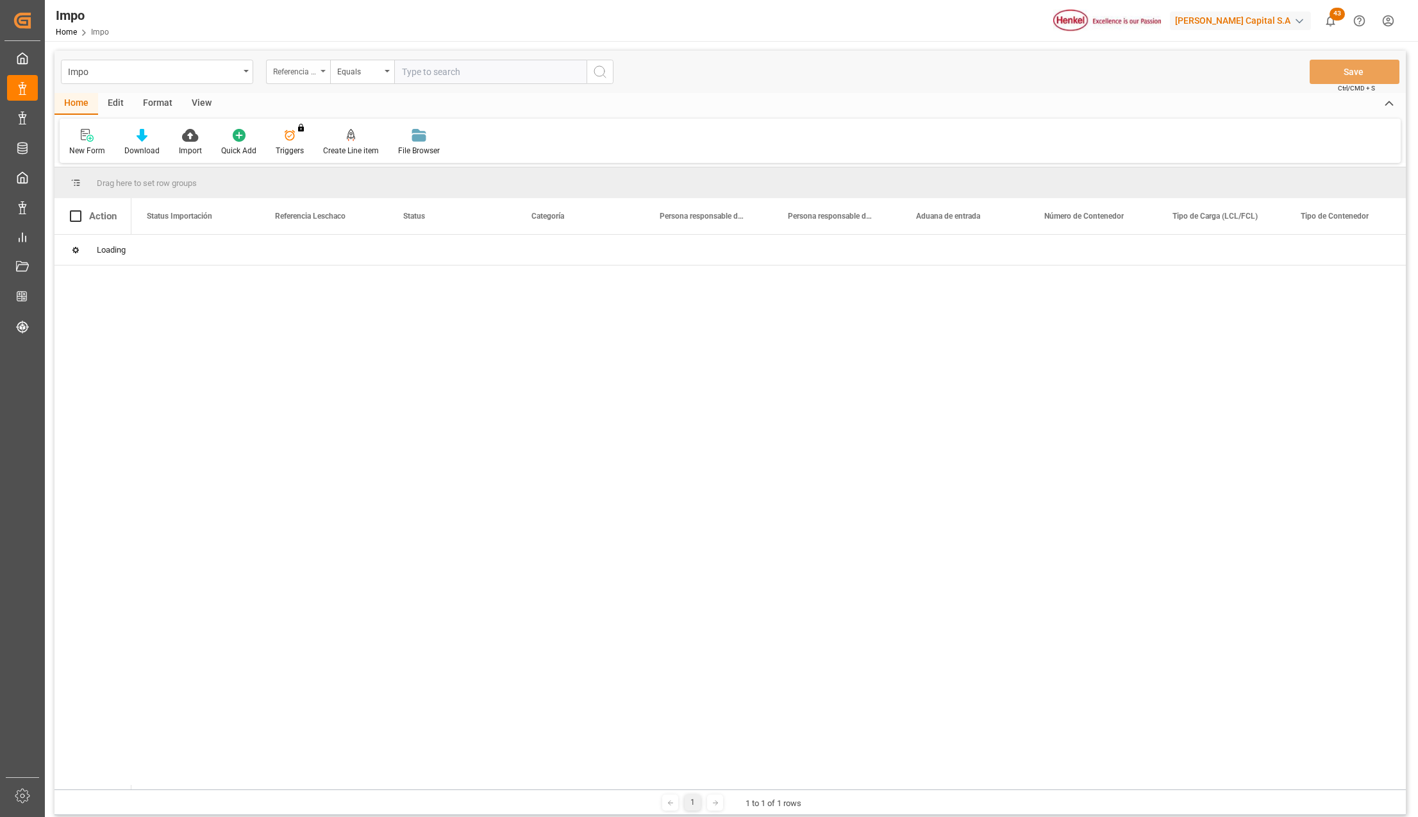
click at [318, 72] on div "Referencia Leschaco" at bounding box center [298, 72] width 64 height 24
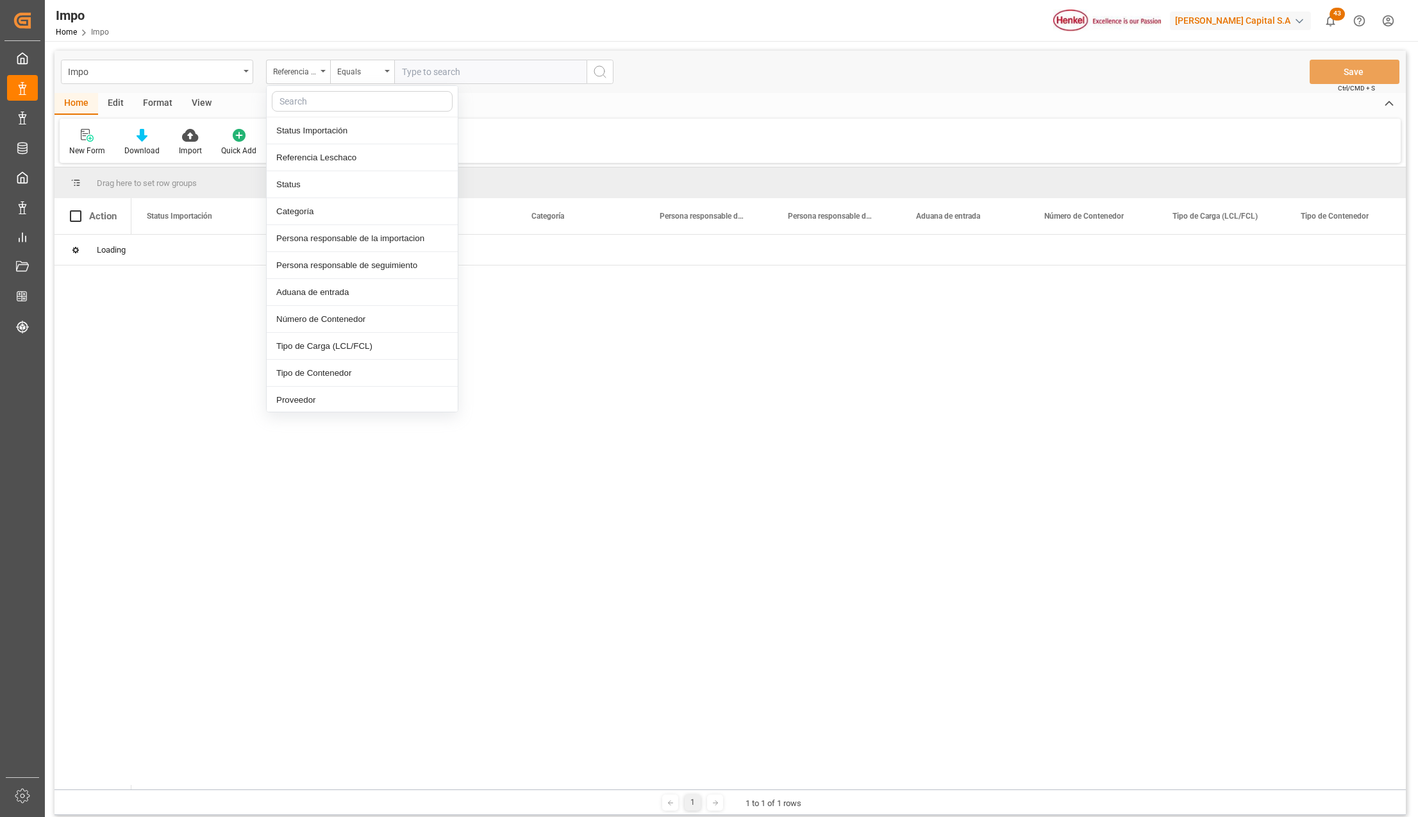
click at [322, 108] on input "text" at bounding box center [362, 101] width 181 height 21
type input "idh"
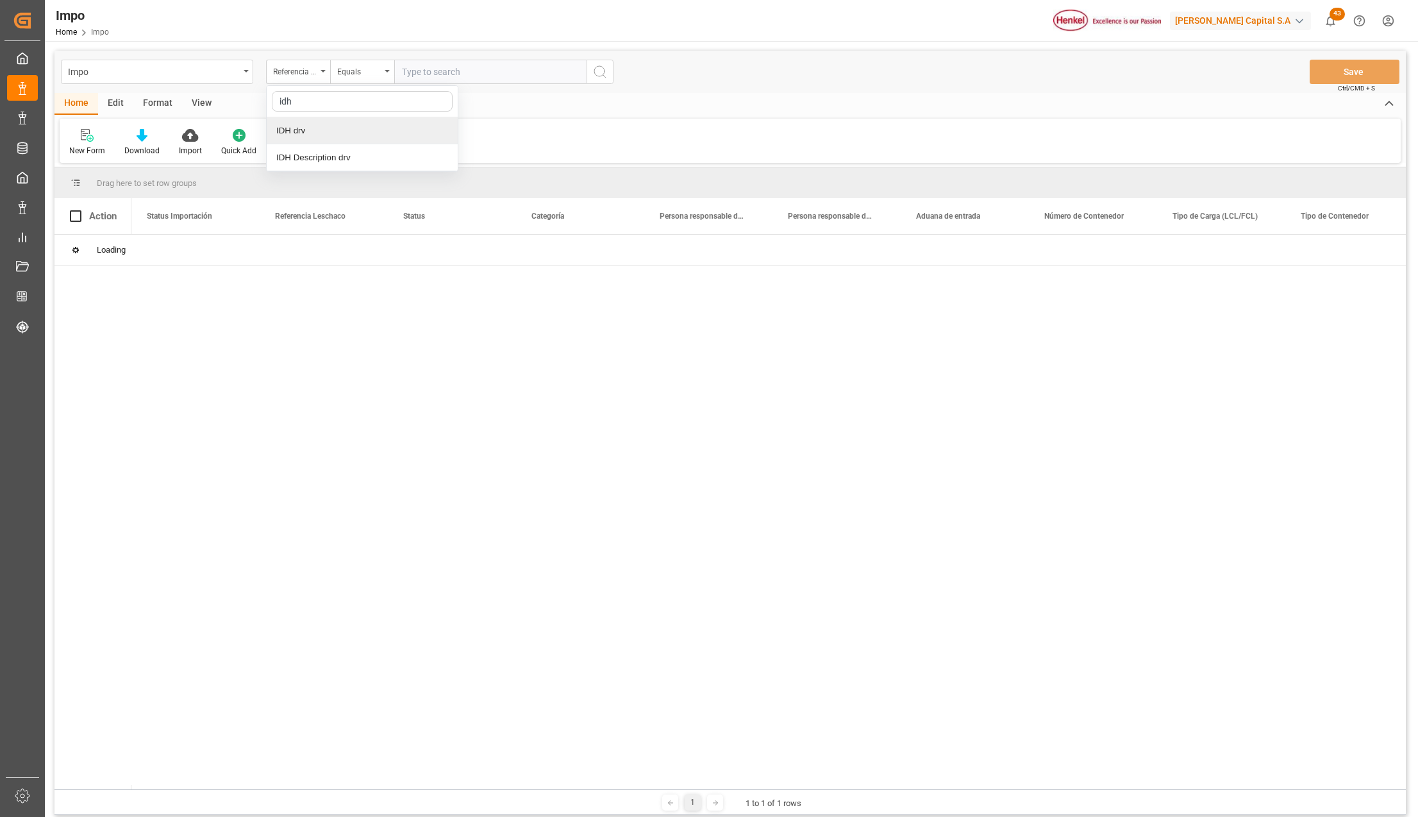
click at [319, 133] on div "IDH drv" at bounding box center [362, 130] width 191 height 27
click at [422, 77] on input "text" at bounding box center [490, 72] width 192 height 24
paste input "2318163"
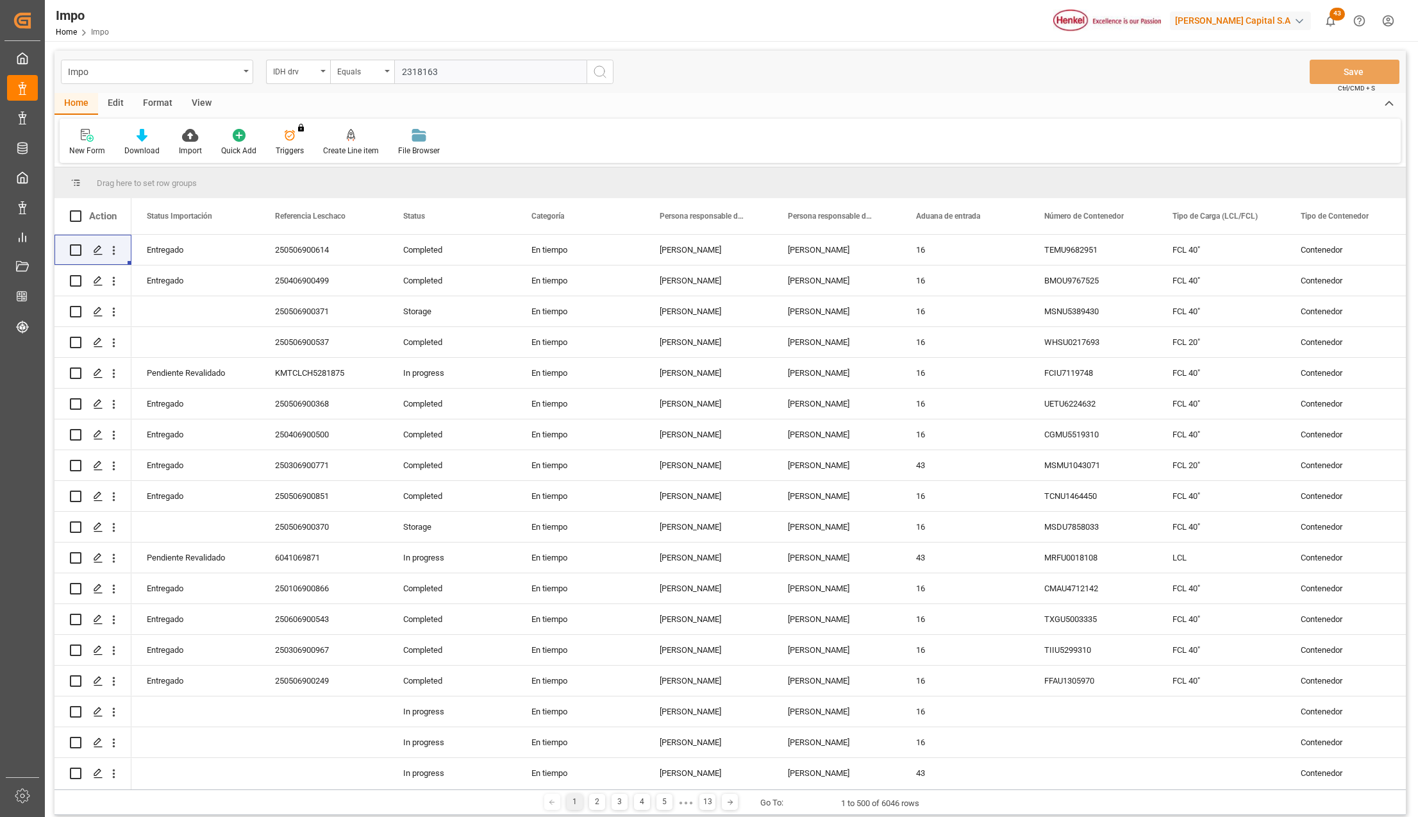
type input "2318163"
click at [601, 76] on circle "search button" at bounding box center [599, 71] width 10 height 10
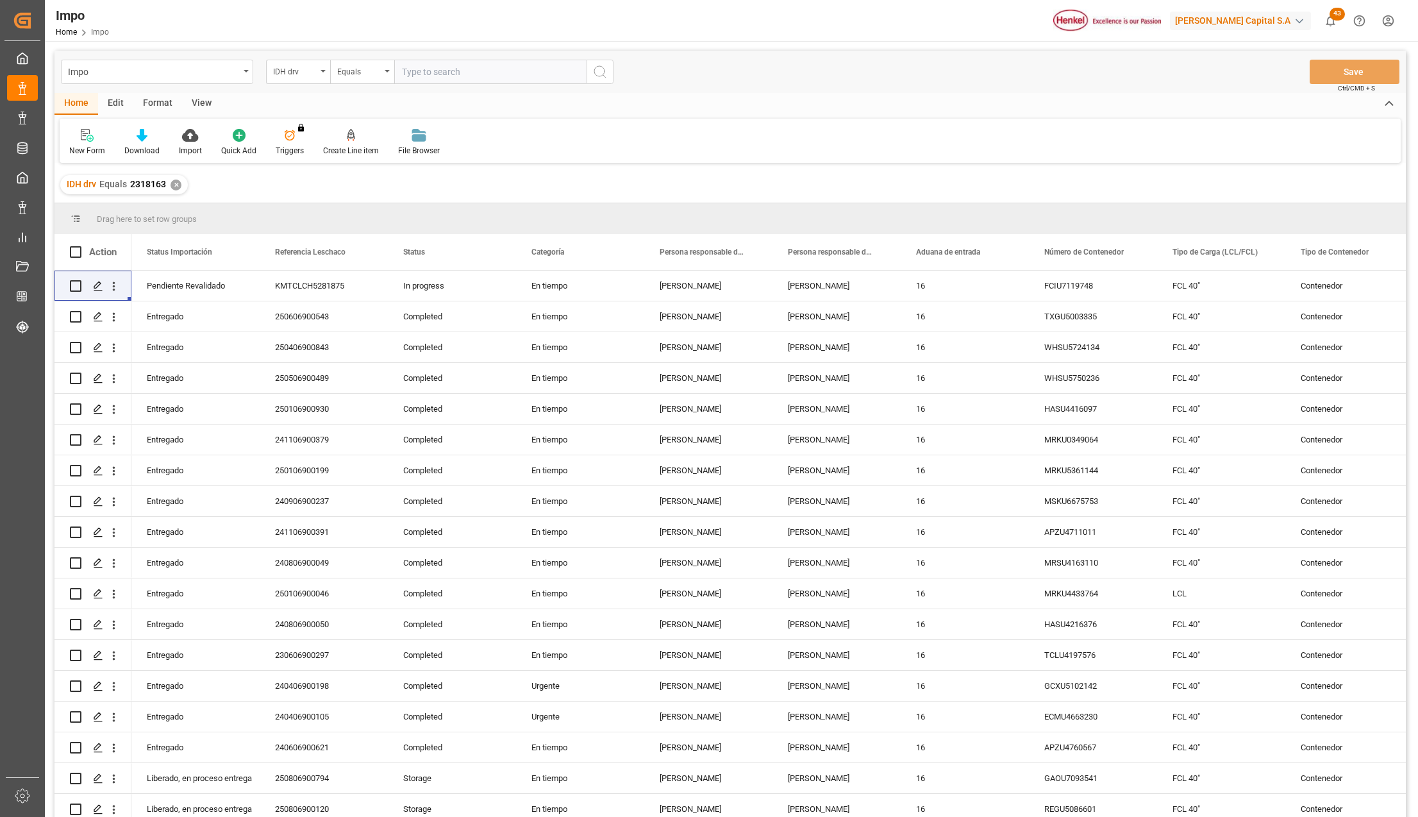
click at [201, 98] on div "View" at bounding box center [201, 104] width 39 height 22
click at [154, 129] on div at bounding box center [145, 134] width 64 height 13
click at [155, 170] on div "Seguimiento Operativo" at bounding box center [179, 181] width 125 height 26
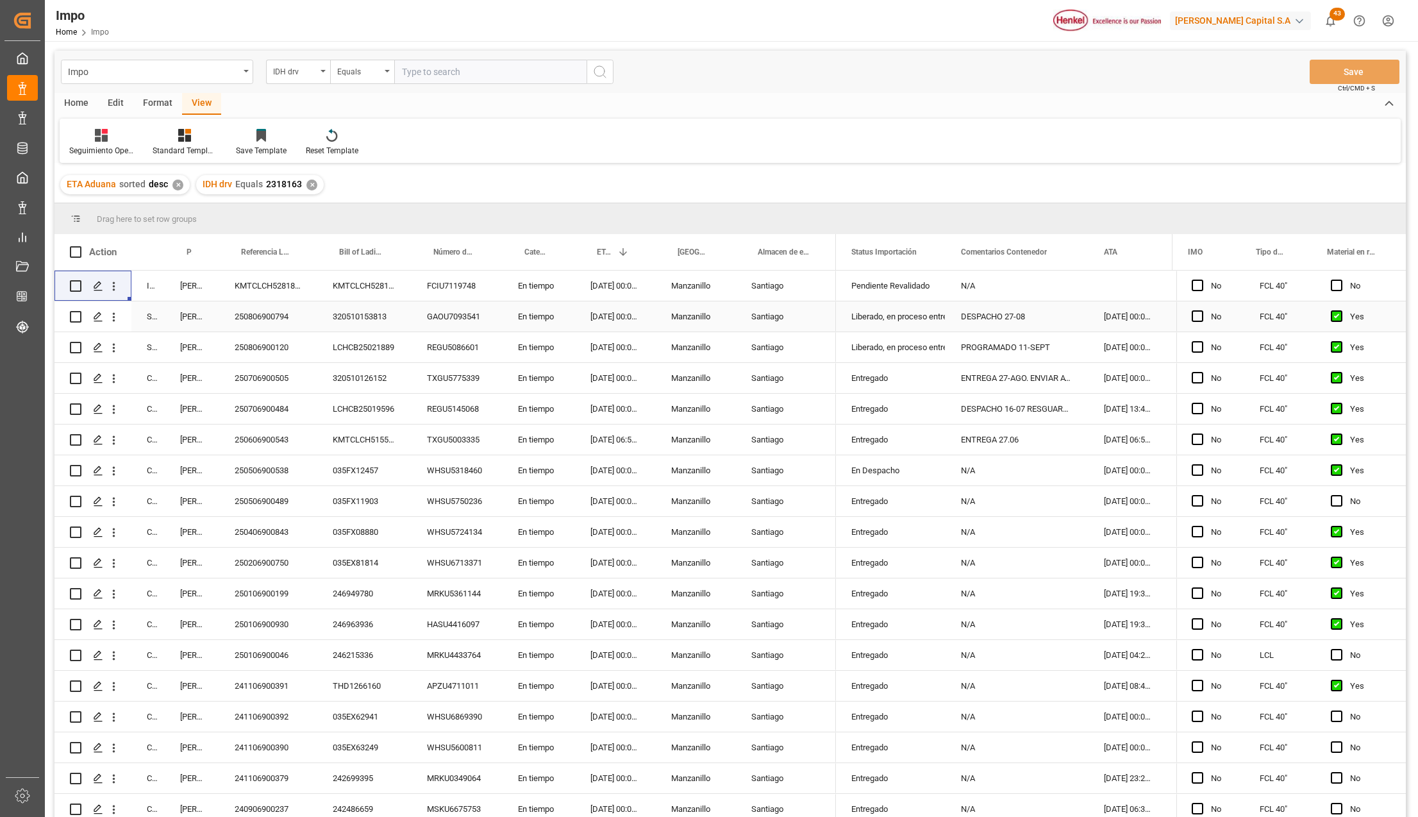
click at [250, 314] on div "250806900794" at bounding box center [268, 316] width 98 height 30
click at [268, 317] on div "250806900794" at bounding box center [268, 316] width 98 height 30
click at [234, 439] on div "250606900543" at bounding box center [268, 439] width 98 height 30
click at [269, 473] on div "250506900538" at bounding box center [268, 470] width 98 height 30
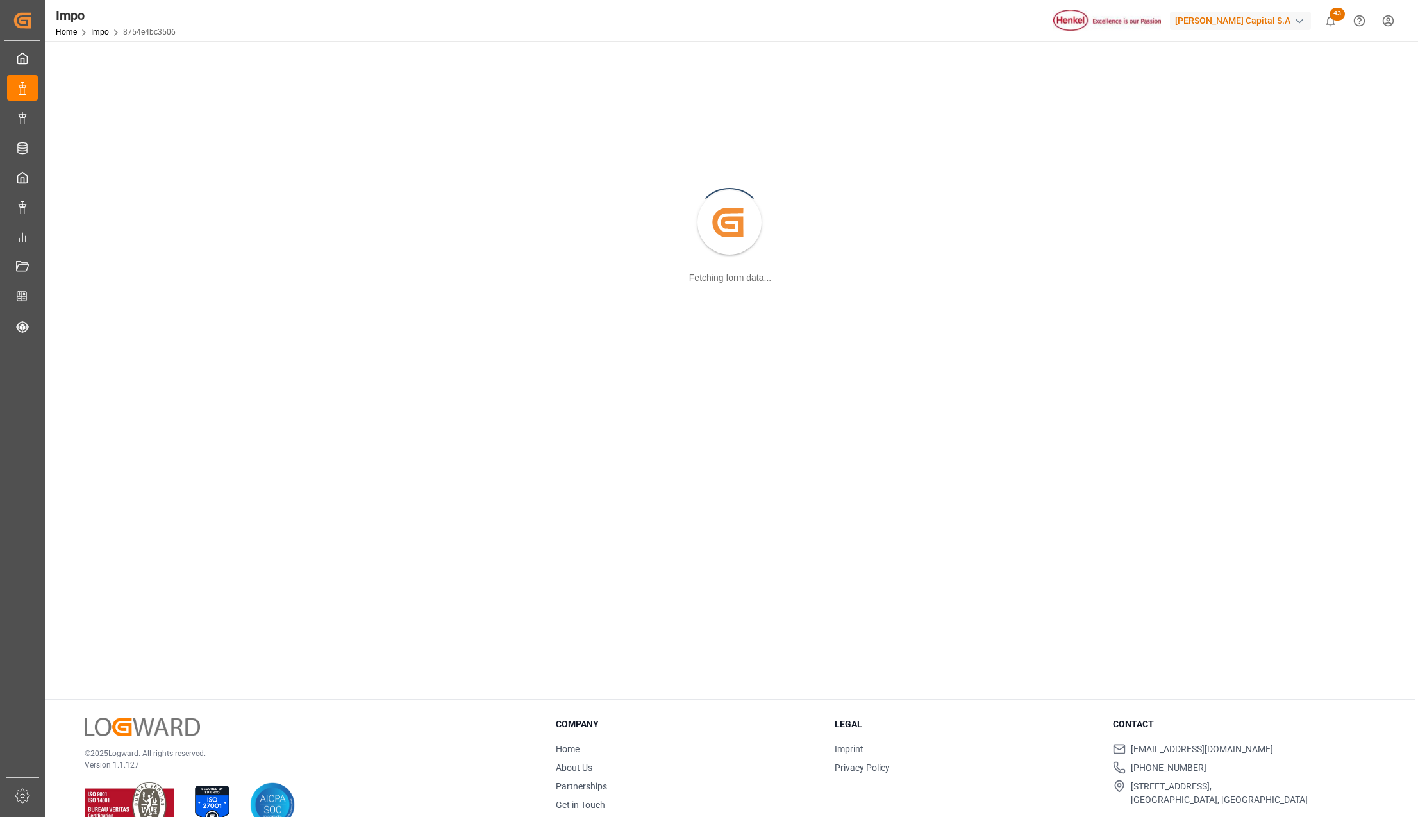
scroll to position [139, 0]
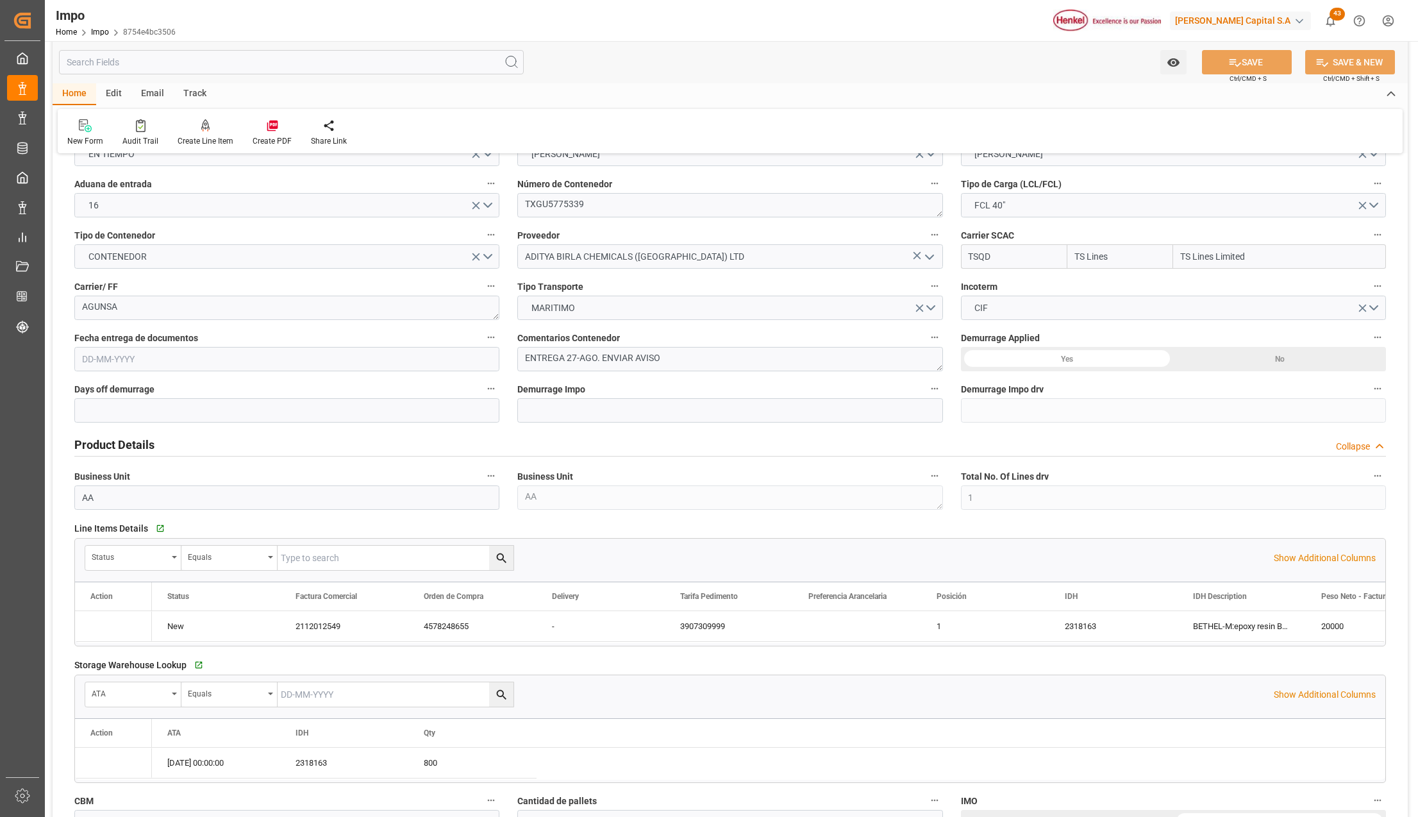
type input "TS Lines"
type input "TS Lines Limited"
type input "1"
type input "50"
type input "20"
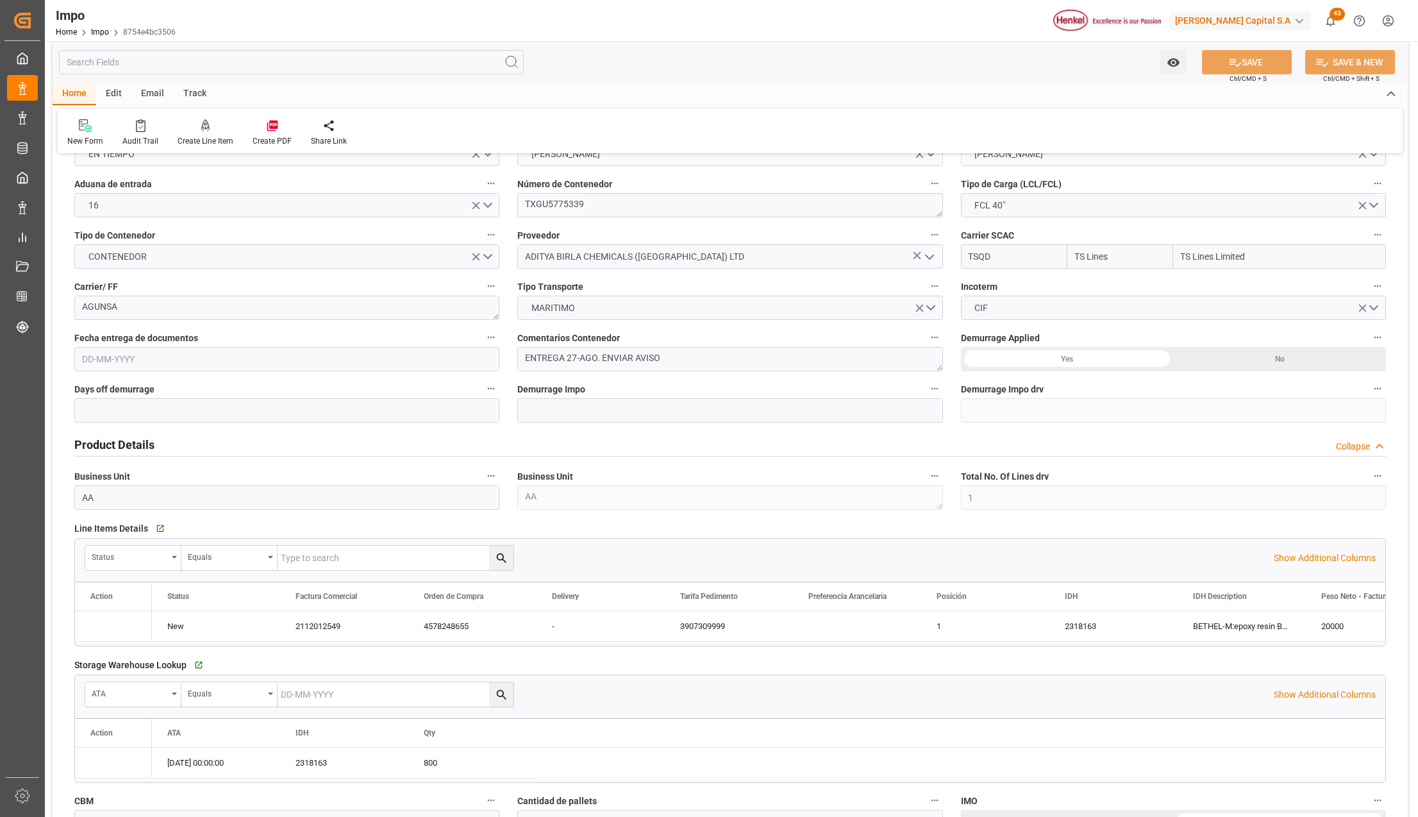
type input "[DATE]"
click at [1097, 625] on div "2318163" at bounding box center [1114, 626] width 128 height 30
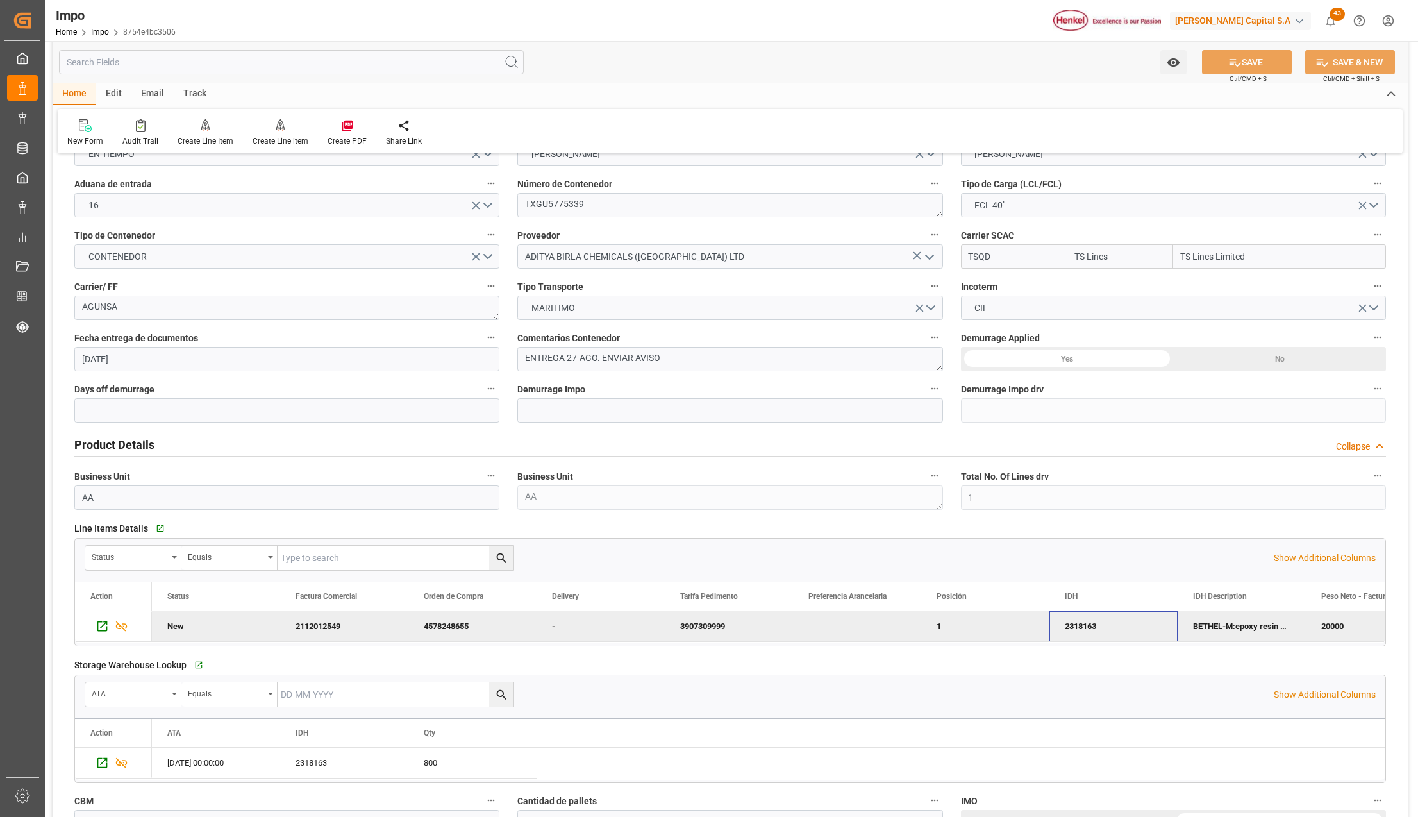
click at [1104, 628] on div "2318163" at bounding box center [1114, 626] width 128 height 30
click at [104, 625] on icon "Press SPACE to deselect this row." at bounding box center [102, 625] width 13 height 13
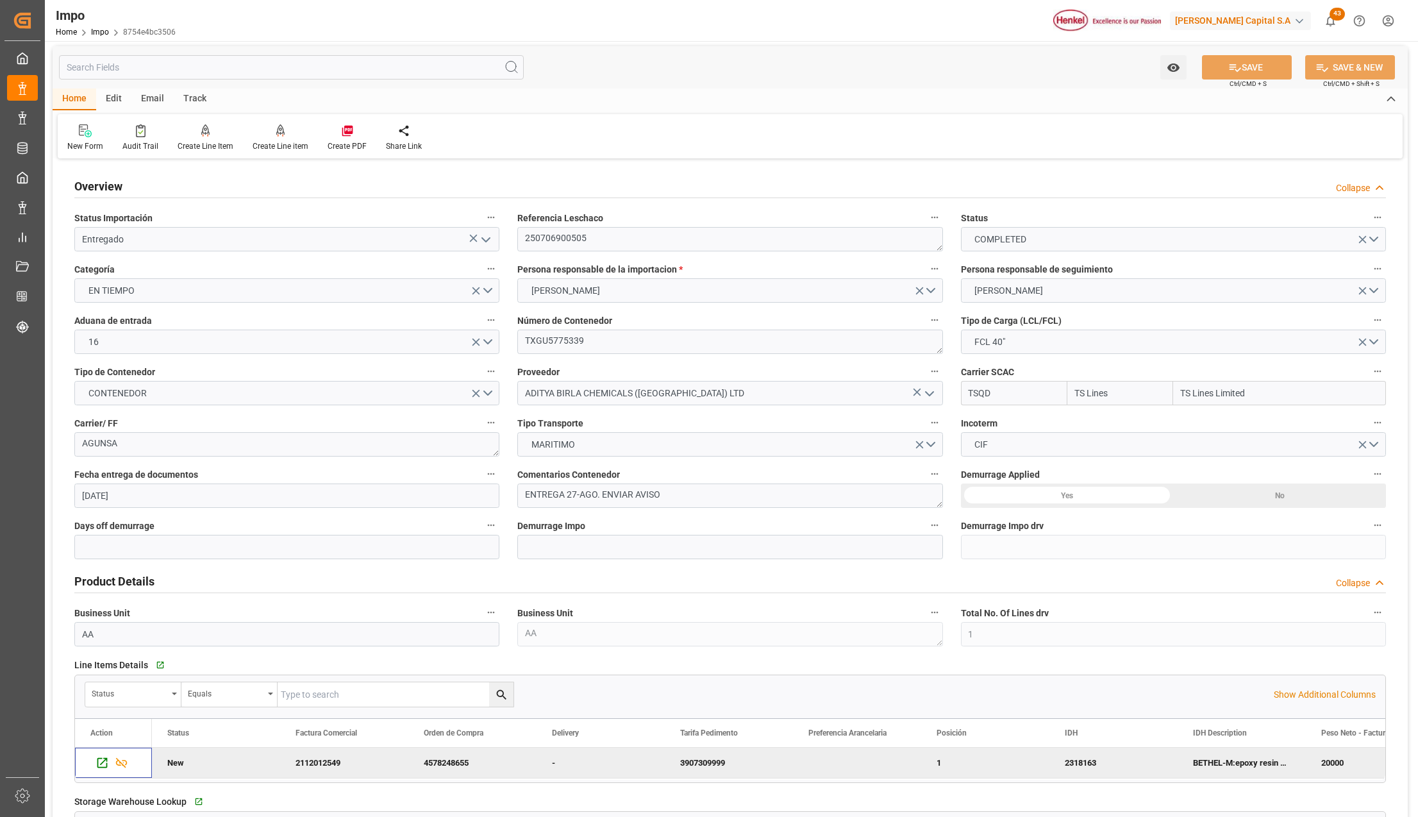
scroll to position [0, 0]
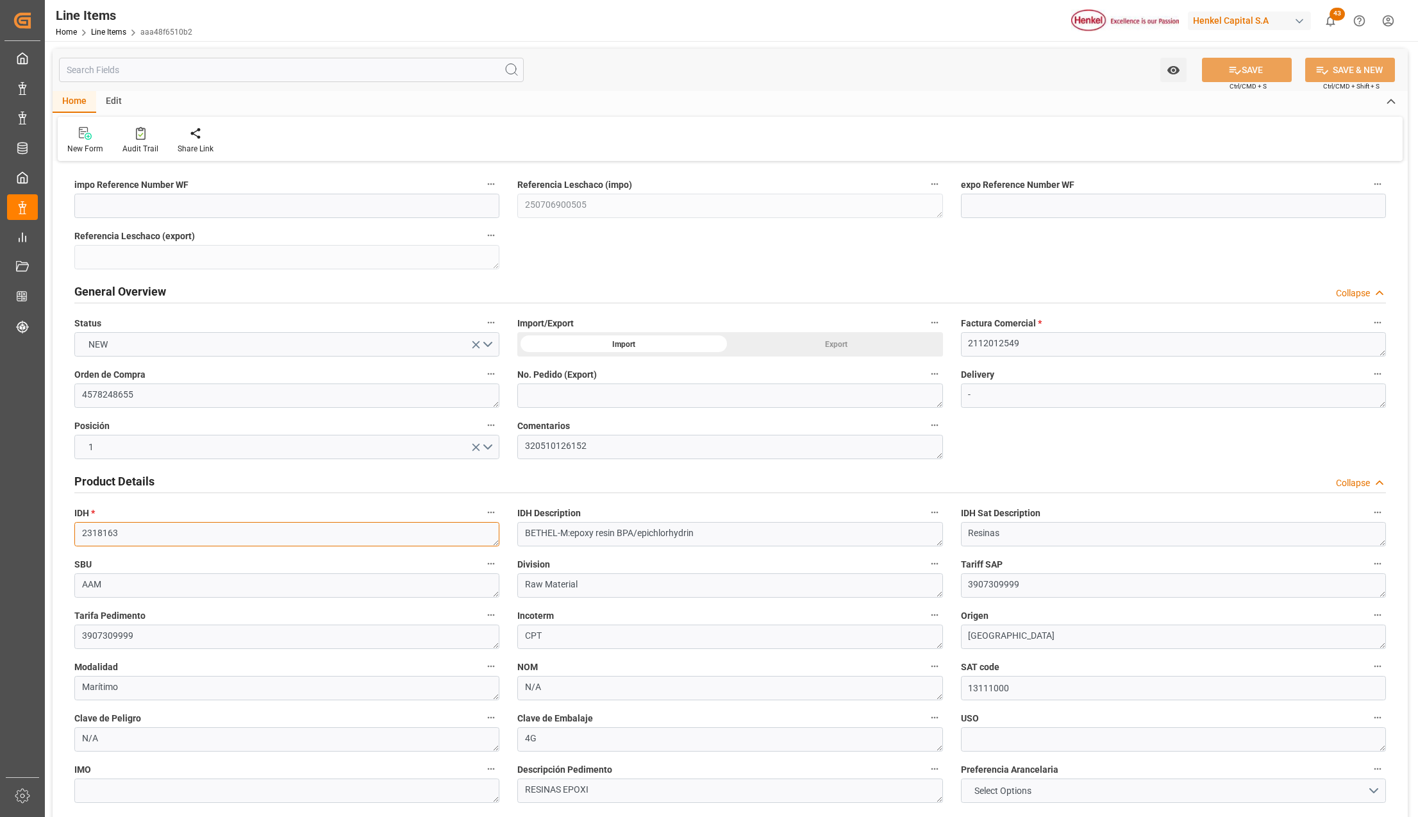
click at [183, 529] on textarea "2318163" at bounding box center [286, 534] width 425 height 24
type textarea "2318163"
click at [1268, 70] on button "SAVE" at bounding box center [1247, 70] width 90 height 24
